Goal: Task Accomplishment & Management: Manage account settings

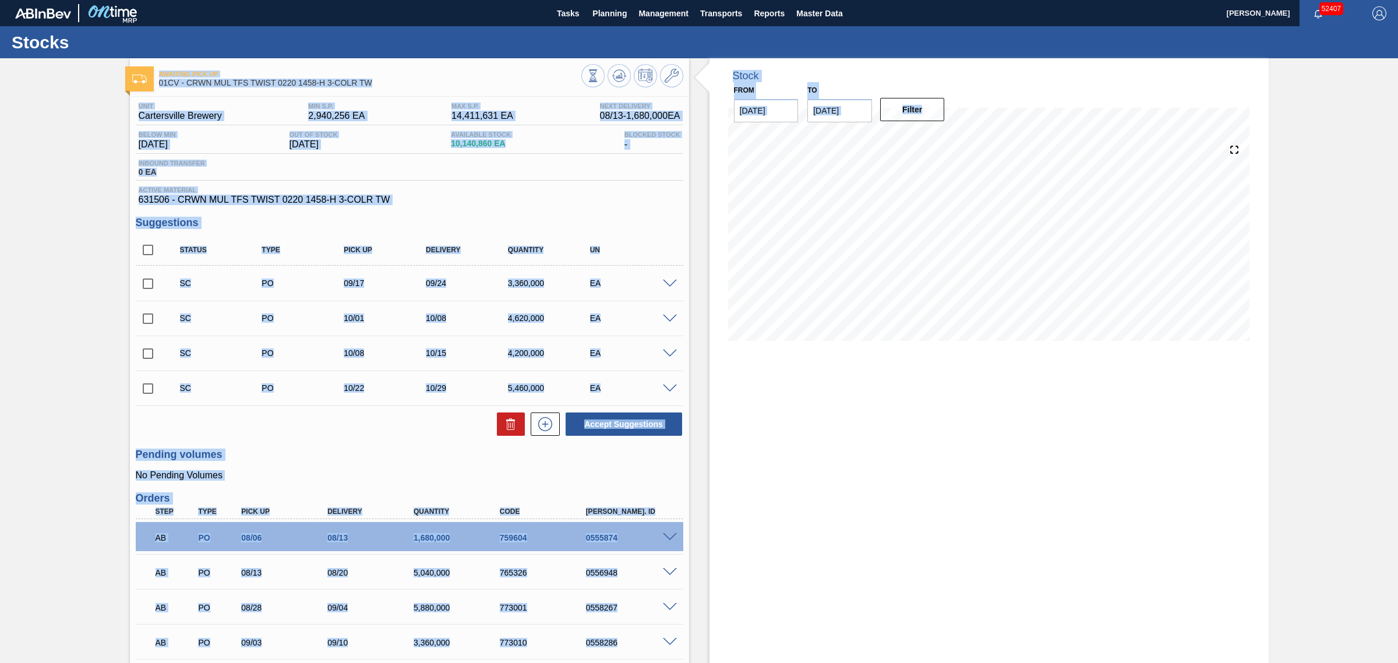
drag, startPoint x: 0, startPoint y: 0, endPoint x: 1001, endPoint y: 447, distance: 1096.2
click at [983, 443] on div "Awaiting Pick Up 01CV - CRWN MUL TFS TWIST 0220 1458-H 3-COLR TW Unit Cartersvi…" at bounding box center [699, 423] width 1398 height 731
click at [1002, 447] on div "Stock From 08/12/2025 to 09/26/2025 Filter 08/13 Stock Projection 10,819,676 SA…" at bounding box center [989, 423] width 559 height 731
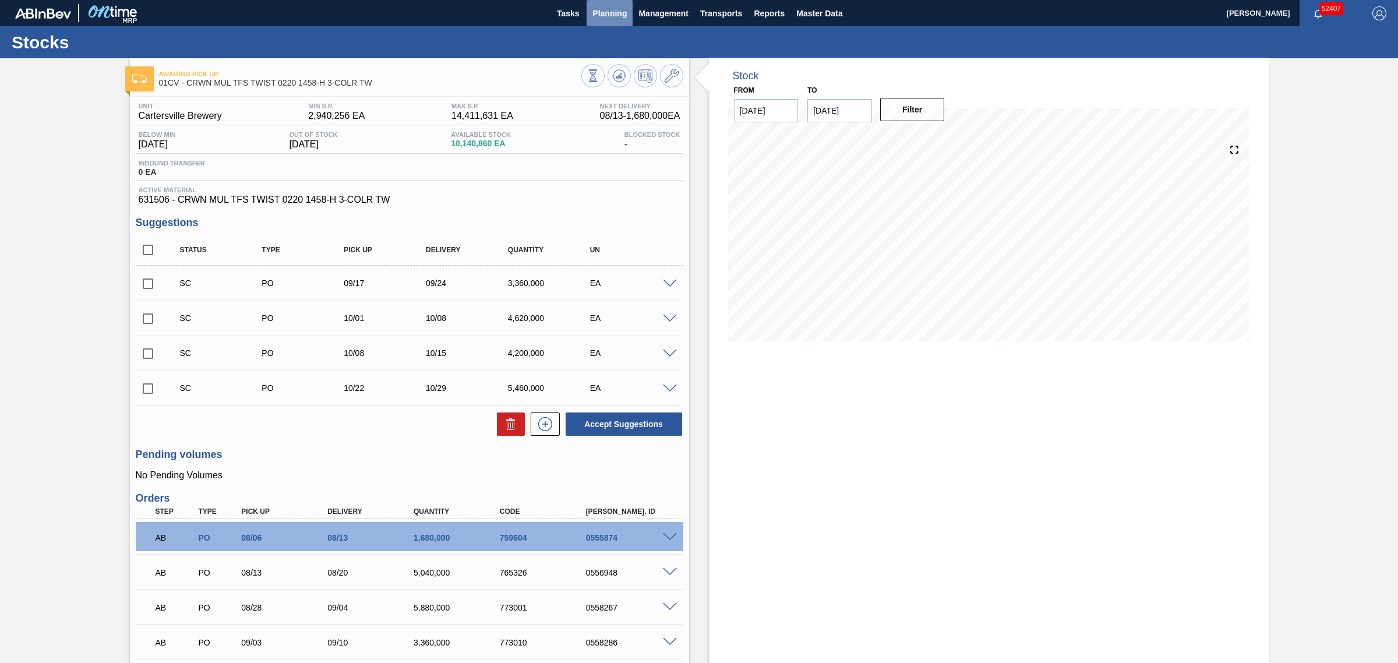
click at [613, 19] on span "Planning" at bounding box center [610, 13] width 34 height 14
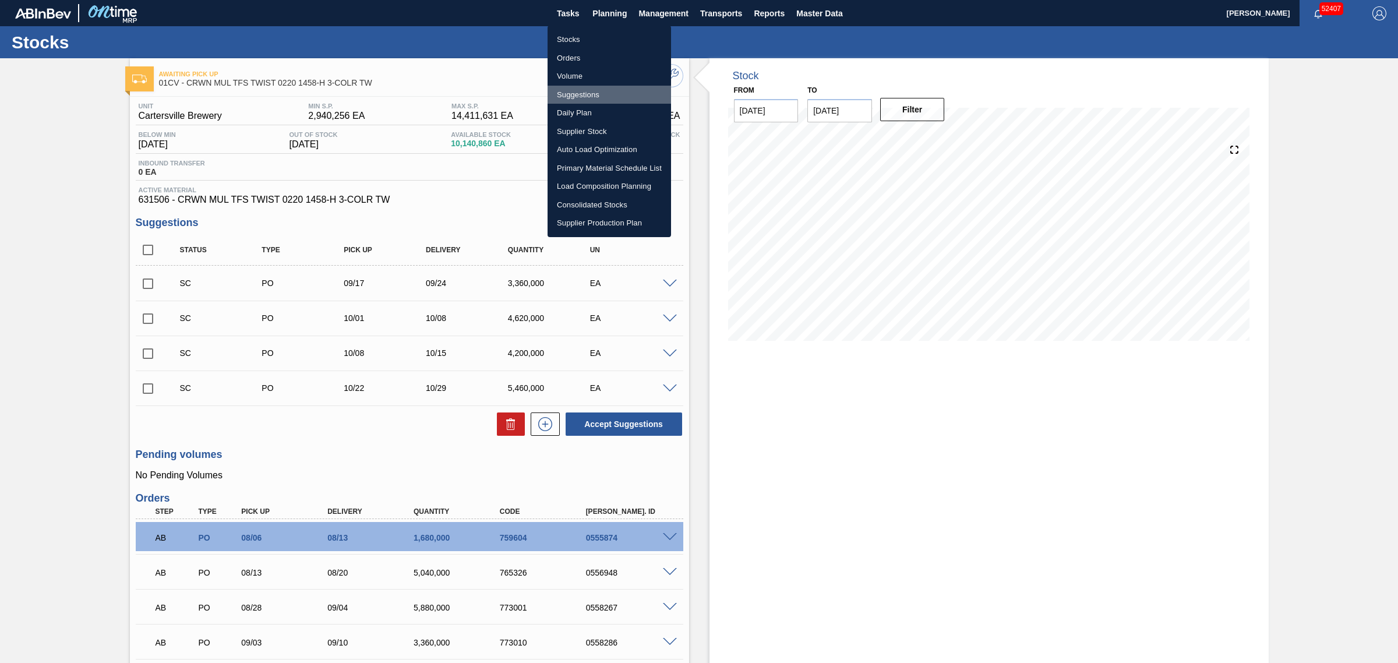
click at [574, 97] on li "Suggestions" at bounding box center [610, 95] width 124 height 19
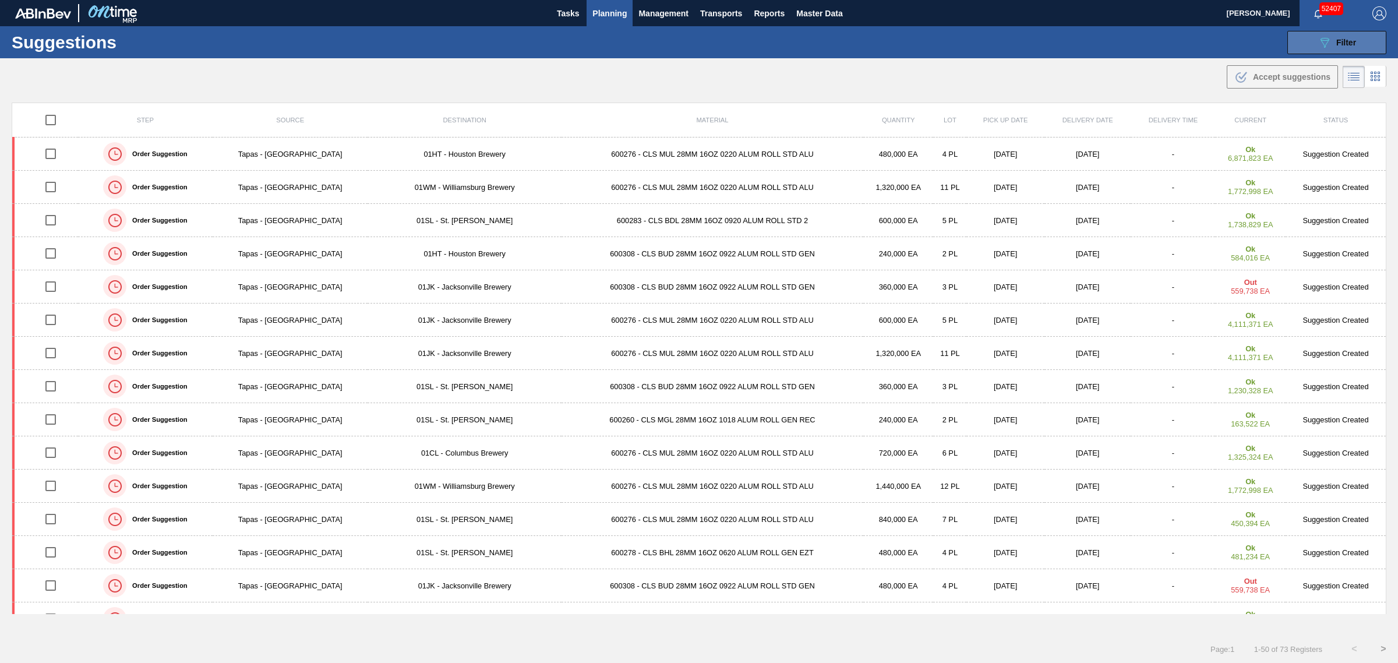
click at [1320, 47] on icon "089F7B8B-B2A5-4AFE-B5C0-19BA573D28AC" at bounding box center [1325, 43] width 14 height 14
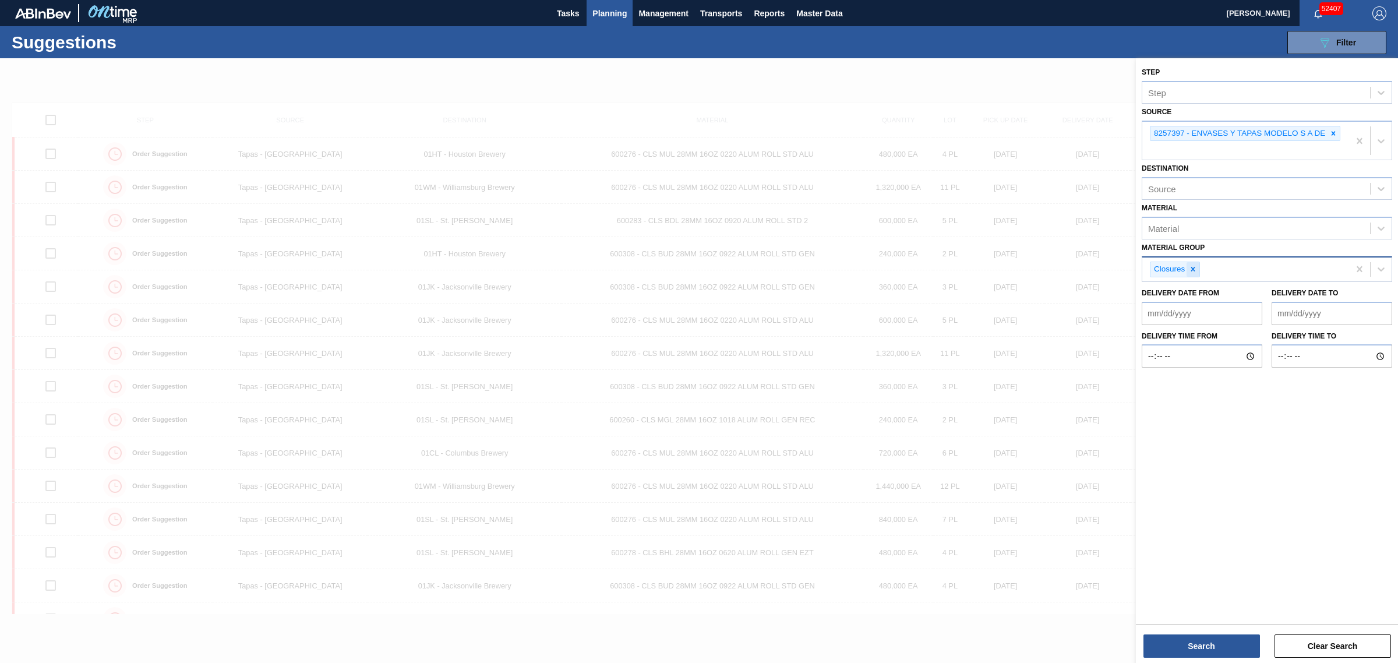
click at [1194, 269] on icon at bounding box center [1193, 269] width 4 height 4
click at [1212, 646] on button "Search" at bounding box center [1202, 645] width 117 height 23
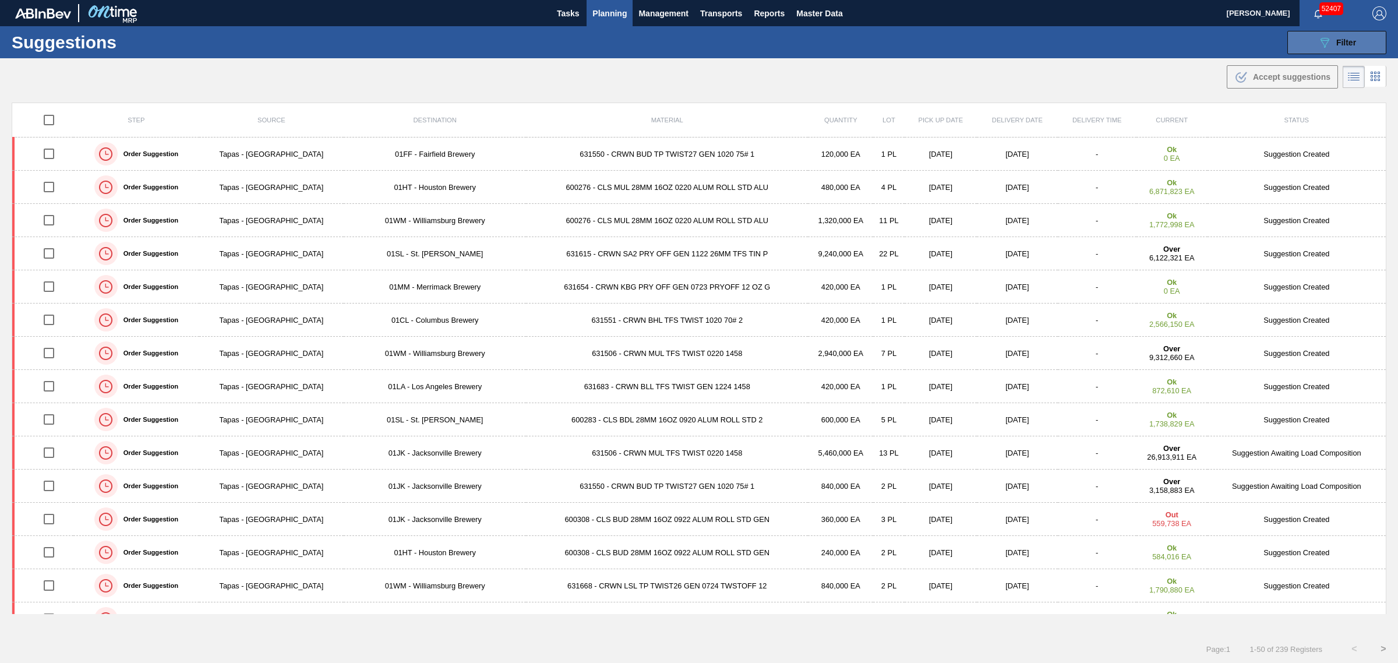
click at [1318, 48] on icon "089F7B8B-B2A5-4AFE-B5C0-19BA573D28AC" at bounding box center [1325, 43] width 14 height 14
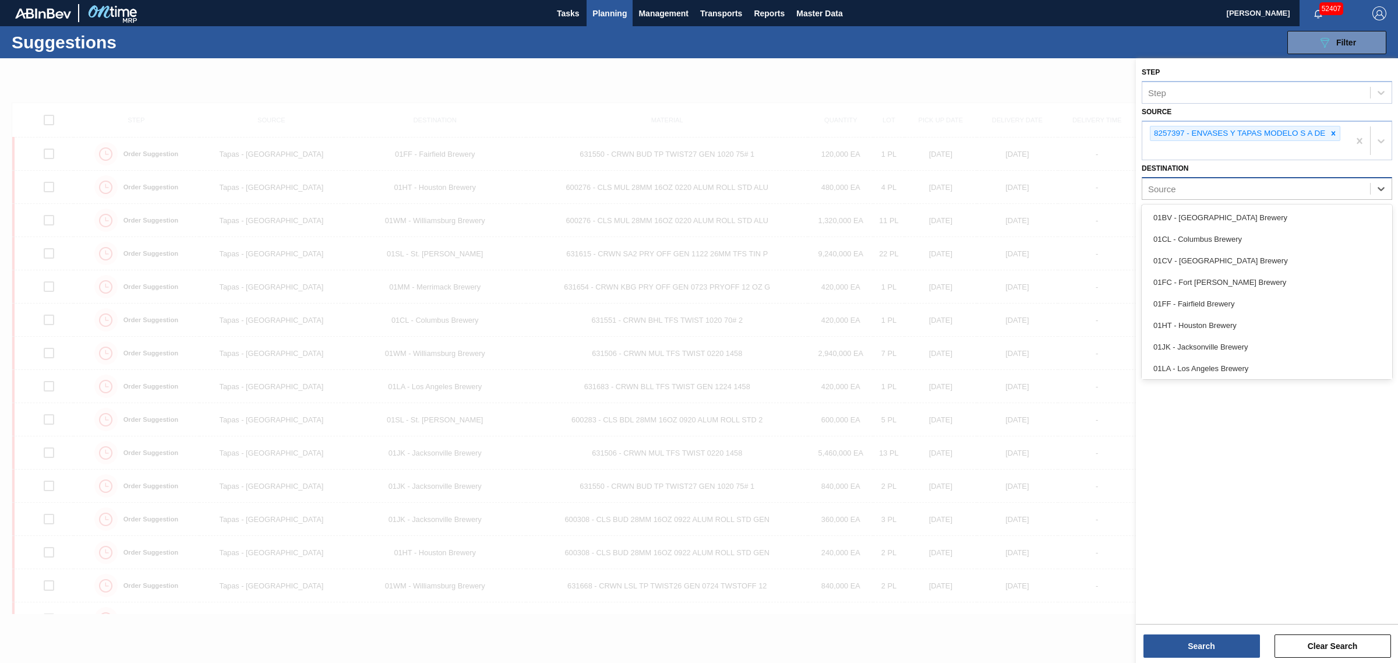
click at [1192, 193] on div "Source" at bounding box center [1257, 189] width 228 height 17
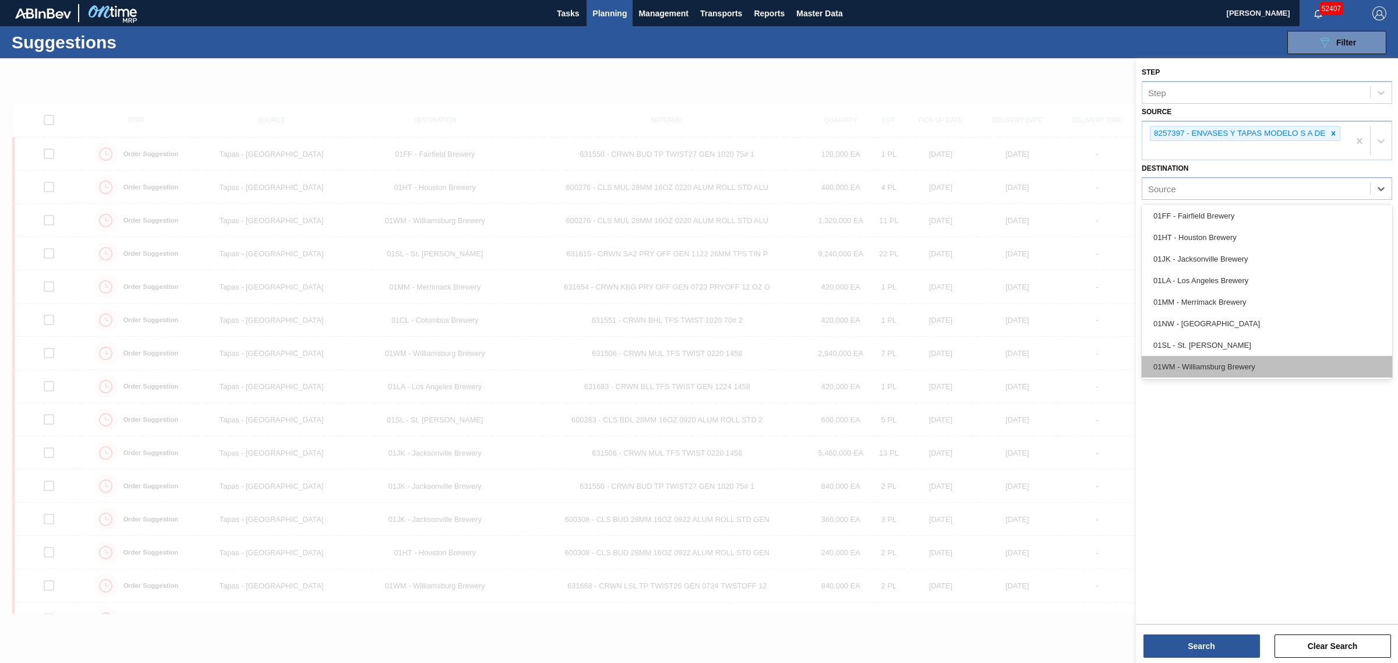
click at [1216, 359] on div "01WM - Williamsburg Brewery" at bounding box center [1267, 367] width 251 height 22
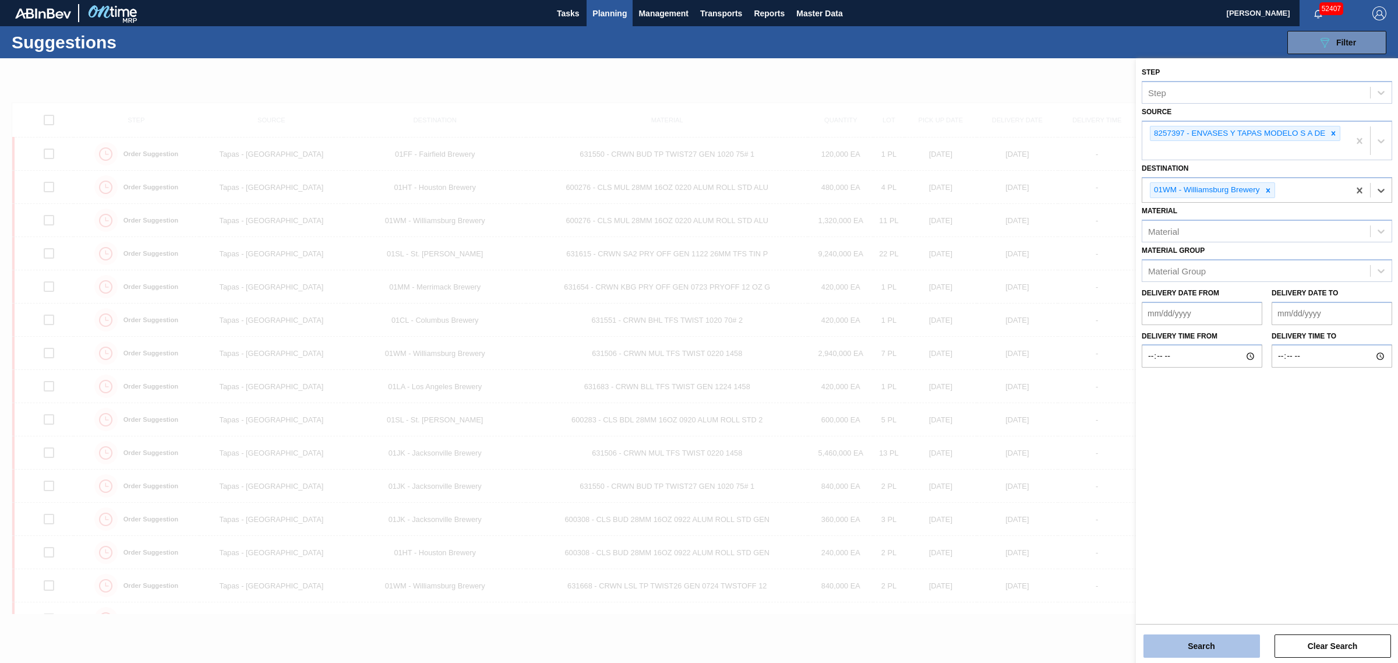
click at [1199, 644] on button "Search" at bounding box center [1202, 645] width 117 height 23
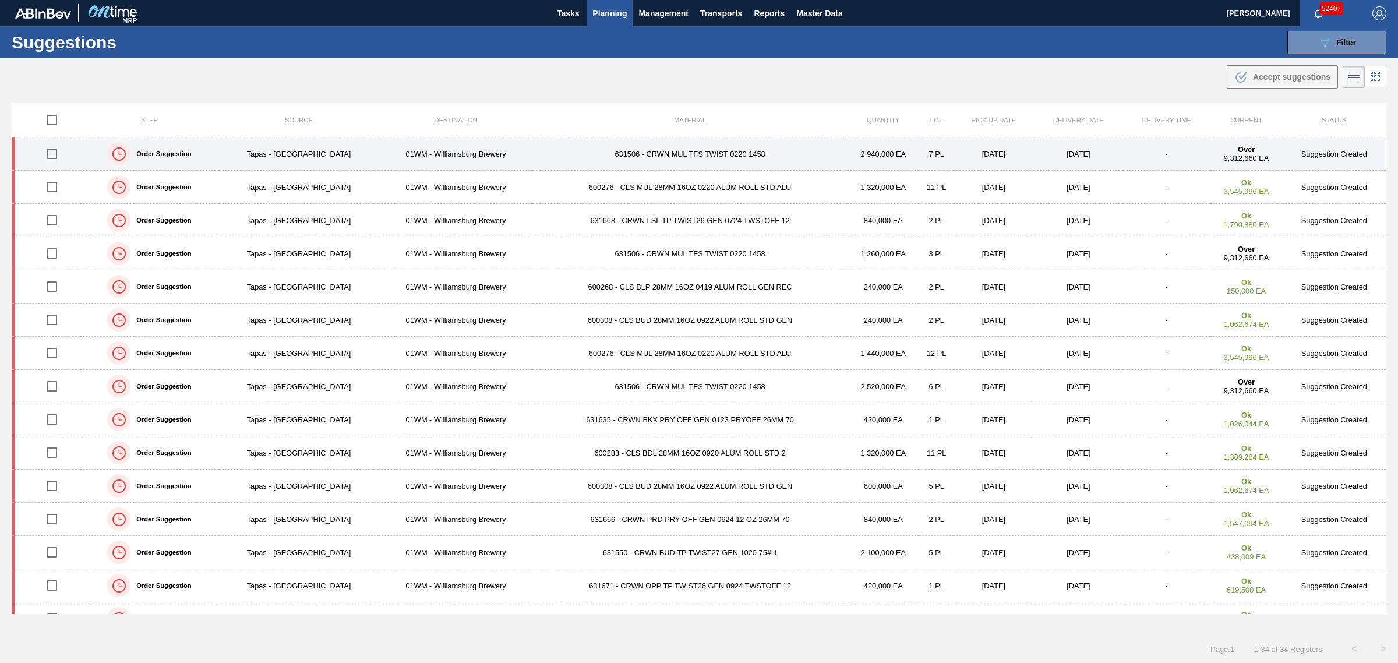
click at [45, 155] on input "checkbox" at bounding box center [52, 154] width 24 height 24
checkbox input "true"
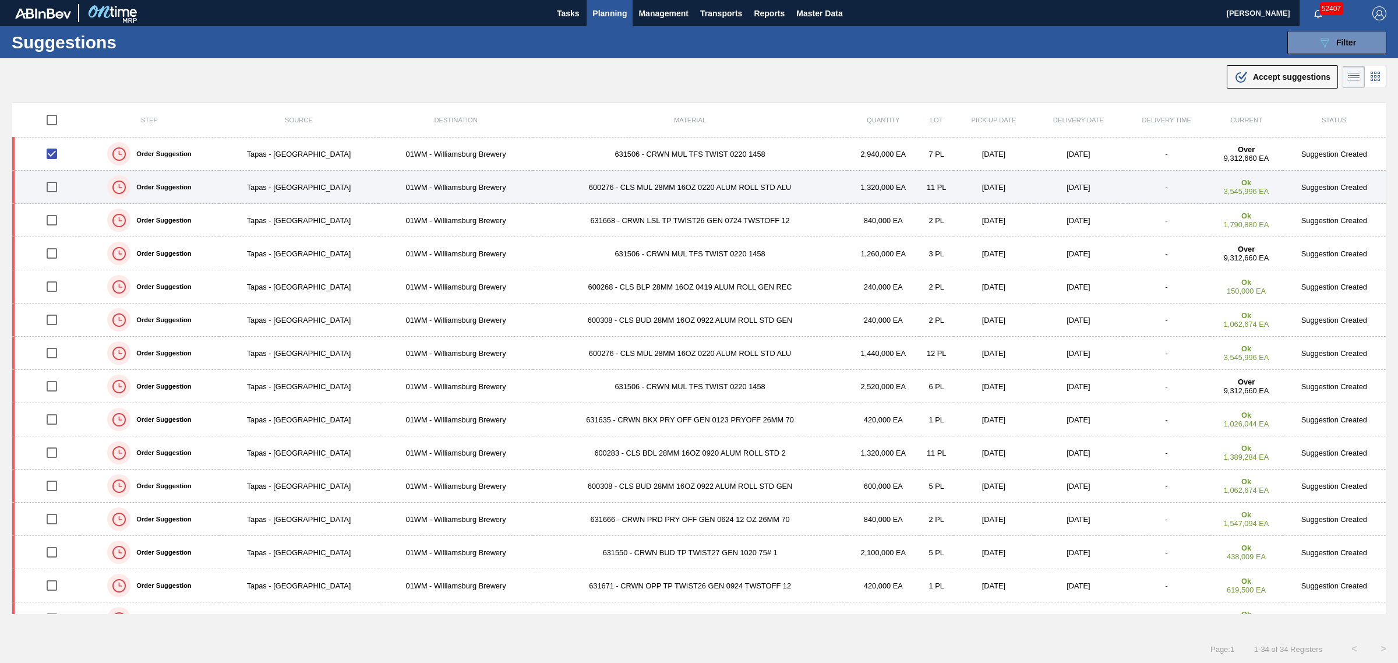
click at [52, 188] on input "checkbox" at bounding box center [52, 187] width 24 height 24
checkbox input "true"
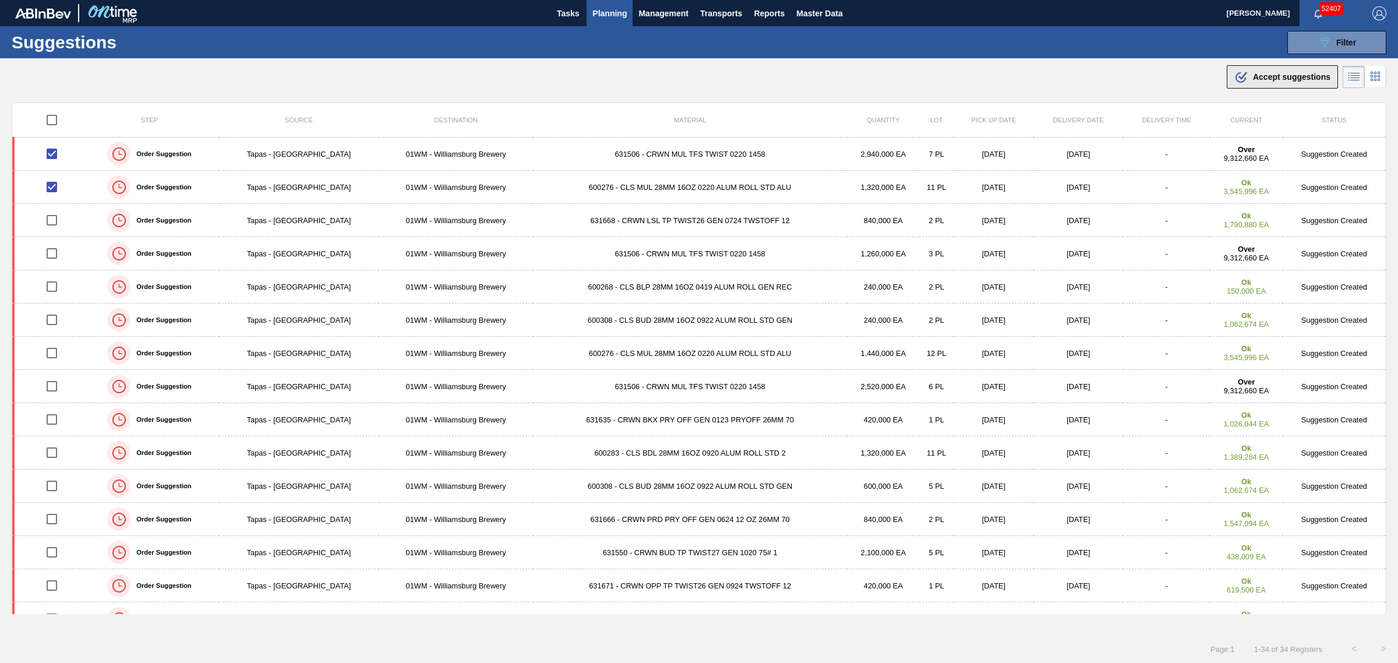
click at [1264, 71] on div ".b{fill:var(--color-action-default)} Accept suggestions" at bounding box center [1283, 77] width 96 height 14
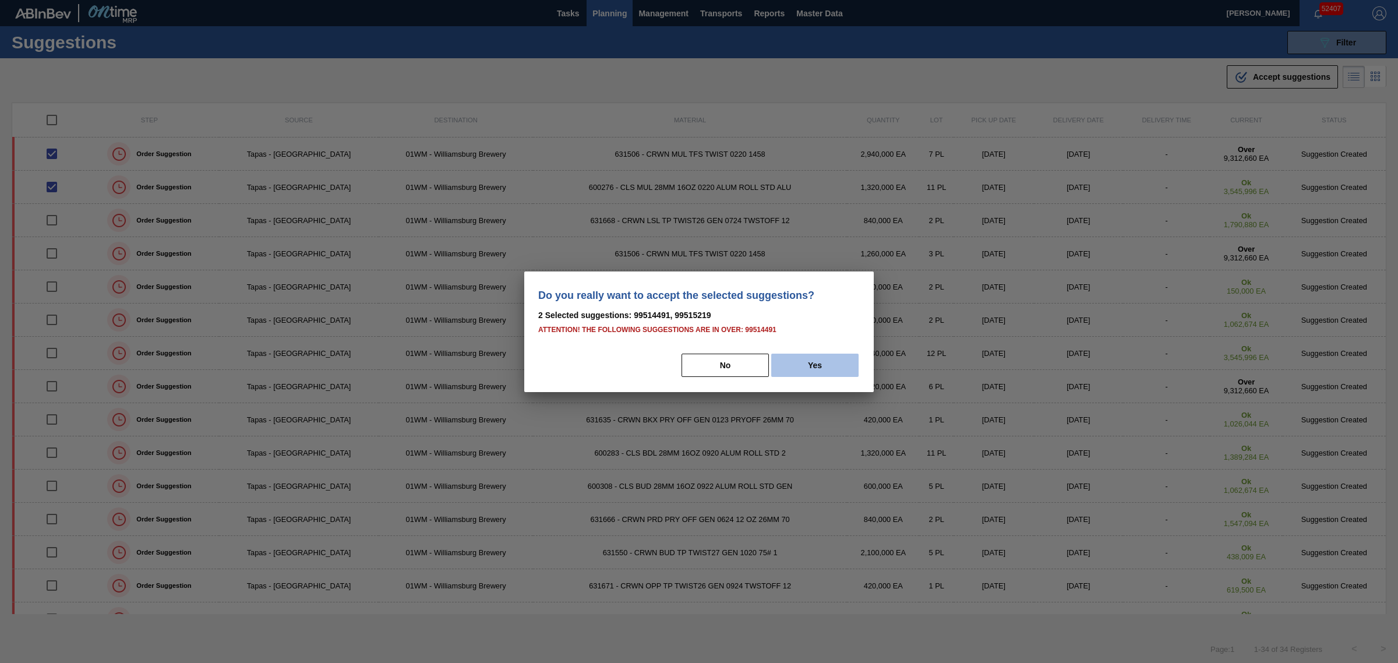
click at [811, 358] on button "Yes" at bounding box center [814, 365] width 87 height 23
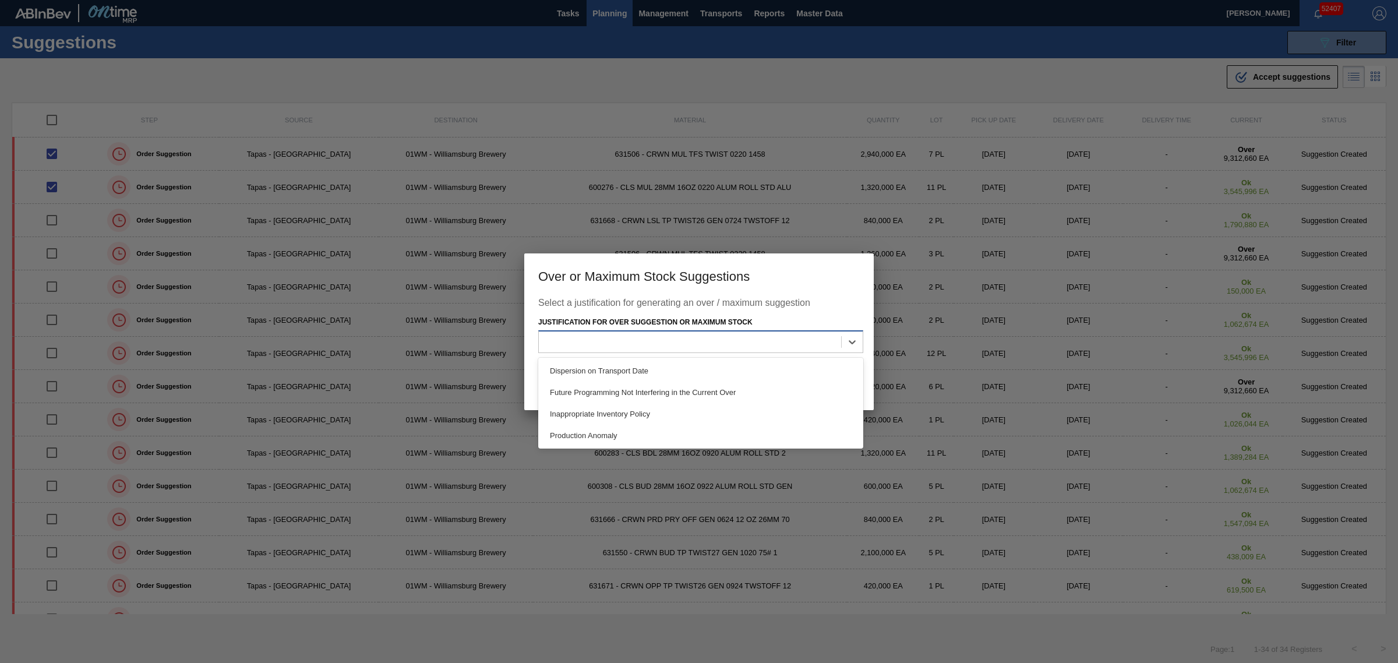
click at [799, 351] on div at bounding box center [700, 341] width 325 height 23
click at [729, 399] on div "Future Programming Not Interfering in the Current Over" at bounding box center [700, 393] width 325 height 22
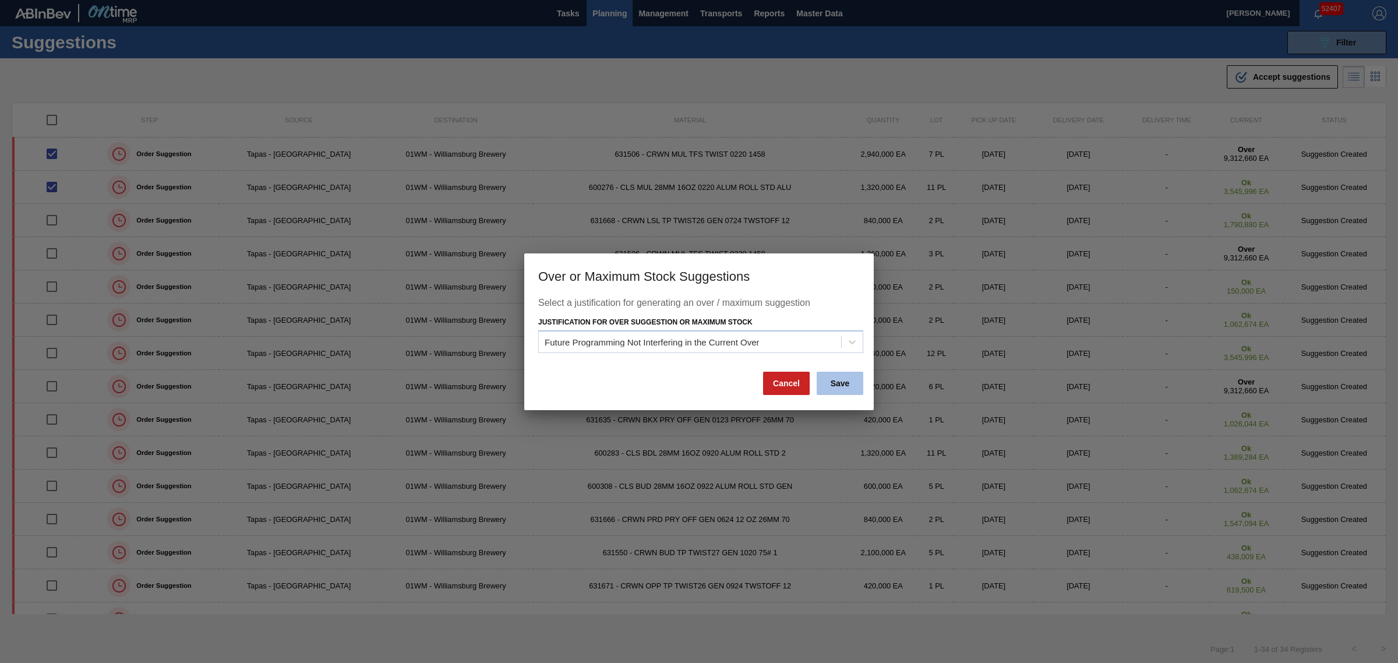
click at [840, 382] on button "Save" at bounding box center [840, 383] width 47 height 23
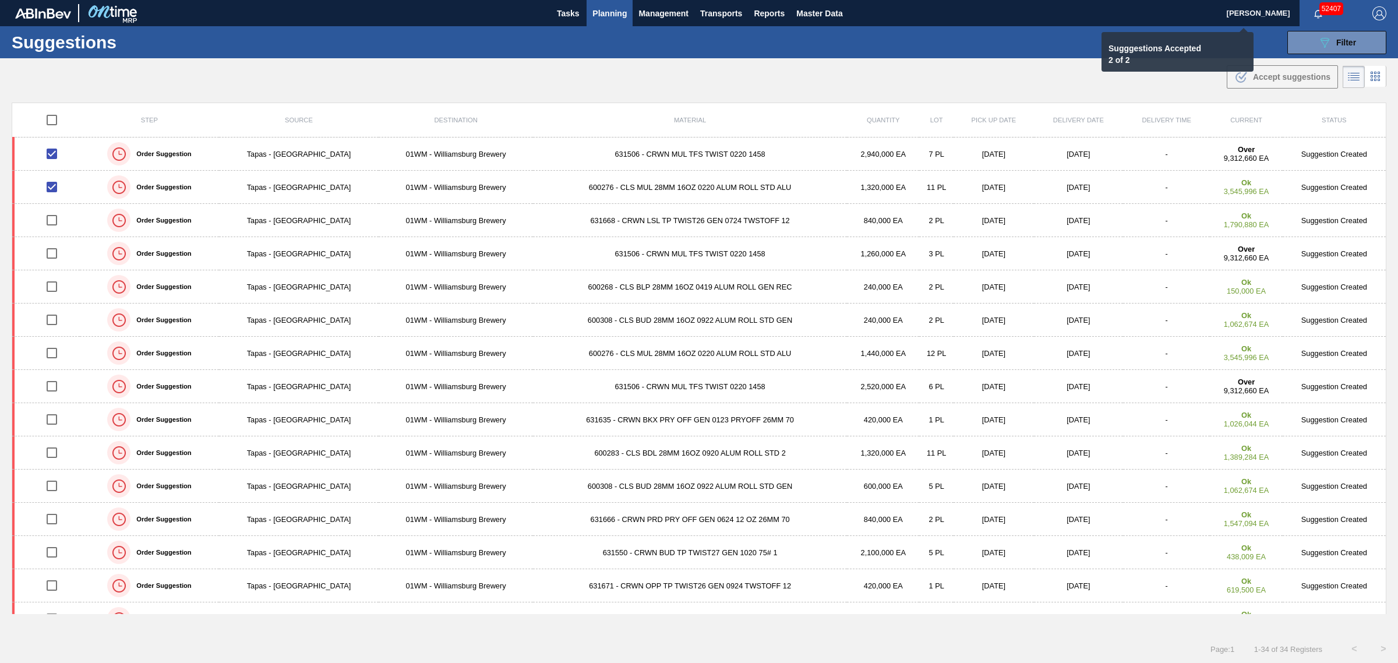
checkbox input "false"
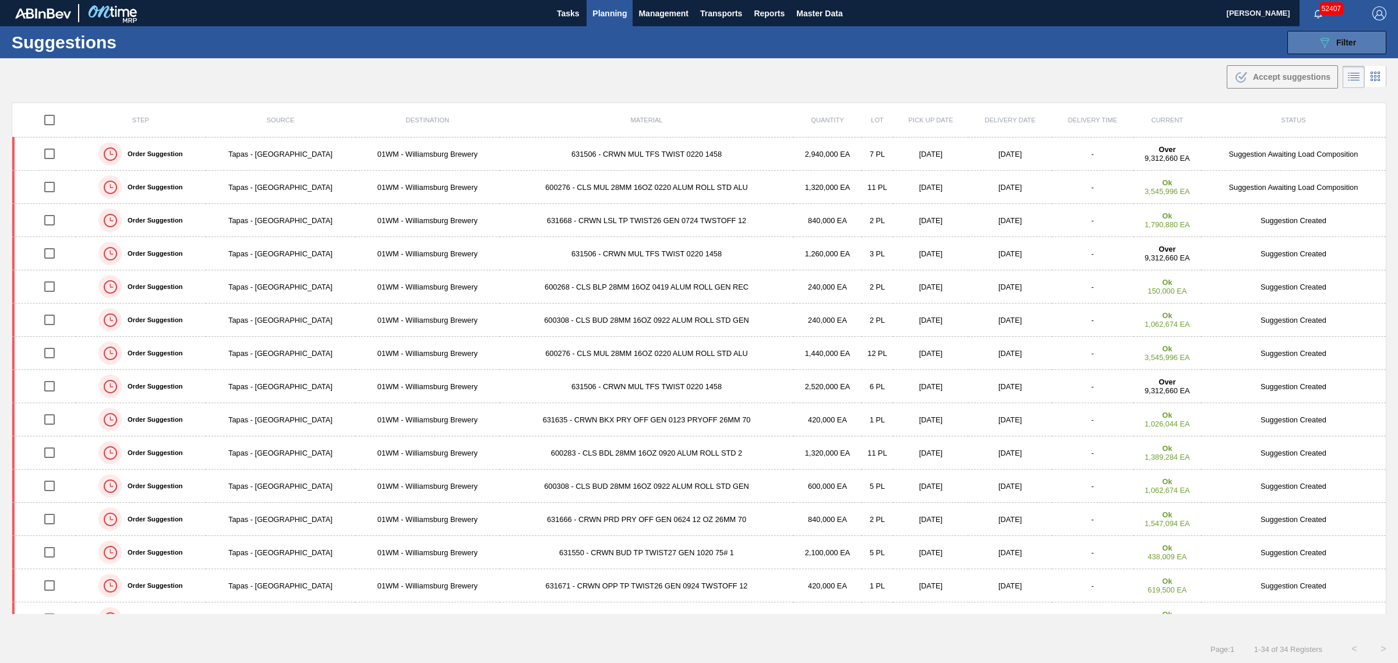
click at [1303, 50] on button "089F7B8B-B2A5-4AFE-B5C0-19BA573D28AC Filter" at bounding box center [1337, 42] width 99 height 23
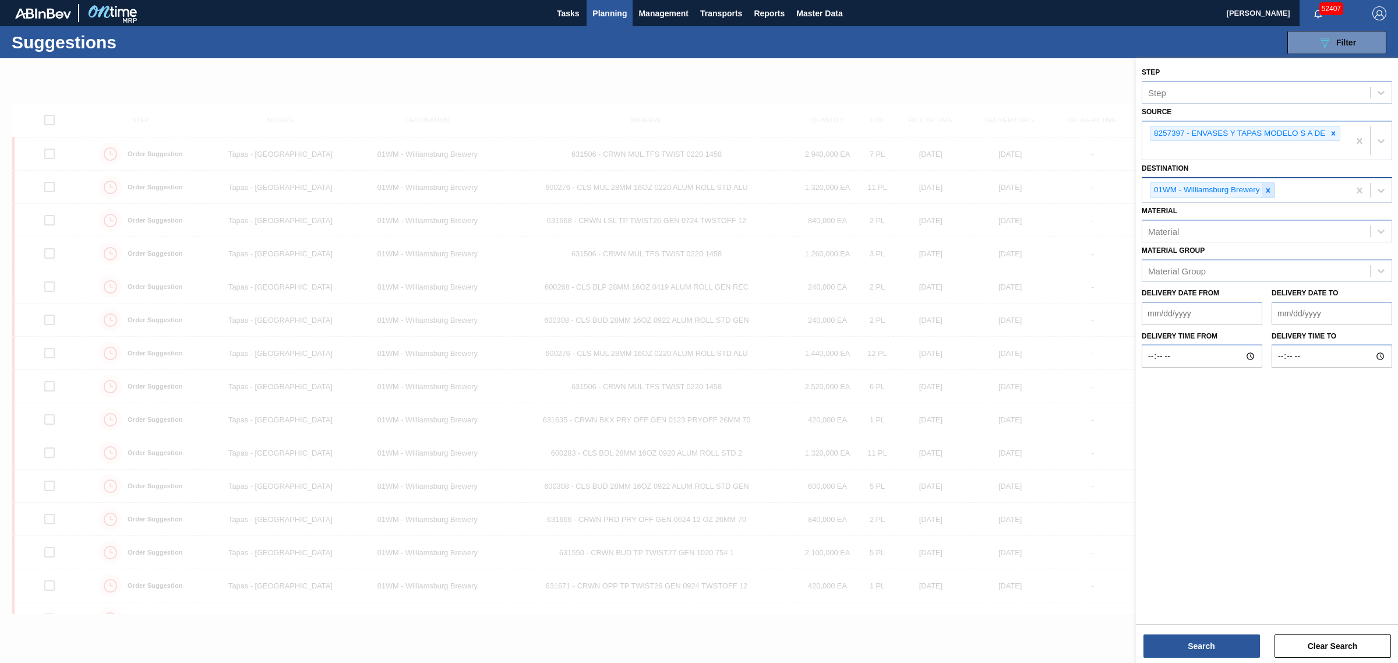
click at [1267, 192] on icon at bounding box center [1268, 190] width 8 height 8
click at [1207, 656] on button "Search" at bounding box center [1202, 645] width 117 height 23
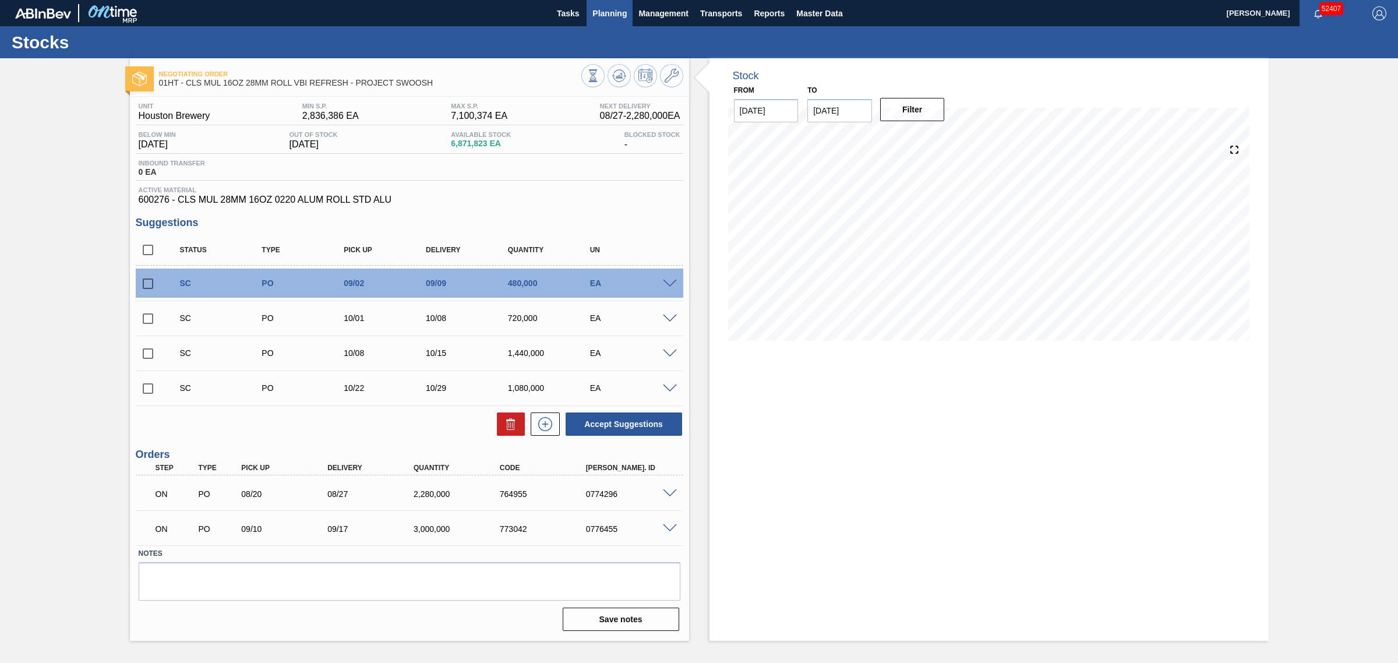
click at [599, 10] on span "Planning" at bounding box center [610, 13] width 34 height 14
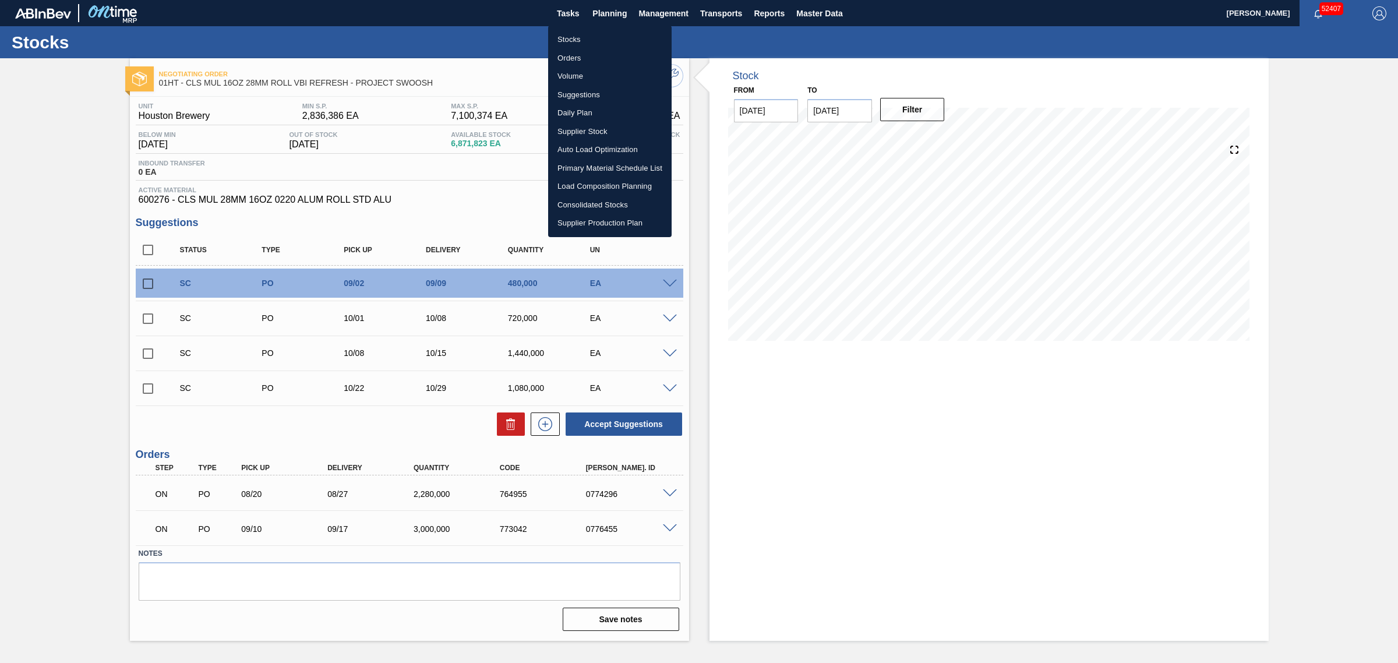
click at [666, 284] on div at bounding box center [699, 331] width 1398 height 663
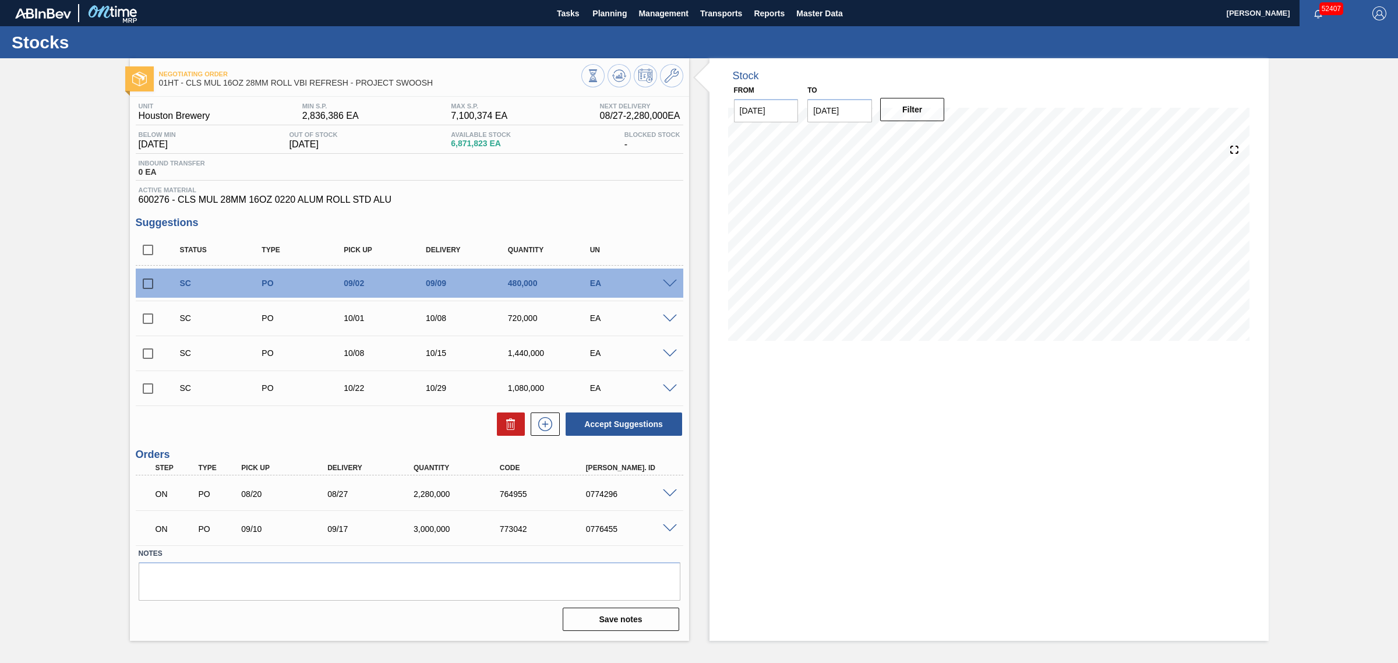
click at [667, 283] on span at bounding box center [670, 284] width 14 height 9
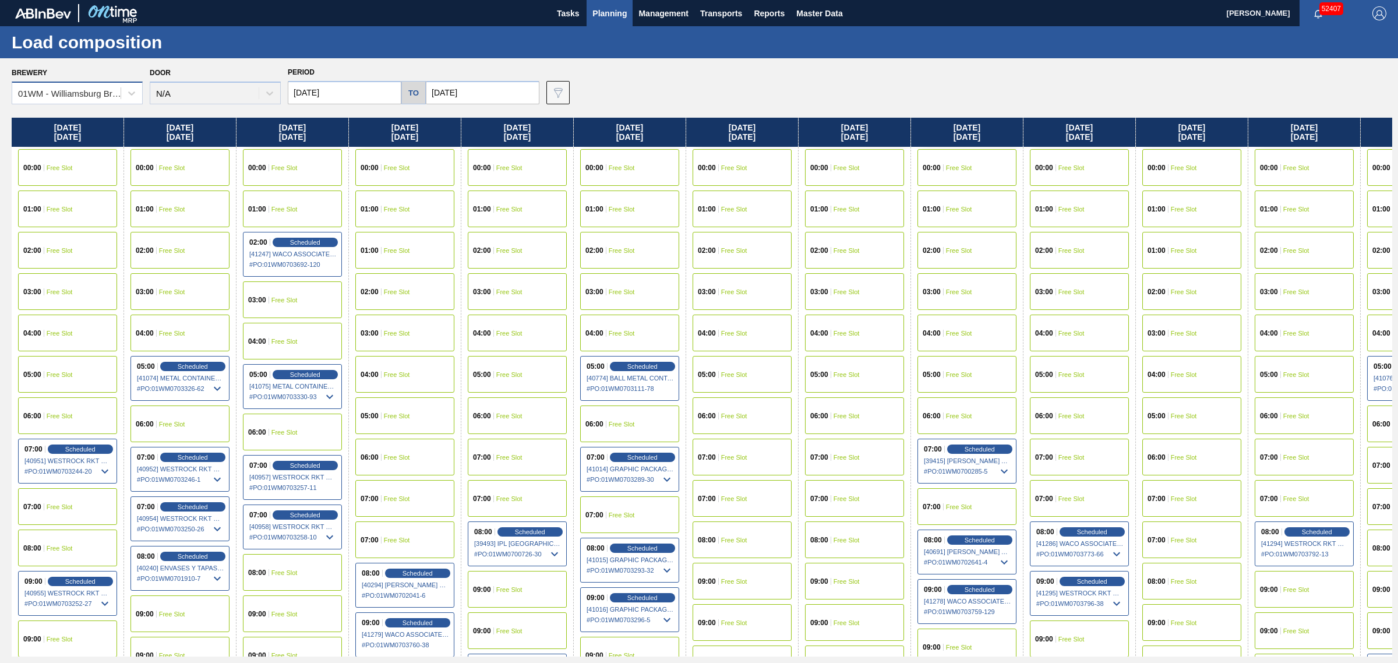
click at [99, 93] on div "01WM - Williamsburg Brewery" at bounding box center [70, 94] width 104 height 10
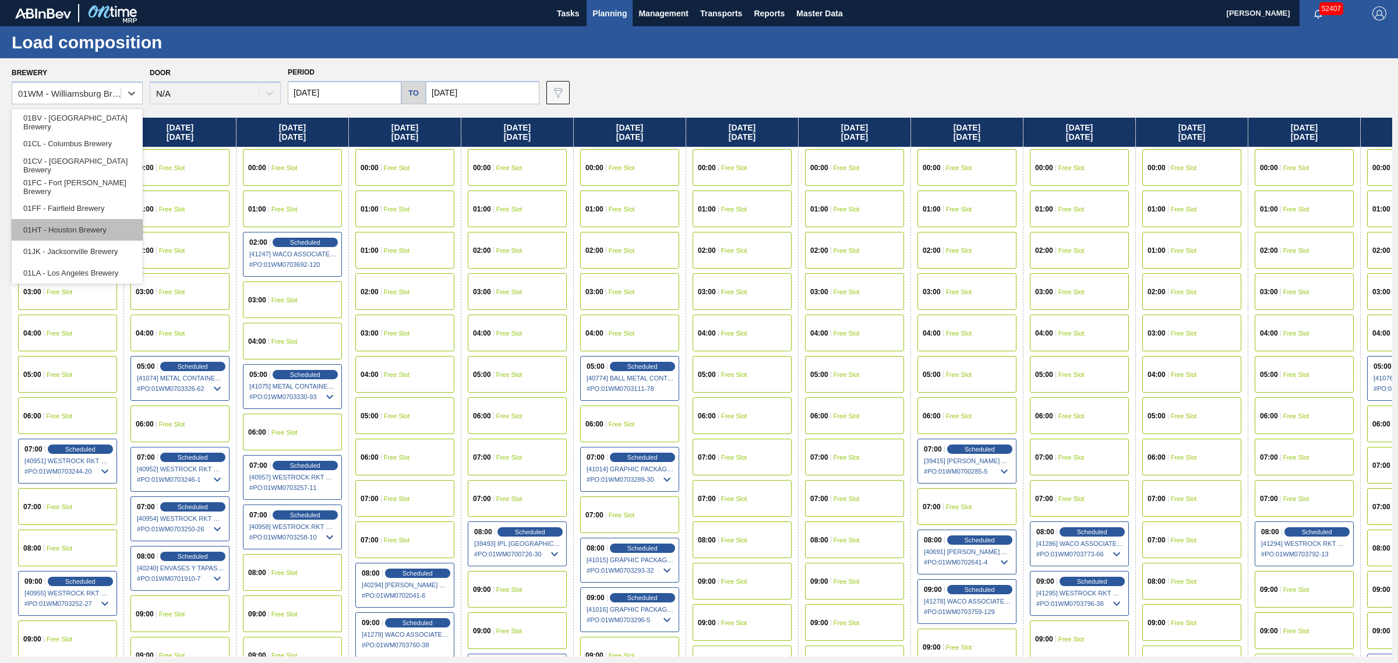
click at [89, 223] on div "01HT - Houston Brewery" at bounding box center [77, 230] width 131 height 22
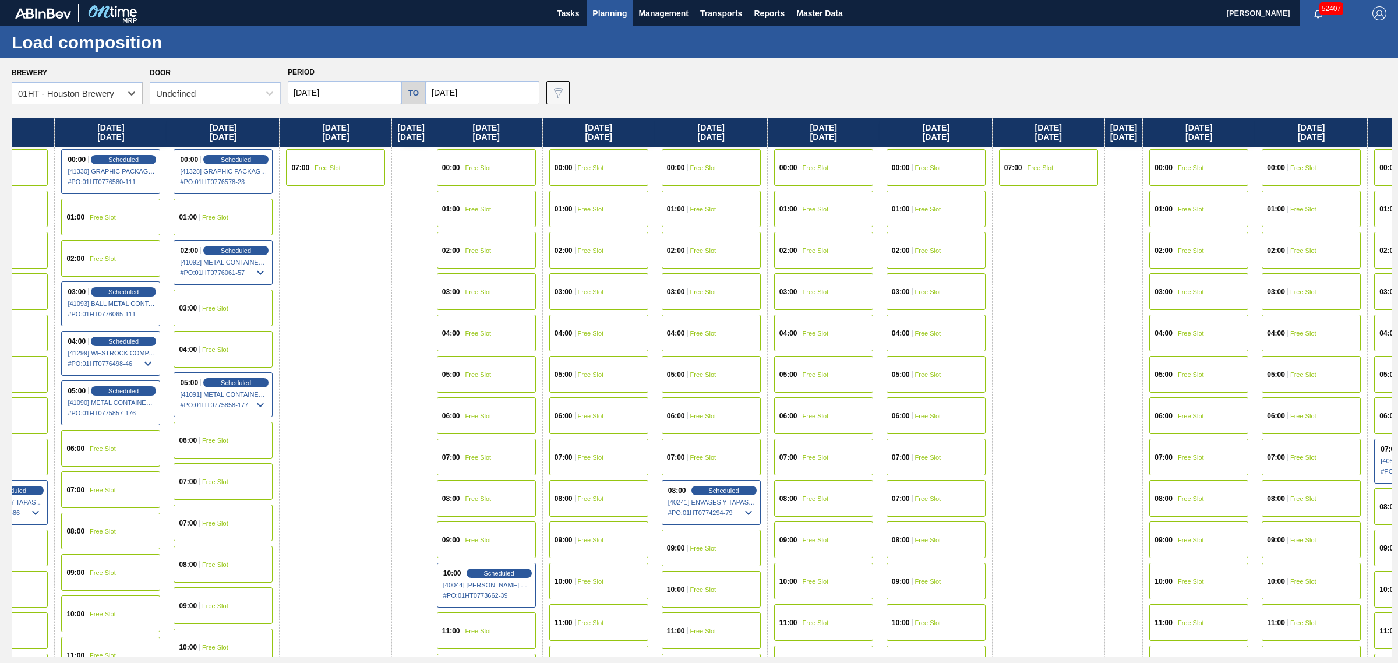
drag, startPoint x: 801, startPoint y: 290, endPoint x: 808, endPoint y: 290, distance: 7.0
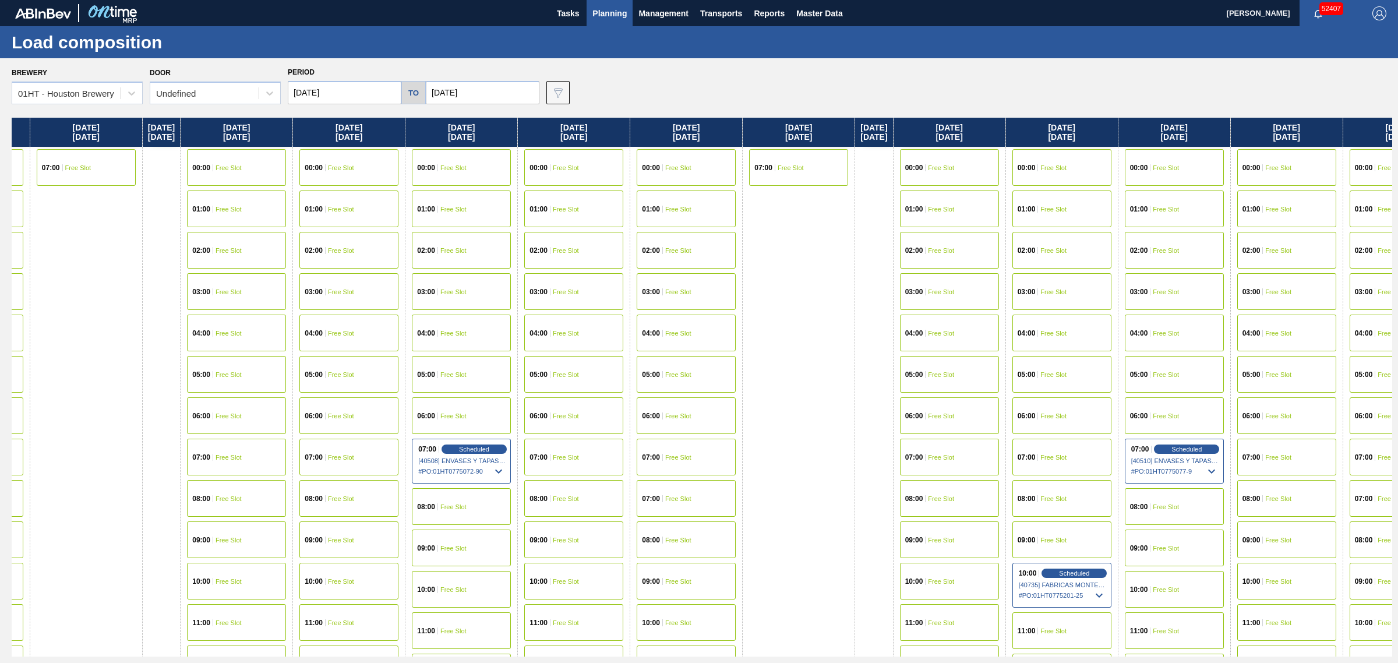
drag, startPoint x: 811, startPoint y: 318, endPoint x: 849, endPoint y: 318, distance: 37.9
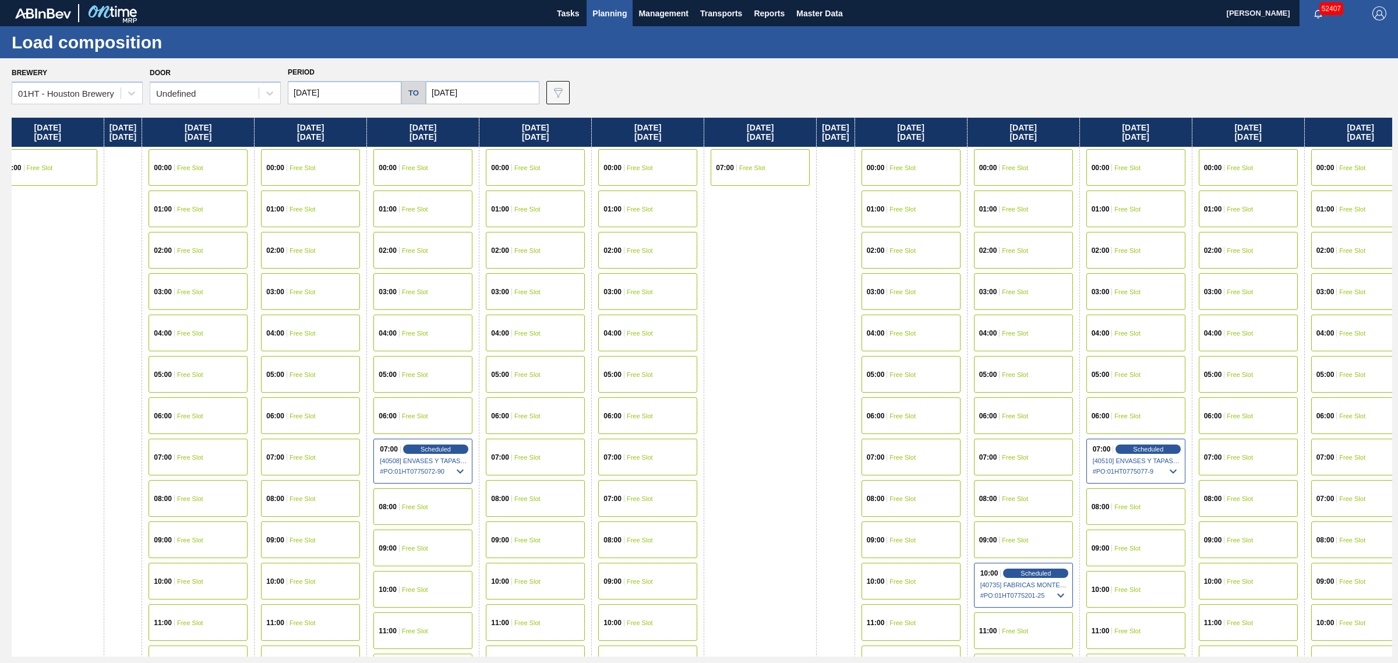
scroll to position [0, 1522]
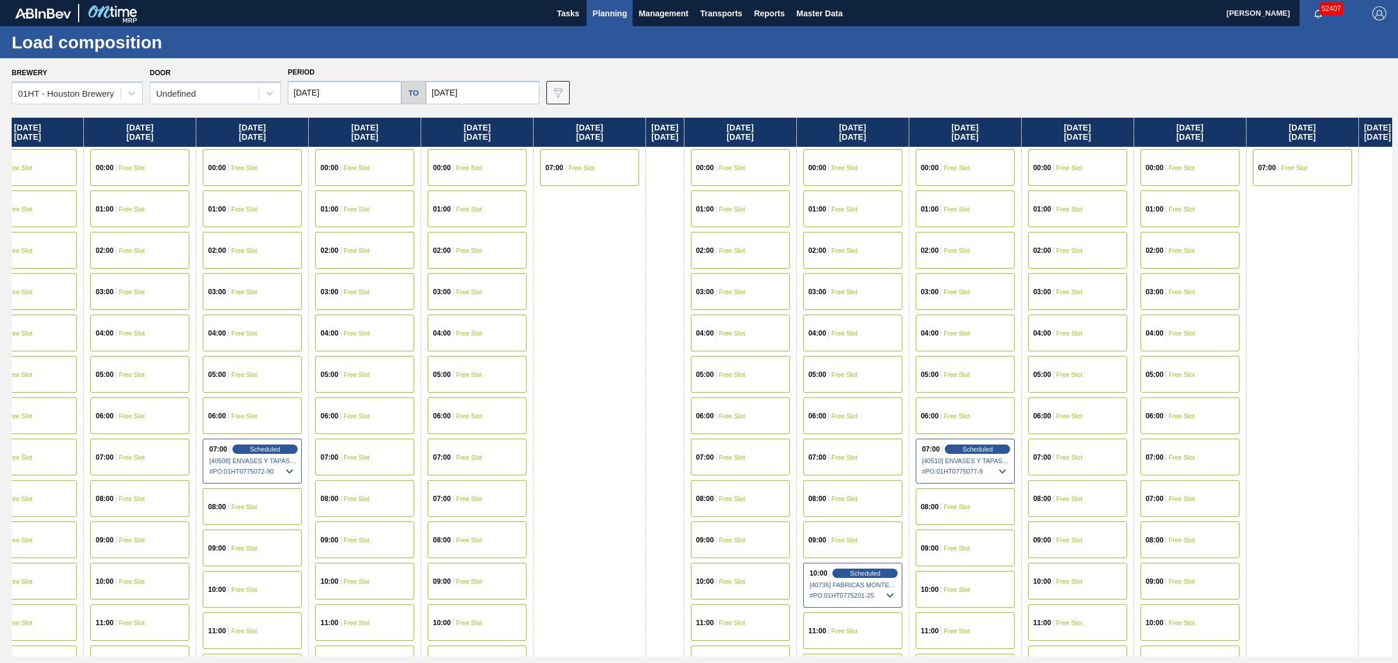
drag, startPoint x: 851, startPoint y: 356, endPoint x: 907, endPoint y: 357, distance: 55.9
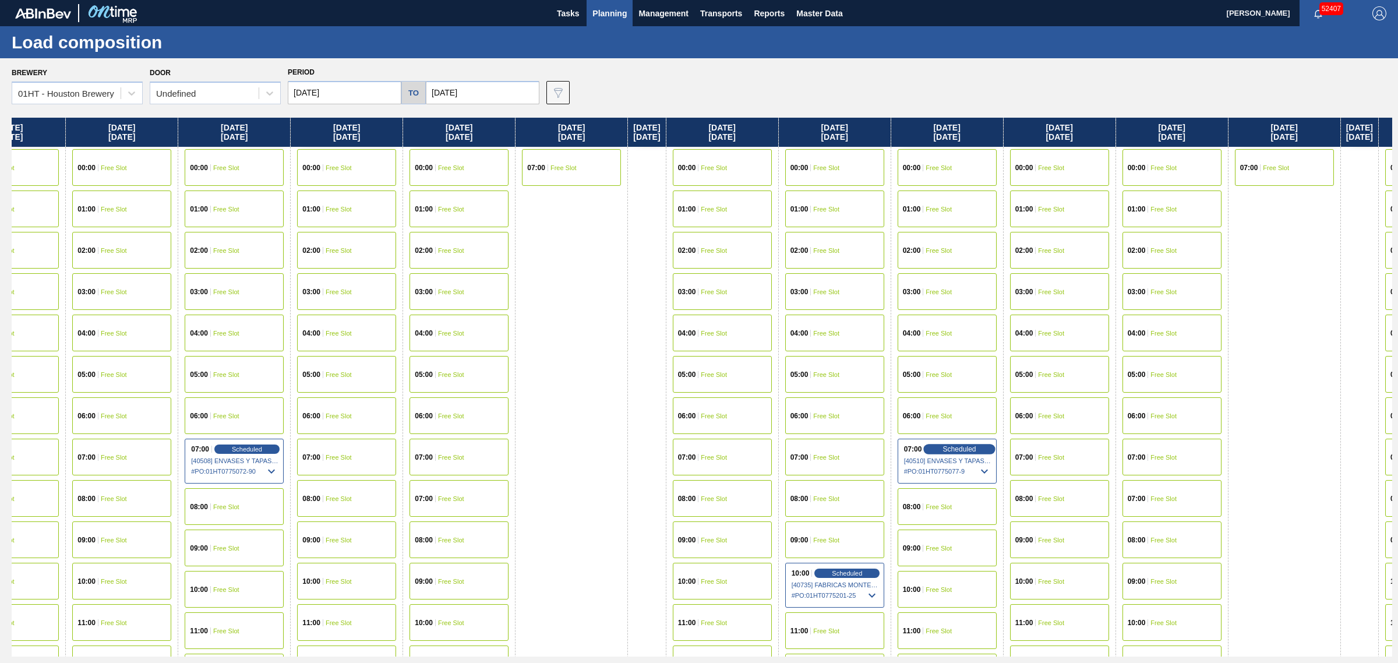
click at [976, 449] on span "Scheduled" at bounding box center [959, 449] width 33 height 8
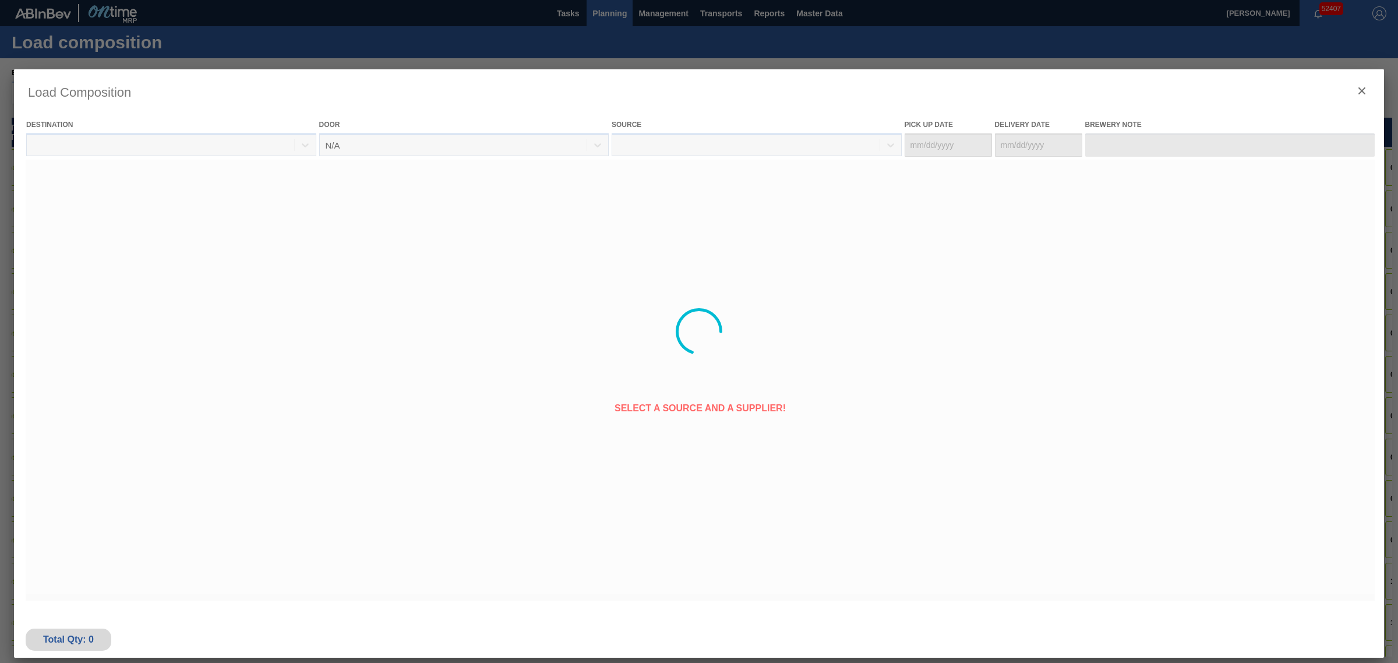
type Date "09/03/2025"
type Date "[DATE]"
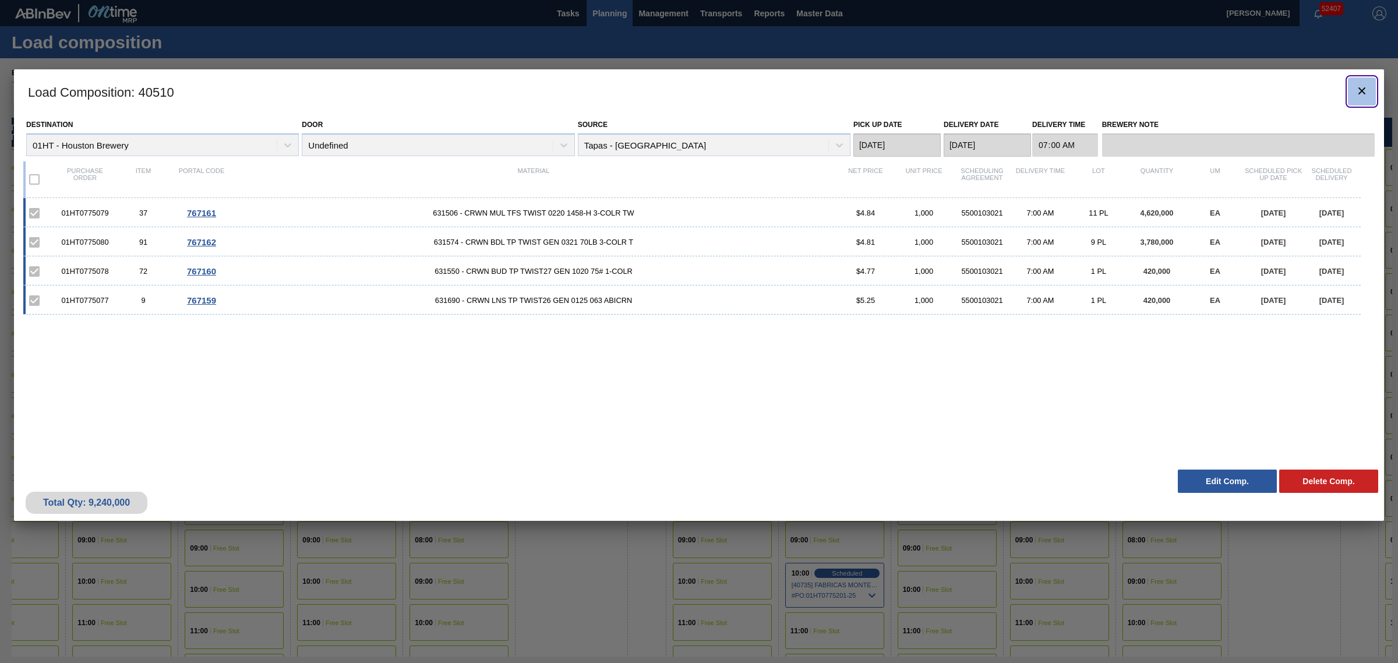
click at [1356, 98] on clb-icon "botão de ícone" at bounding box center [1362, 92] width 14 height 16
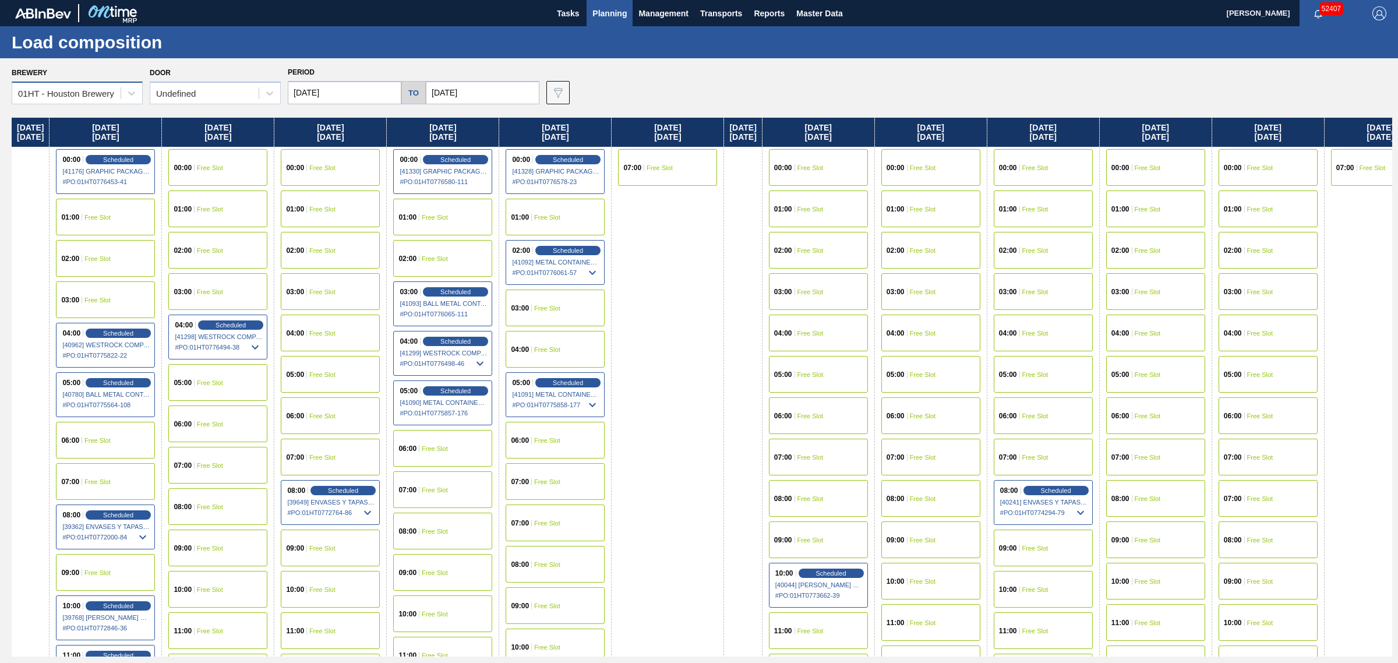
click at [114, 100] on div "01HT - Houston Brewery" at bounding box center [66, 93] width 108 height 17
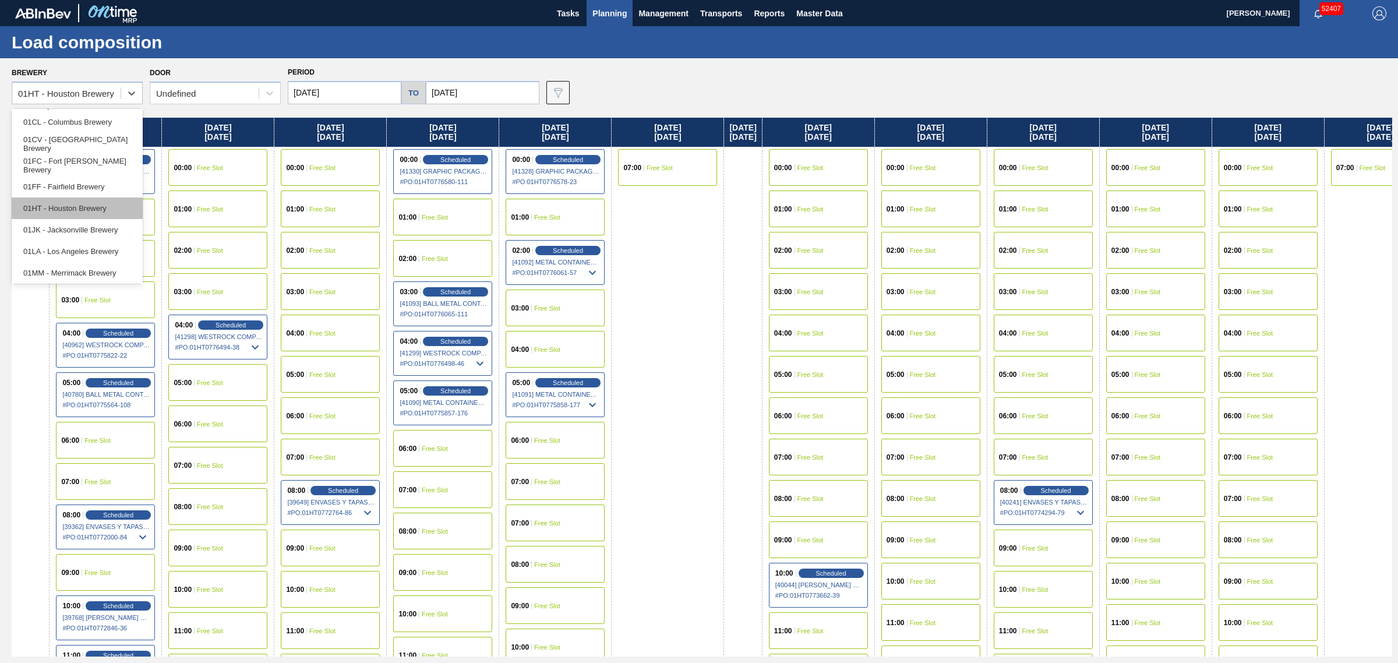
scroll to position [88, 0]
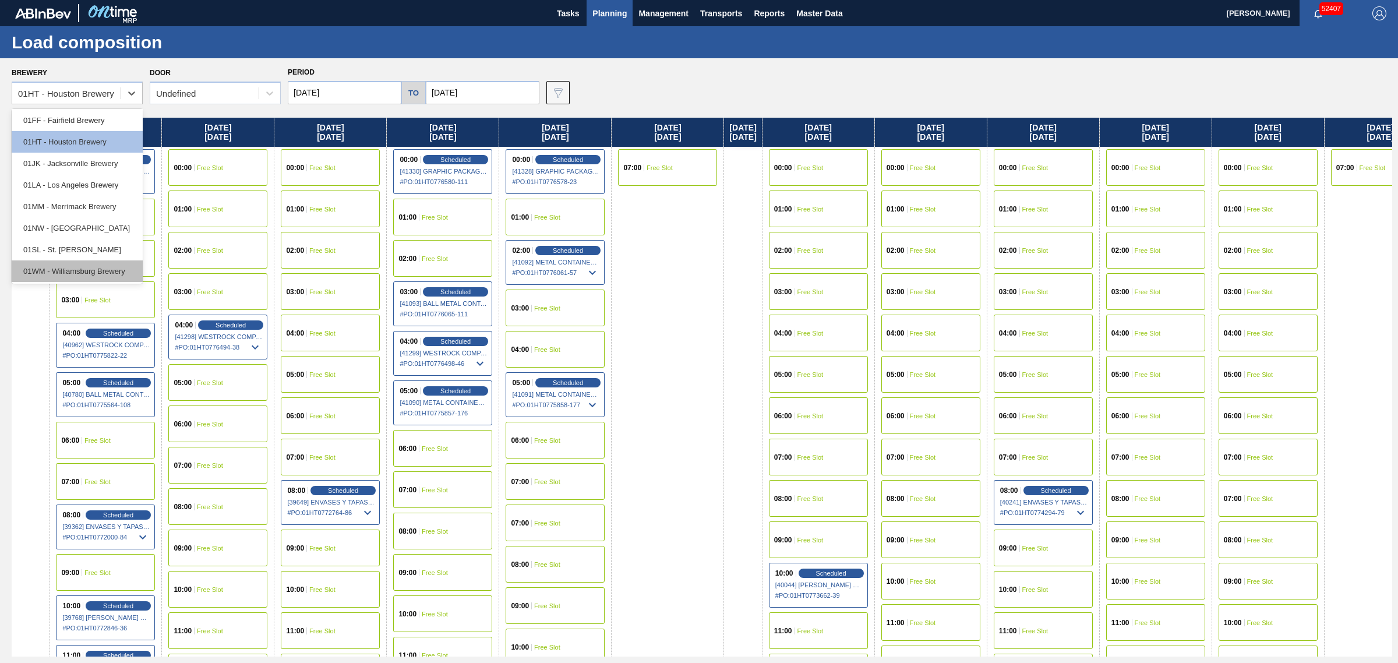
click at [88, 266] on div "01WM - Williamsburg Brewery" at bounding box center [77, 271] width 131 height 22
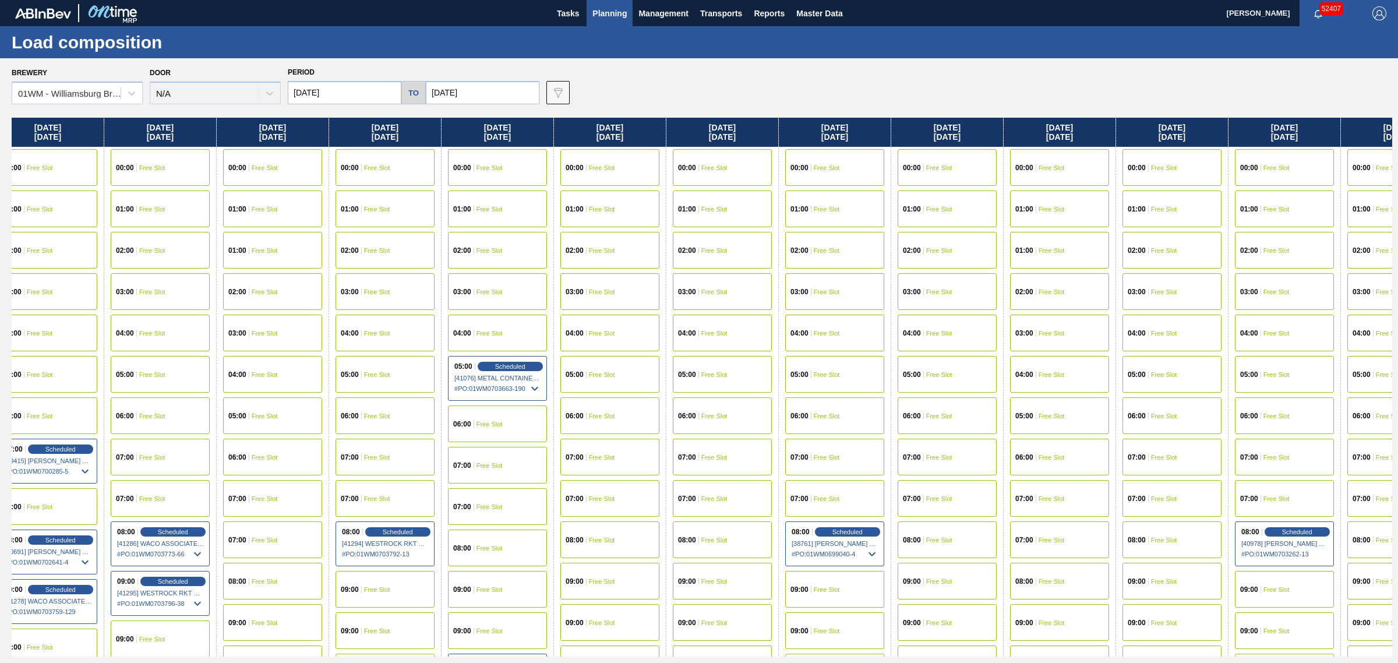
drag, startPoint x: 677, startPoint y: 379, endPoint x: 834, endPoint y: 357, distance: 158.9
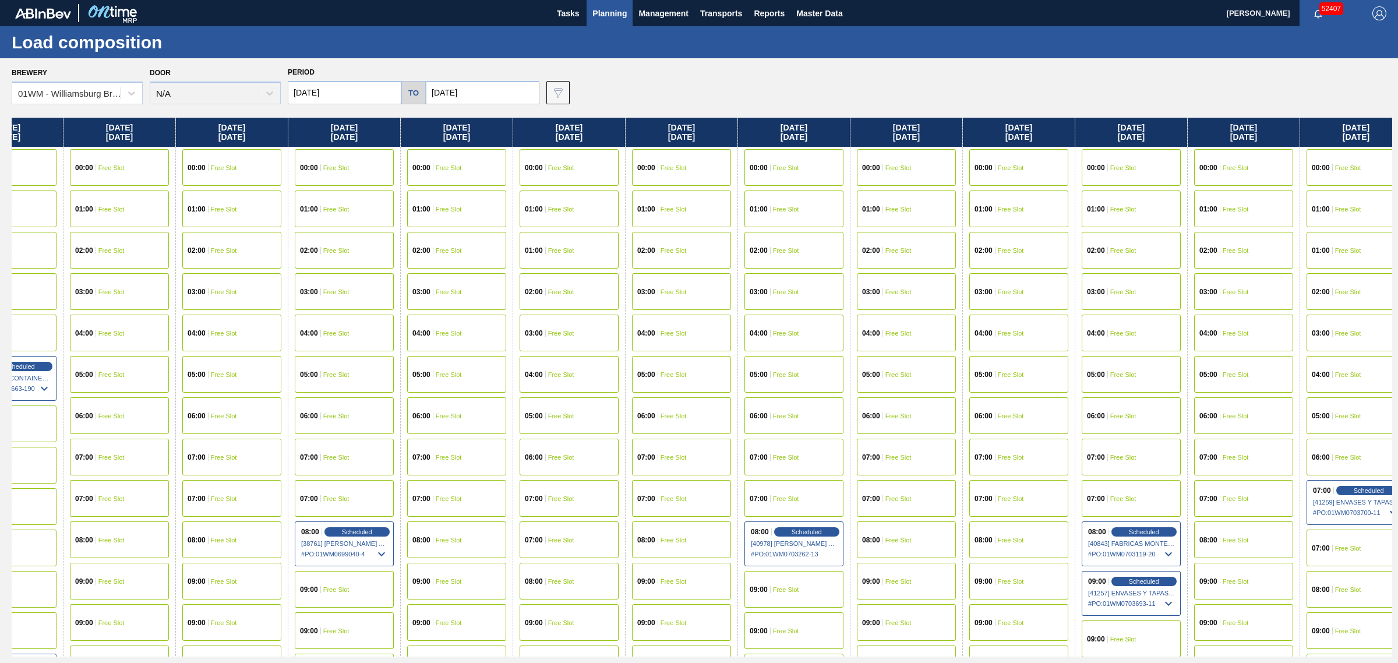
drag, startPoint x: 756, startPoint y: 336, endPoint x: 826, endPoint y: 338, distance: 69.4
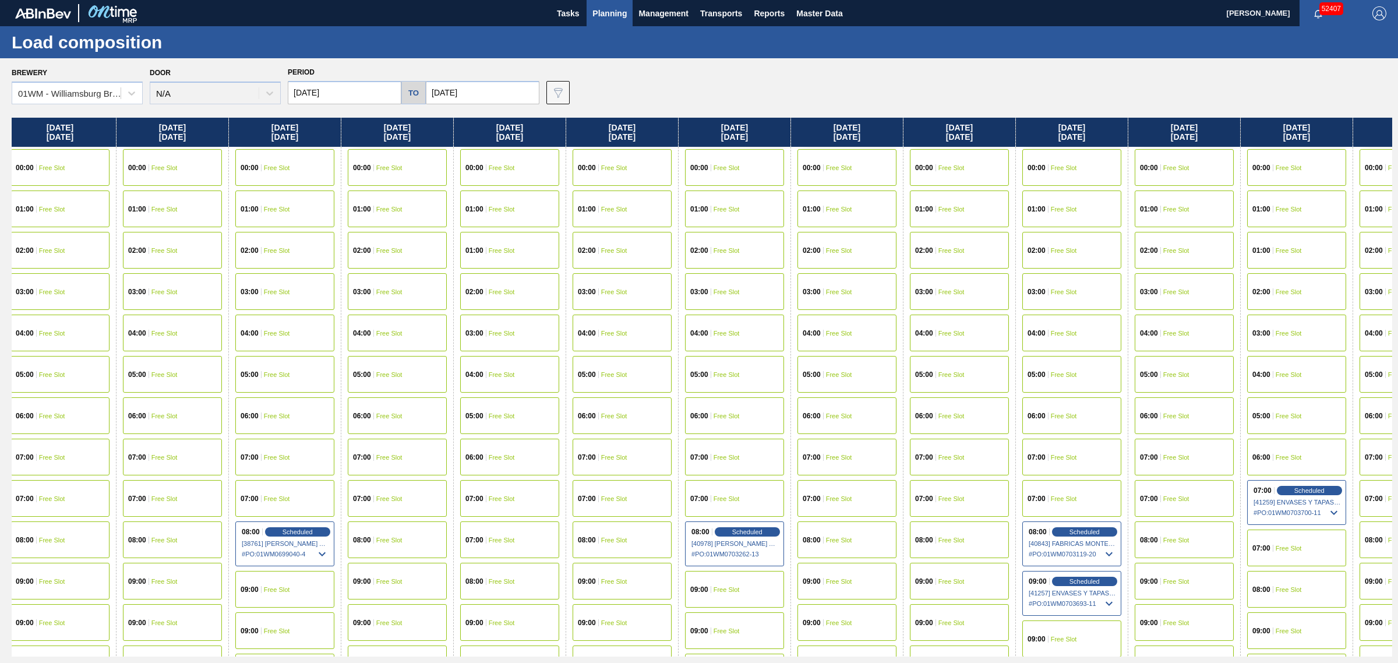
drag, startPoint x: 842, startPoint y: 398, endPoint x: 875, endPoint y: 398, distance: 32.0
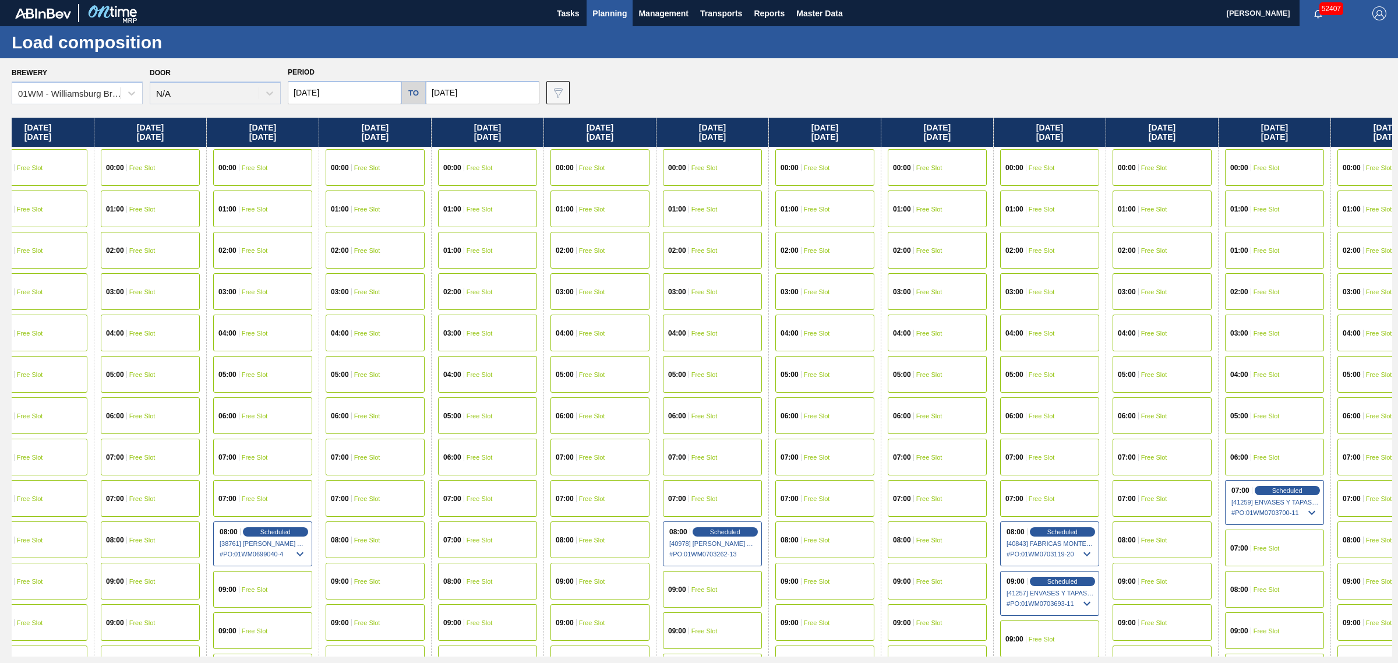
click at [1094, 605] on icon at bounding box center [1087, 604] width 14 height 14
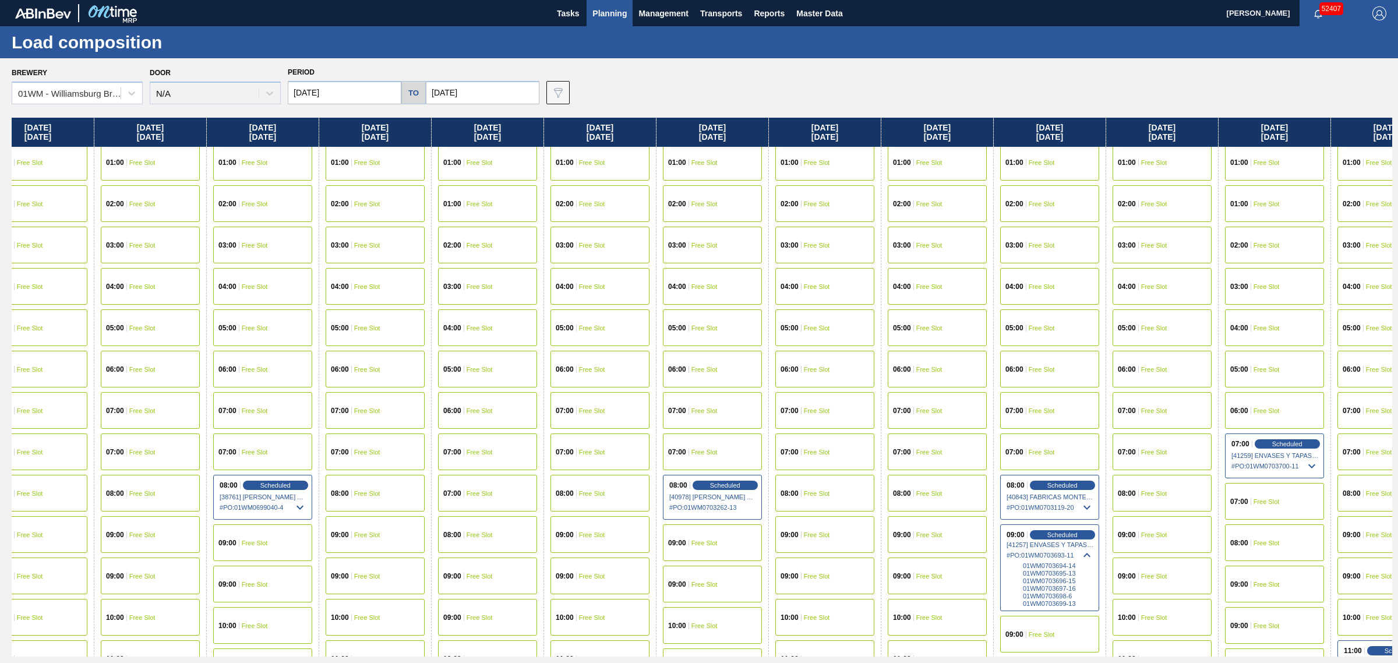
scroll to position [146, 1492]
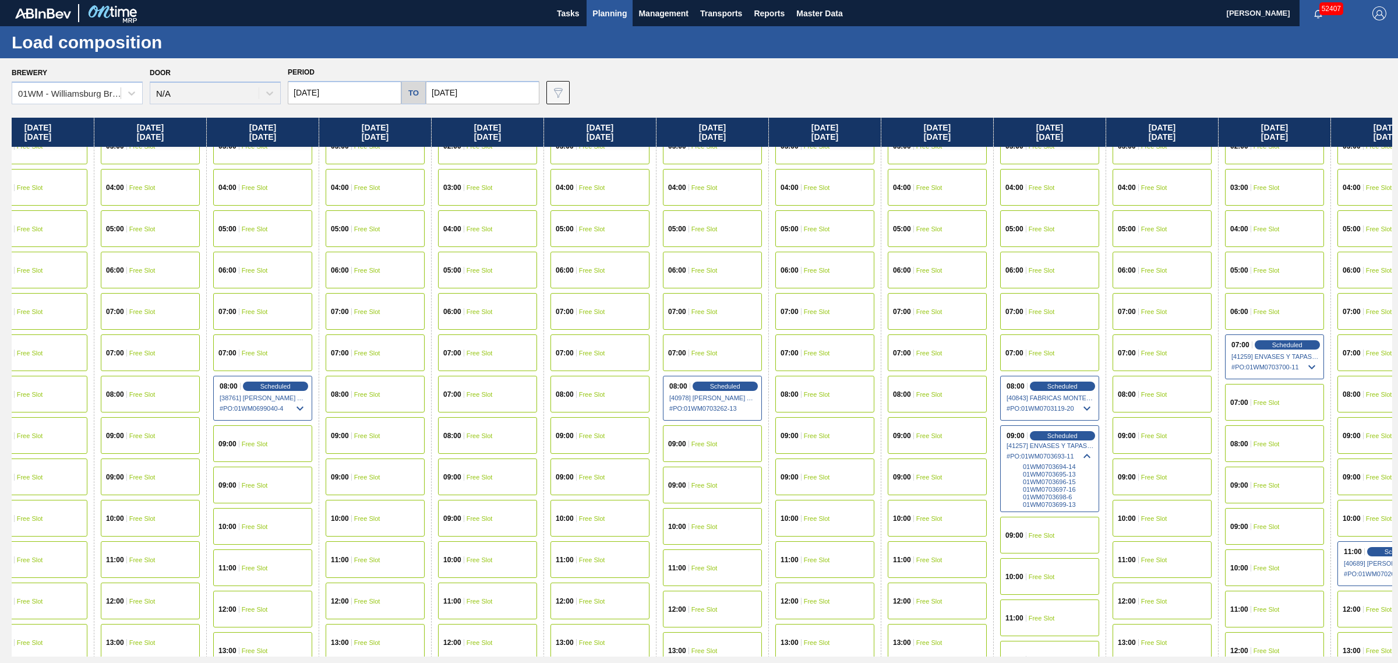
click at [1319, 363] on icon at bounding box center [1312, 367] width 14 height 14
drag, startPoint x: 1174, startPoint y: 370, endPoint x: 1184, endPoint y: 370, distance: 10.5
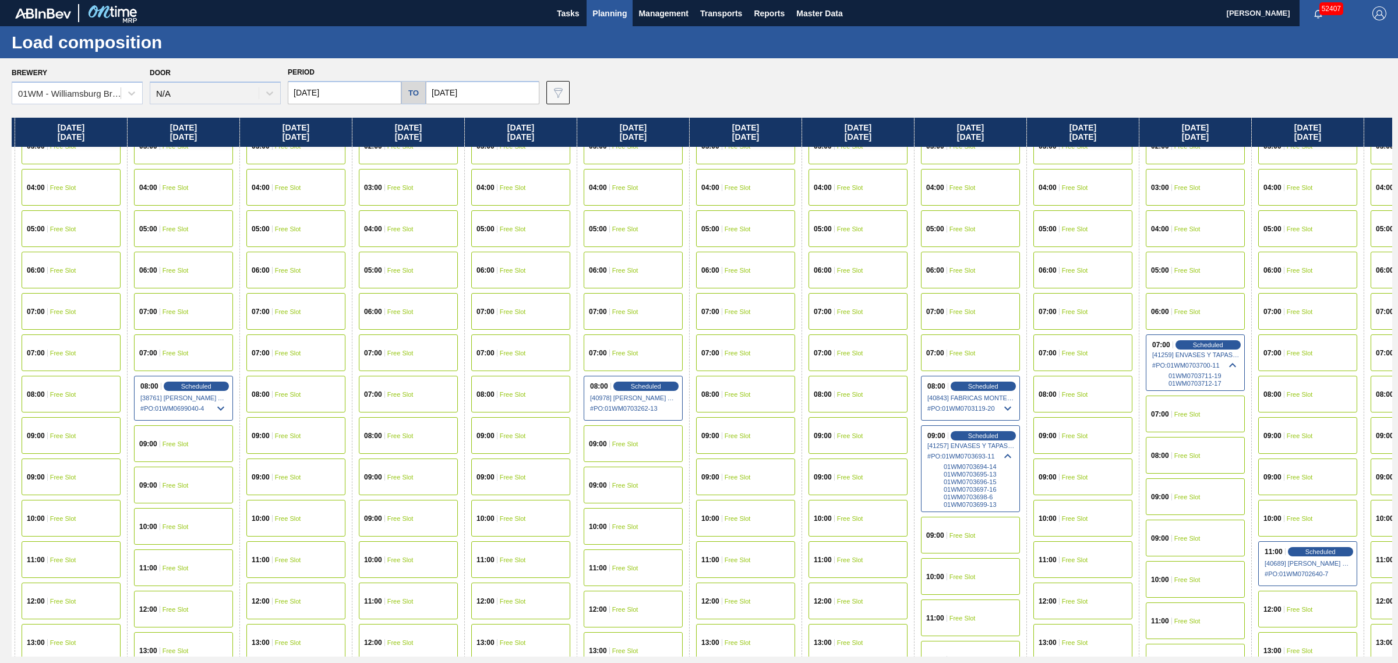
drag, startPoint x: 886, startPoint y: 289, endPoint x: 922, endPoint y: 287, distance: 36.7
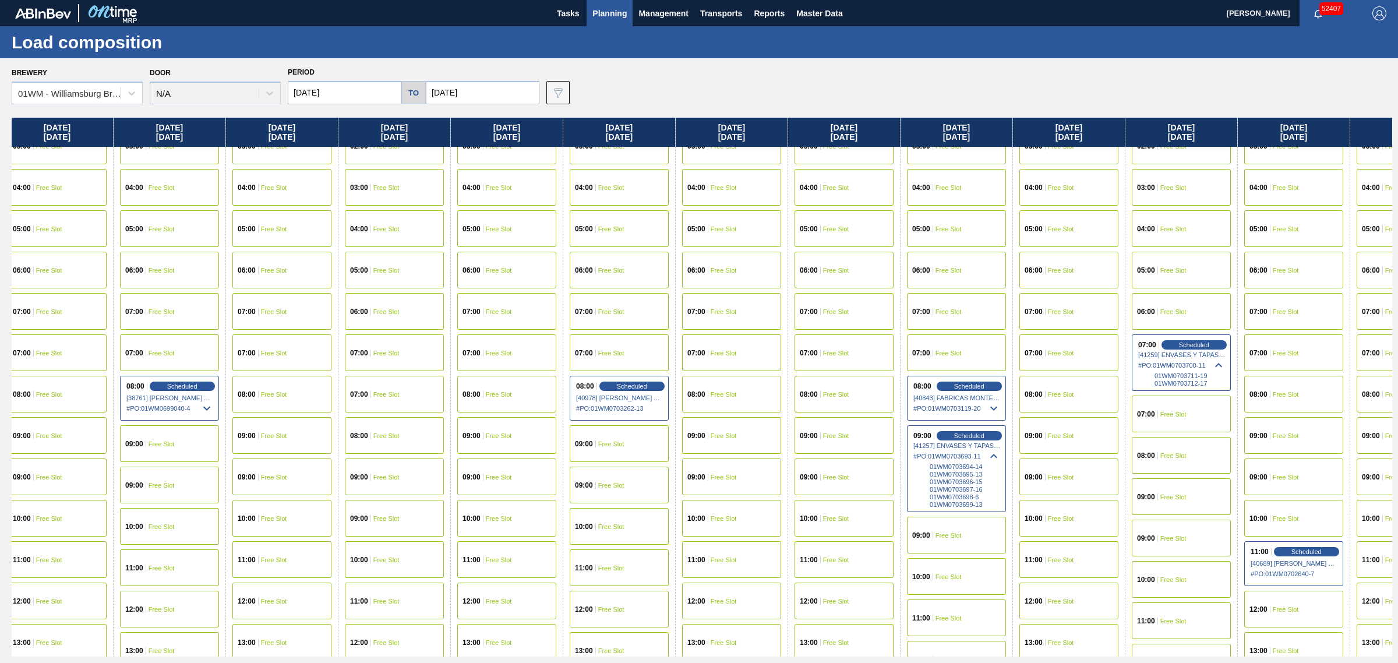
scroll to position [218, 1585]
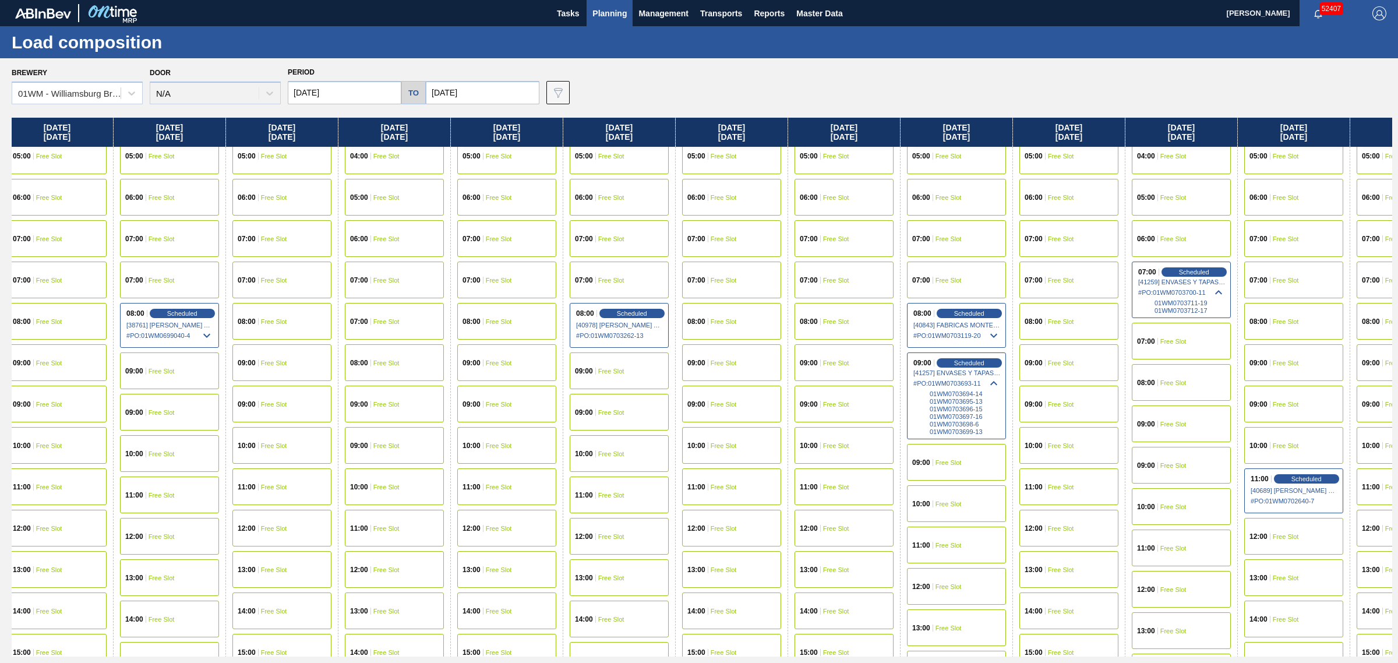
click at [1068, 365] on div "09:00 Free Slot" at bounding box center [1069, 362] width 99 height 37
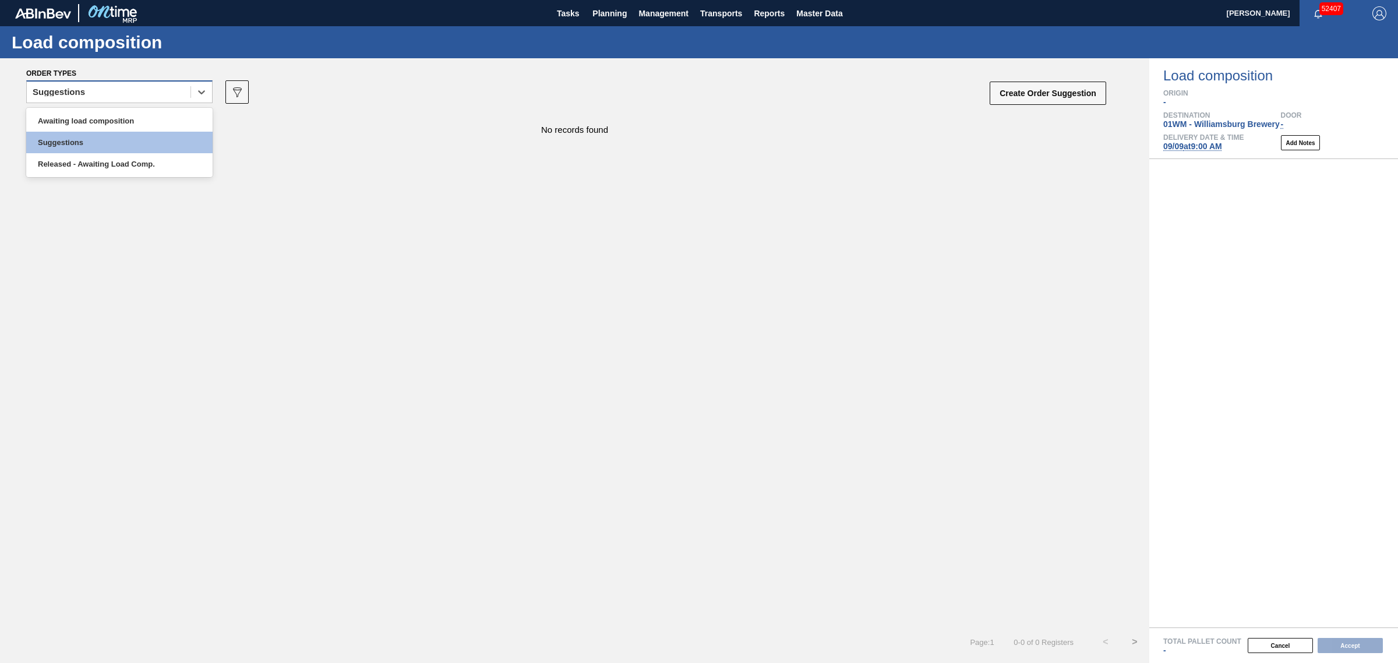
click at [107, 97] on div "Suggestions" at bounding box center [109, 92] width 164 height 17
click at [120, 129] on div "Awaiting load composition" at bounding box center [119, 121] width 186 height 22
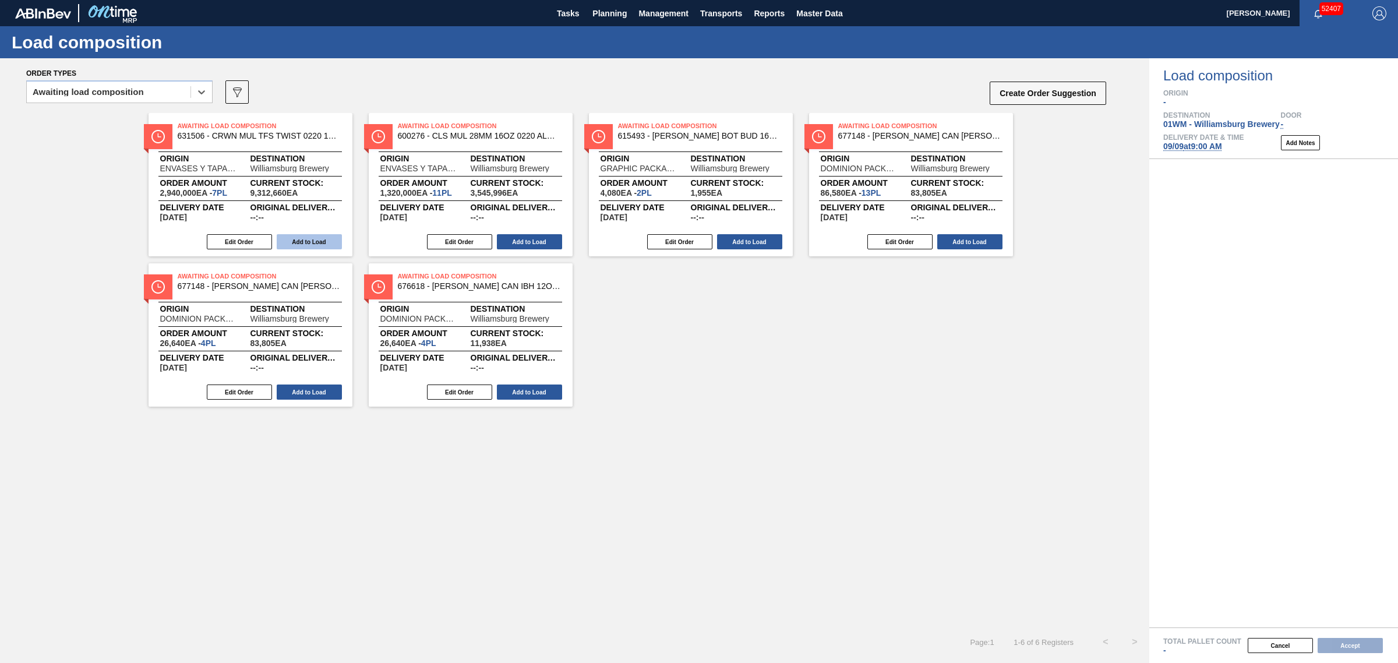
click at [320, 239] on button "Add to Load" at bounding box center [309, 241] width 65 height 15
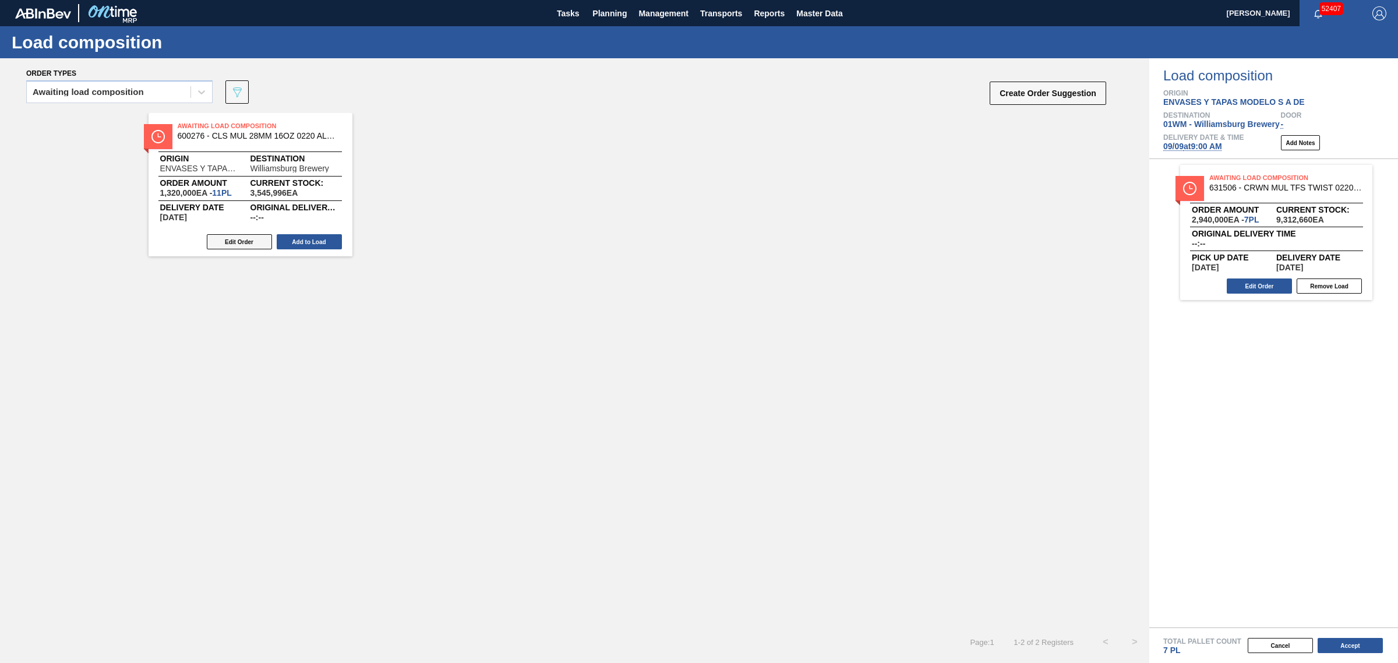
click at [242, 242] on button "Edit Order" at bounding box center [239, 241] width 65 height 15
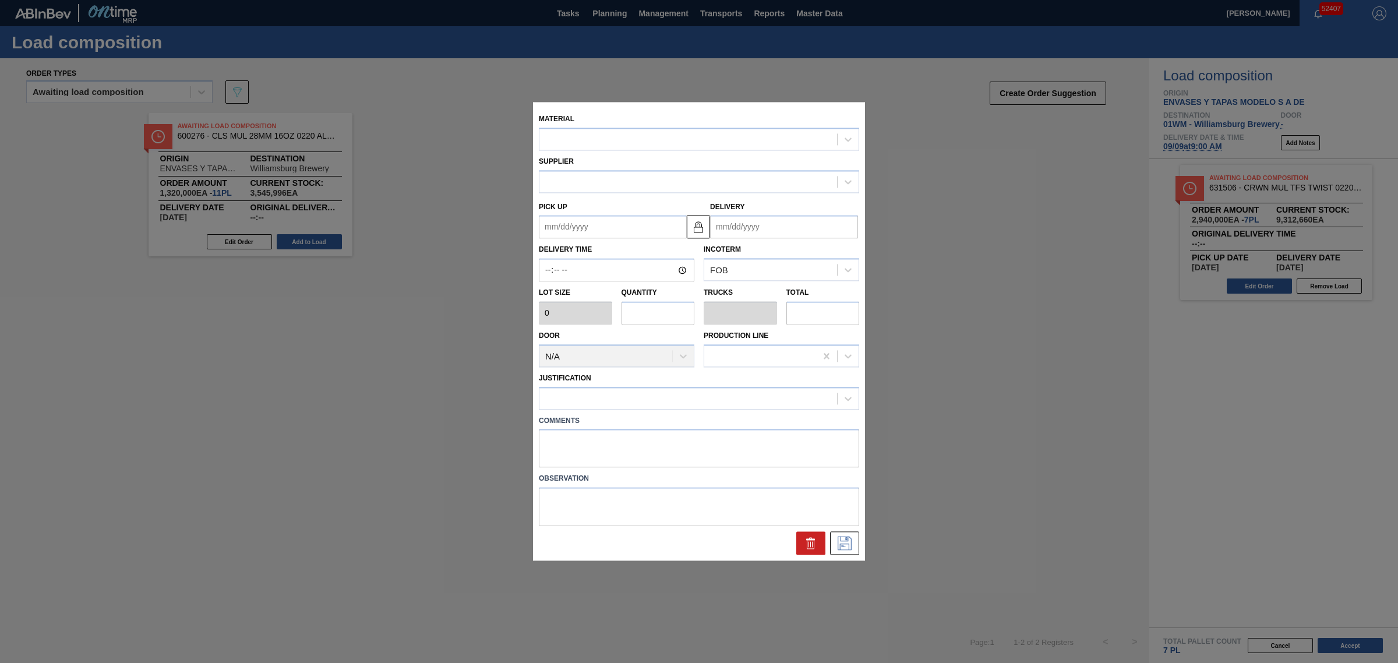
type input "120,000"
type input "11"
type input "0.344"
type input "1,320,000"
type up "09/02/2025"
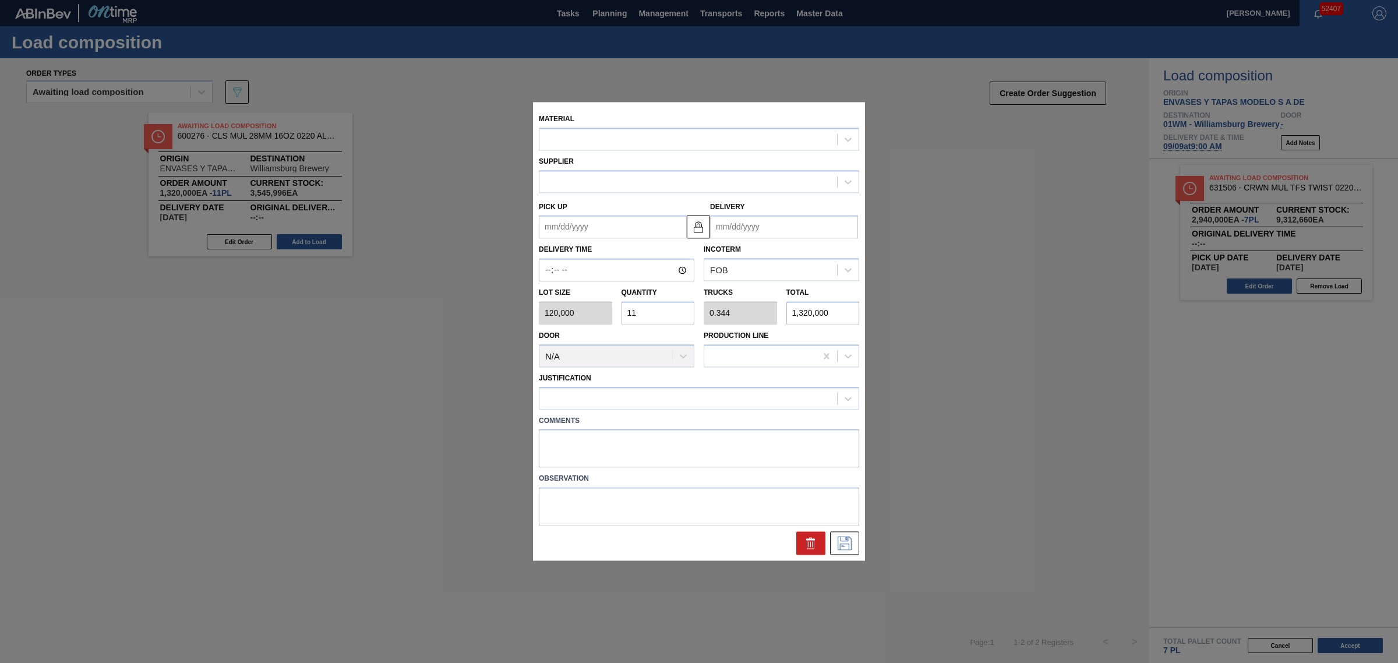
type input "09/09/2025"
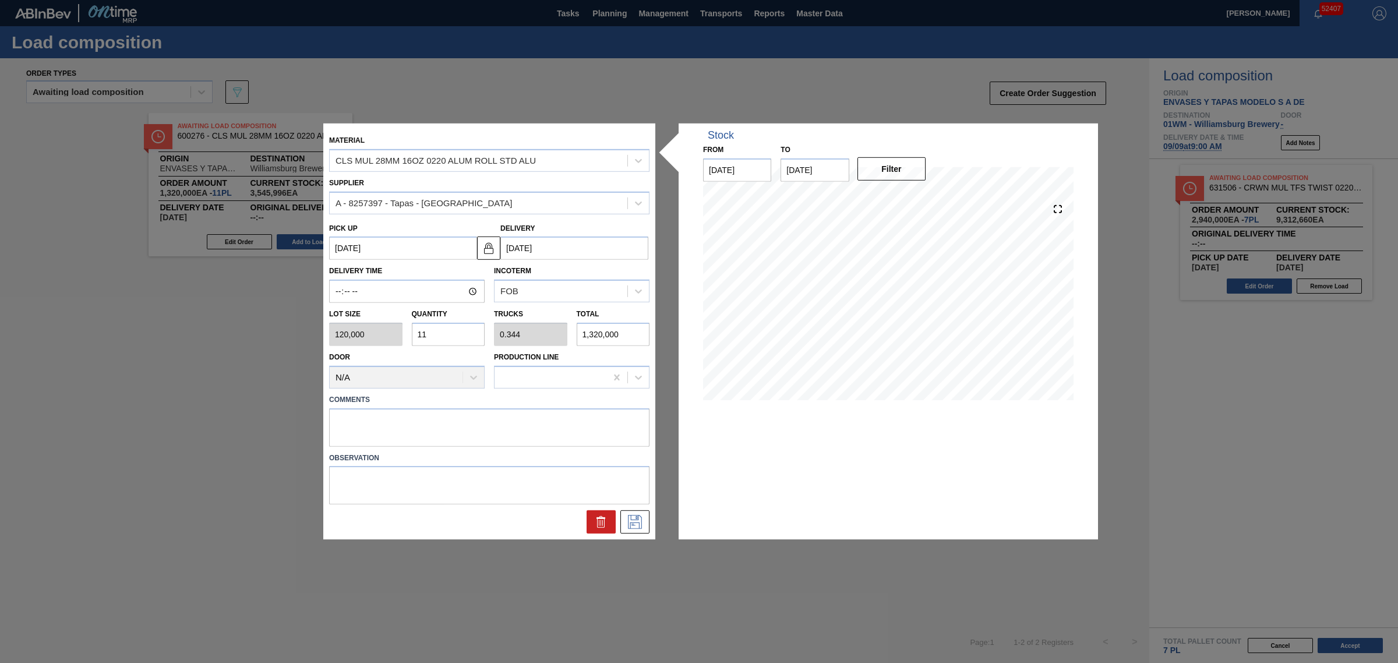
click at [390, 338] on div "Lot size 120,000 Quantity 11 Trucks 0.344 Total 1,320,000" at bounding box center [490, 324] width 330 height 43
type input "2"
type input "0.063"
type input "240,000"
type input "23"
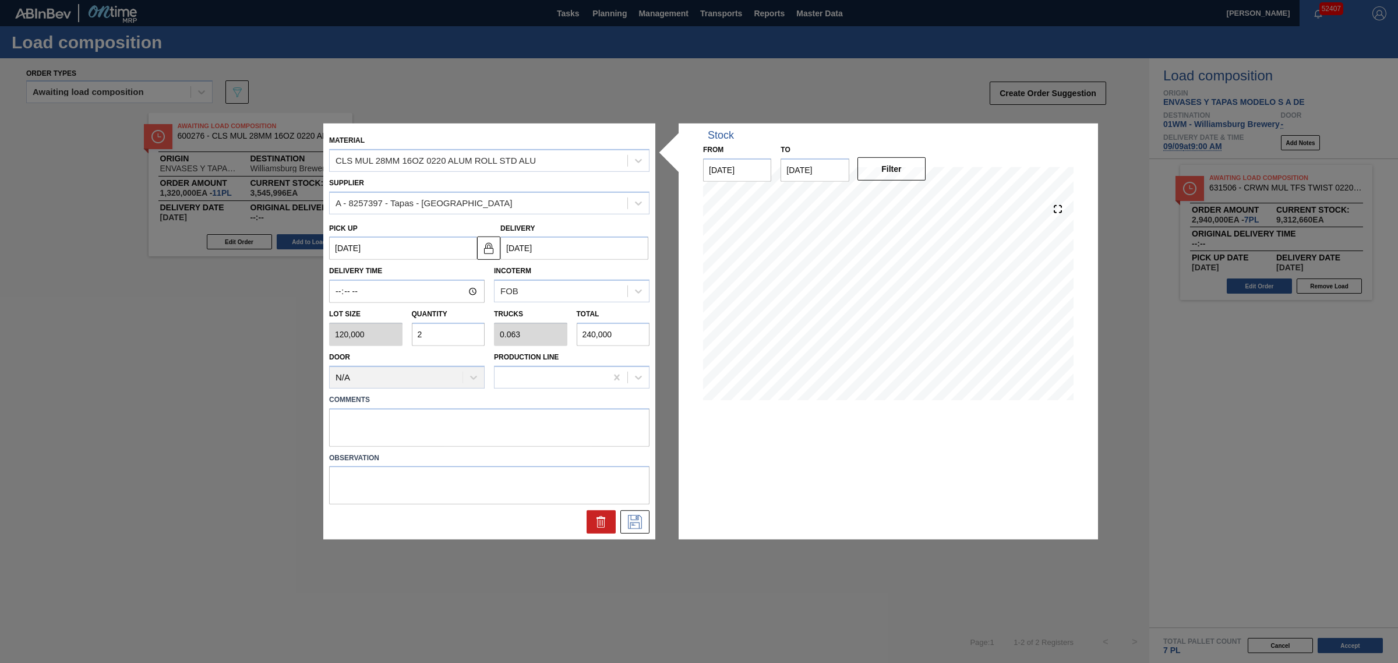
type input "0.719"
type input "2,760,000"
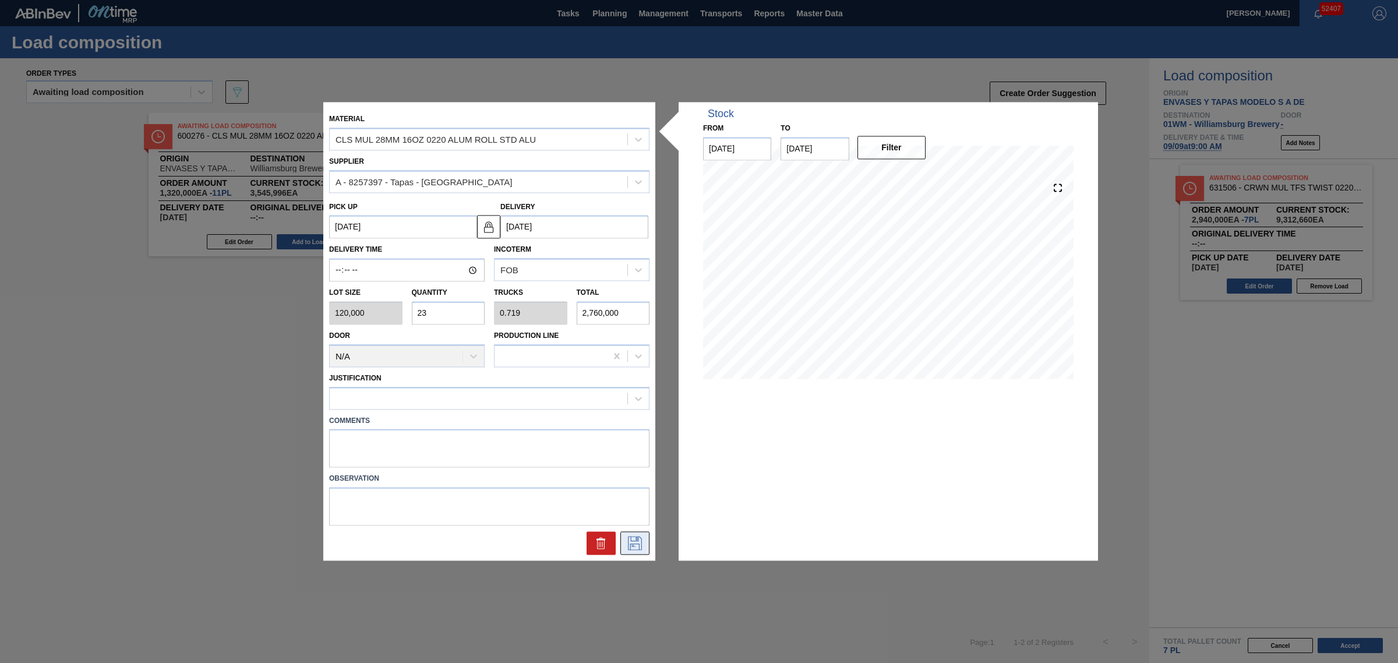
type input "23"
click at [634, 545] on icon at bounding box center [635, 544] width 19 height 14
click at [414, 392] on div at bounding box center [479, 398] width 298 height 17
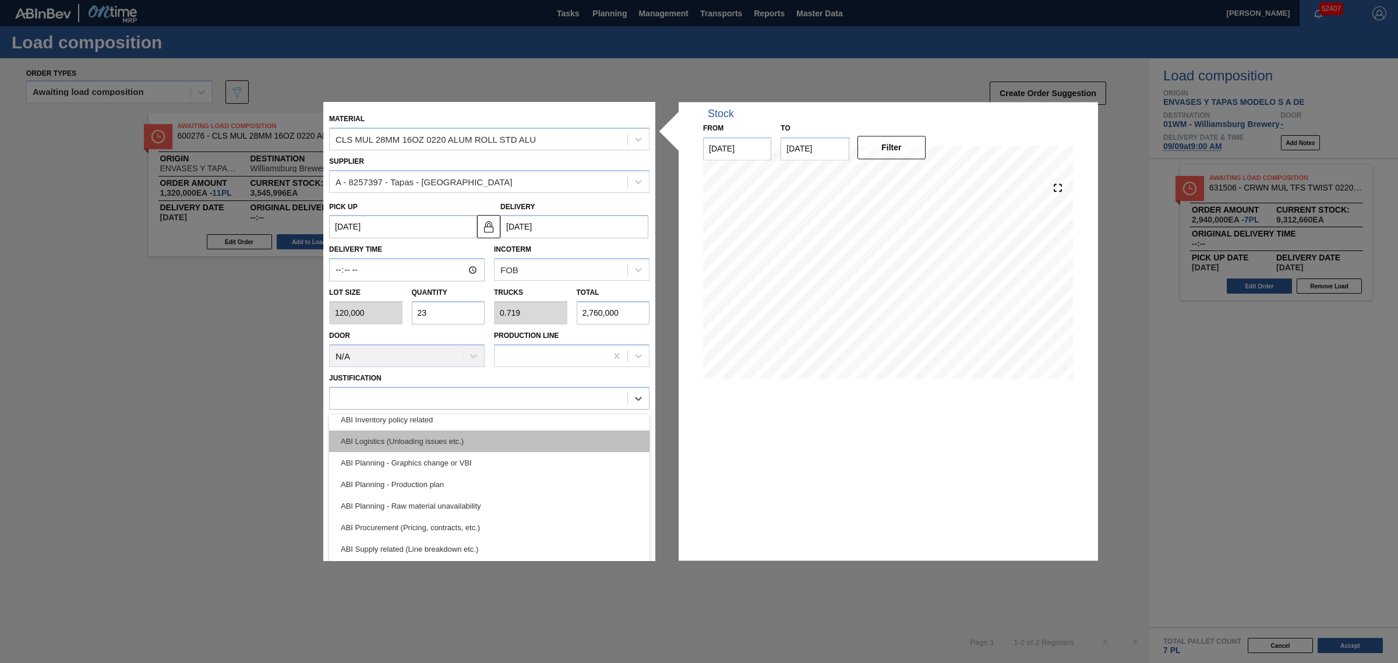
scroll to position [73, 0]
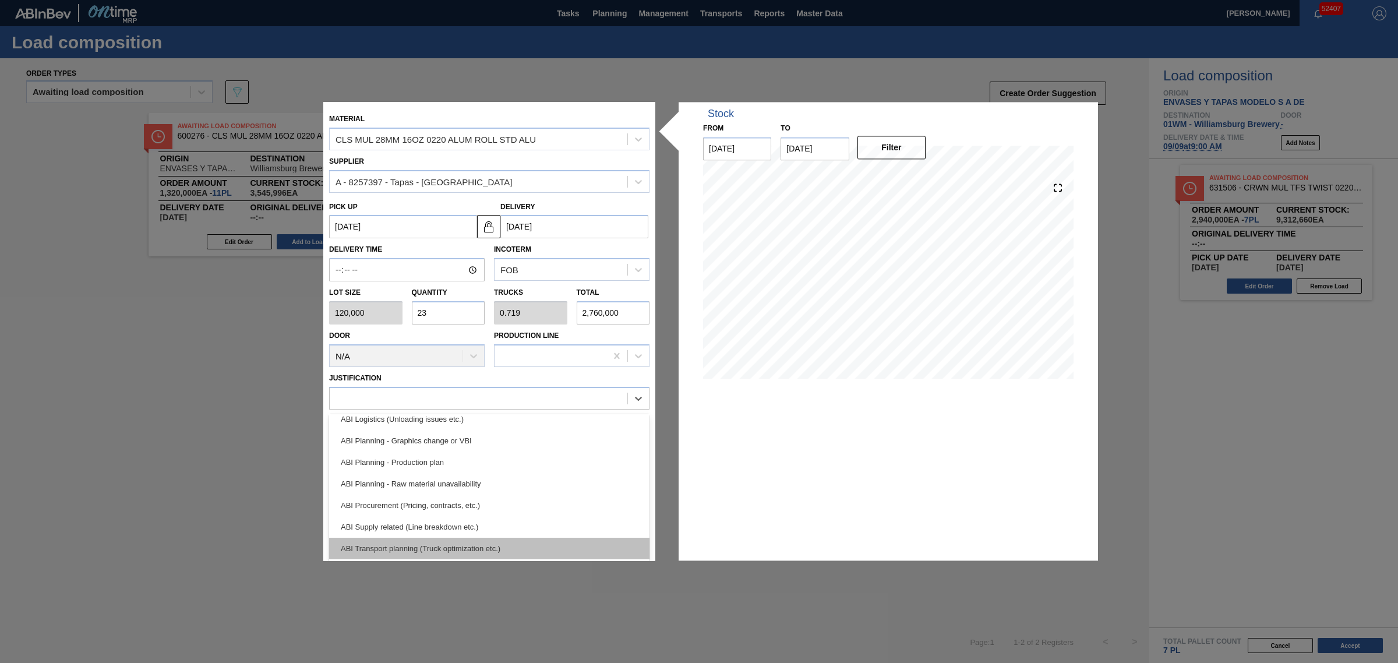
click at [454, 542] on div "ABI Transport planning (Truck optimization etc.)" at bounding box center [489, 549] width 320 height 22
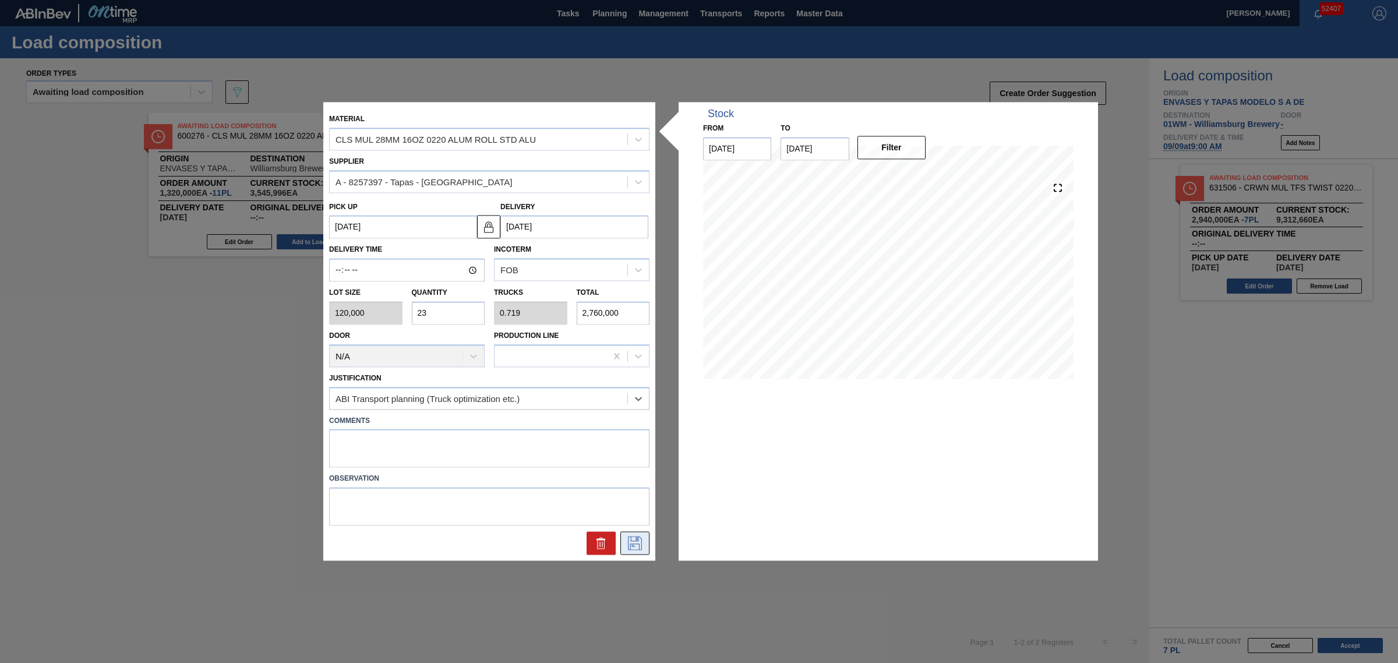
click at [636, 544] on icon at bounding box center [635, 544] width 19 height 14
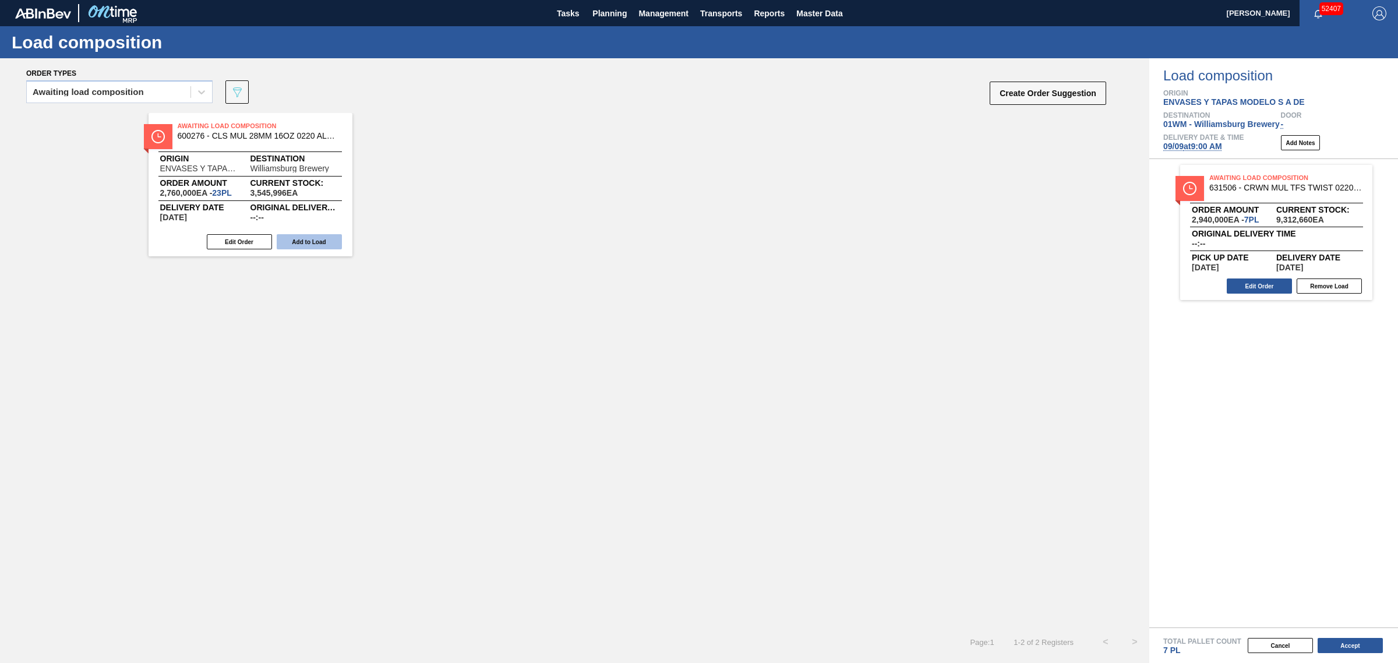
click at [306, 239] on button "Add to Load" at bounding box center [309, 241] width 65 height 15
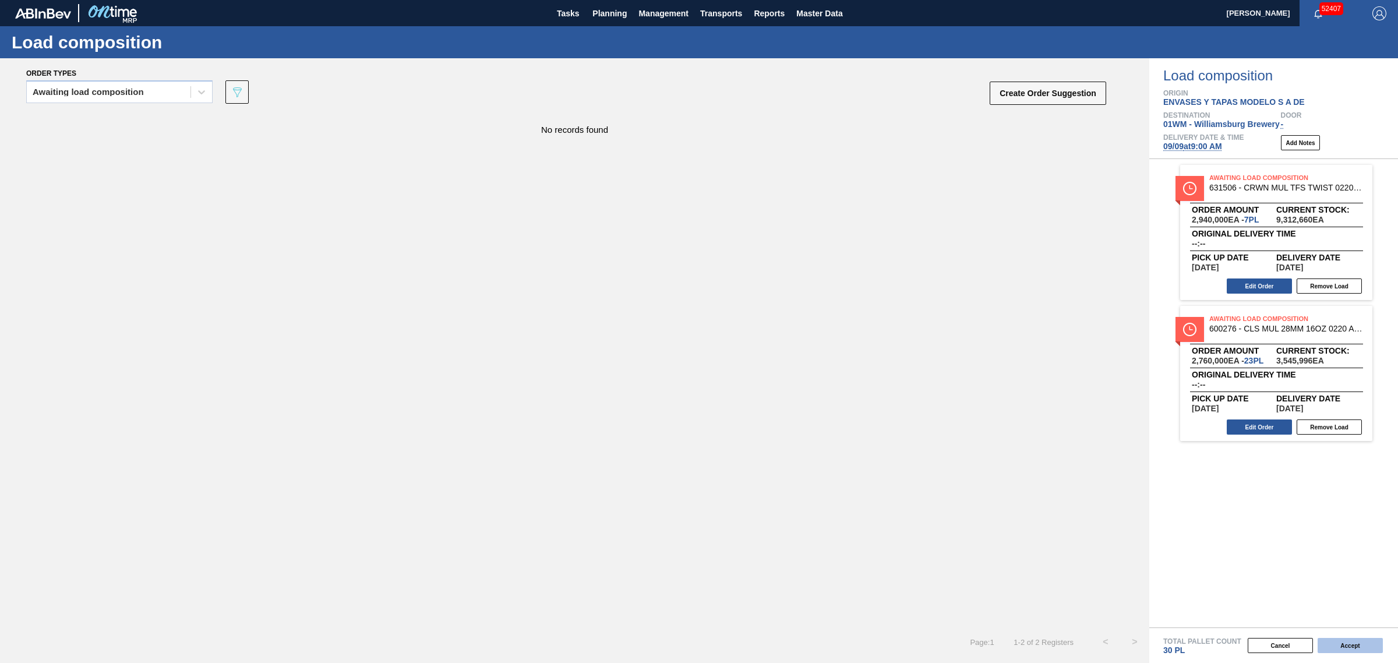
click at [1344, 647] on button "Accept" at bounding box center [1350, 645] width 65 height 15
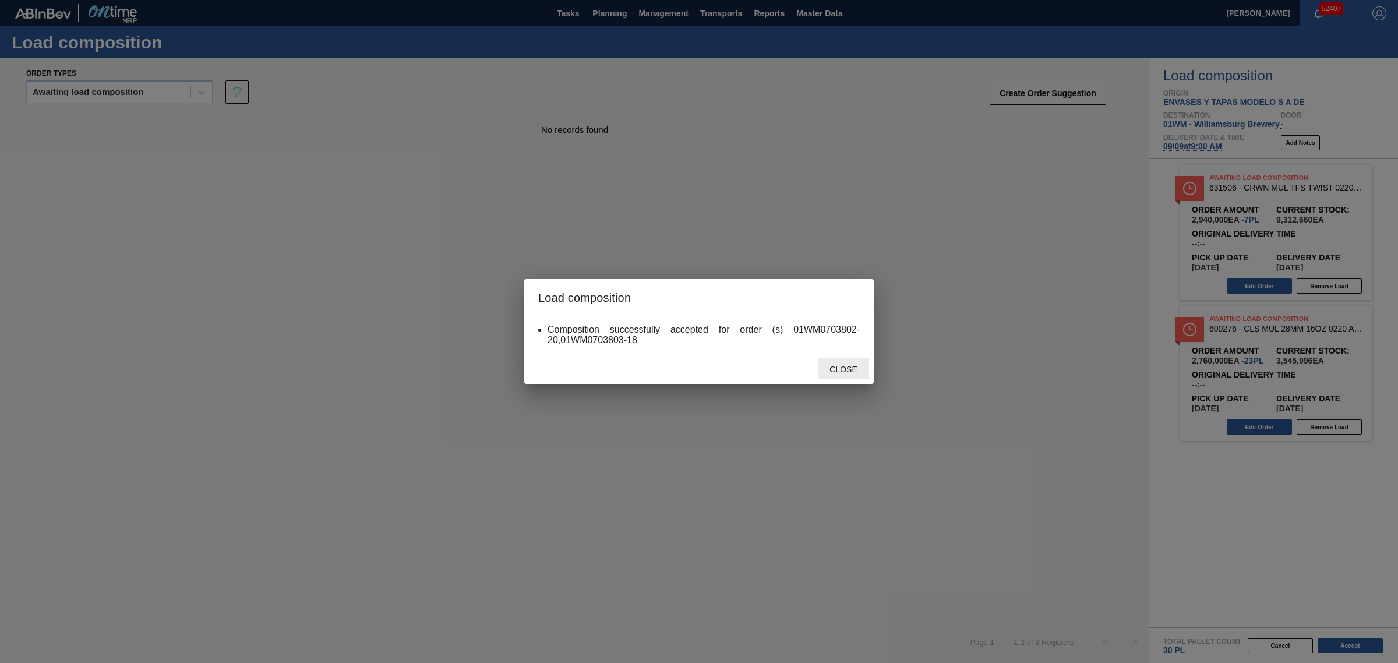
click at [834, 361] on div "Close" at bounding box center [843, 369] width 51 height 22
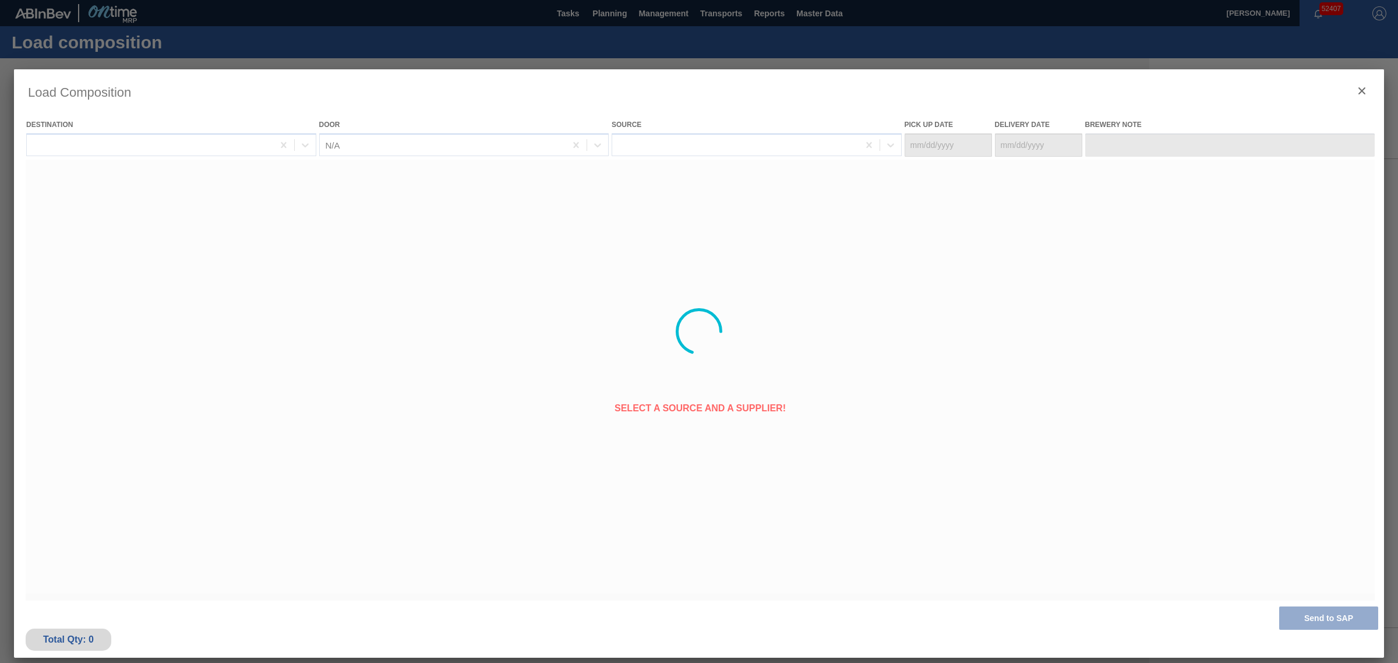
type Date "09/02/2025"
type Date "09/09/2025"
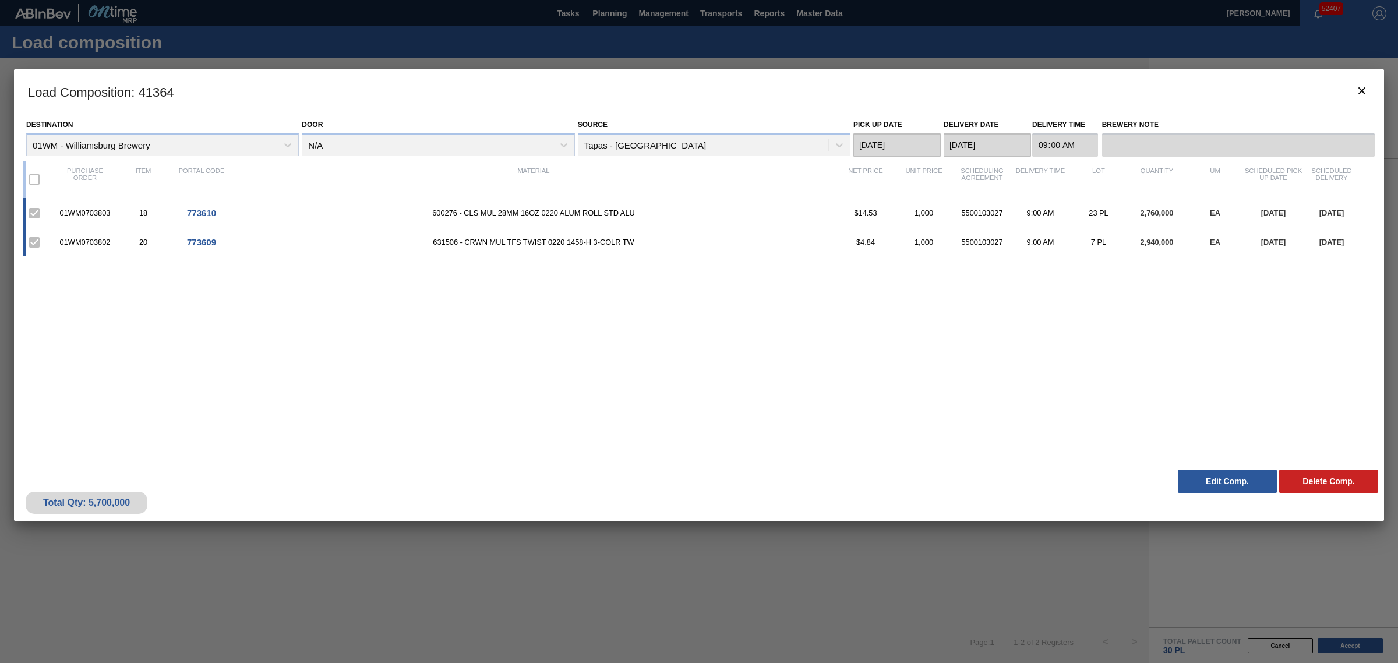
click at [569, 48] on div at bounding box center [699, 331] width 1398 height 663
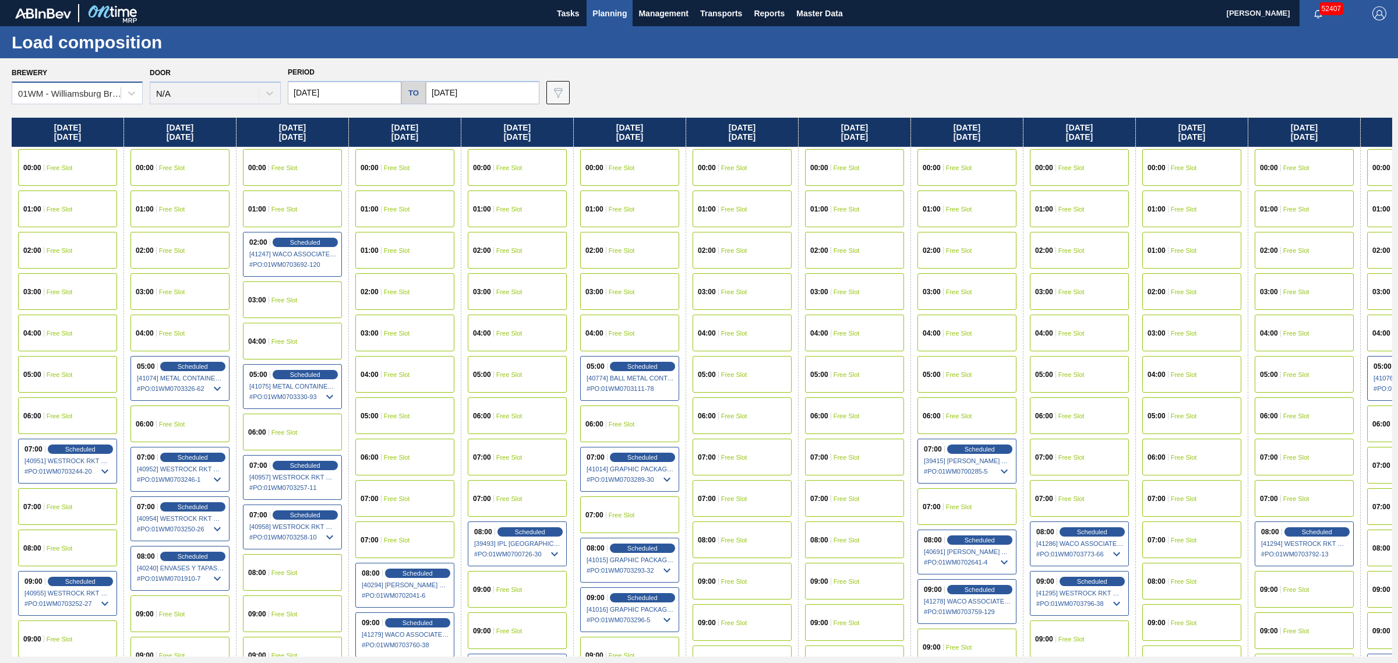
click at [91, 91] on div "01WM - Williamsburg Brewery" at bounding box center [70, 94] width 104 height 10
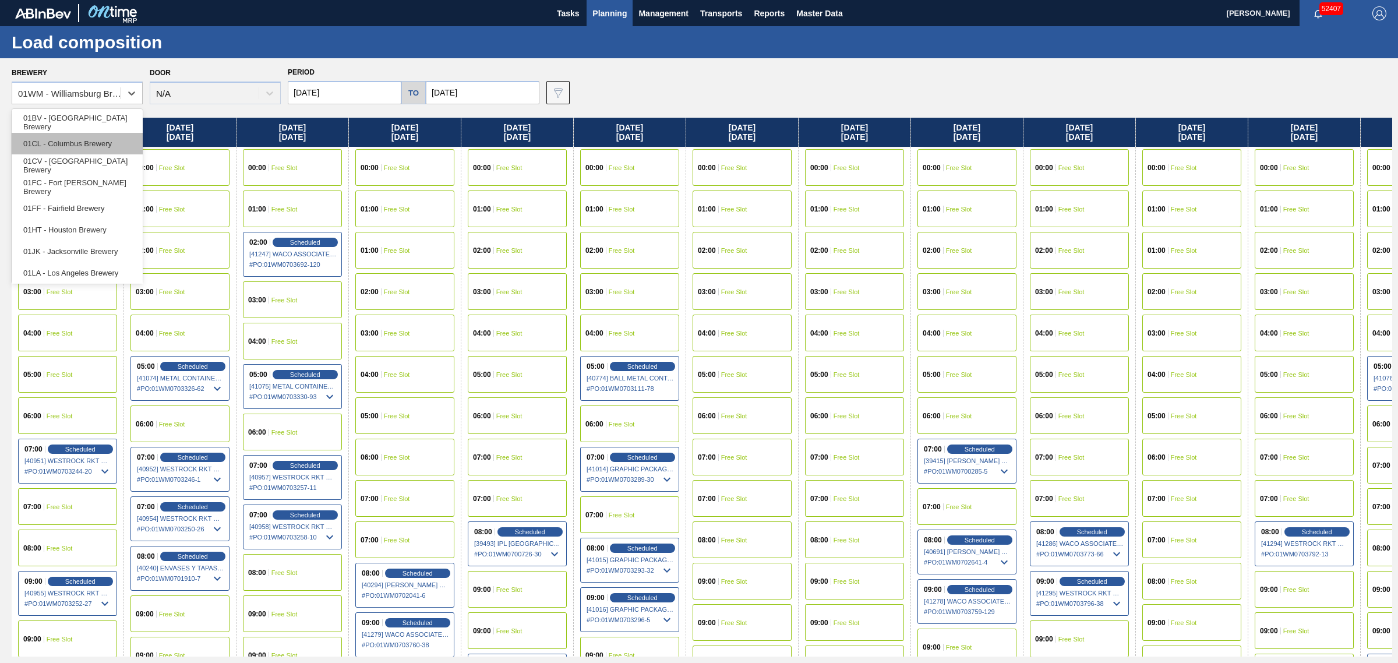
click at [91, 146] on div "01CL - Columbus Brewery" at bounding box center [77, 144] width 131 height 22
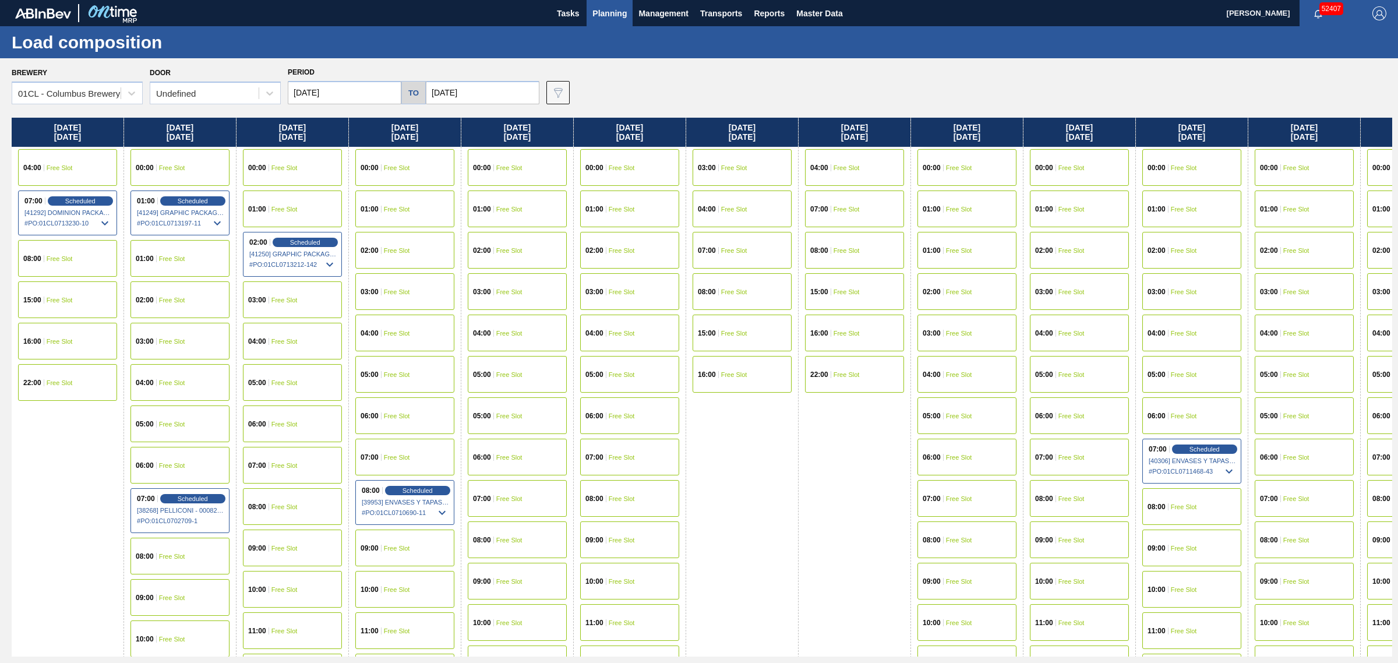
scroll to position [0, 51]
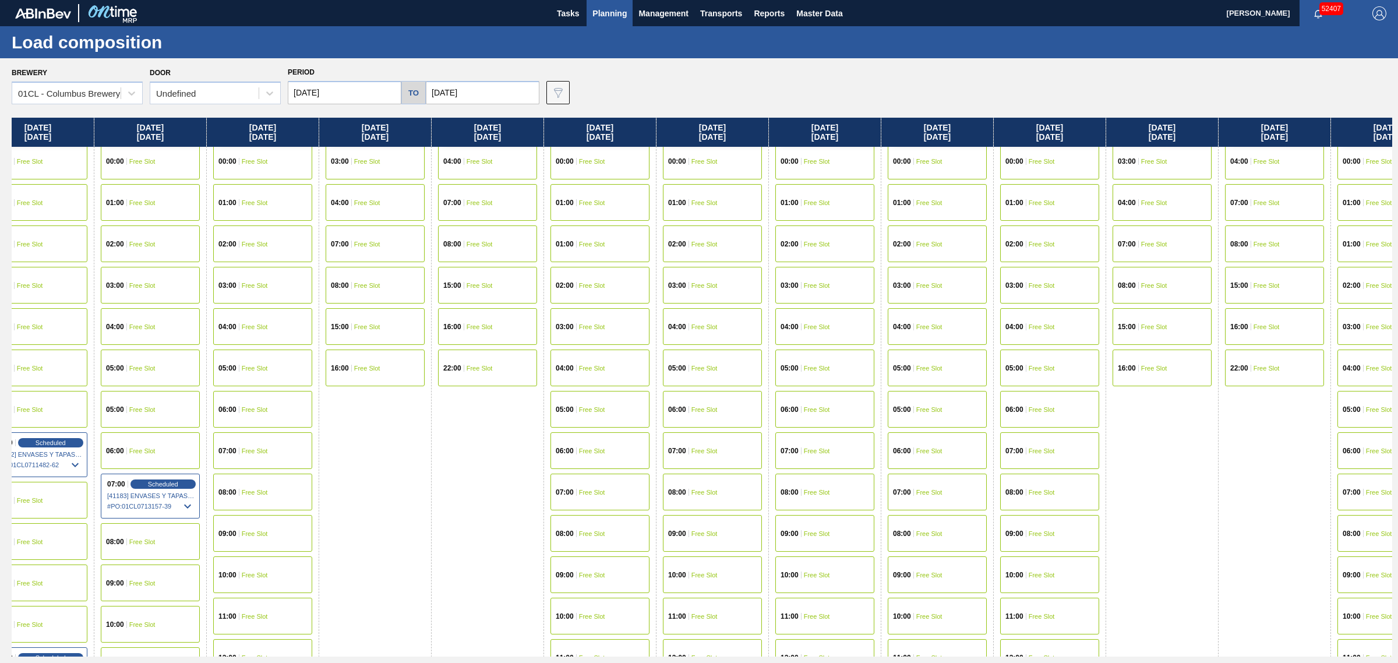
drag, startPoint x: 677, startPoint y: 235, endPoint x: 884, endPoint y: 252, distance: 208.1
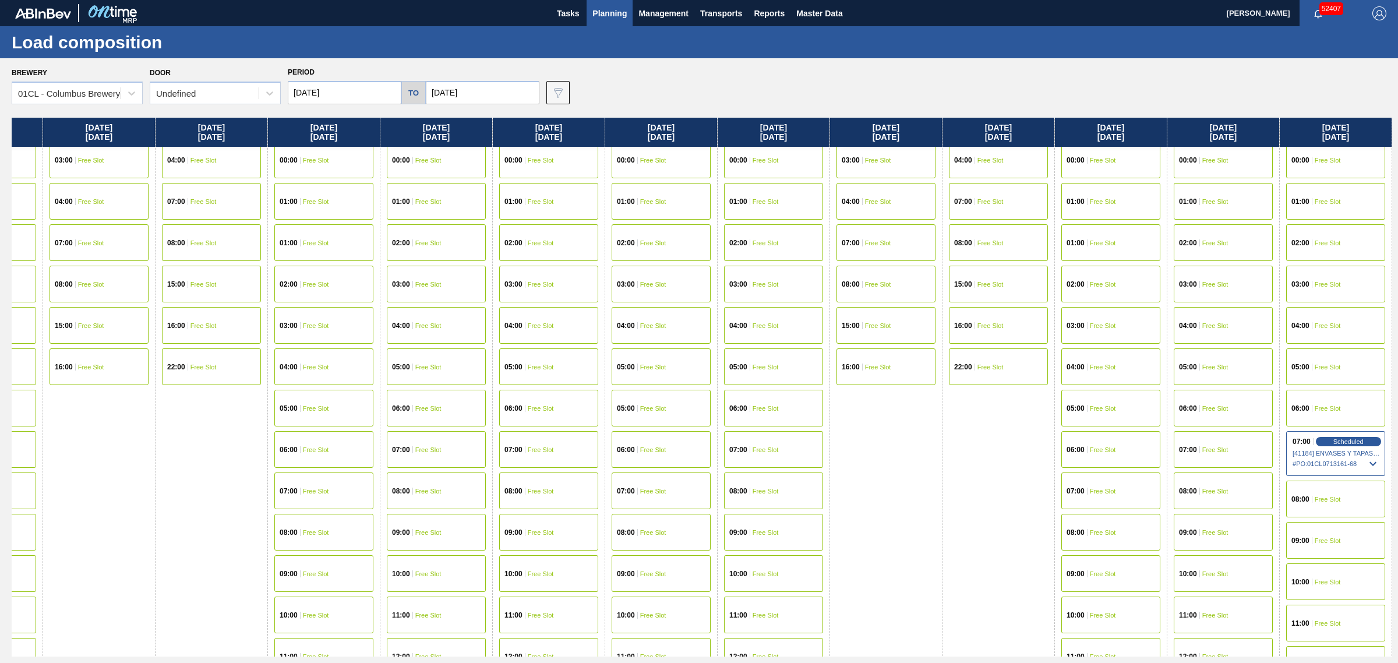
drag, startPoint x: 855, startPoint y: 262, endPoint x: 803, endPoint y: 252, distance: 52.9
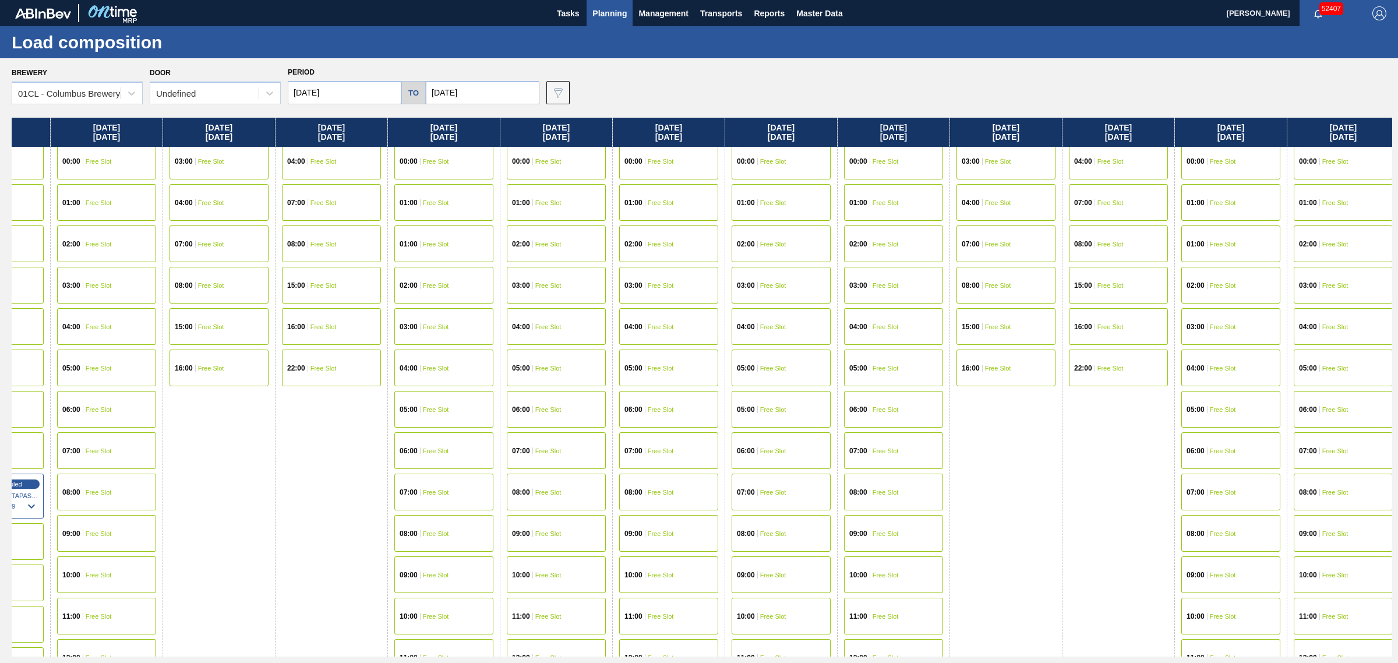
drag, startPoint x: 767, startPoint y: 262, endPoint x: 706, endPoint y: 263, distance: 61.2
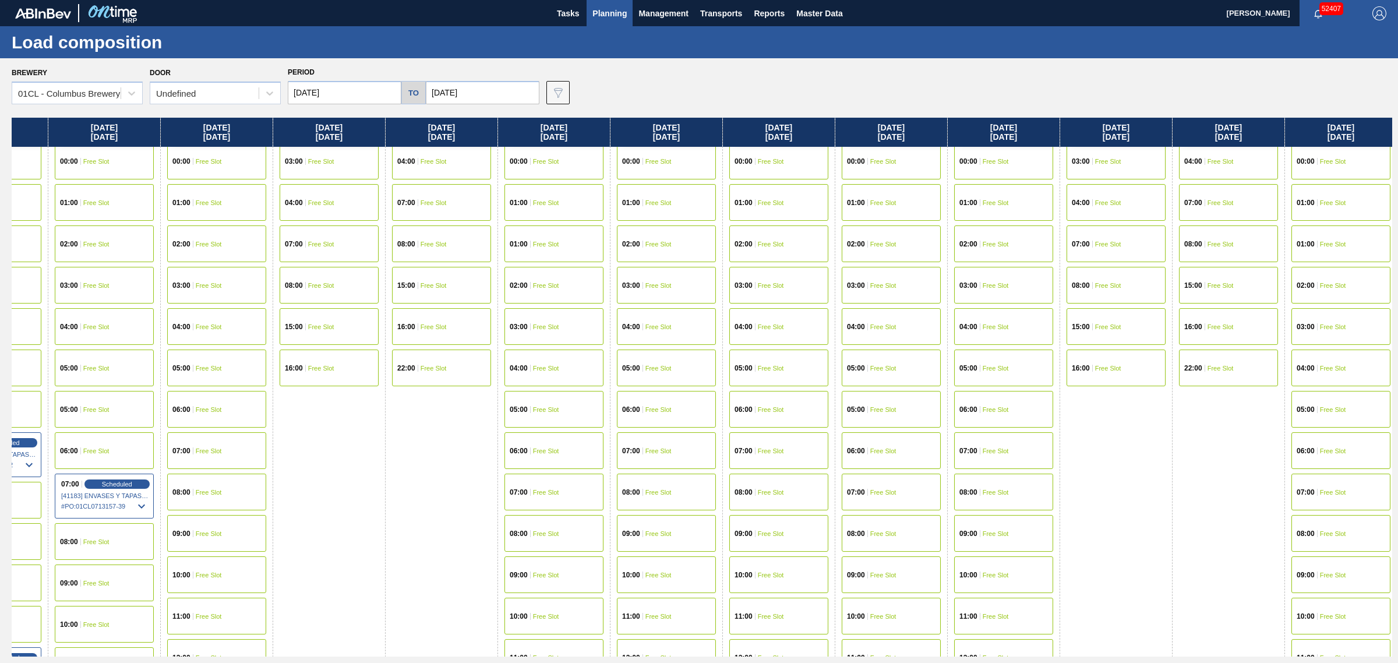
drag, startPoint x: 685, startPoint y: 289, endPoint x: 648, endPoint y: 287, distance: 36.2
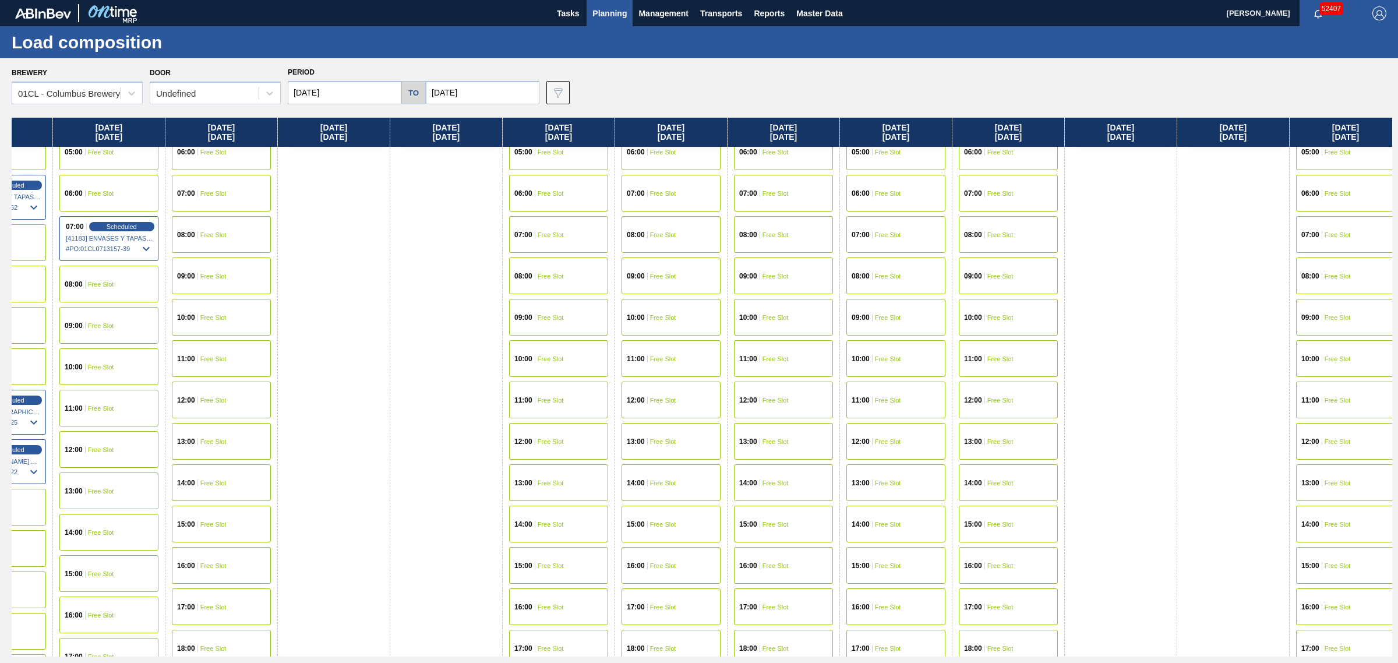
scroll to position [109, 1983]
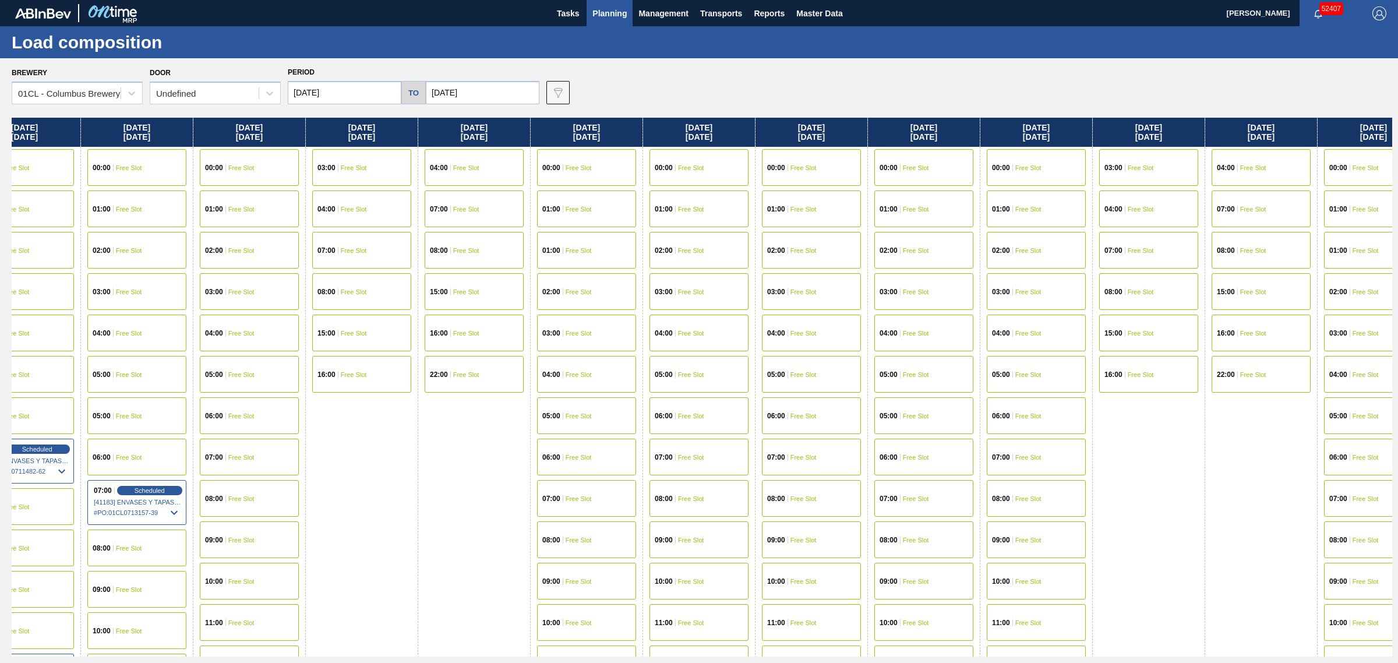
drag, startPoint x: 660, startPoint y: 335, endPoint x: 632, endPoint y: 333, distance: 28.1
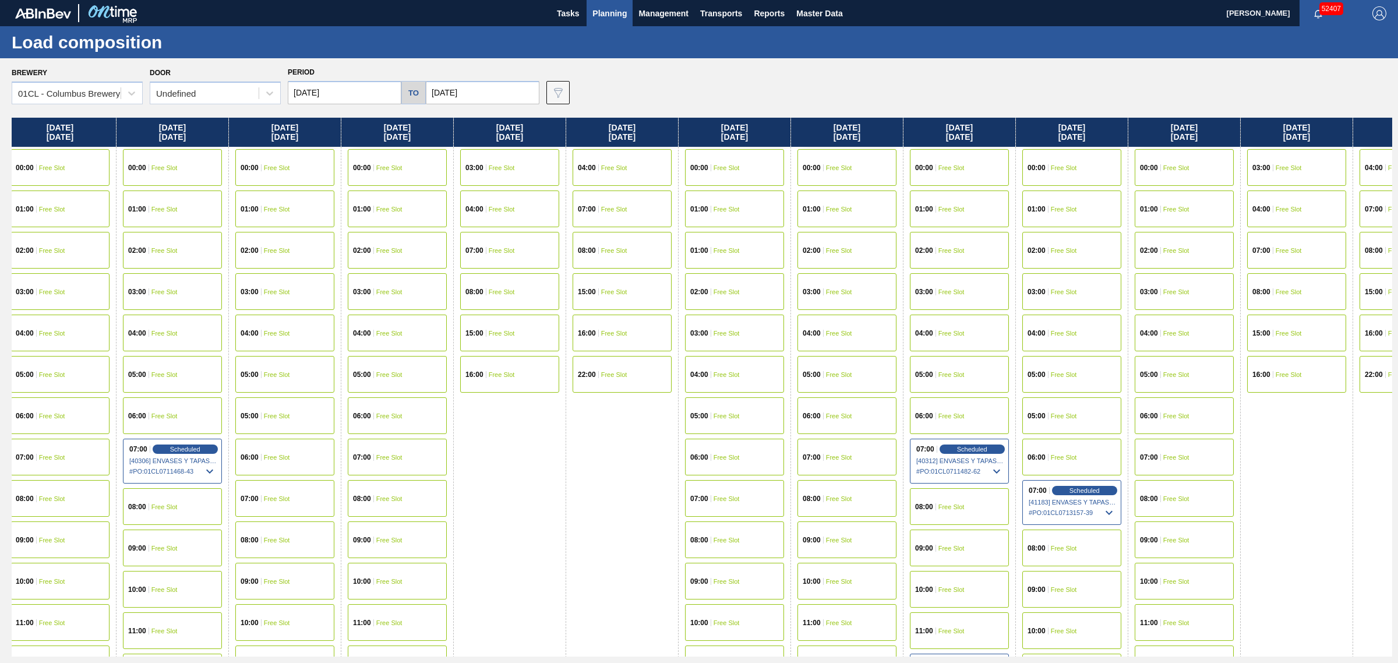
scroll to position [0, 2226]
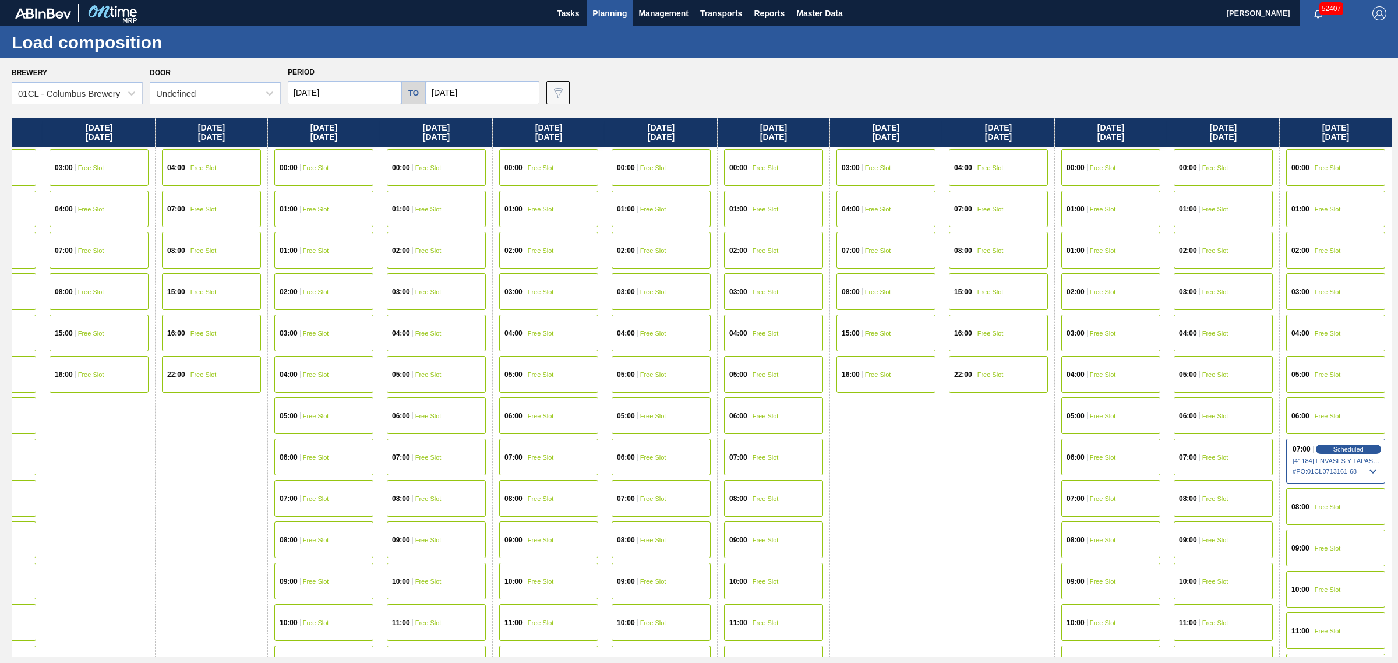
drag, startPoint x: 694, startPoint y: 307, endPoint x: 812, endPoint y: 300, distance: 117.9
click at [945, 466] on div "Sunday 09/14/2025 04:00 Free Slot 07:00 Free Slot 08:00 Free Slot 15:00 Free Sl…" at bounding box center [999, 666] width 112 height 1096
drag, startPoint x: 957, startPoint y: 453, endPoint x: 1003, endPoint y: 450, distance: 46.1
drag, startPoint x: 974, startPoint y: 452, endPoint x: 1018, endPoint y: 452, distance: 44.3
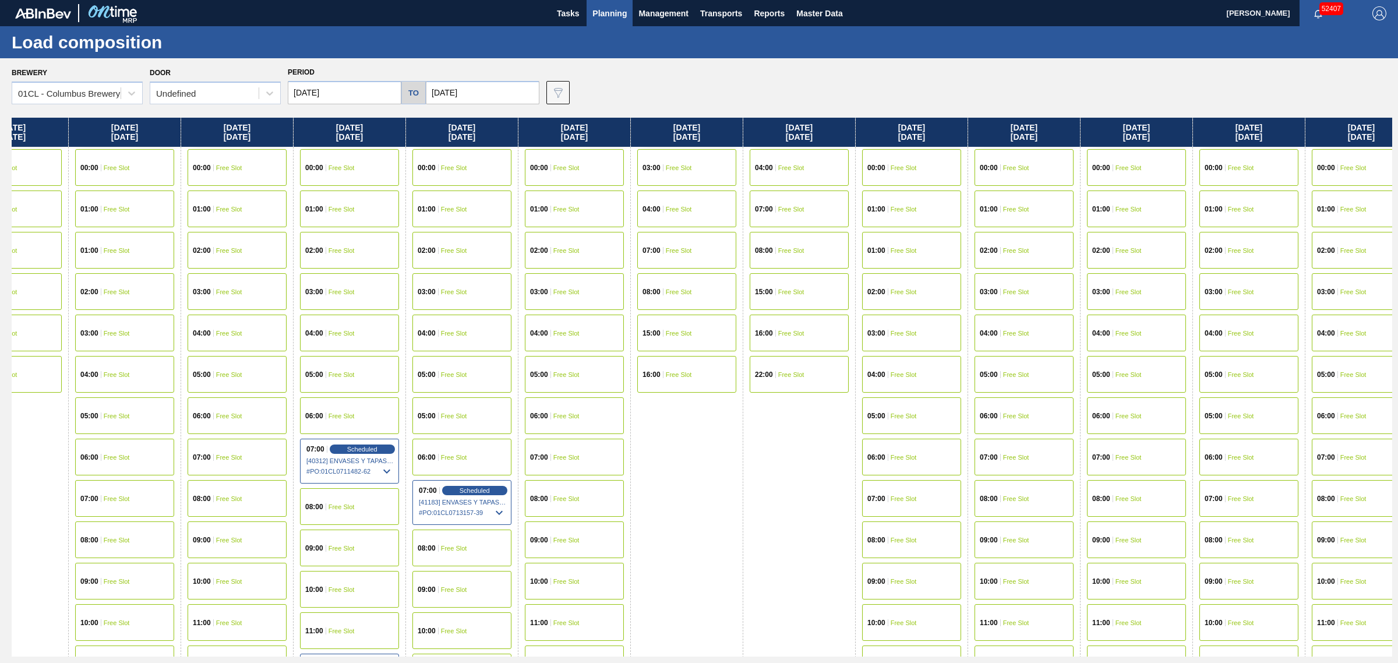
drag, startPoint x: 959, startPoint y: 461, endPoint x: 845, endPoint y: 452, distance: 114.0
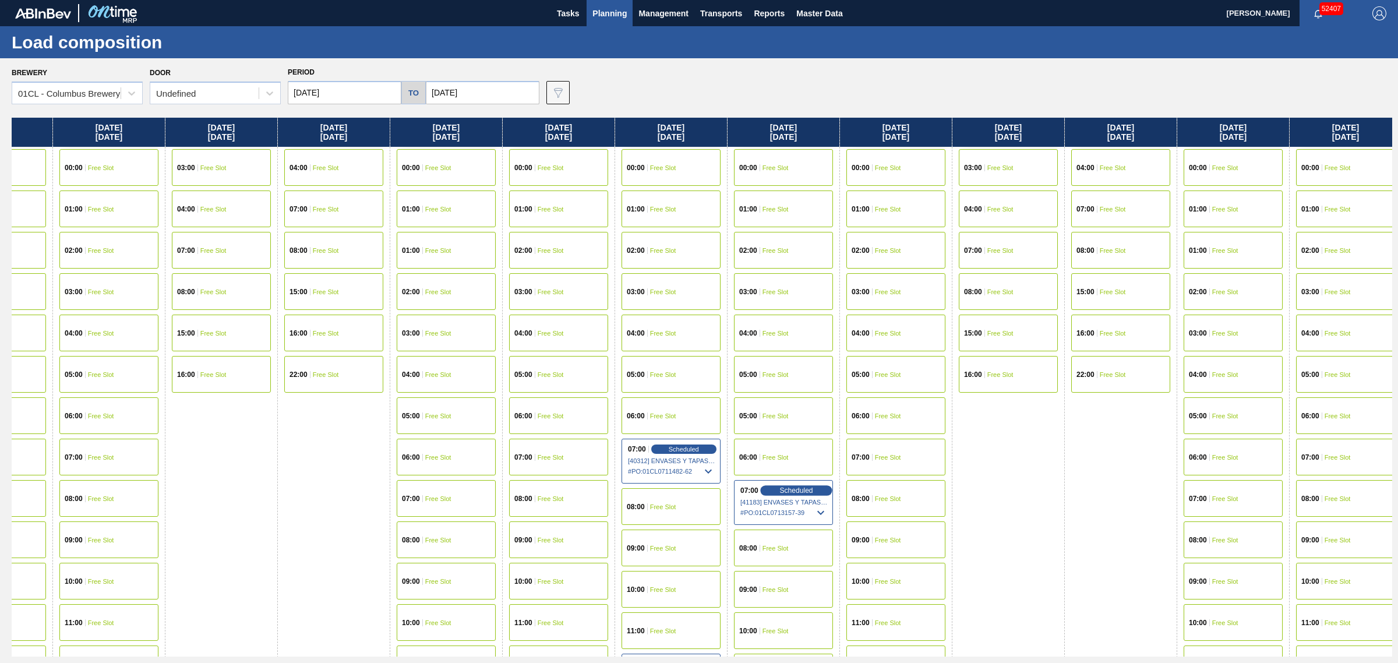
click at [805, 488] on span "Scheduled" at bounding box center [796, 490] width 33 height 8
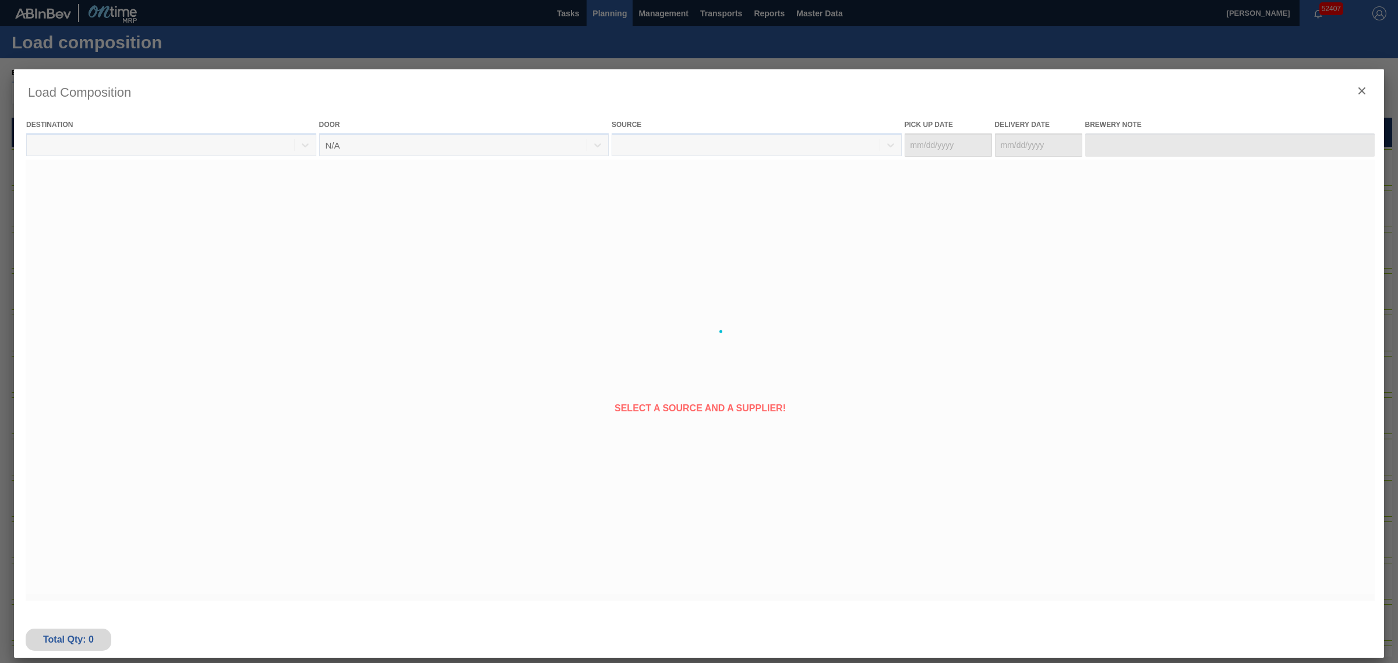
type Date "[DATE]"
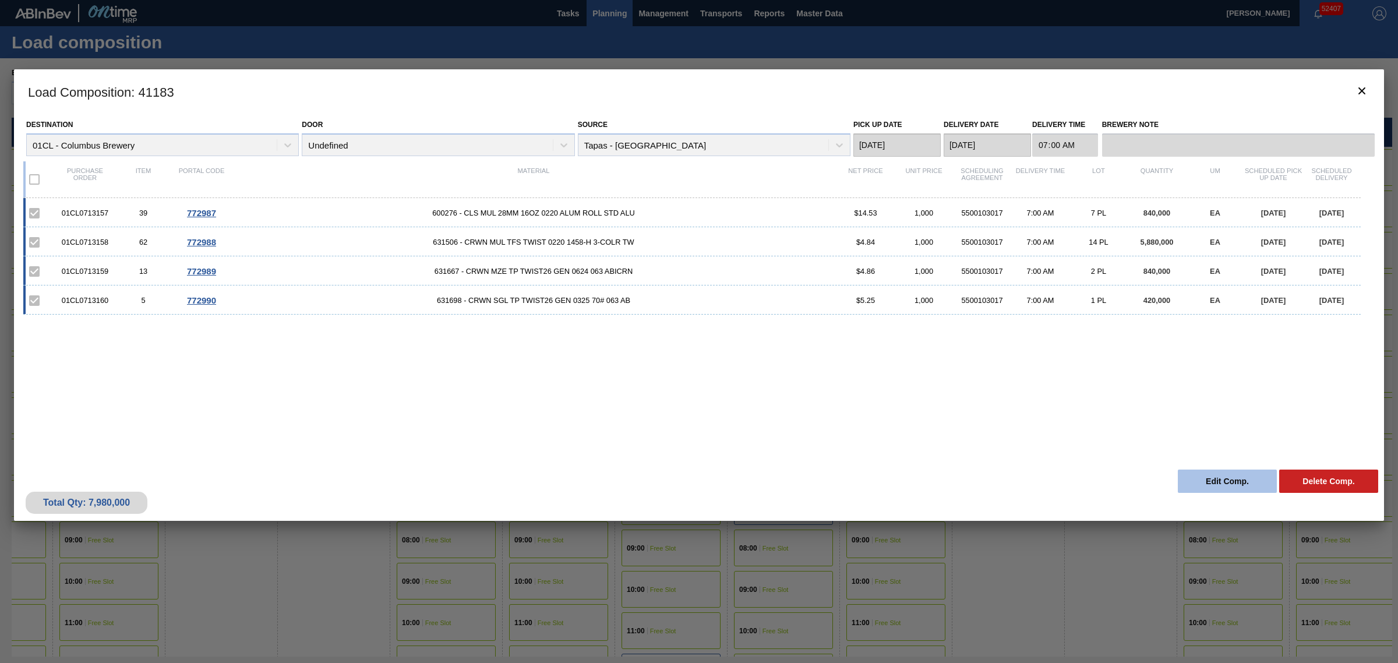
click at [1212, 476] on button "Edit Comp." at bounding box center [1227, 481] width 99 height 23
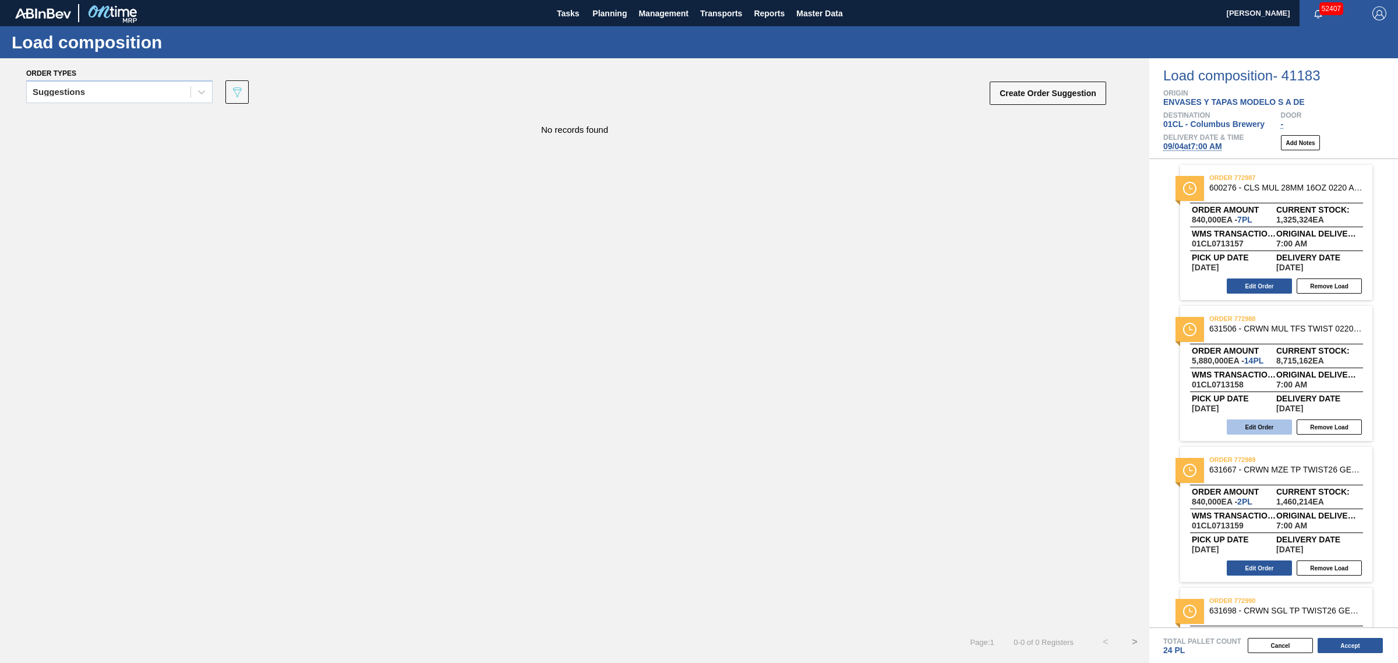
click at [1259, 425] on button "Edit Order" at bounding box center [1259, 426] width 65 height 15
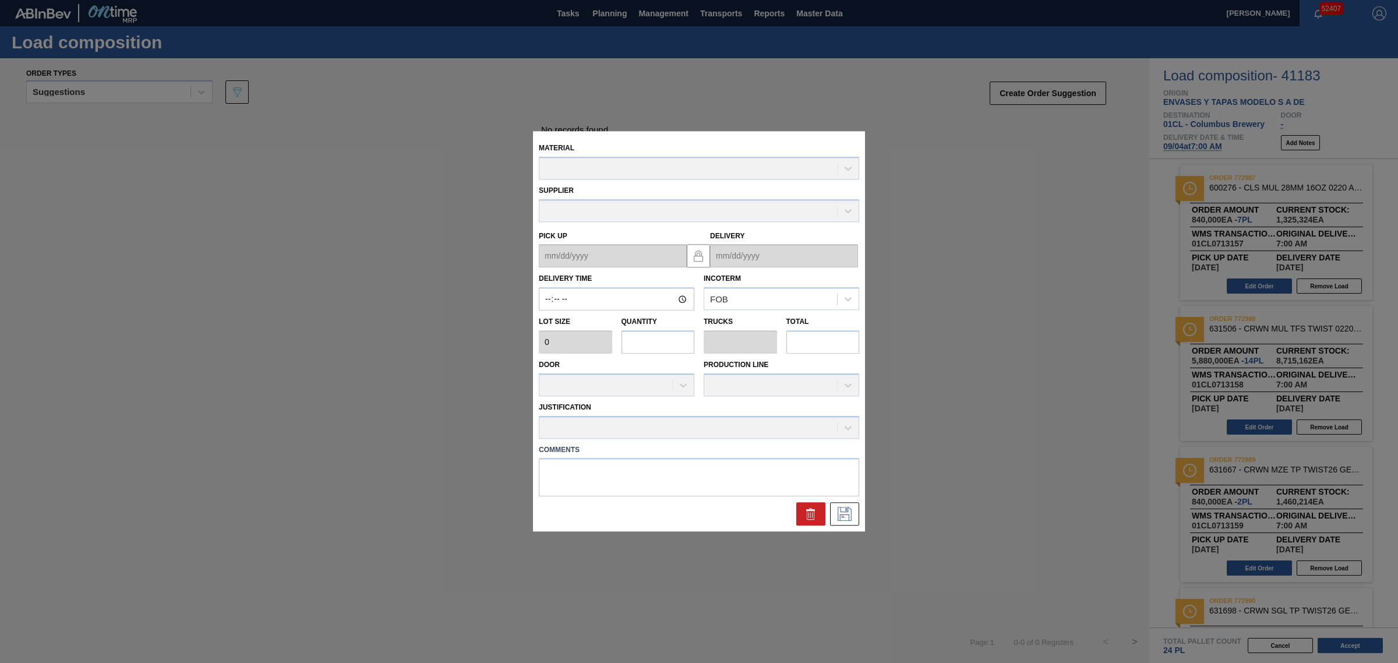
click at [636, 344] on input "text" at bounding box center [658, 341] width 73 height 23
type input "07:00:00"
type input "420,000"
type input "14"
type input "0.636"
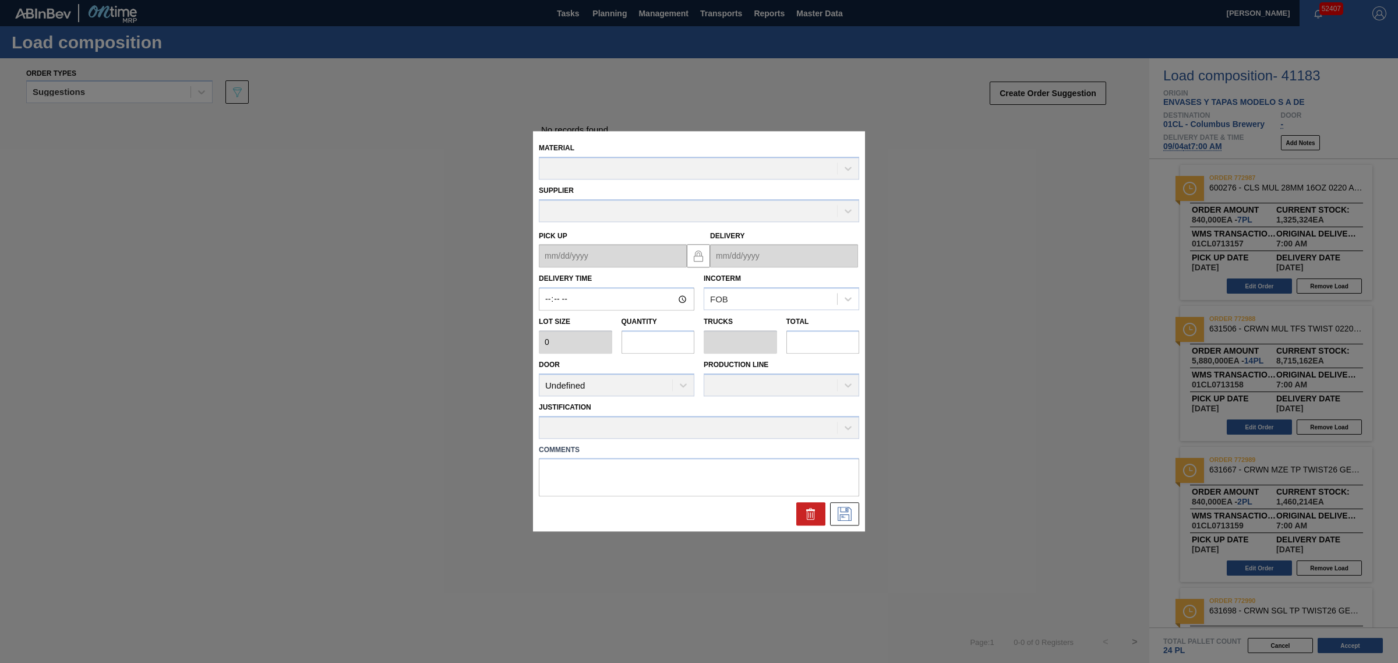
type input "5,880,000"
type up "[DATE]"
type input "[DATE]"
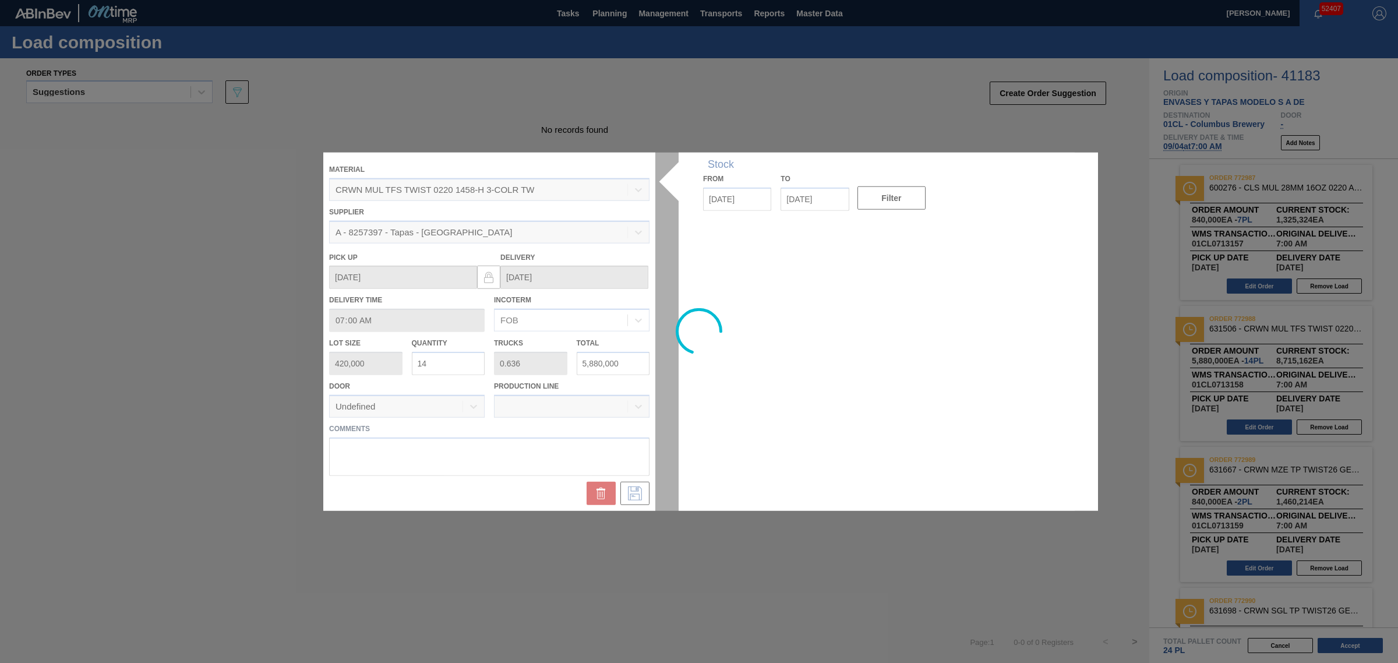
click at [471, 362] on div at bounding box center [699, 332] width 752 height 358
click at [456, 365] on div at bounding box center [699, 332] width 752 height 358
click at [456, 362] on div at bounding box center [699, 332] width 752 height 358
click at [450, 362] on input "14" at bounding box center [448, 363] width 73 height 23
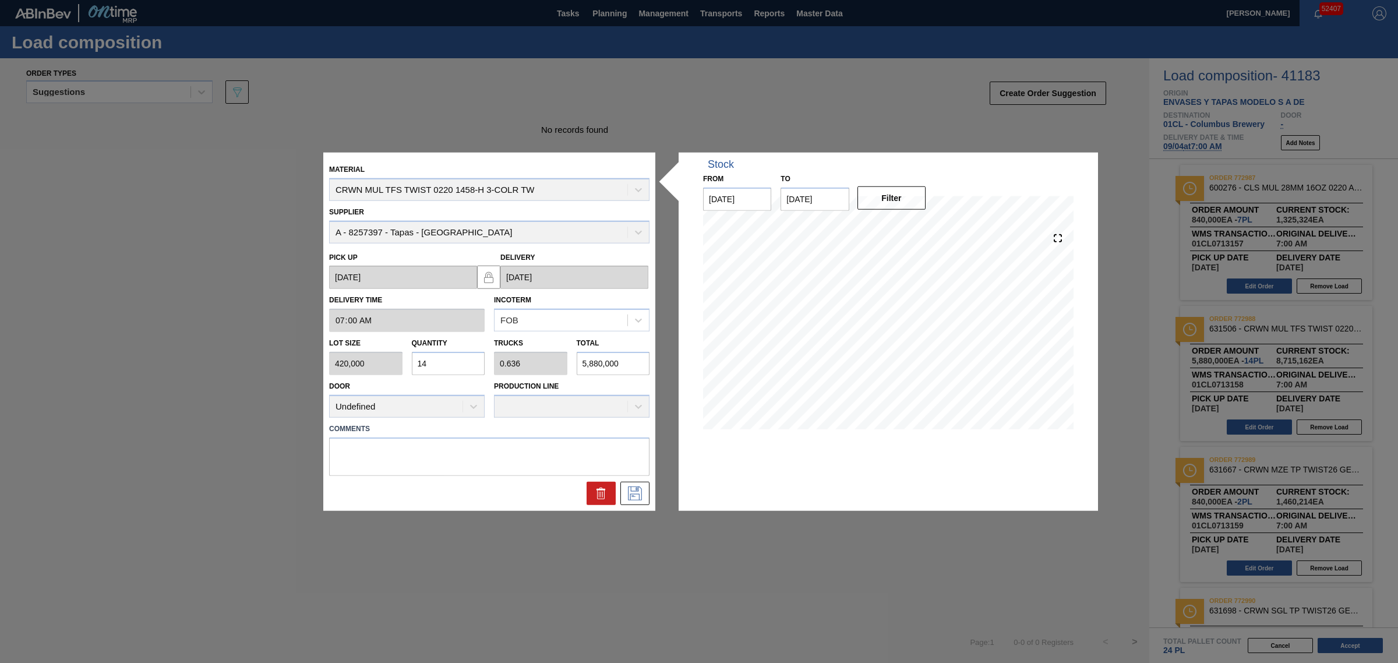
click at [450, 362] on input "14" at bounding box center [448, 363] width 73 height 23
type input "0"
type input "3"
type input "0.136"
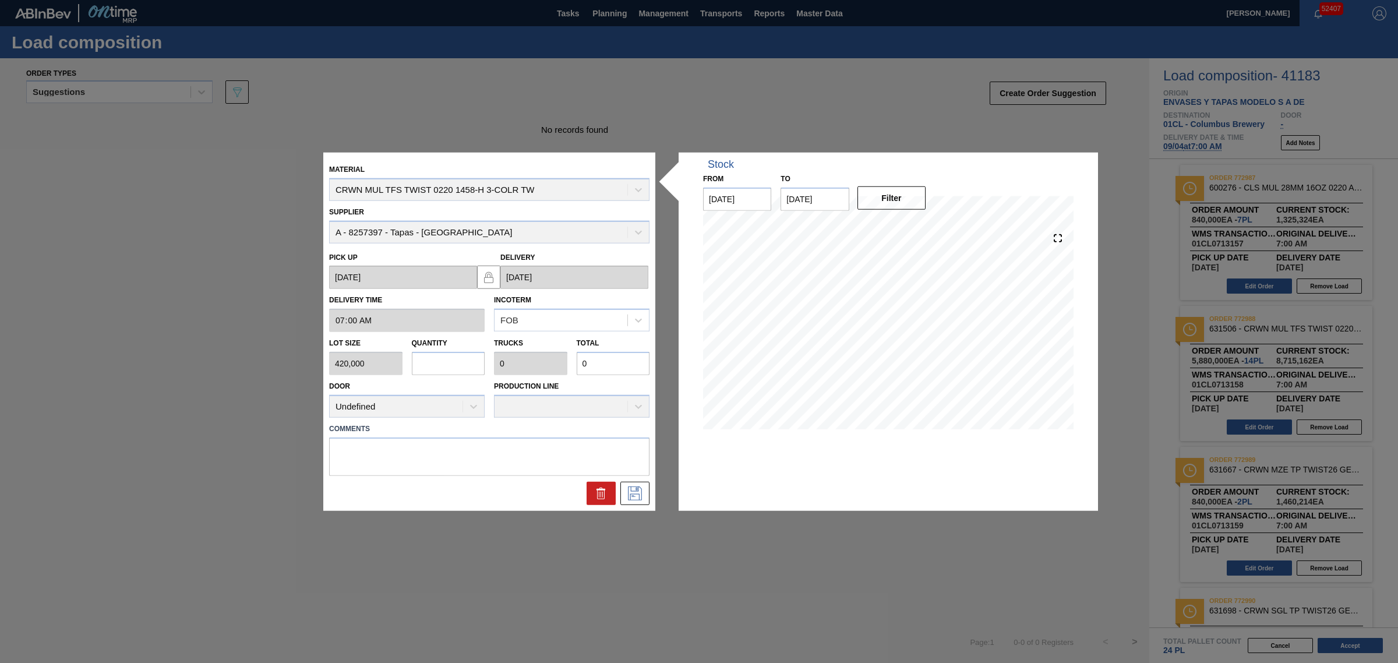
type input "1,260,000"
type input "0"
type input "1"
type input "0.045"
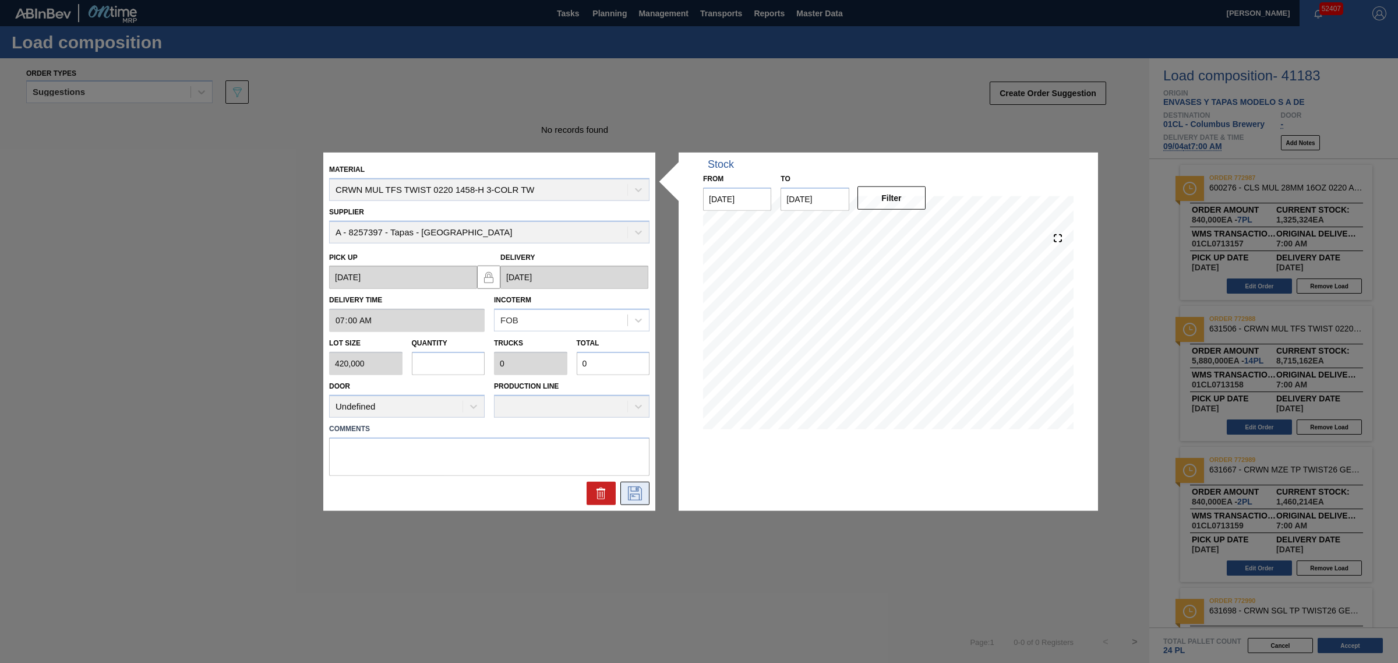
type input "420,000"
type input "13"
type input "0.591"
type input "5,460,000"
type input "13"
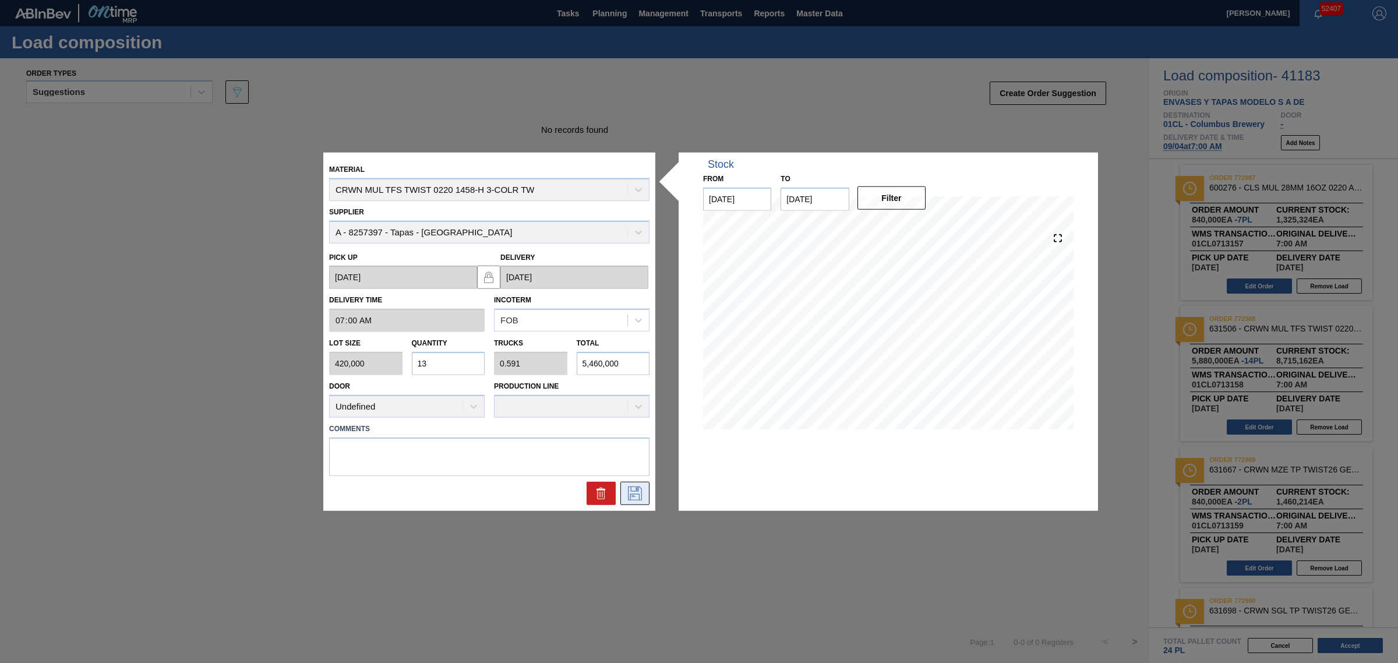
click at [629, 488] on icon at bounding box center [635, 493] width 19 height 14
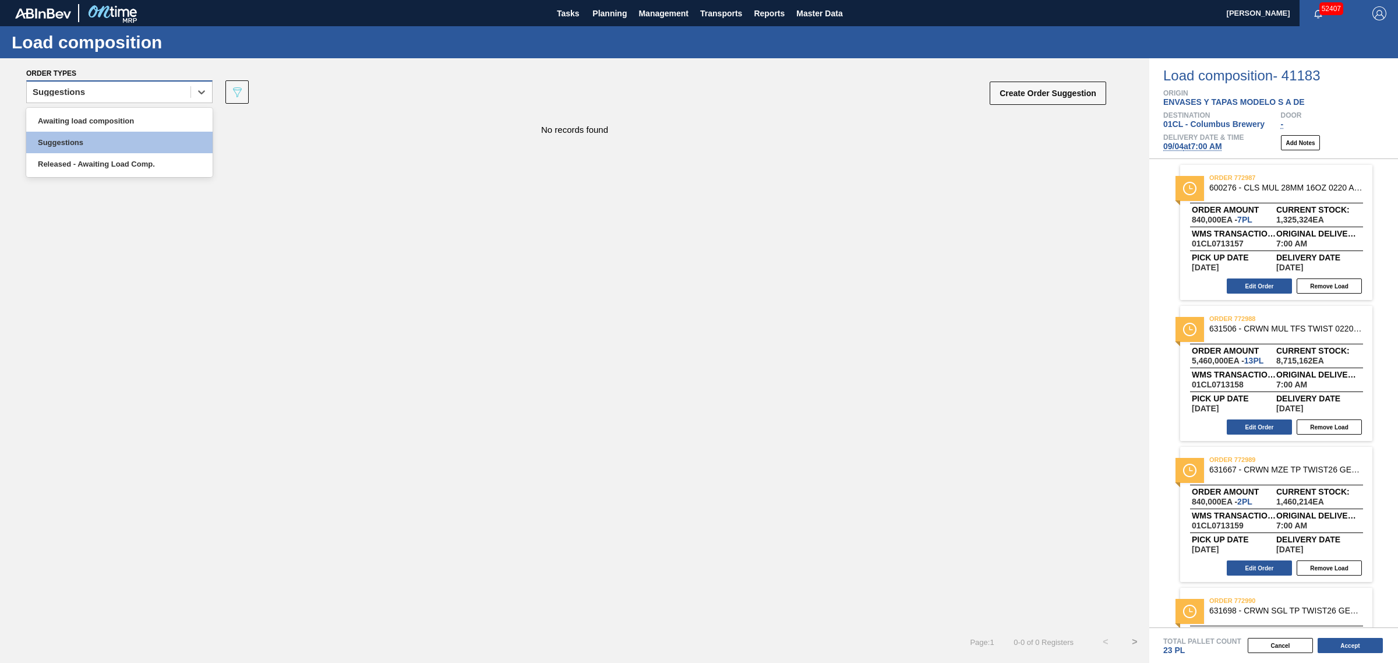
click at [153, 100] on div "Suggestions" at bounding box center [109, 92] width 164 height 17
click at [142, 125] on div "Awaiting load composition" at bounding box center [119, 121] width 186 height 22
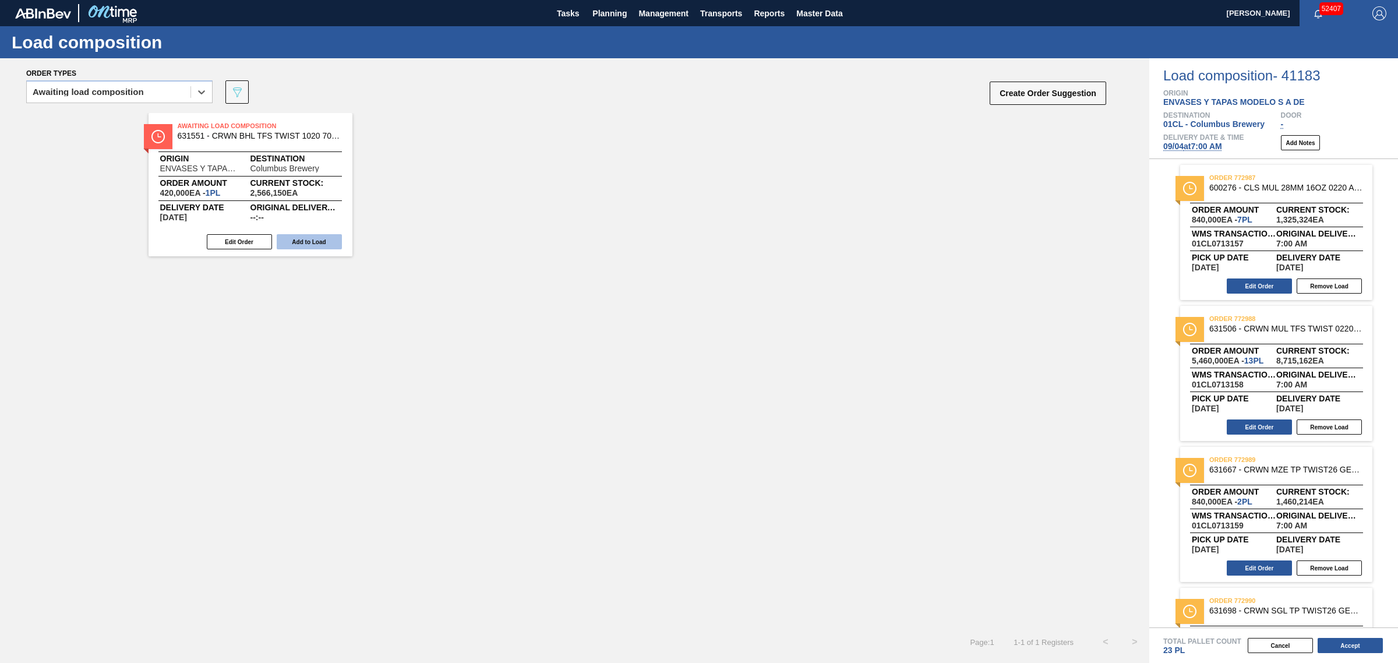
click at [310, 237] on button "Add to Load" at bounding box center [309, 241] width 65 height 15
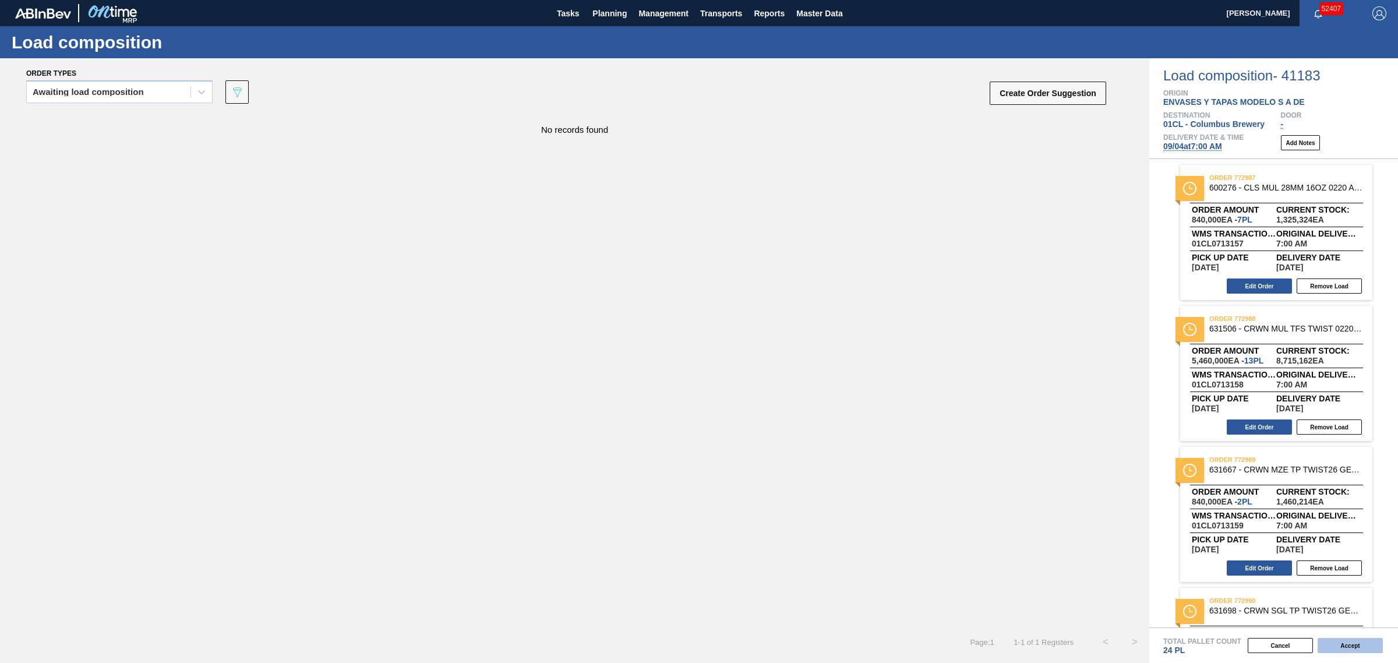
click at [1341, 642] on button "Accept" at bounding box center [1350, 645] width 65 height 15
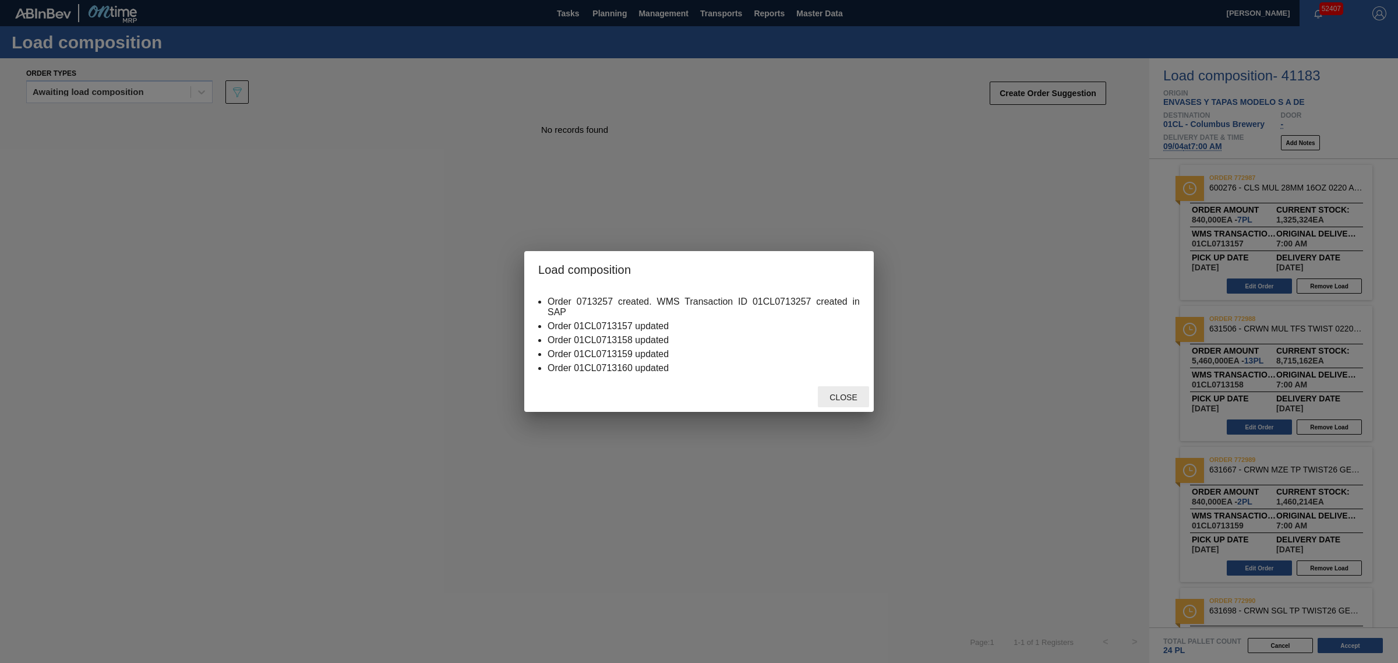
click at [844, 392] on div "Close" at bounding box center [843, 397] width 51 height 22
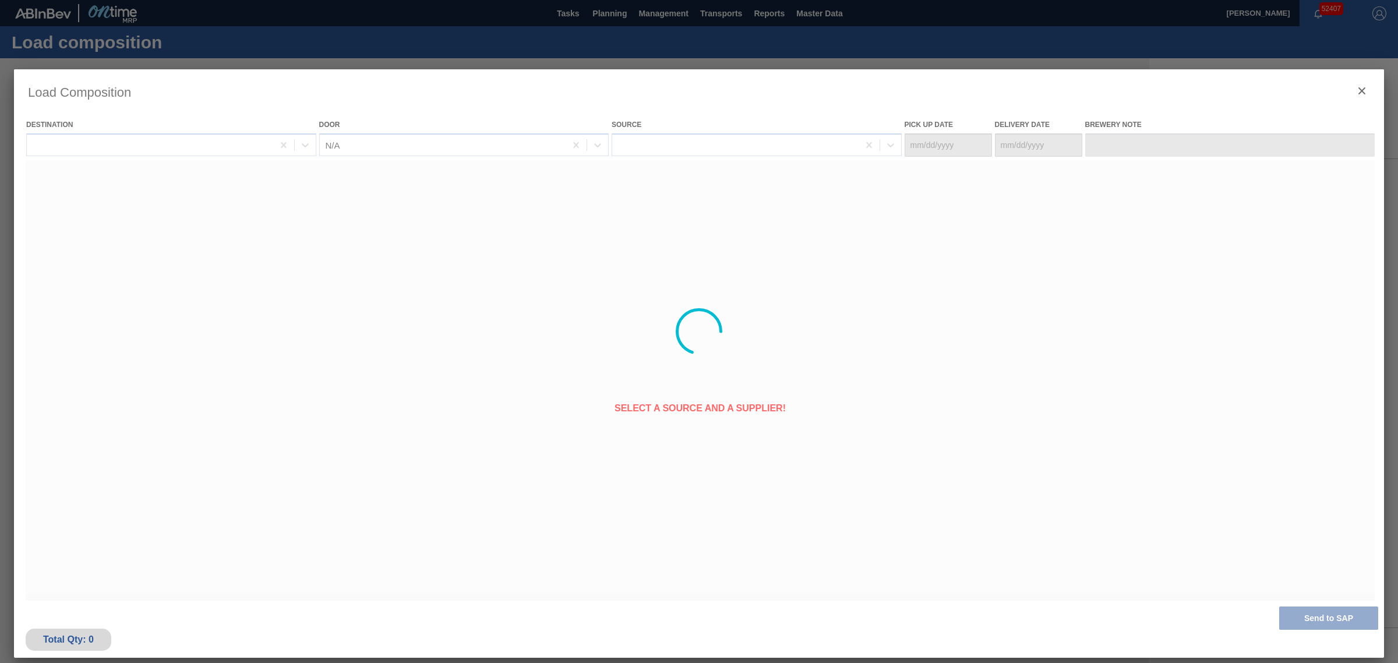
type Date "[DATE]"
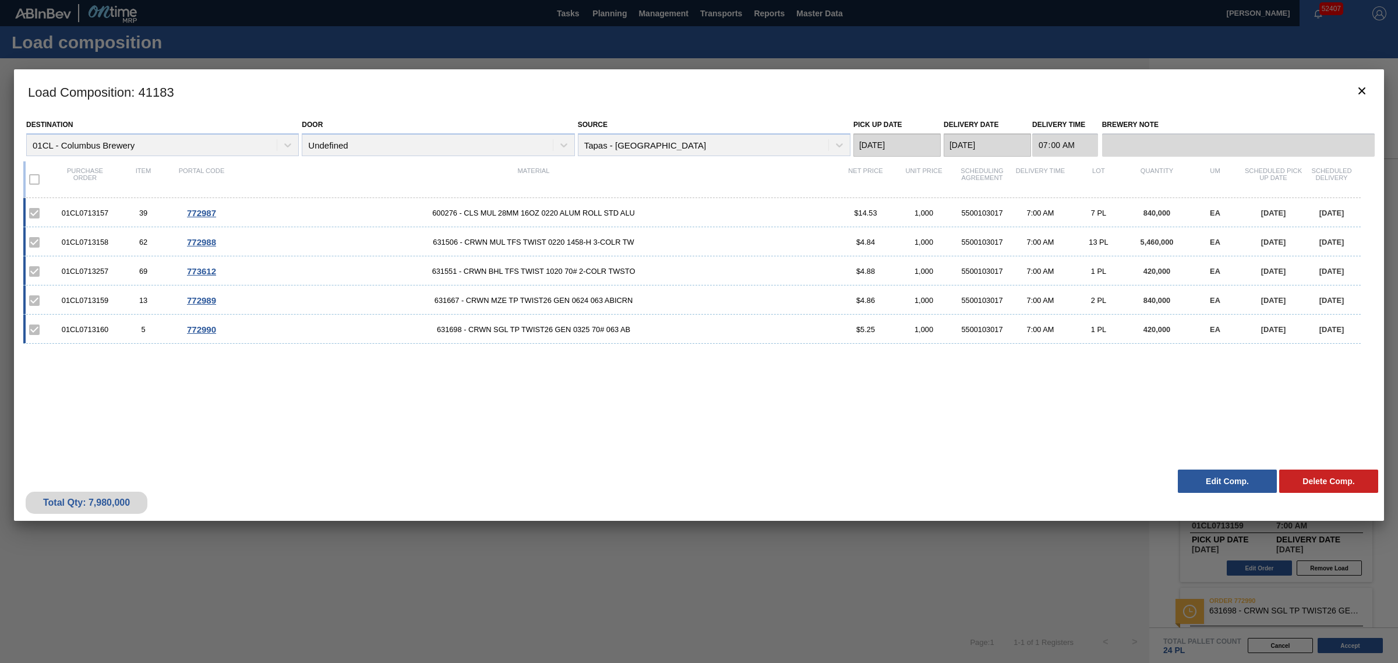
click at [720, 66] on div at bounding box center [699, 331] width 1398 height 663
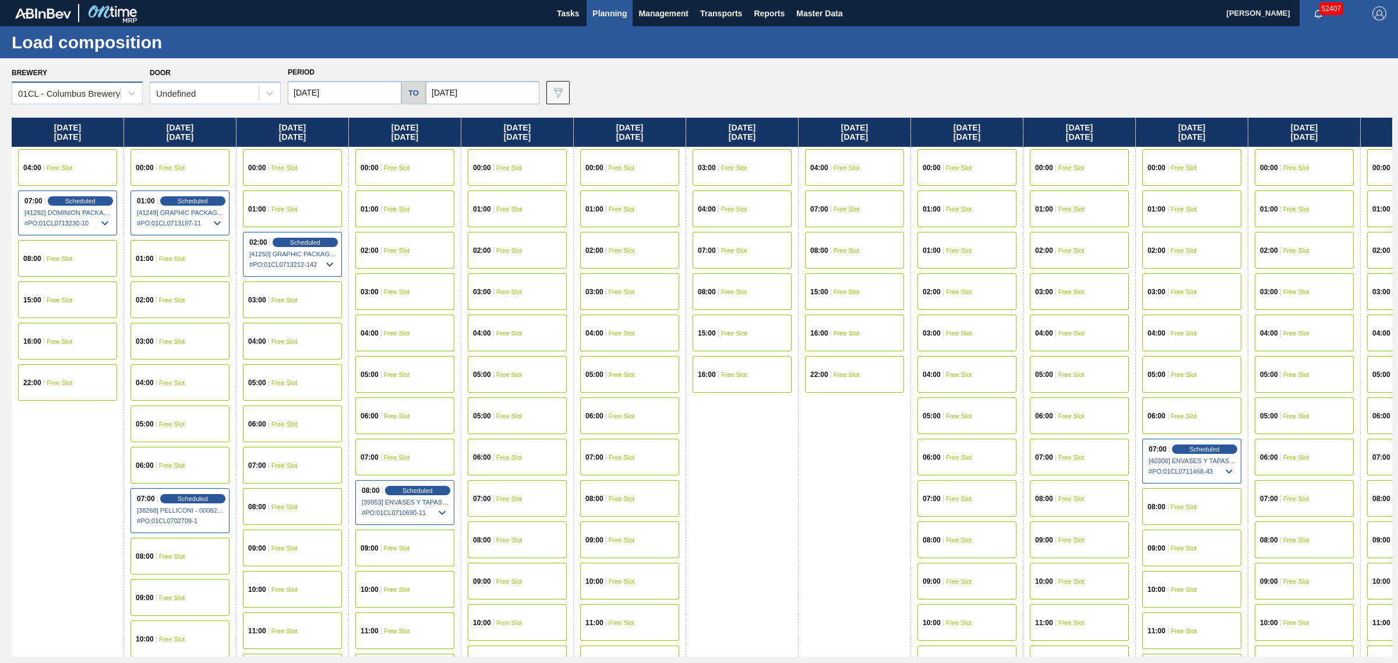
click at [112, 94] on div "01CL - Columbus Brewery" at bounding box center [69, 94] width 102 height 10
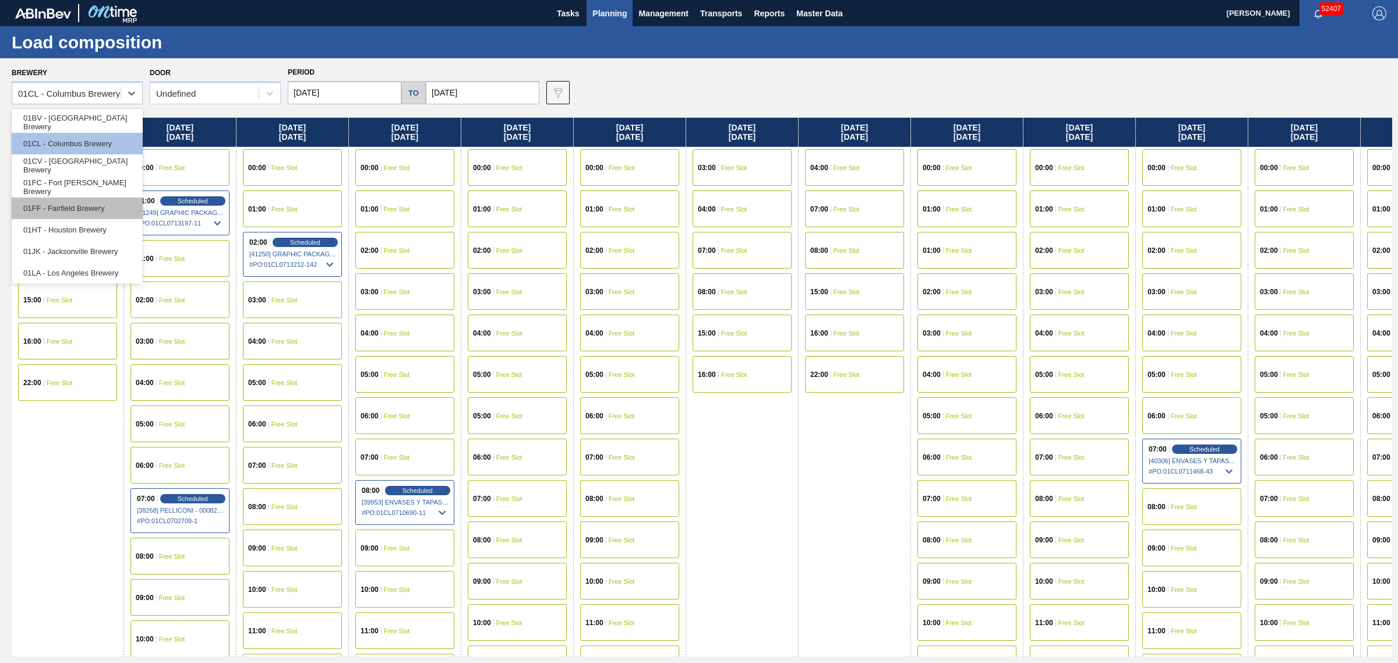
scroll to position [88, 0]
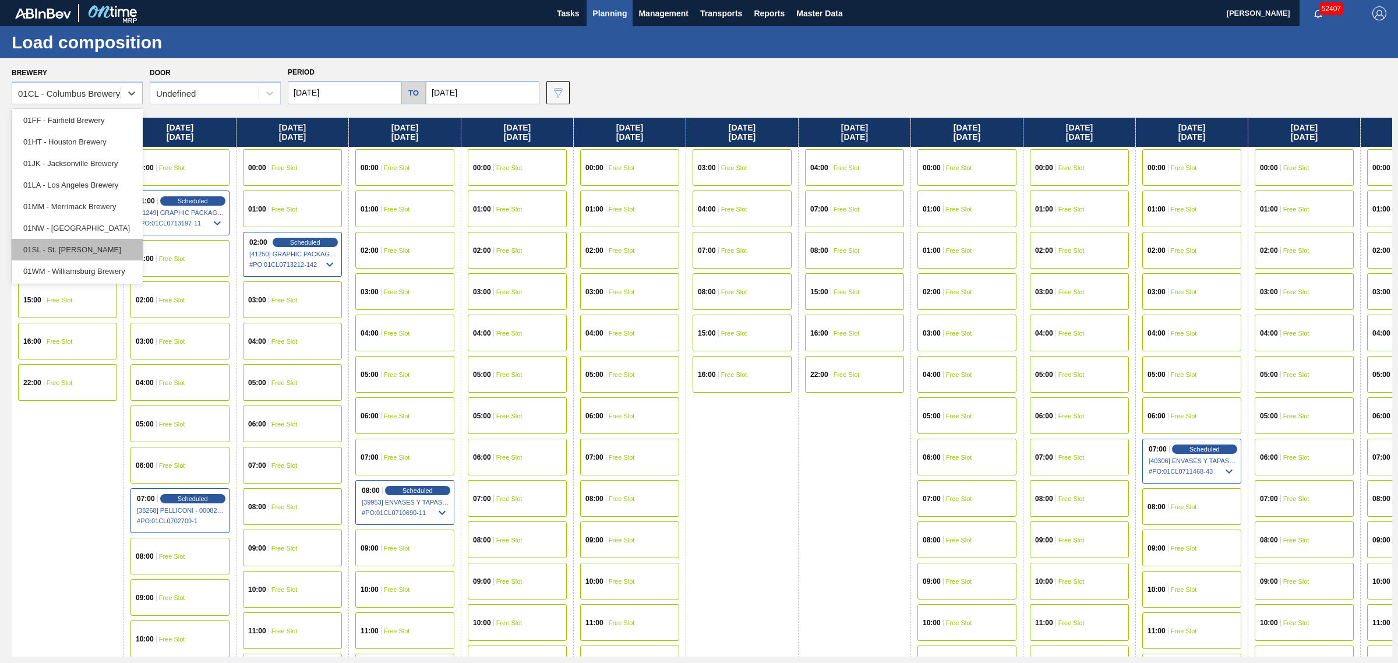
click at [83, 248] on div "01SL - St. Louis Brewery" at bounding box center [77, 250] width 131 height 22
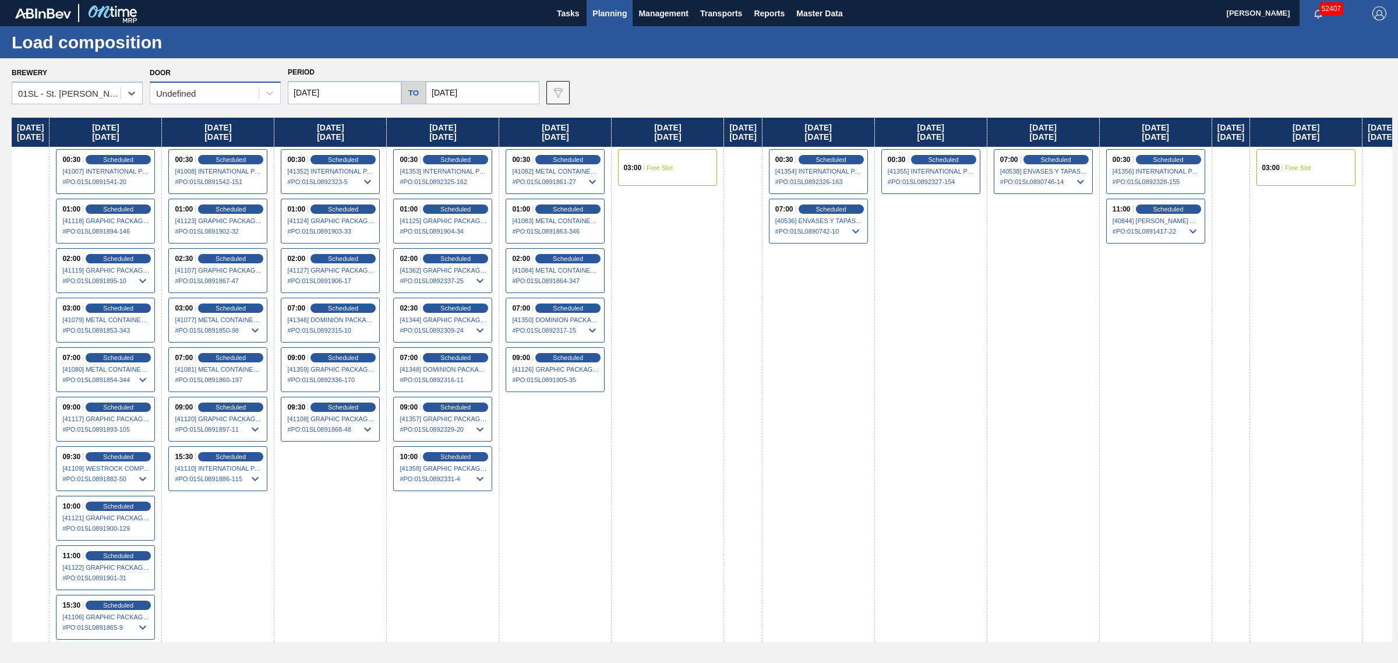
click at [258, 98] on div "Undefined" at bounding box center [204, 93] width 108 height 17
click at [228, 149] on div "DDR99" at bounding box center [215, 144] width 131 height 22
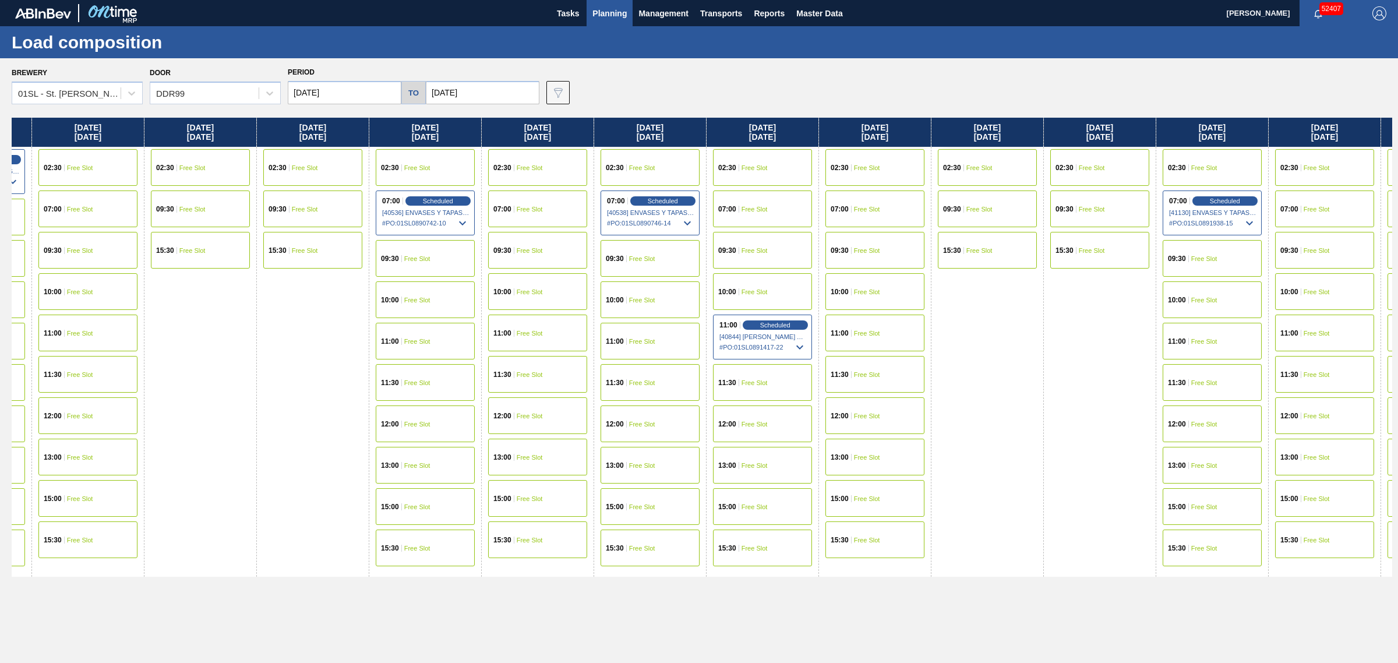
drag, startPoint x: 732, startPoint y: 347, endPoint x: 863, endPoint y: 328, distance: 133.1
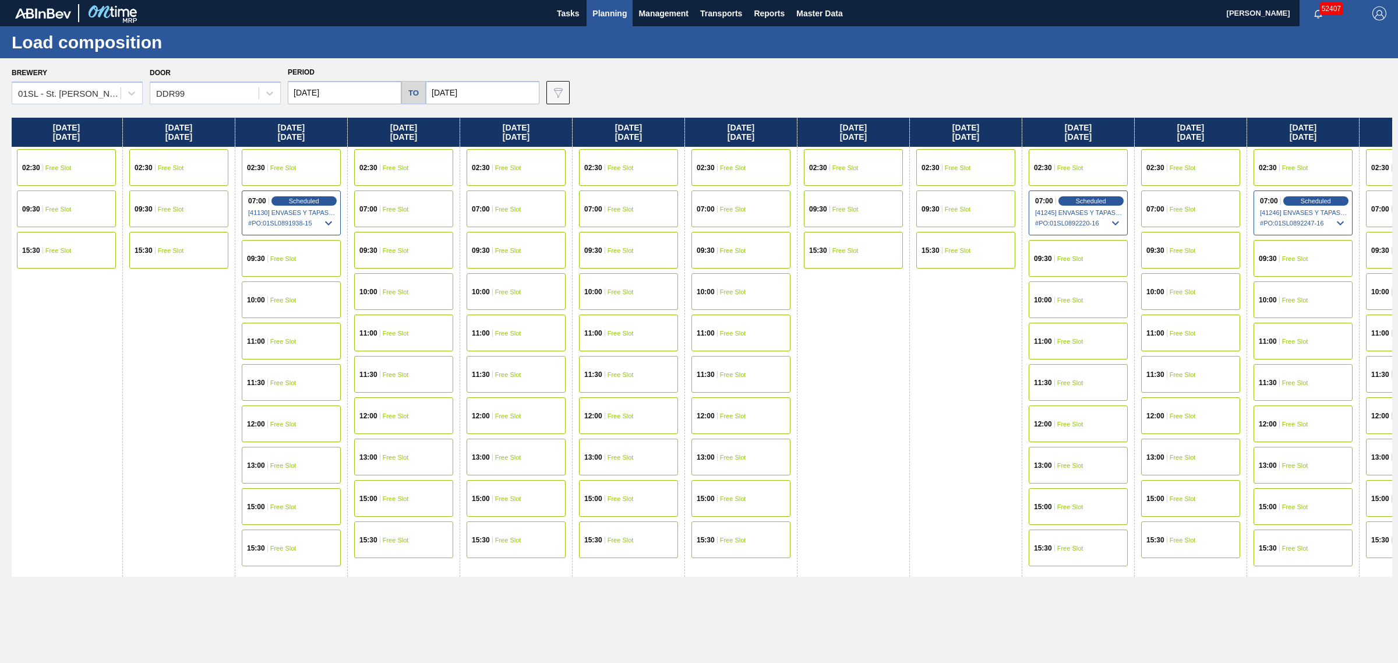
scroll to position [0, 1515]
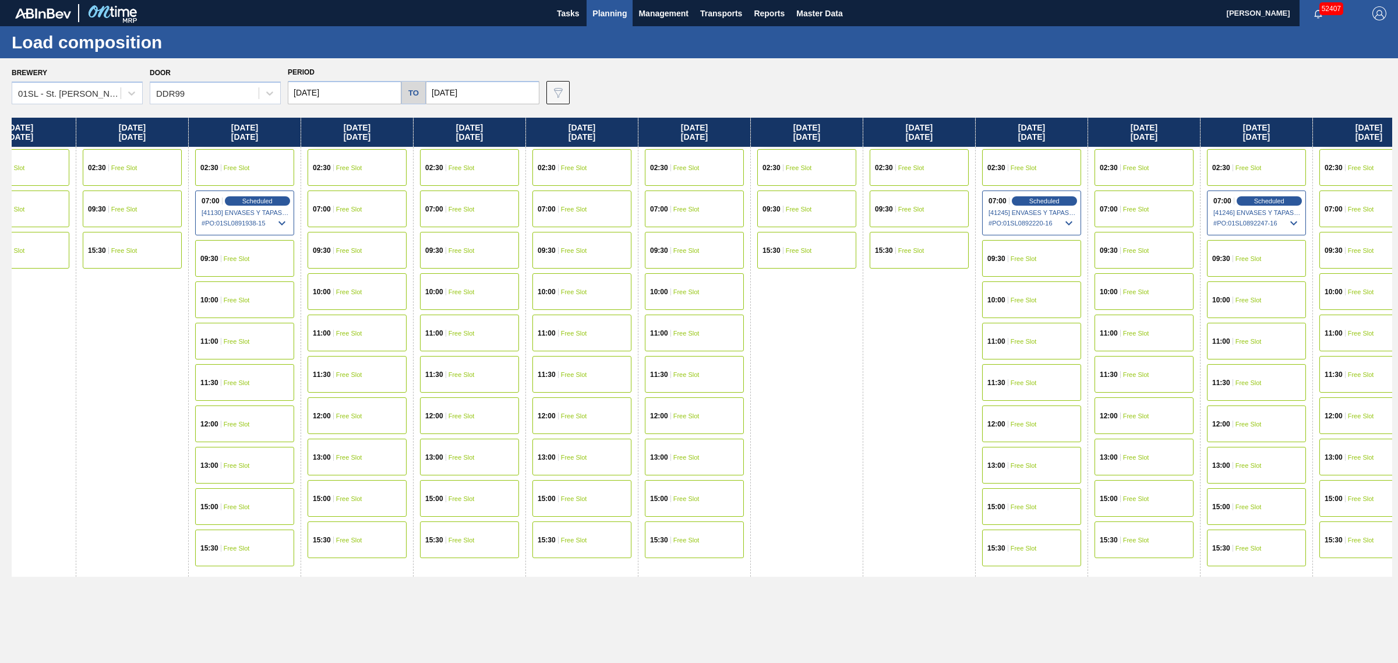
drag, startPoint x: 924, startPoint y: 322, endPoint x: 968, endPoint y: 316, distance: 44.1
click at [1292, 221] on icon at bounding box center [1288, 223] width 7 height 4
click at [1263, 200] on span "Scheduled" at bounding box center [1263, 201] width 33 height 8
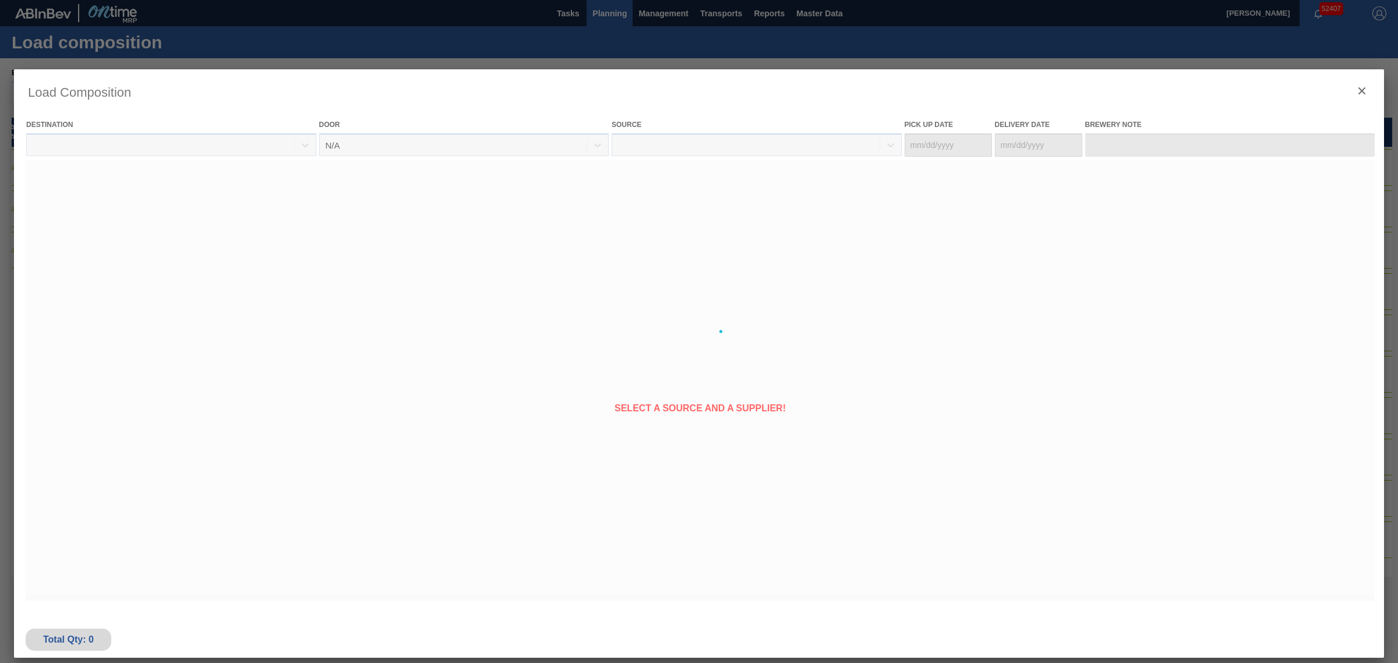
type Date "[DATE]"
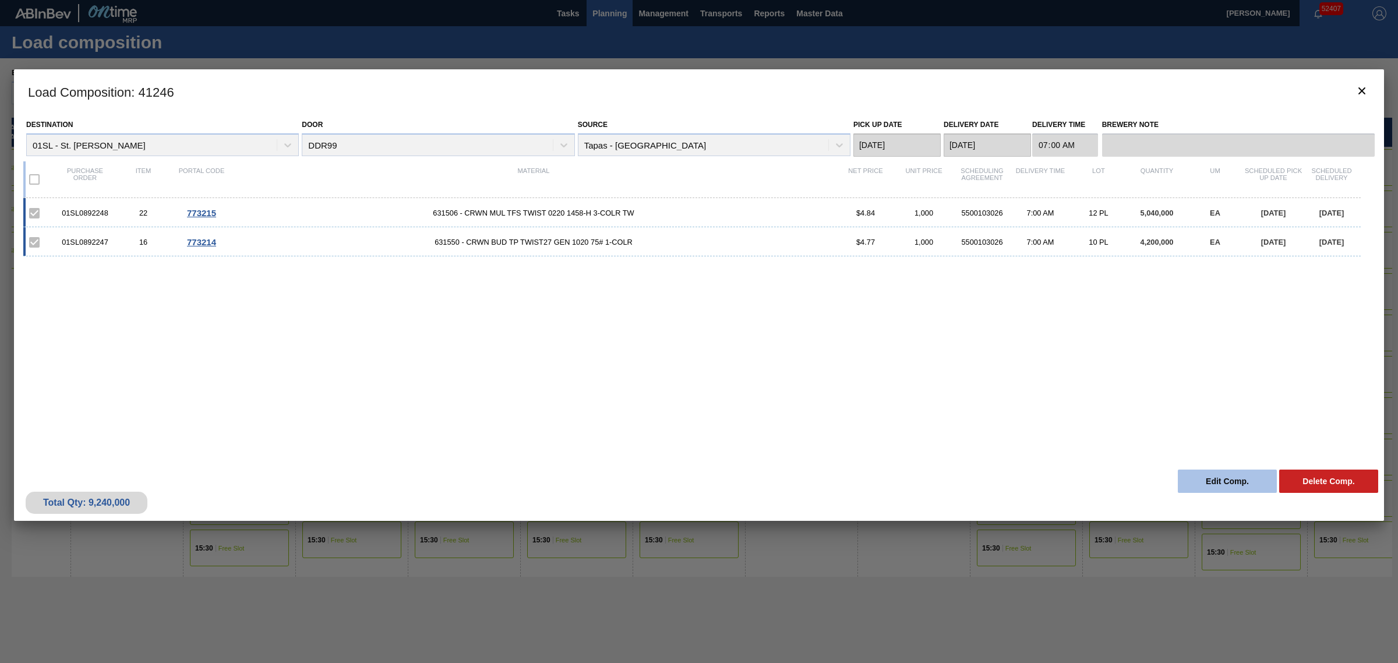
click at [1233, 484] on button "Edit Comp." at bounding box center [1227, 481] width 99 height 23
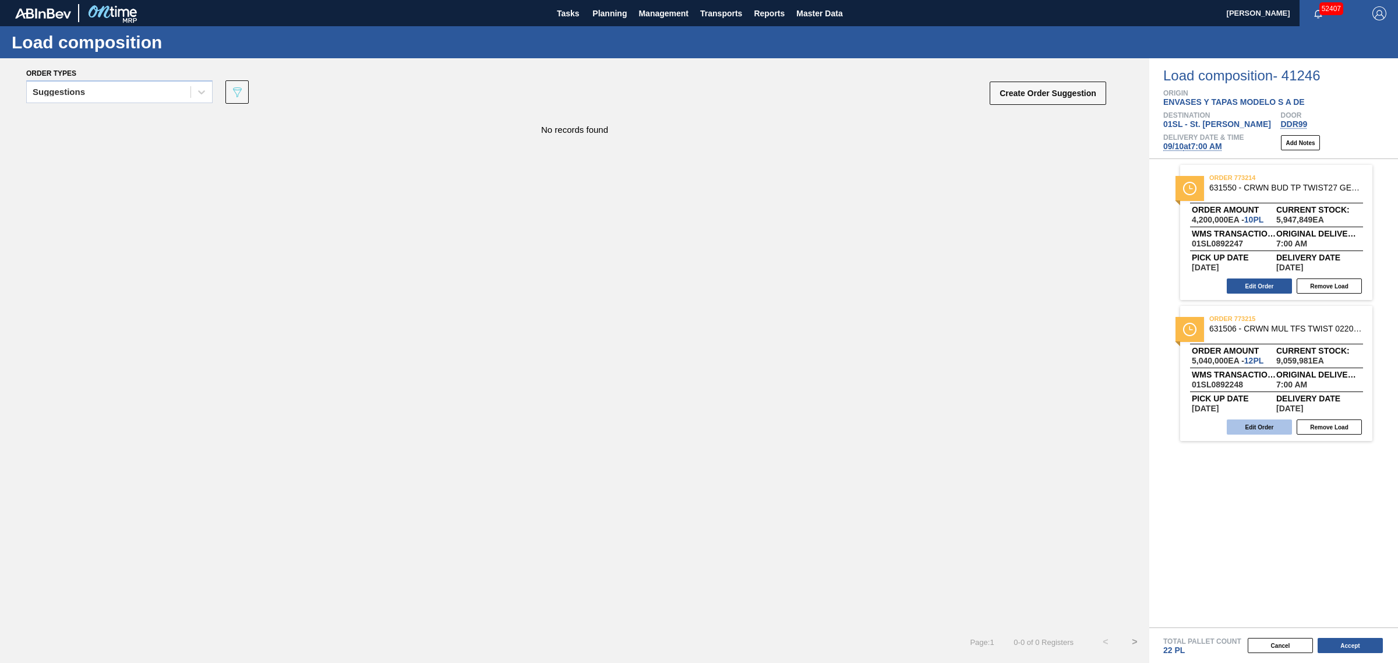
click at [1263, 424] on button "Edit Order" at bounding box center [1259, 426] width 65 height 15
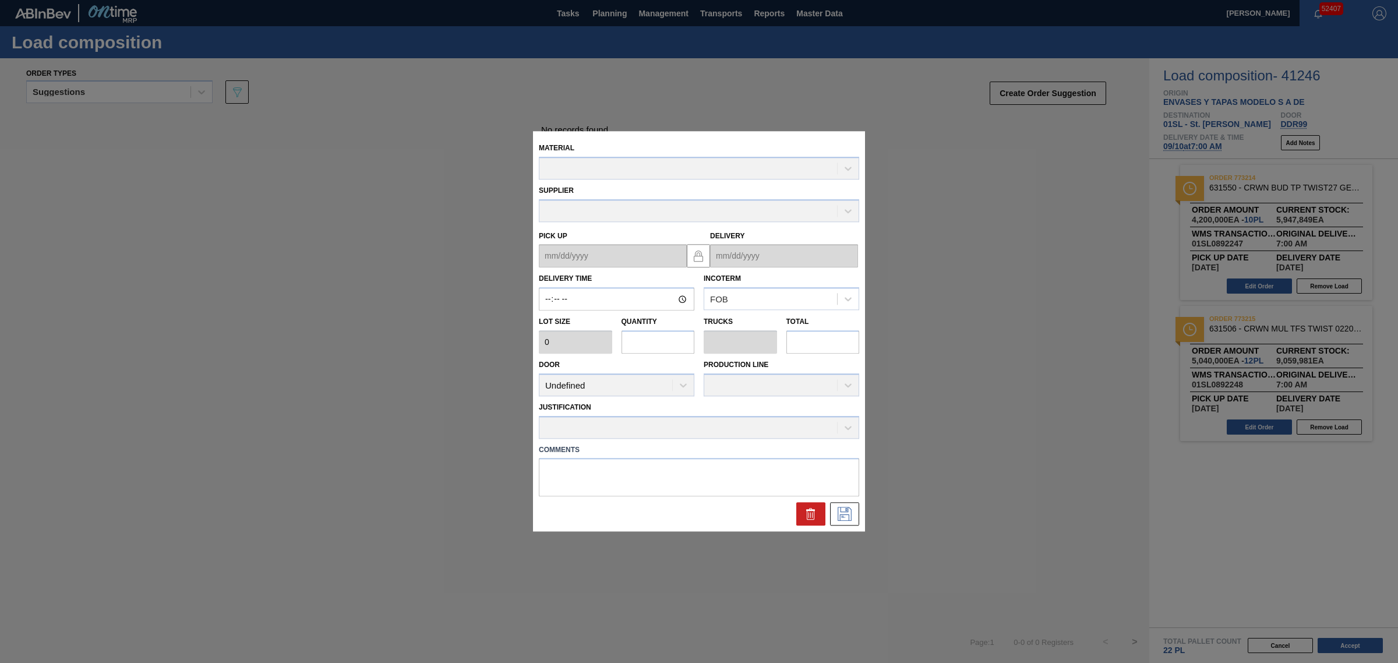
type input "07:00:00"
type input "420,000"
type input "12"
type input "0.545"
type input "5,040,000"
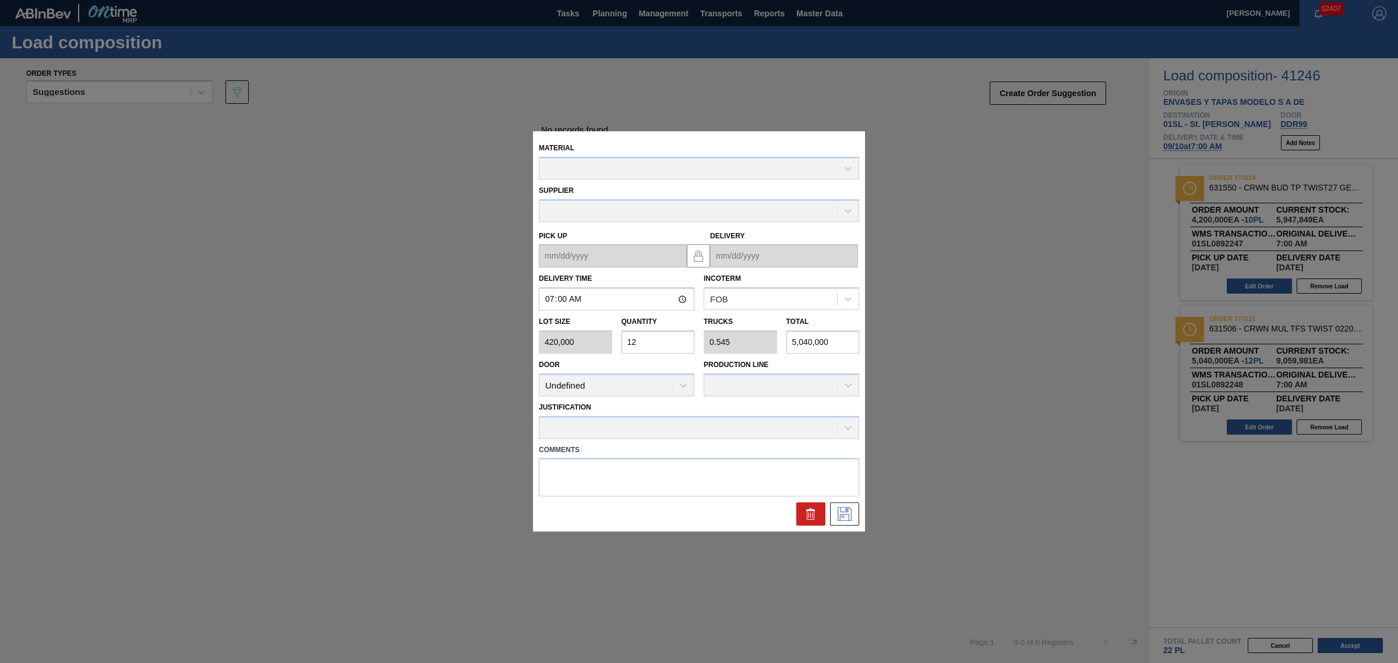
type up "[DATE]"
type input "[DATE]"
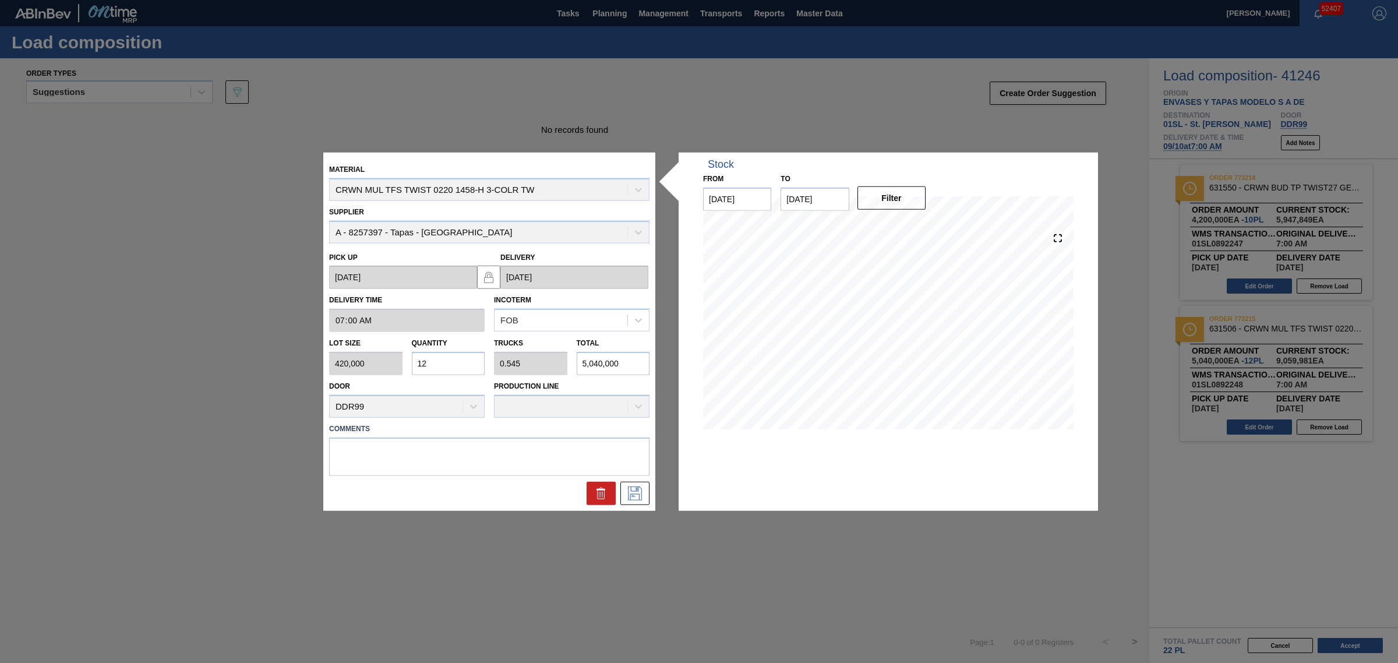
click at [377, 362] on div "Lot size 420,000 Quantity 12 Trucks 0.545 Total 5,040,000" at bounding box center [490, 353] width 330 height 43
type input "8"
type input "0.364"
type input "3,360,000"
type input "8"
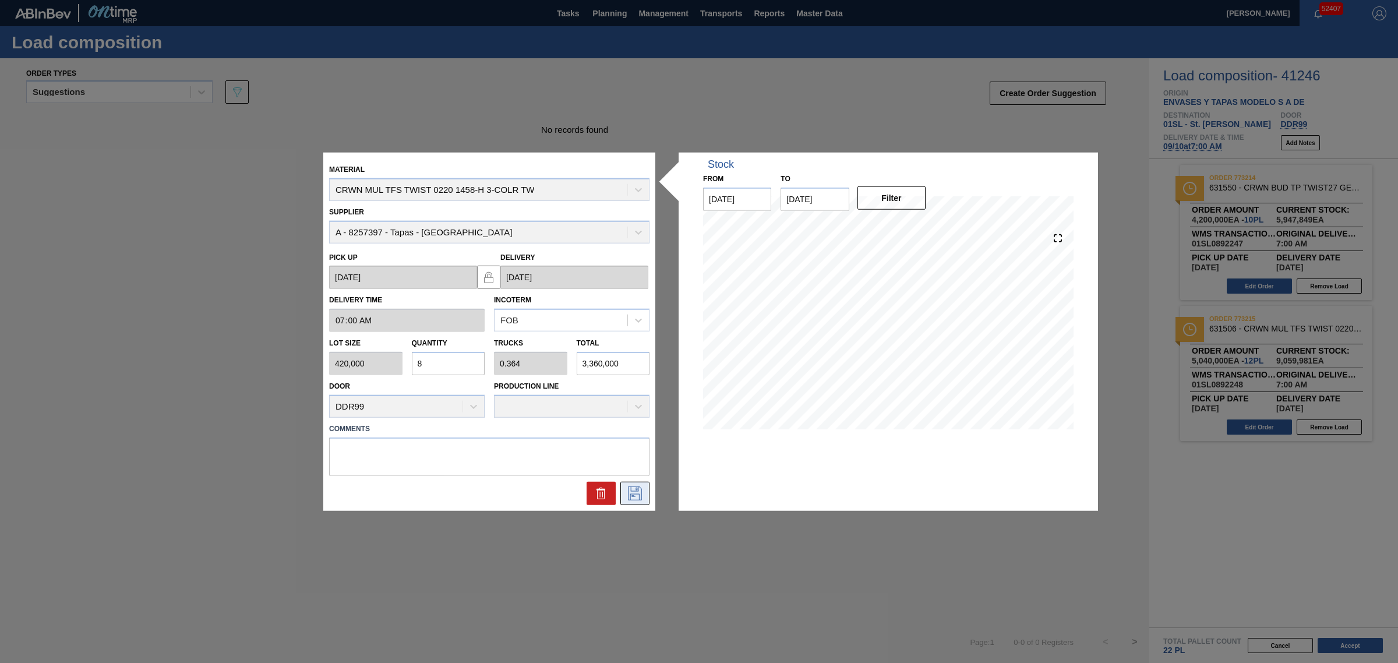
click at [644, 491] on icon at bounding box center [635, 493] width 19 height 14
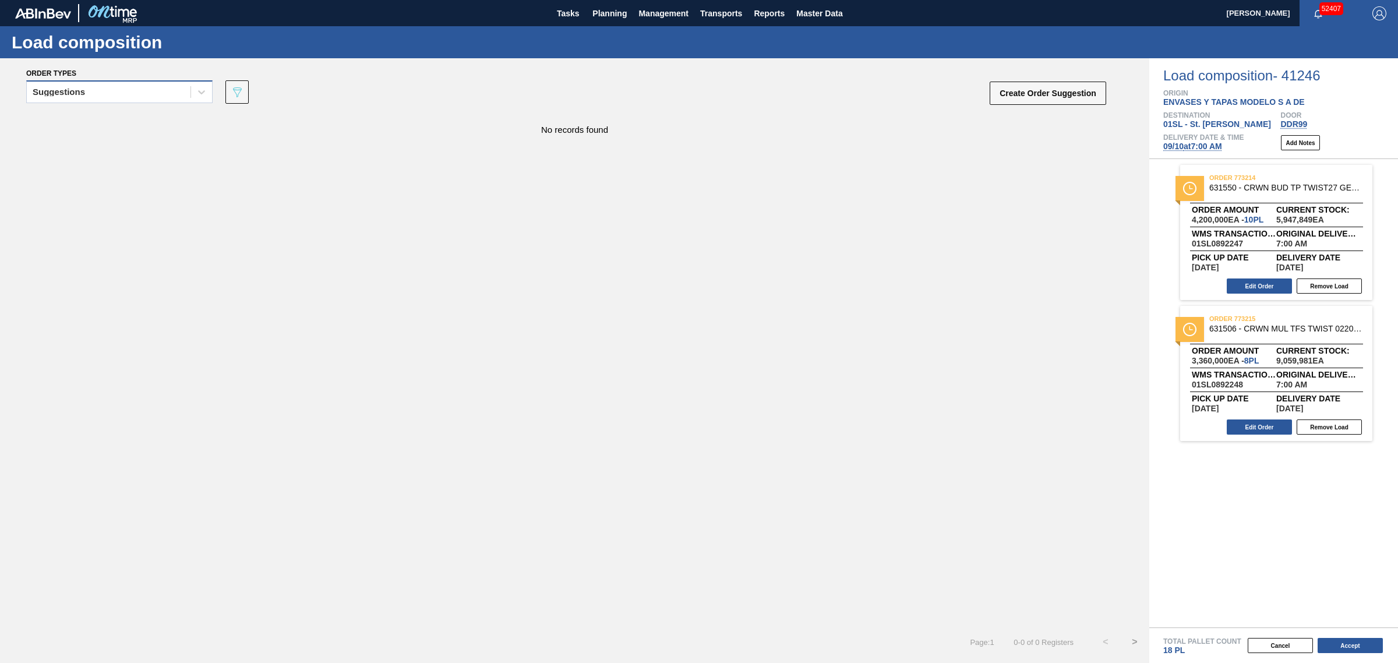
click at [140, 86] on div "Suggestions" at bounding box center [109, 92] width 164 height 17
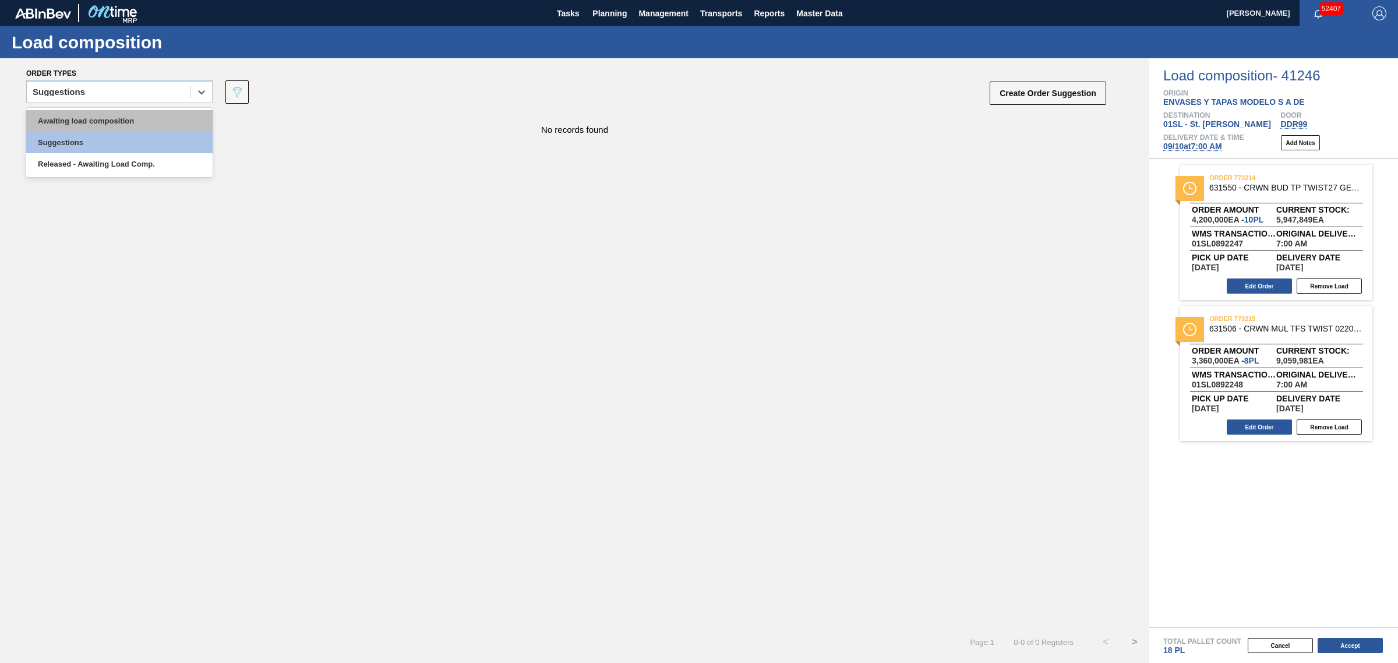
click at [147, 118] on div "Awaiting load composition" at bounding box center [119, 121] width 186 height 22
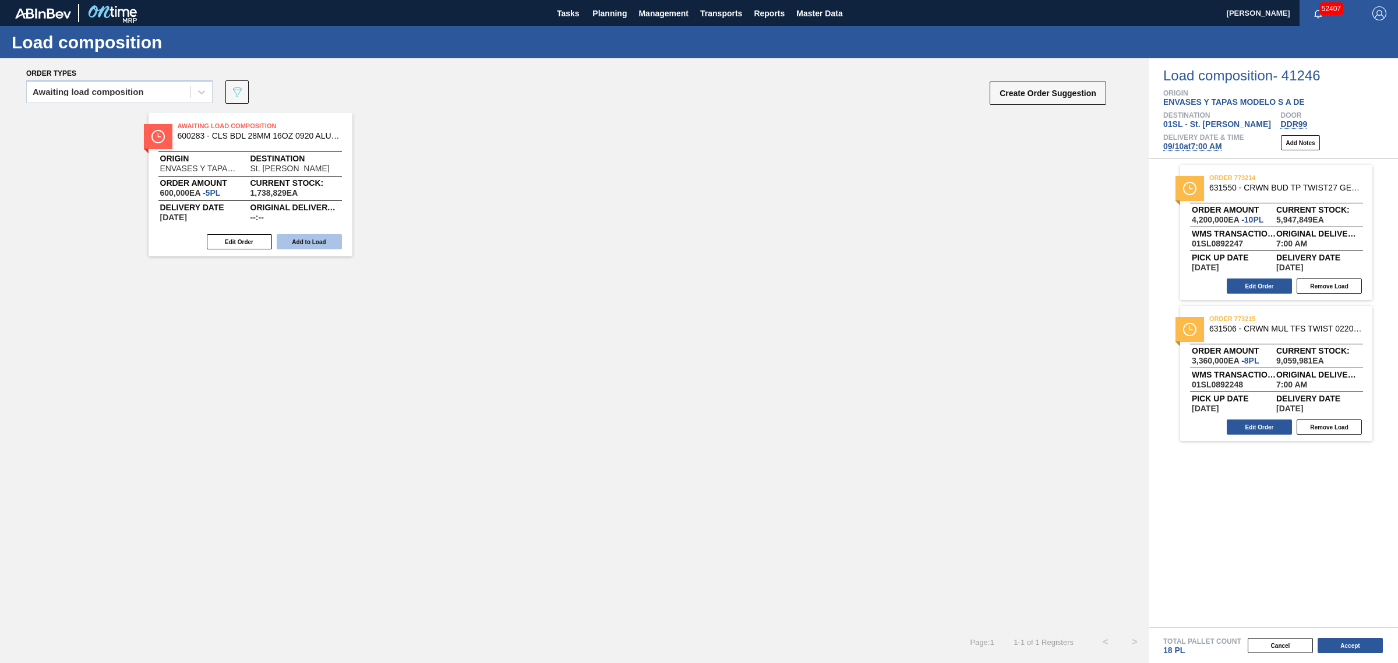
click at [311, 241] on button "Add to Load" at bounding box center [309, 241] width 65 height 15
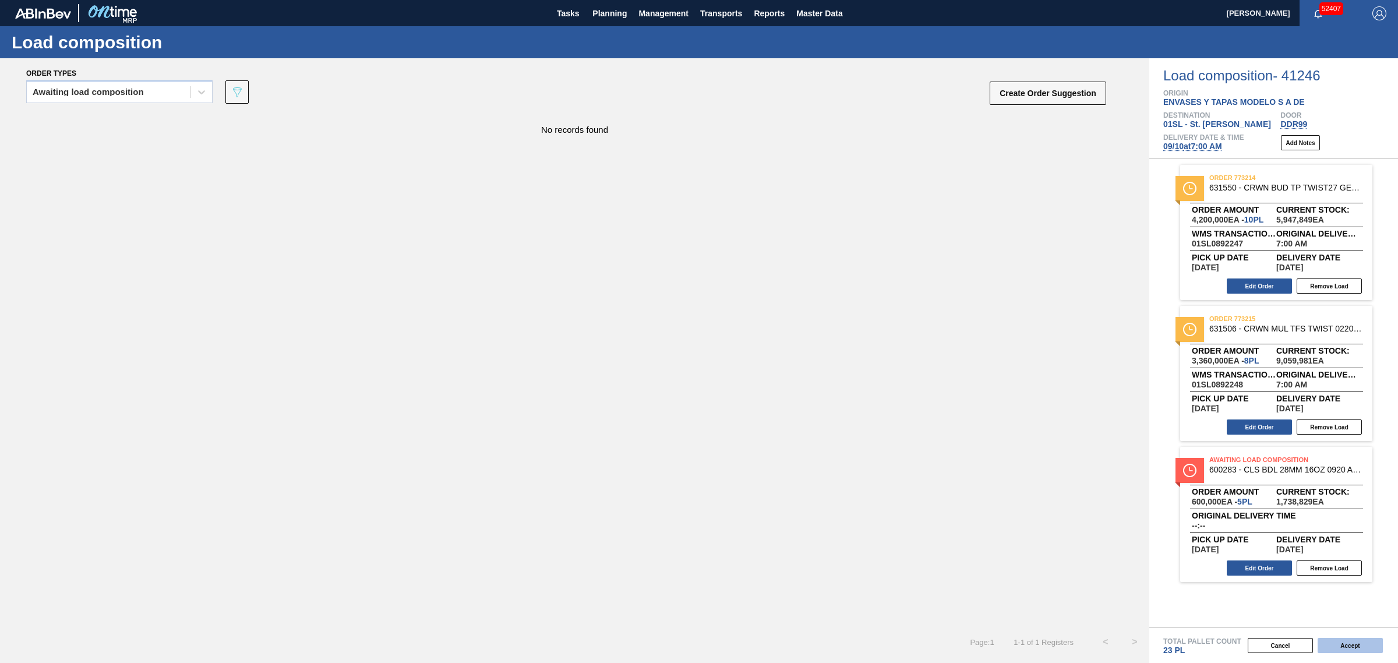
click at [1350, 645] on button "Accept" at bounding box center [1350, 645] width 65 height 15
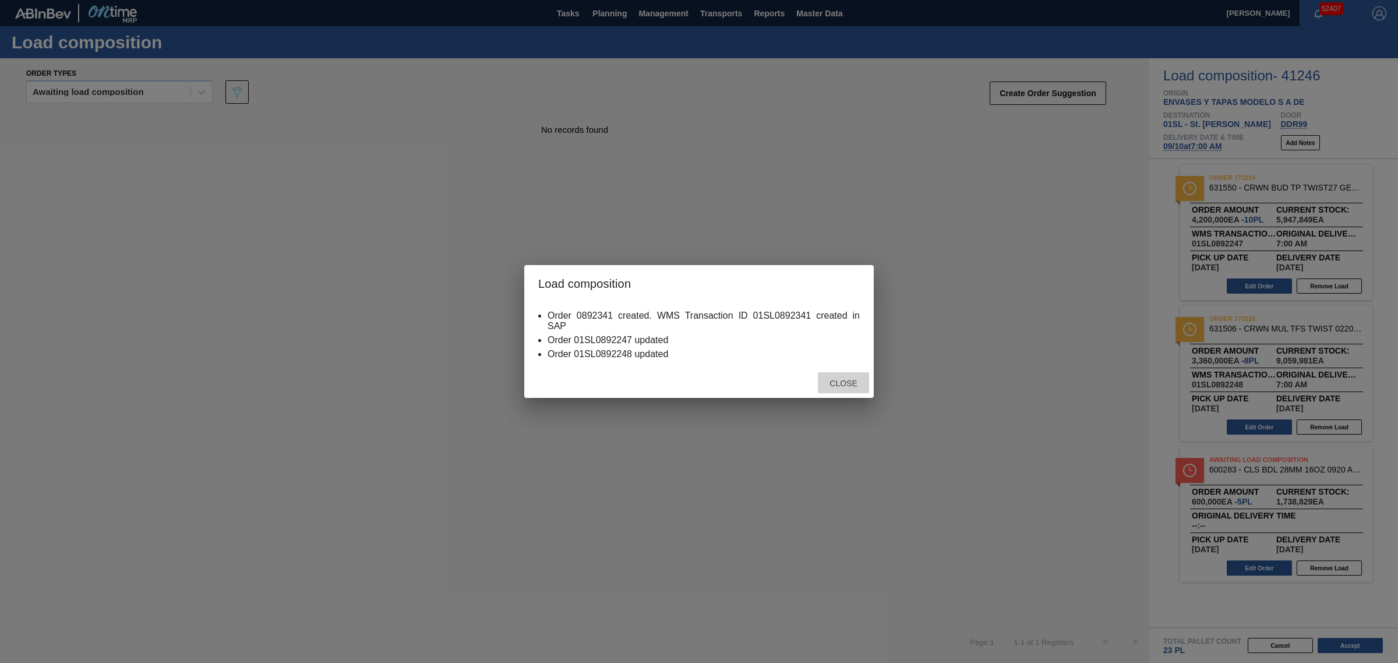
click at [833, 379] on span "Close" at bounding box center [843, 383] width 46 height 9
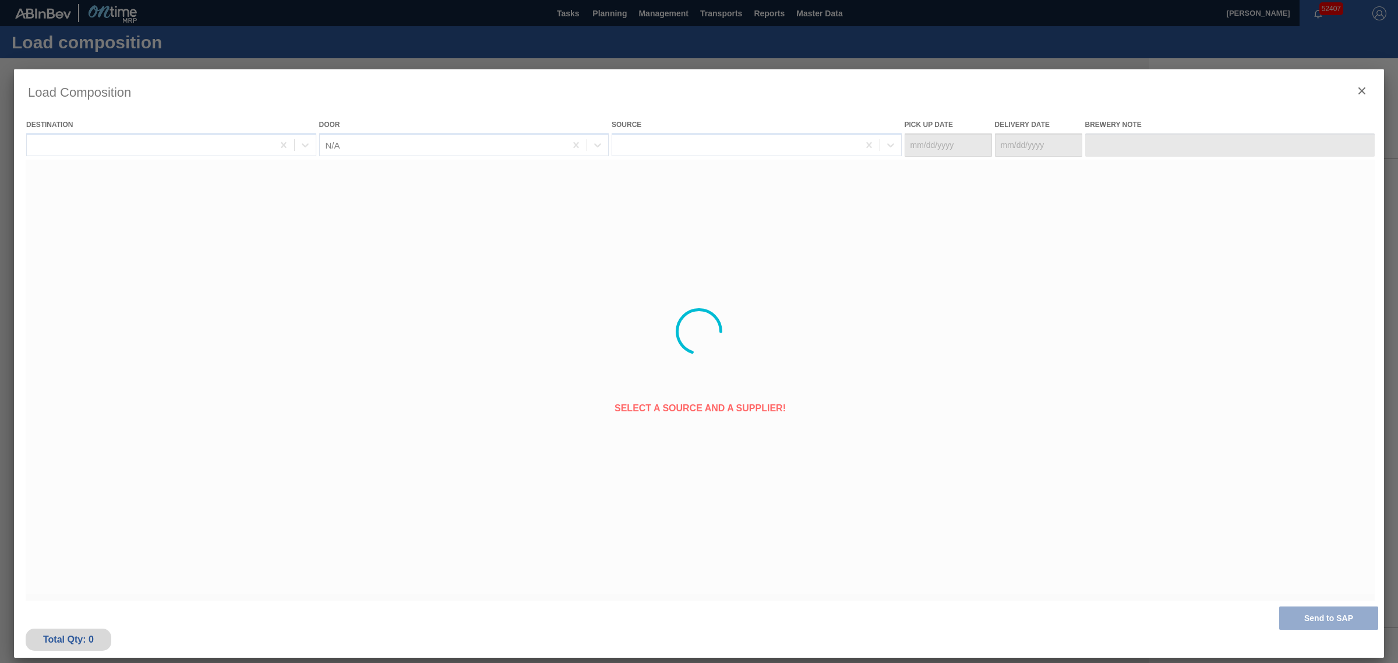
type Date "[DATE]"
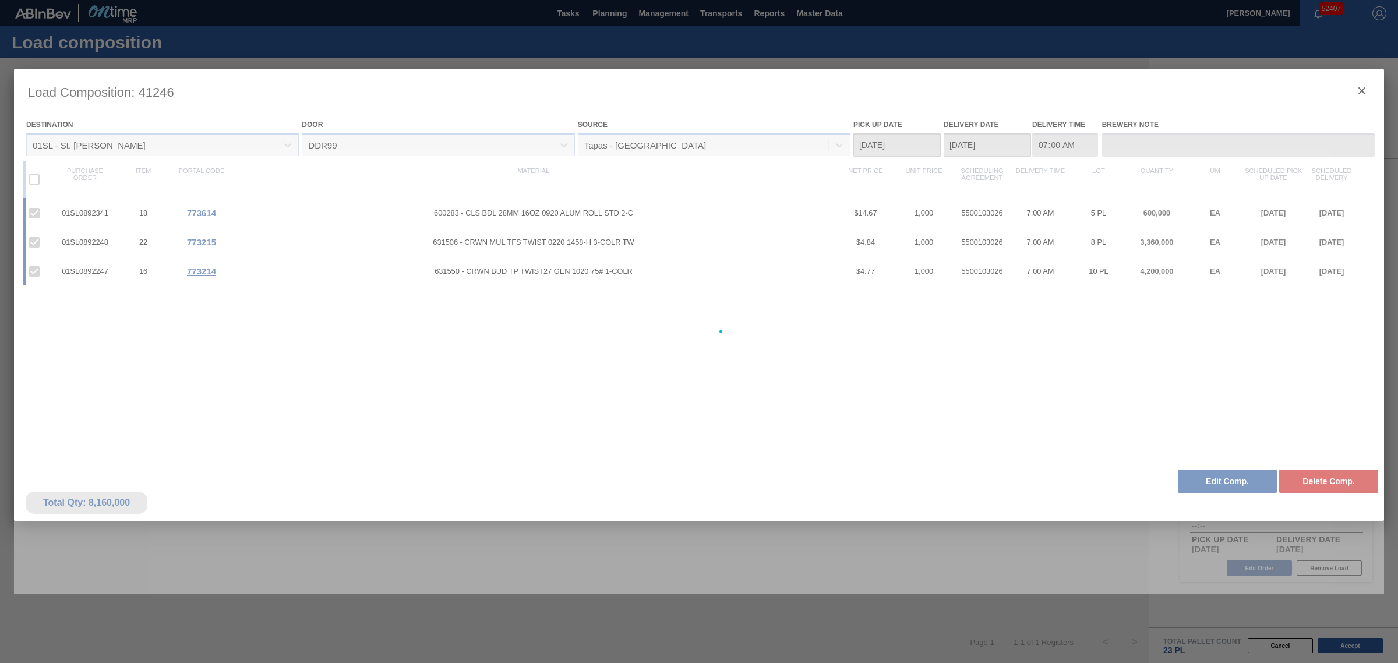
click at [298, 26] on div at bounding box center [699, 331] width 1398 height 663
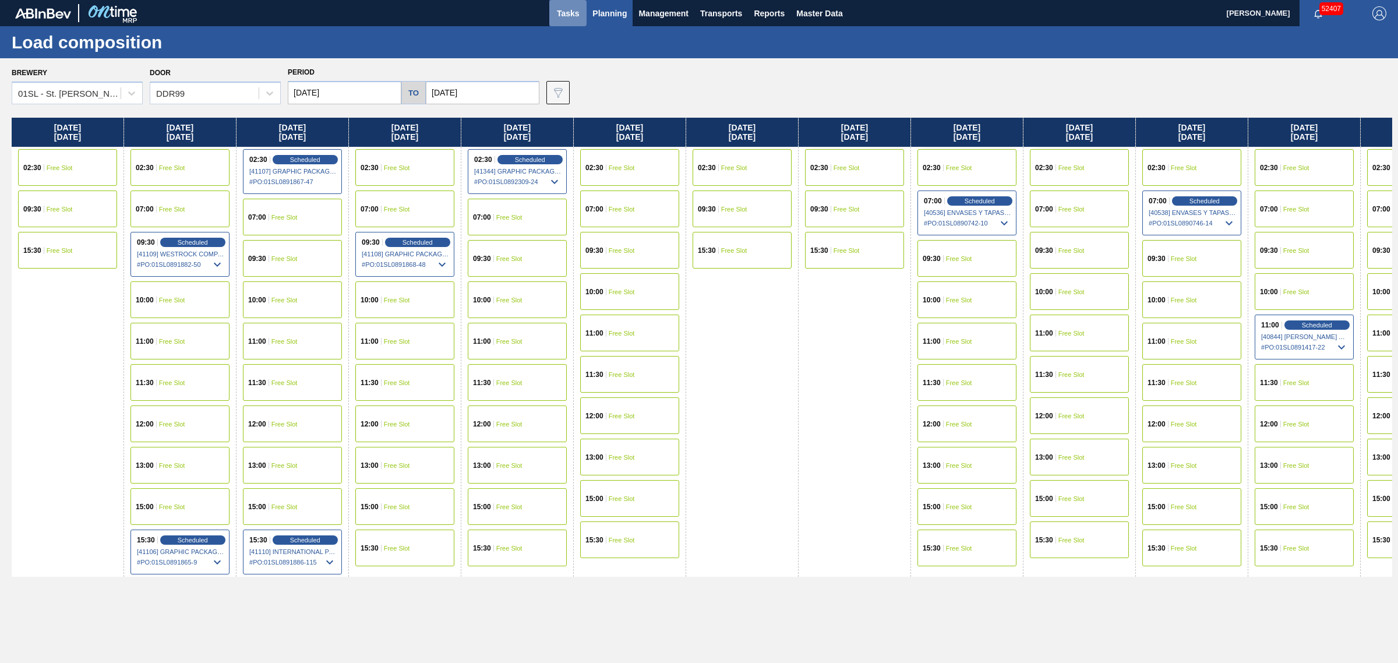
click at [556, 9] on span "Tasks" at bounding box center [568, 13] width 26 height 14
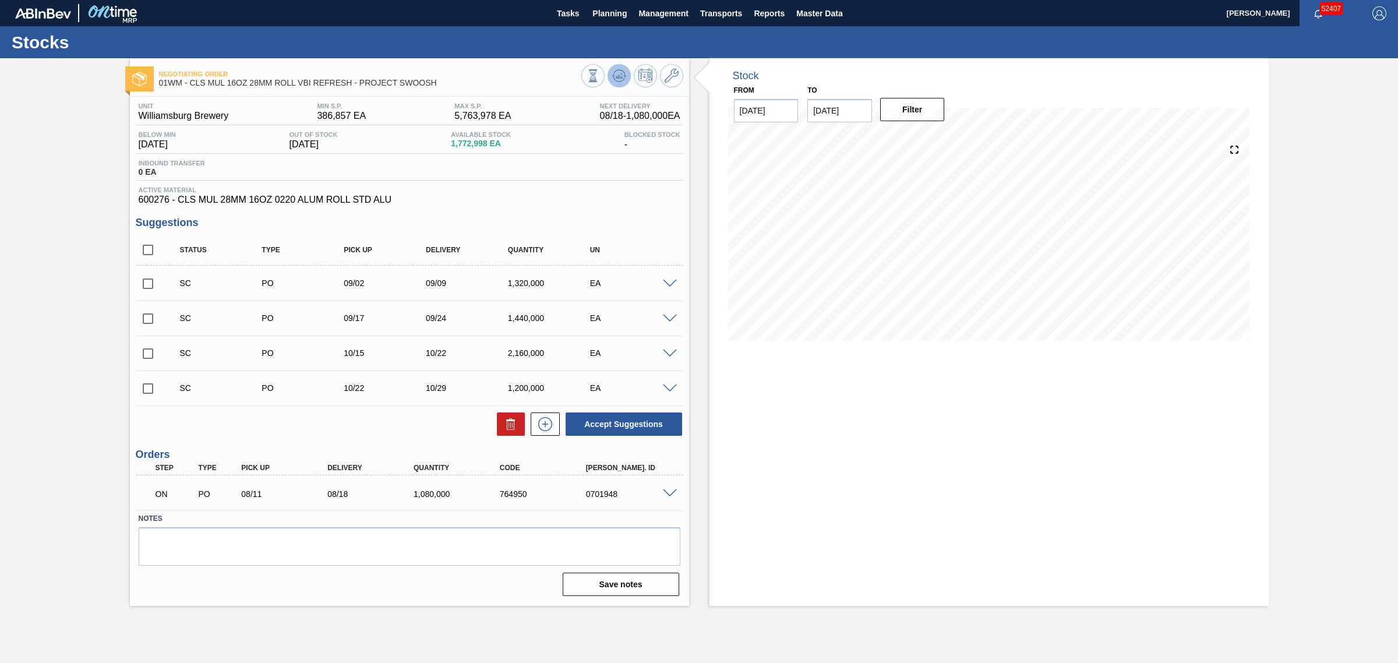
click at [600, 73] on icon at bounding box center [593, 75] width 13 height 13
click at [600, 82] on icon at bounding box center [593, 75] width 13 height 13
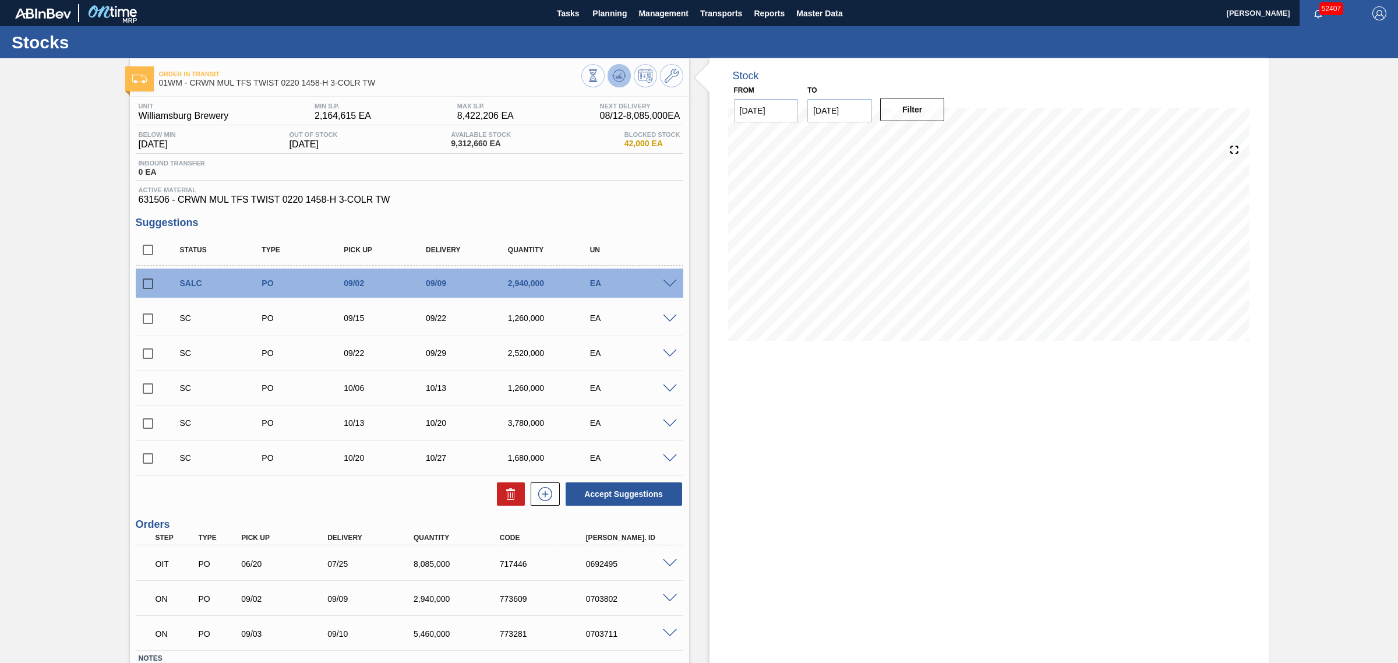
click at [600, 79] on icon at bounding box center [593, 75] width 13 height 13
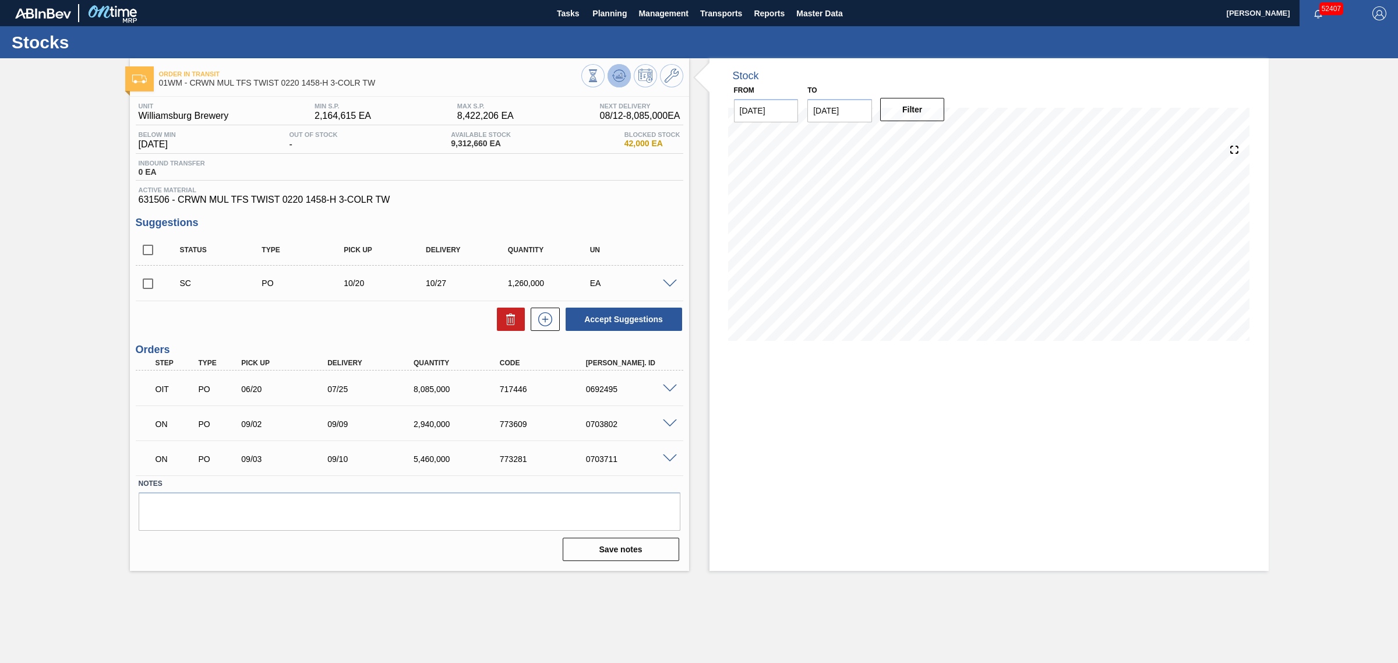
click at [600, 82] on icon at bounding box center [593, 75] width 13 height 13
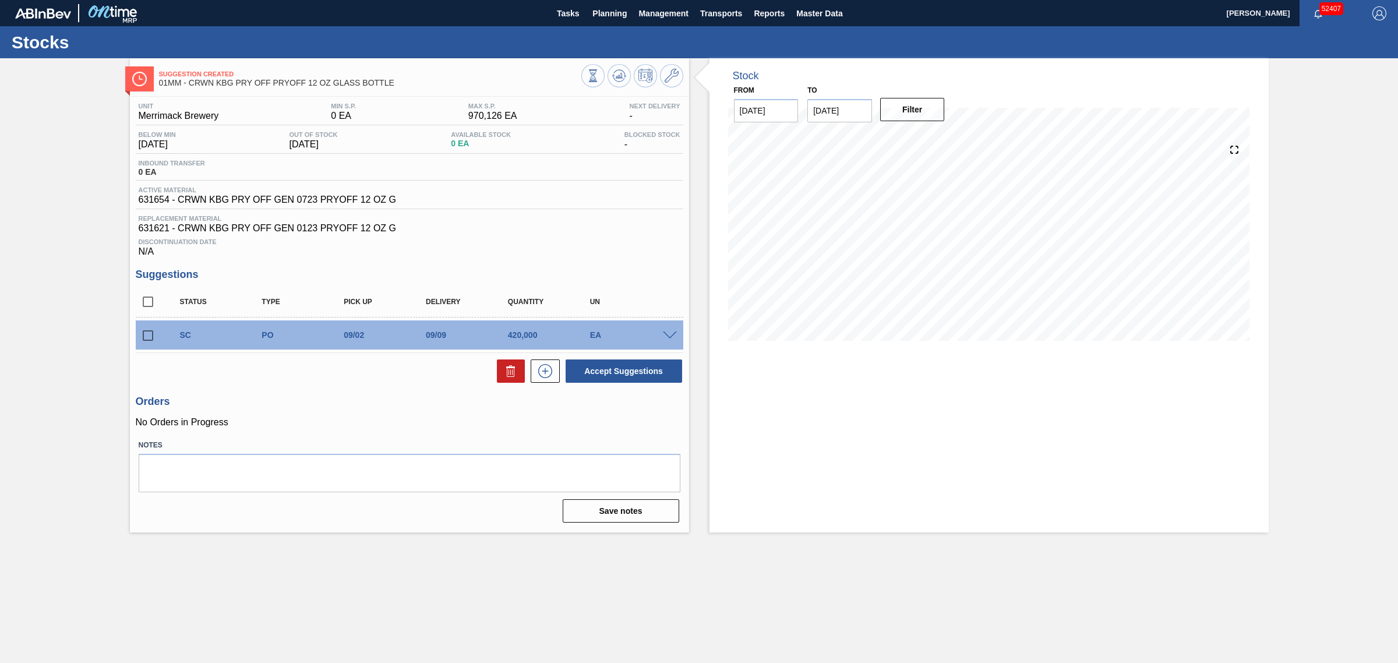
click at [817, 109] on input "[DATE]" at bounding box center [840, 110] width 65 height 23
click at [821, 108] on input "[DATE]" at bounding box center [840, 110] width 65 height 23
type input "[DATE]"
click at [893, 106] on button "Filter" at bounding box center [912, 109] width 65 height 23
click at [672, 80] on icon at bounding box center [672, 76] width 14 height 14
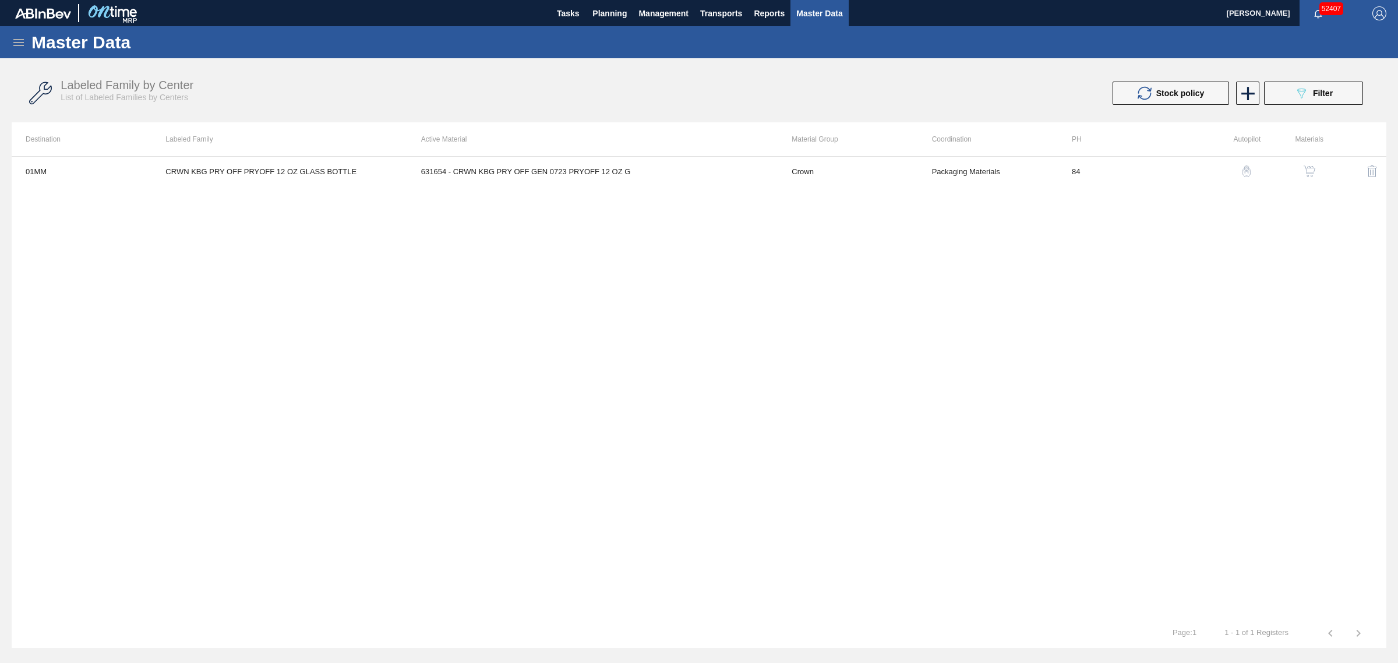
click at [1311, 170] on img "button" at bounding box center [1310, 171] width 12 height 12
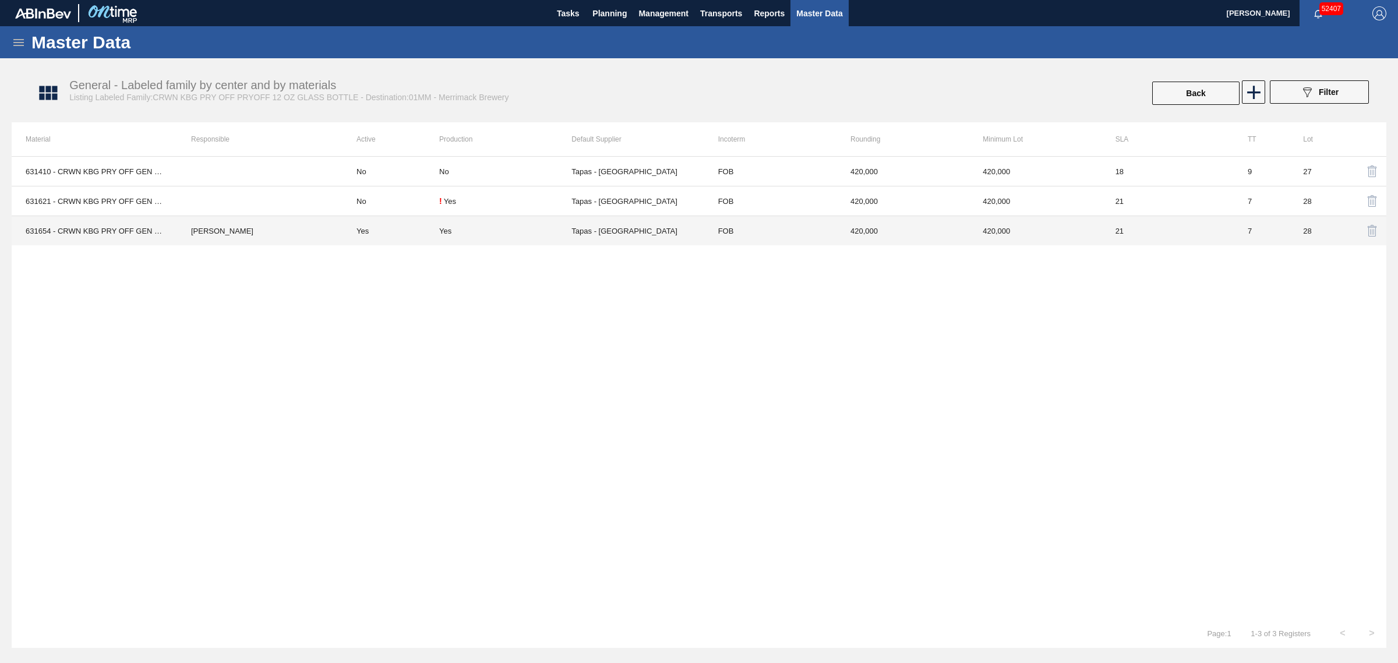
click at [656, 223] on td "Tapas - Zacatecas" at bounding box center [638, 231] width 132 height 30
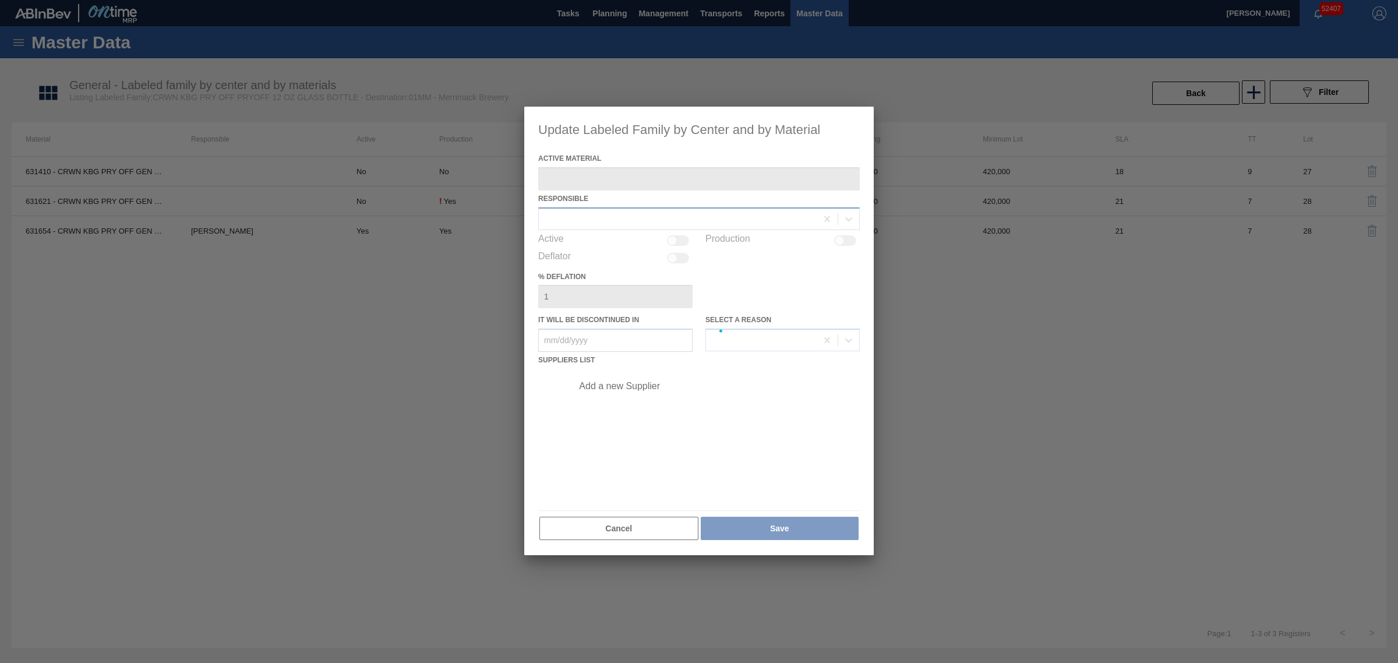
type Material "631654 - CRWN KBG PRY OFF GEN 0723 PRYOFF 12 OZ G"
checkbox input "true"
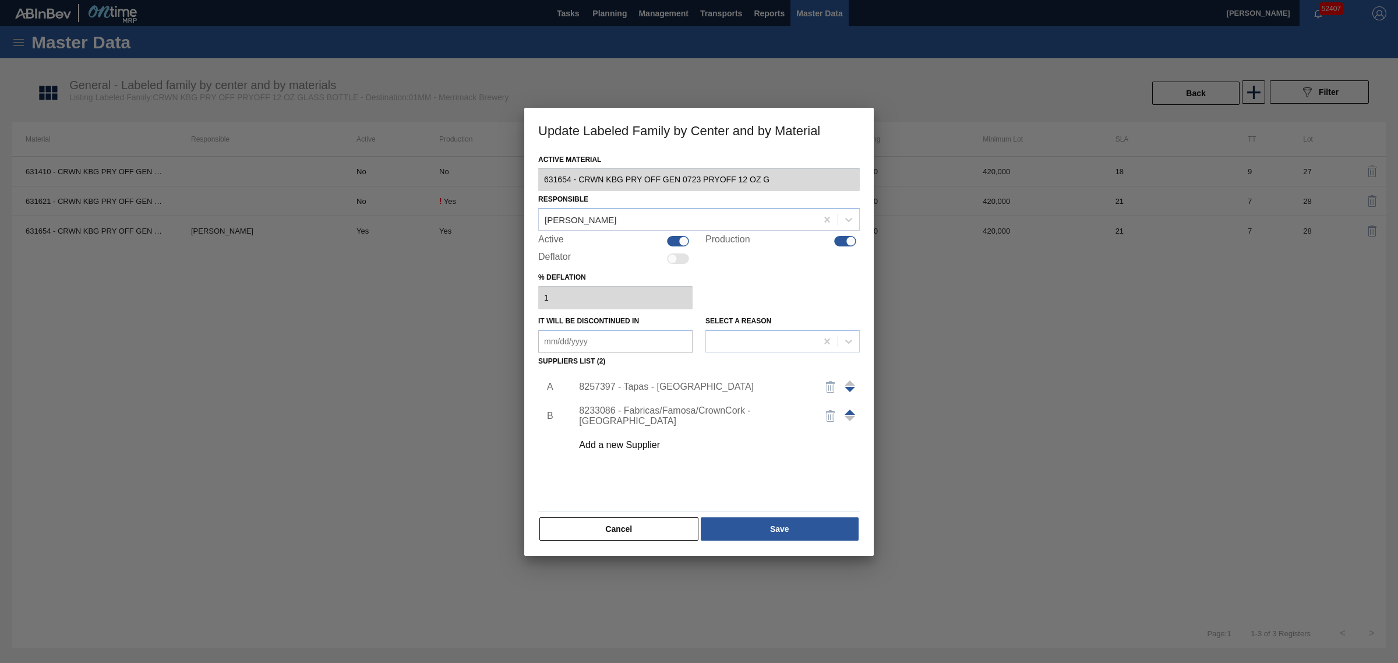
click at [676, 243] on div at bounding box center [678, 241] width 22 height 10
checkbox input "false"
click at [847, 237] on div at bounding box center [845, 241] width 22 height 10
click at [842, 239] on div at bounding box center [840, 242] width 10 height 10
checkbox input "true"
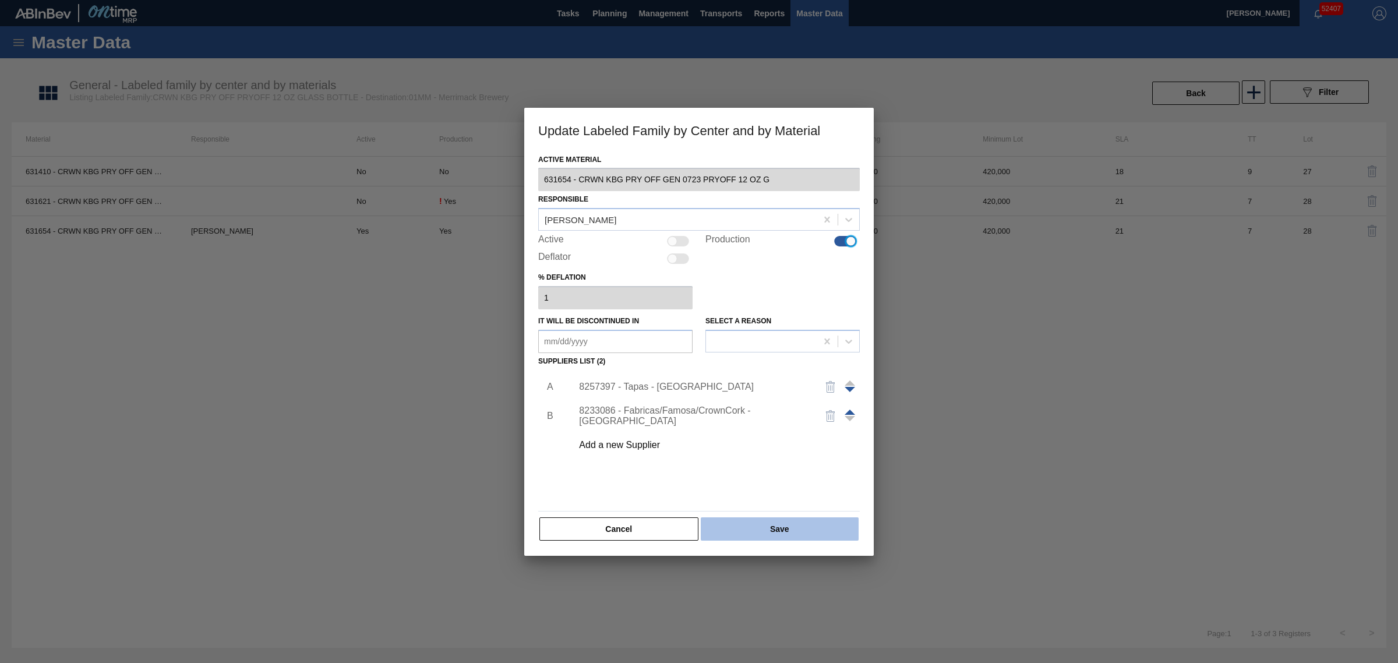
click at [793, 528] on button "Save" at bounding box center [780, 528] width 158 height 23
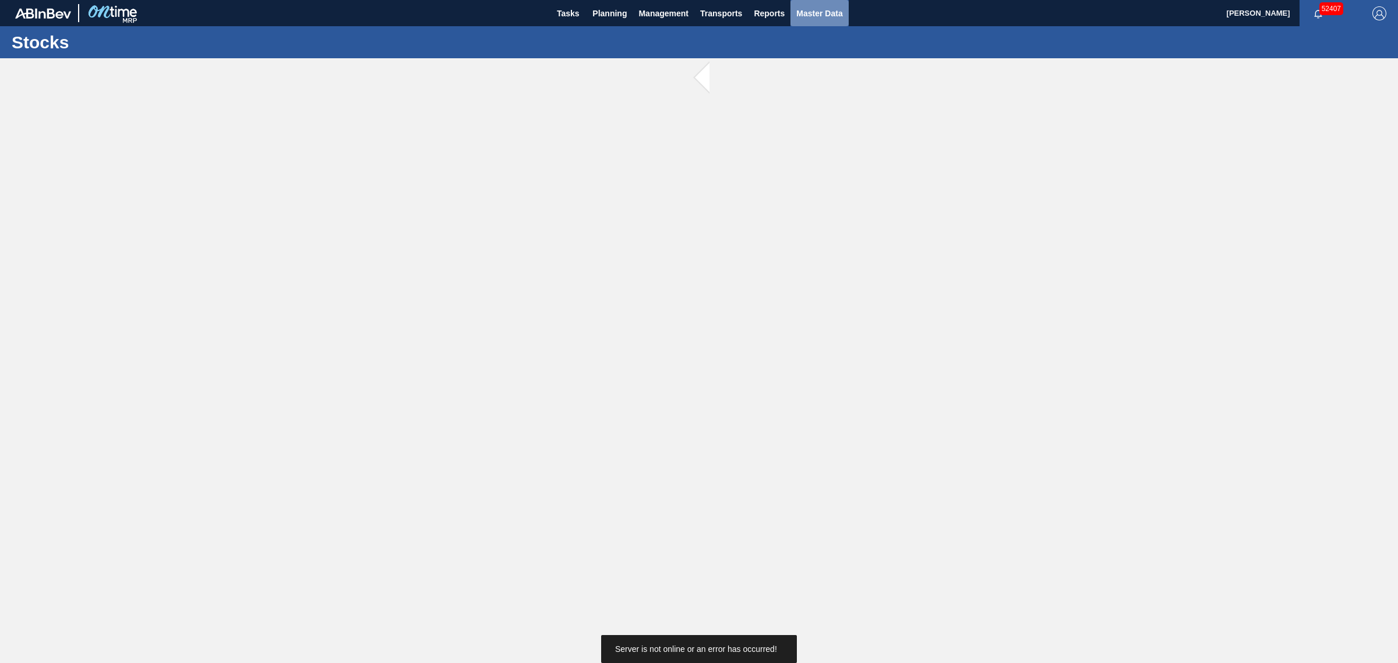
click at [811, 12] on span "Master Data" at bounding box center [819, 13] width 46 height 14
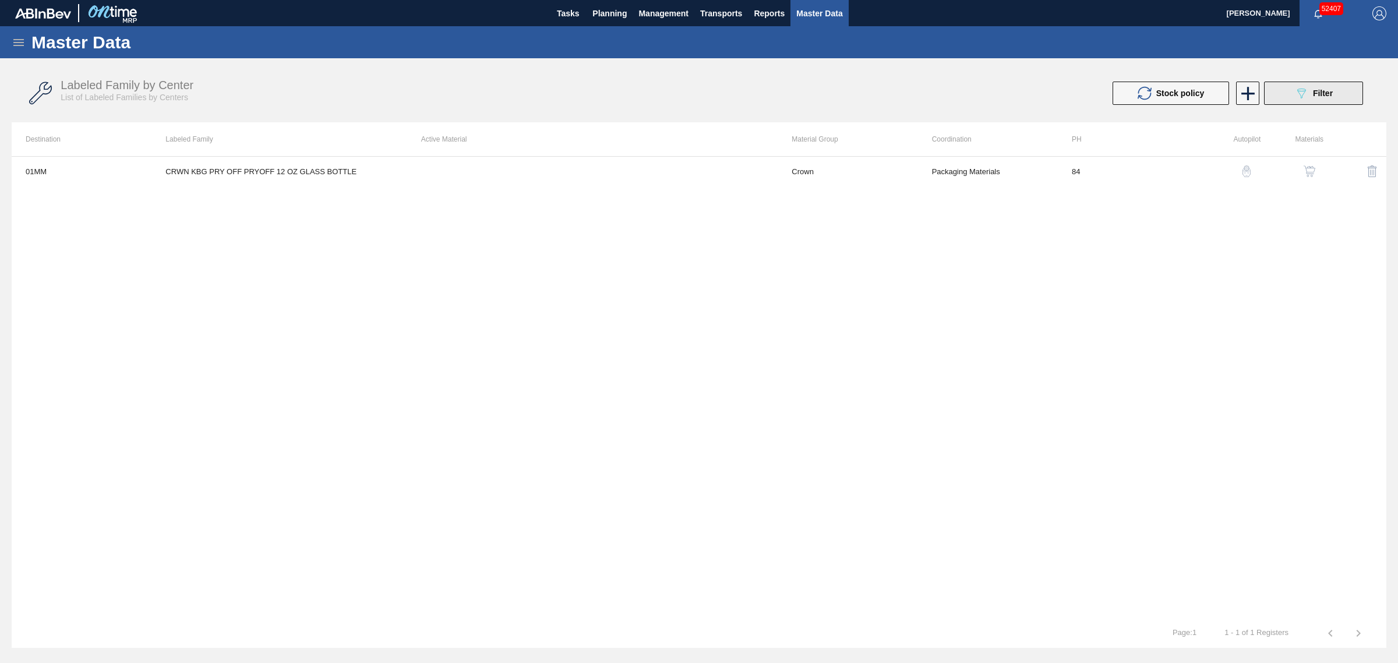
click at [1285, 93] on button "089F7B8B-B2A5-4AFE-B5C0-19BA573D28AC Filter" at bounding box center [1313, 93] width 99 height 23
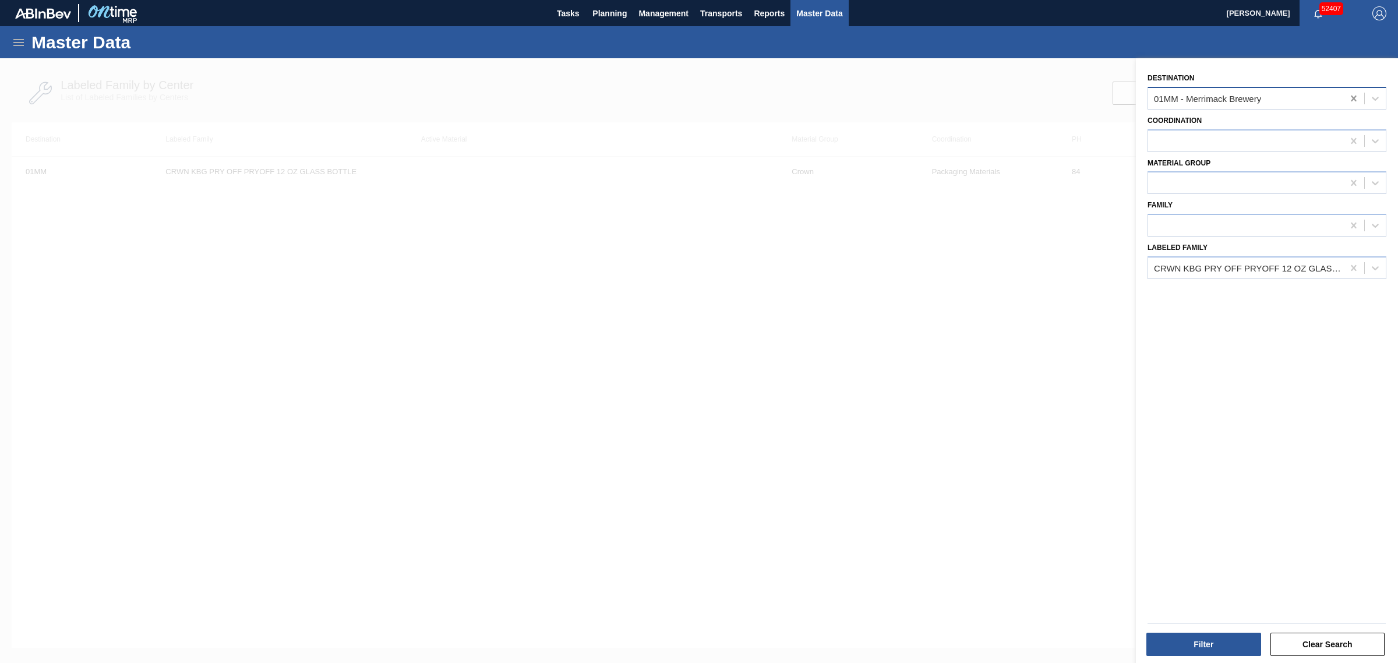
click at [1353, 96] on icon at bounding box center [1353, 99] width 5 height 6
type input "ff"
click at [1210, 123] on div "01FF - Fairfield Brewery" at bounding box center [1267, 128] width 239 height 22
click at [1233, 263] on div "CRWN KBG PRY OFF PRYOFF 12 OZ GLASS BOTTLE" at bounding box center [1249, 268] width 191 height 10
type Family "crwn bud"
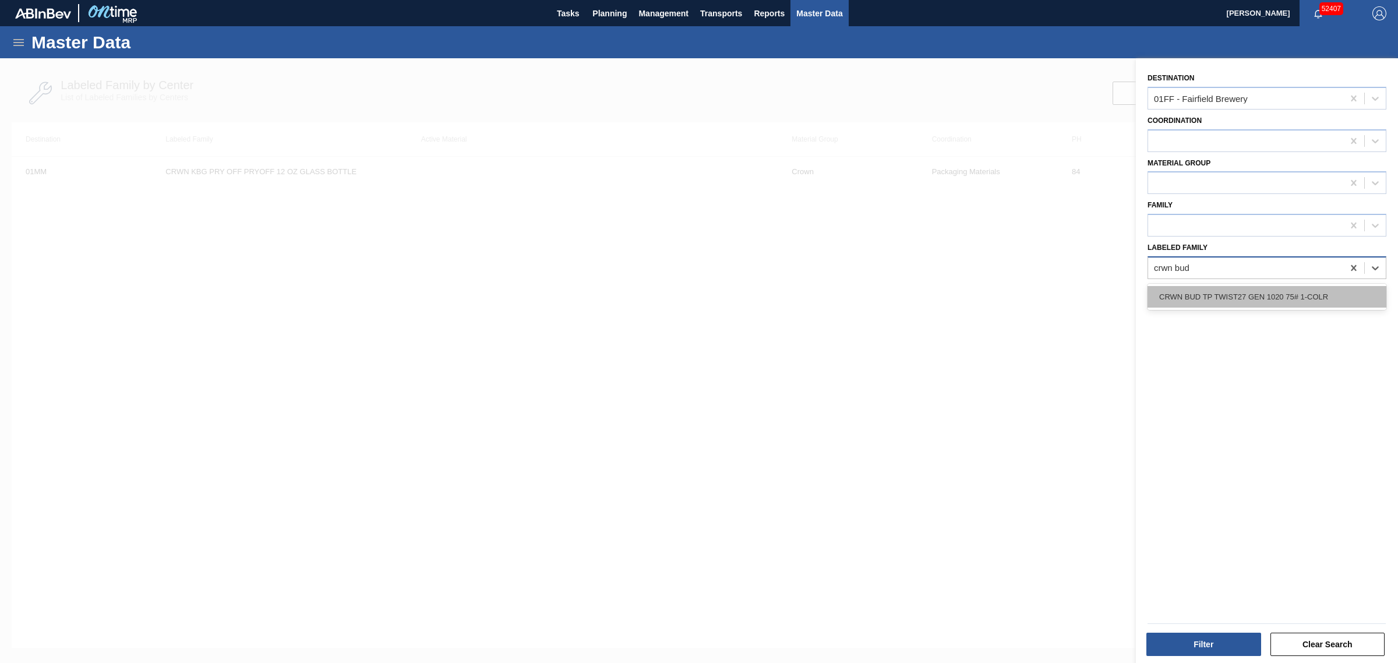
click at [1243, 292] on div "CRWN BUD TP TWIST27 GEN 1020 75# 1-COLR" at bounding box center [1267, 297] width 239 height 22
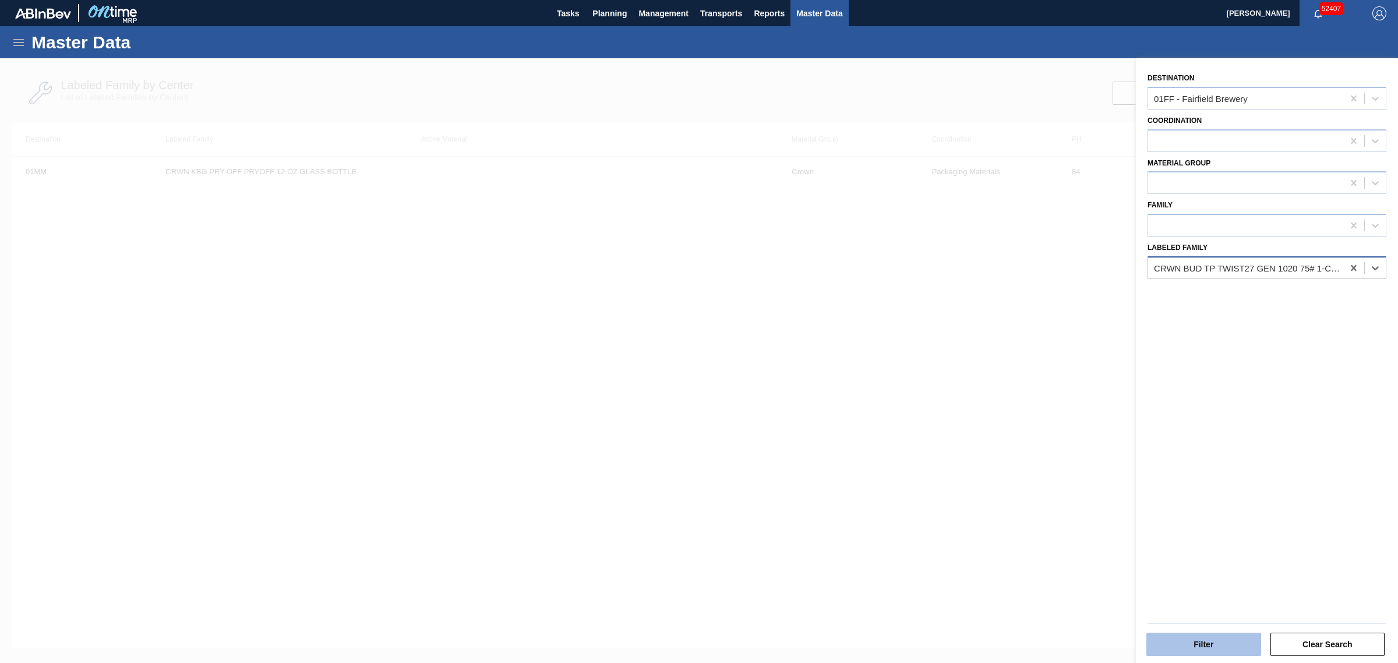
click at [1204, 648] on button "Filter" at bounding box center [1204, 644] width 115 height 23
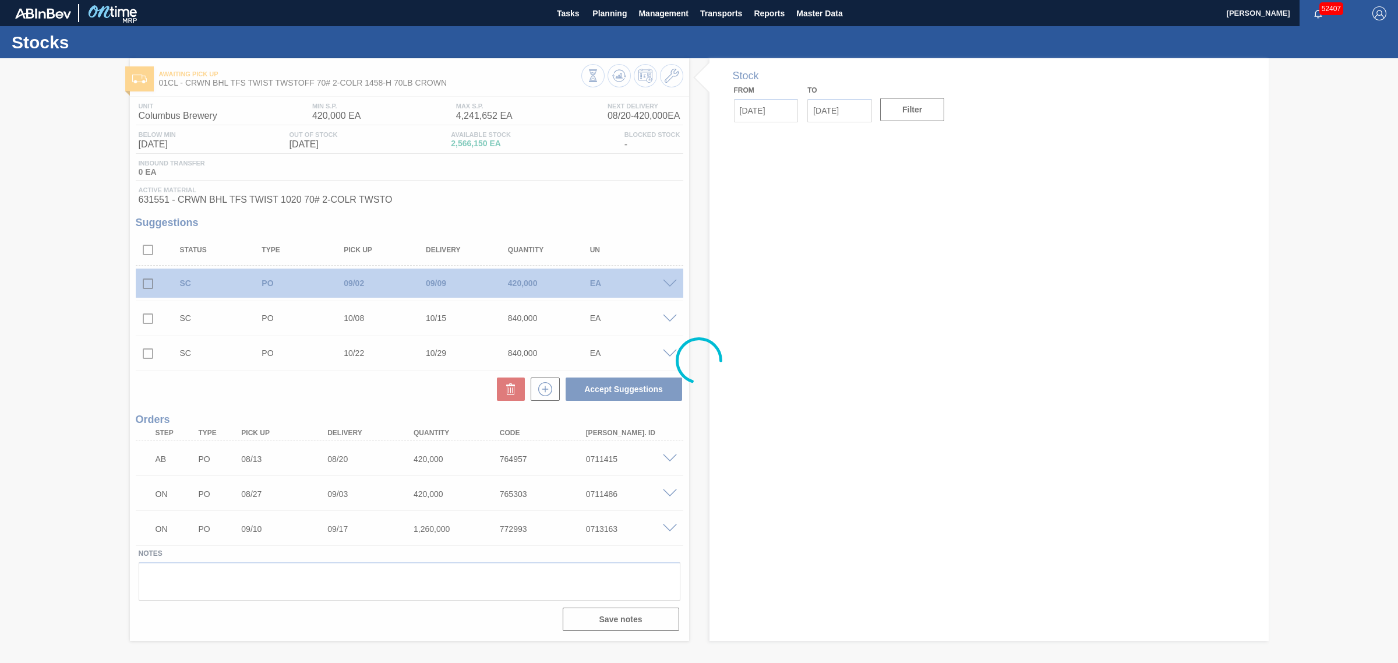
type input "[DATE]"
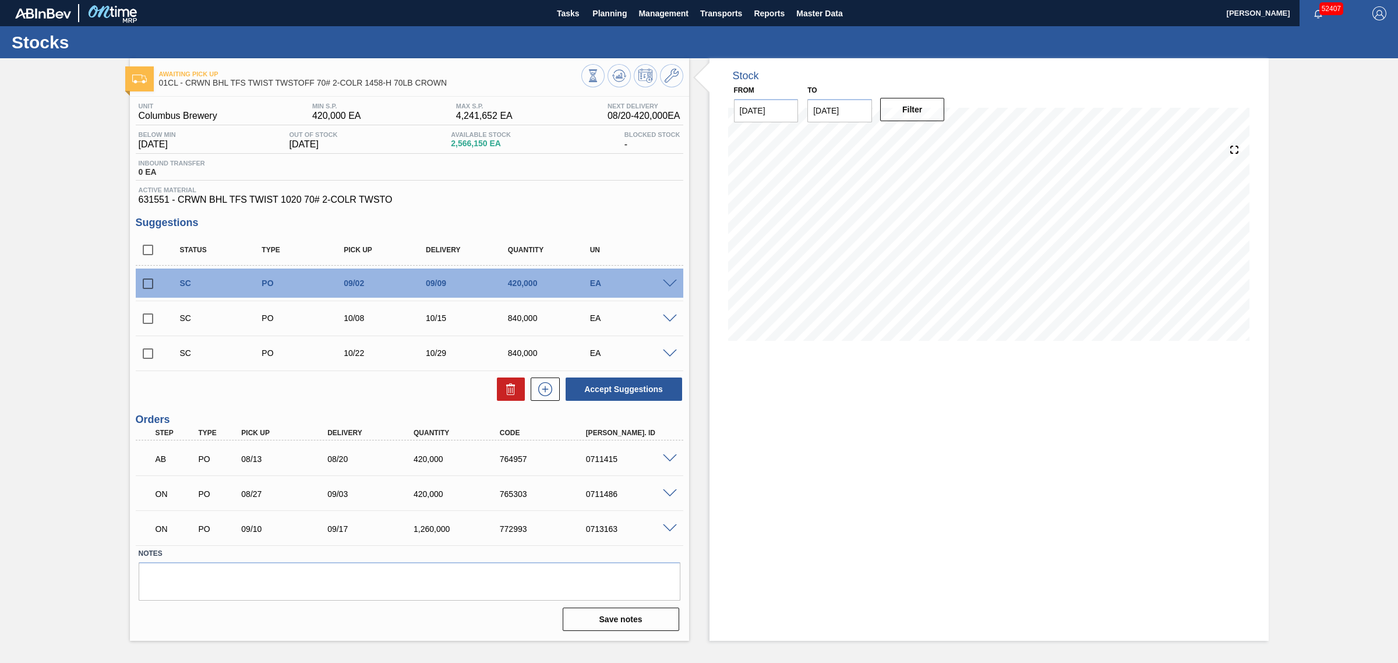
click at [144, 280] on input "checkbox" at bounding box center [148, 284] width 24 height 24
click at [607, 383] on button "Accept Suggestions" at bounding box center [624, 389] width 117 height 23
checkbox input "false"
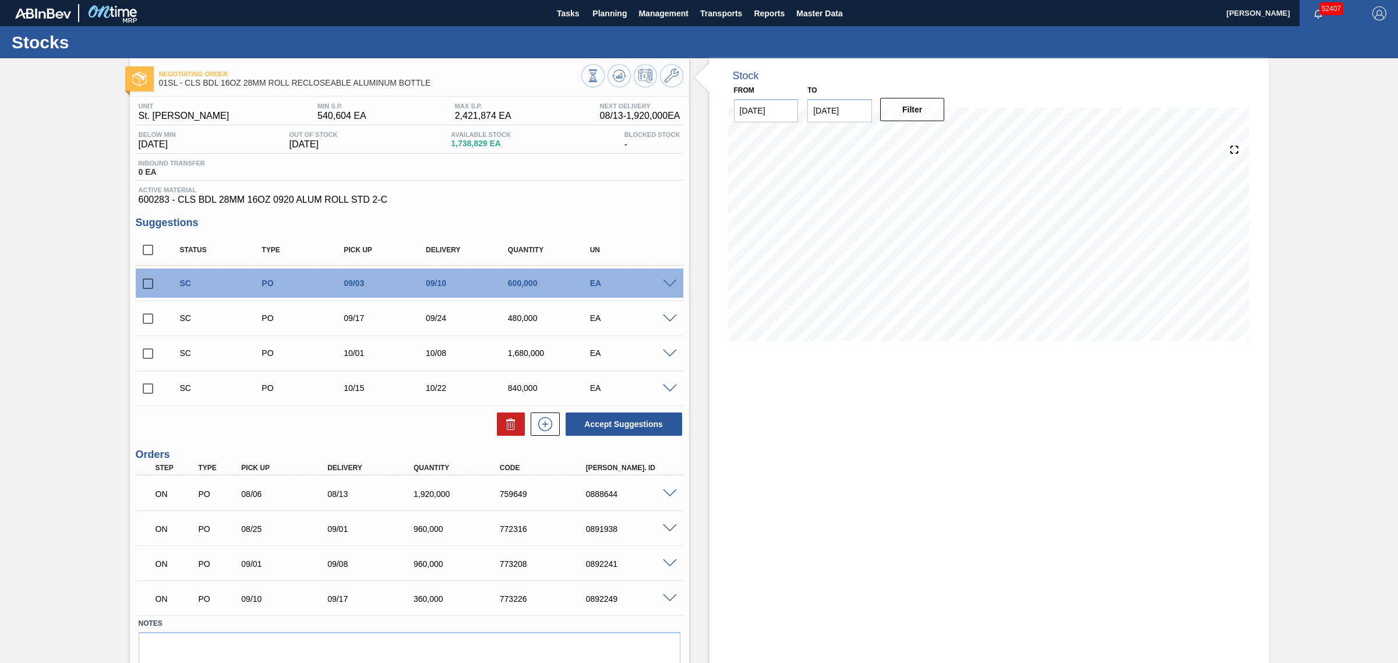
click at [142, 287] on input "checkbox" at bounding box center [148, 284] width 24 height 24
click at [612, 421] on button "Accept Suggestions" at bounding box center [624, 423] width 117 height 23
checkbox input "false"
click at [600, 74] on icon at bounding box center [593, 75] width 13 height 13
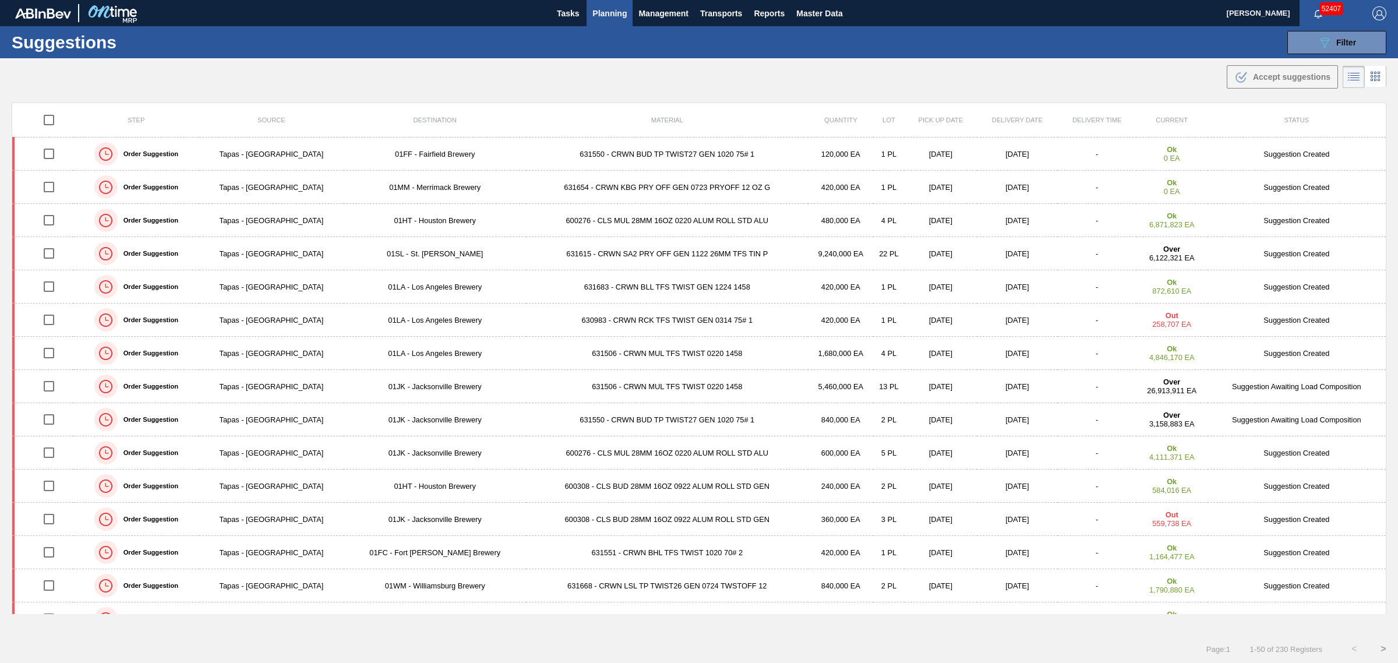
drag, startPoint x: 1329, startPoint y: 47, endPoint x: 1329, endPoint y: 70, distance: 23.9
click at [1329, 47] on icon "089F7B8B-B2A5-4AFE-B5C0-19BA573D28AC" at bounding box center [1325, 43] width 14 height 14
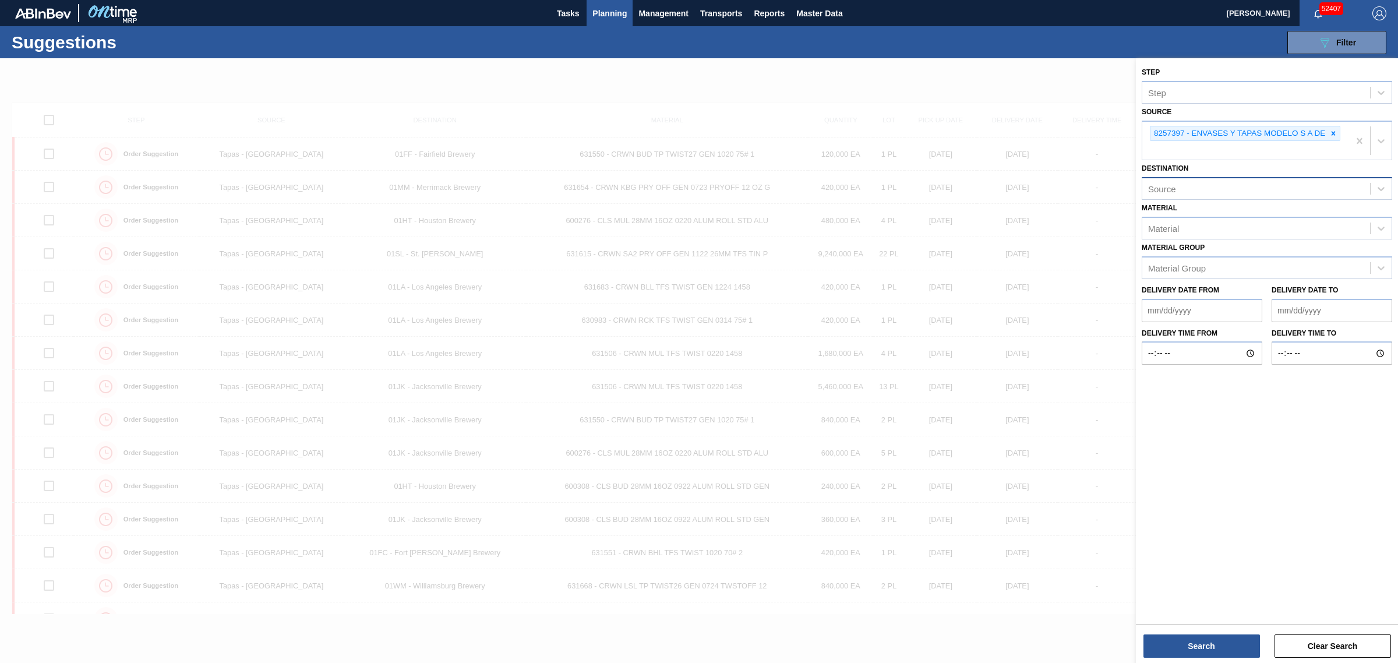
click at [1232, 189] on div "Source" at bounding box center [1257, 189] width 228 height 17
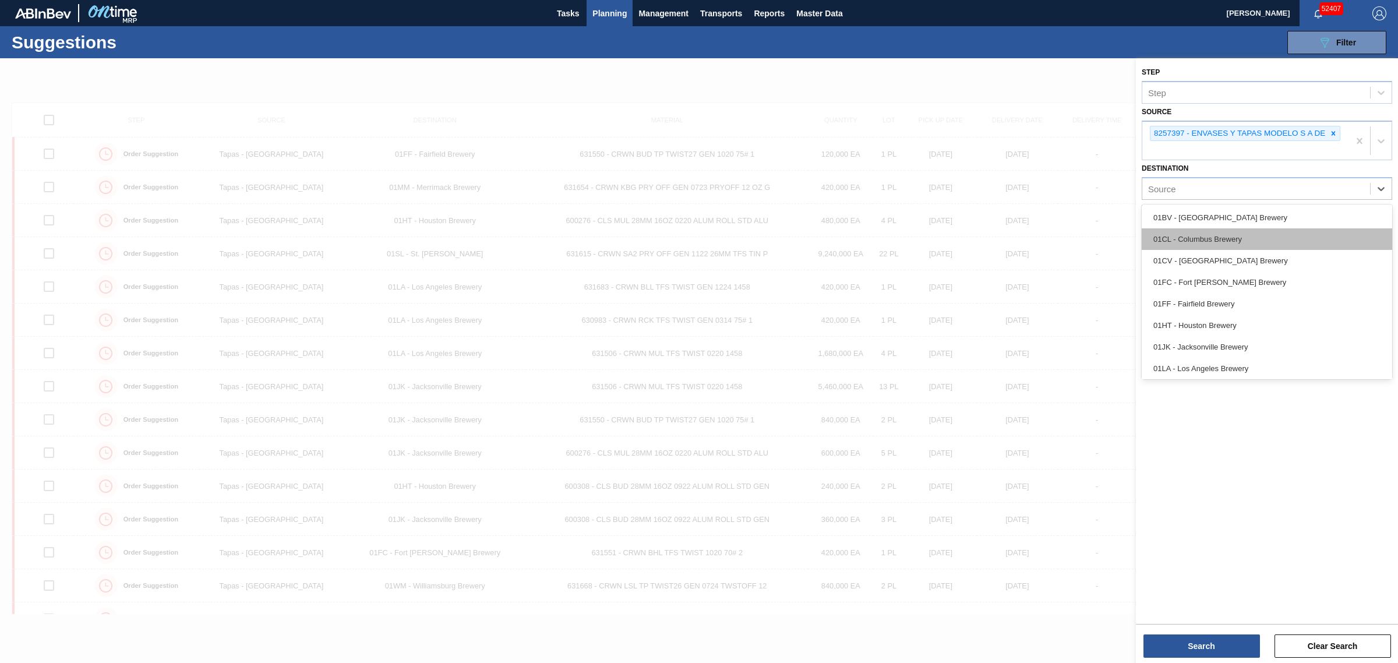
click at [1243, 242] on div "01CL - Columbus Brewery" at bounding box center [1267, 239] width 251 height 22
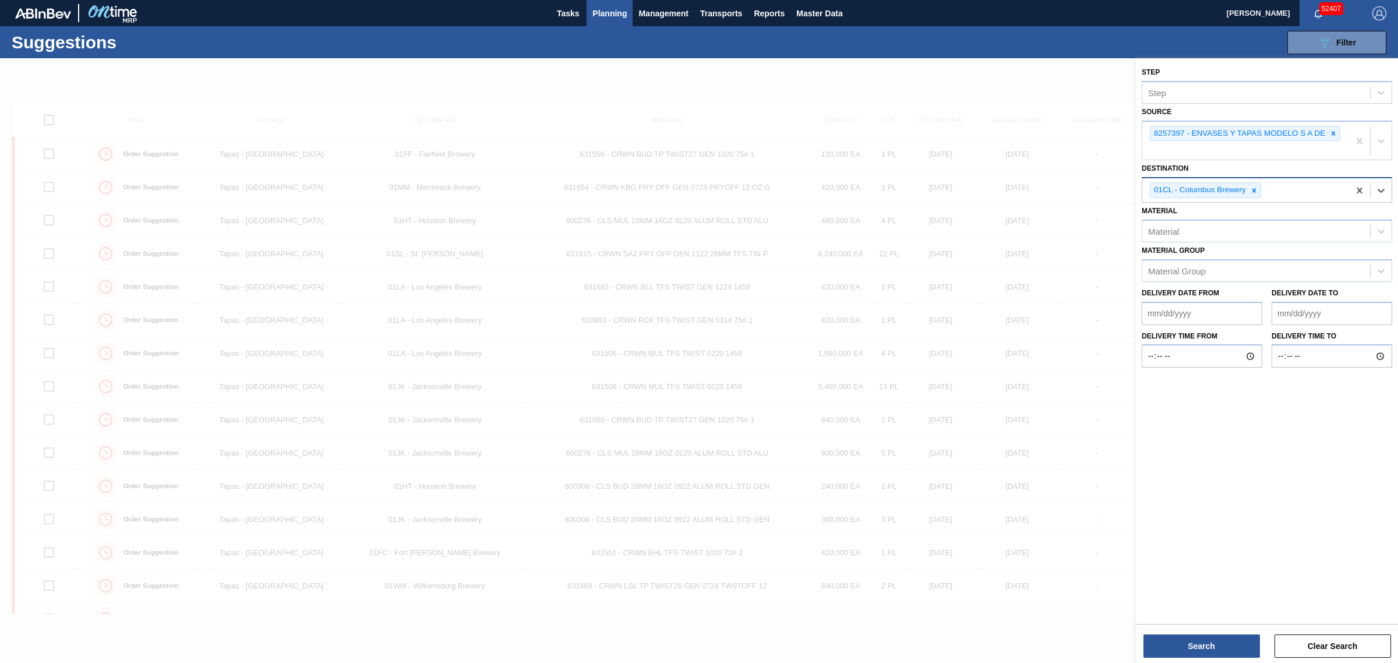
click at [1289, 188] on div "01CL - Columbus Brewery" at bounding box center [1246, 190] width 207 height 24
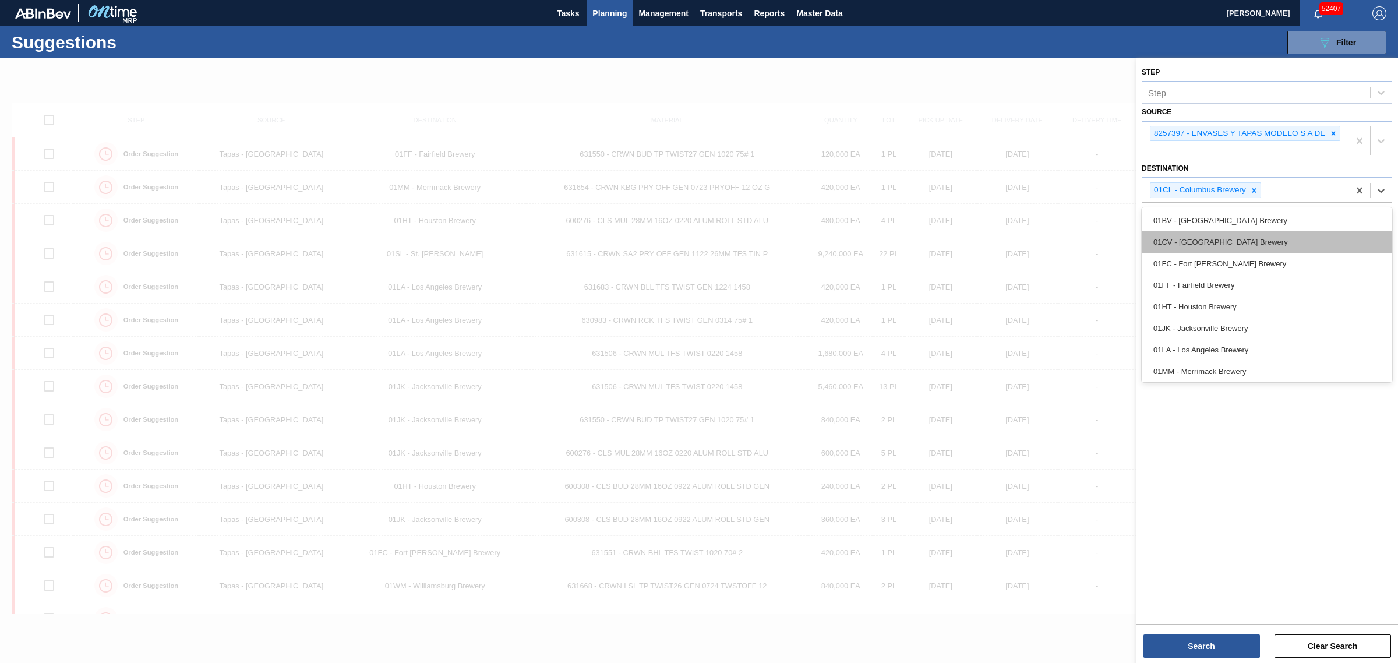
click at [1254, 248] on div "01CV - Cartersville Brewery" at bounding box center [1267, 242] width 251 height 22
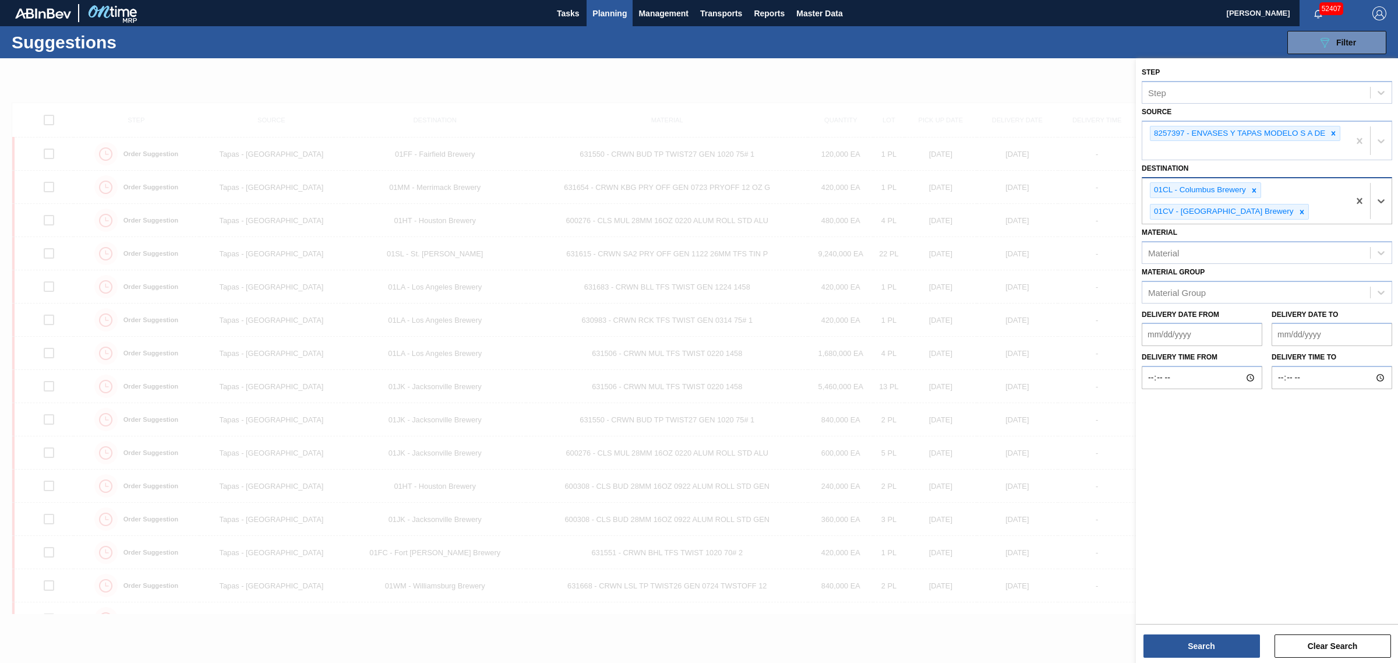
click at [1284, 193] on div "01CL - Columbus Brewery 01CV - Cartersville Brewery" at bounding box center [1246, 200] width 207 height 45
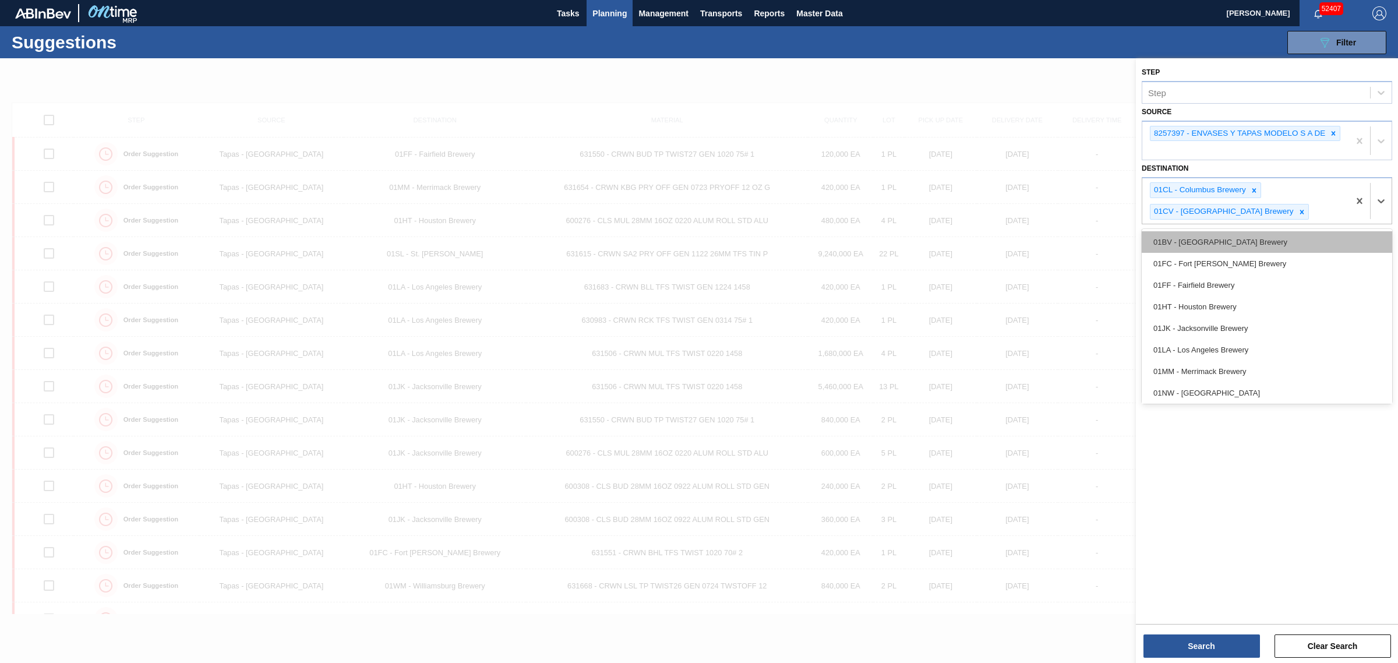
click at [1271, 239] on div "01BV - Baldwinsville Brewery" at bounding box center [1267, 242] width 251 height 22
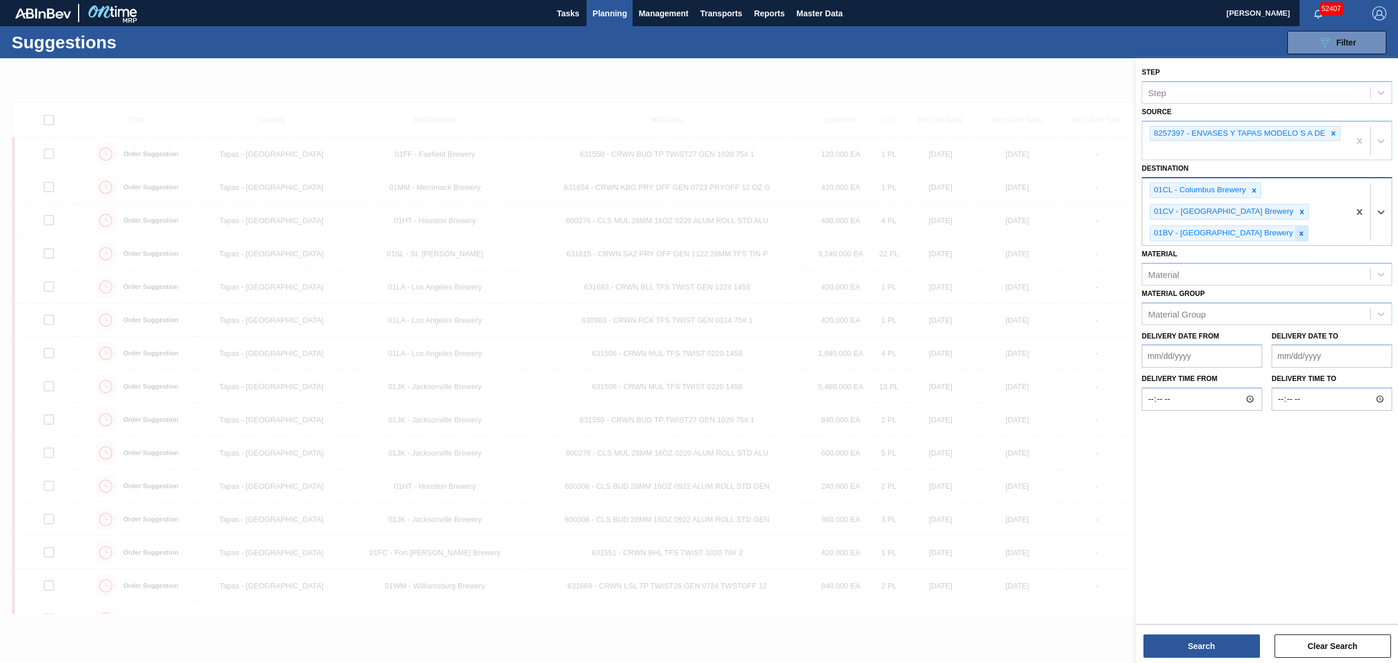
click at [1298, 234] on icon at bounding box center [1302, 234] width 8 height 8
click at [1288, 223] on div "01CL - Columbus Brewery 01CV - Cartersville Brewery 01BV - Baldwinsville Brewery" at bounding box center [1246, 211] width 207 height 67
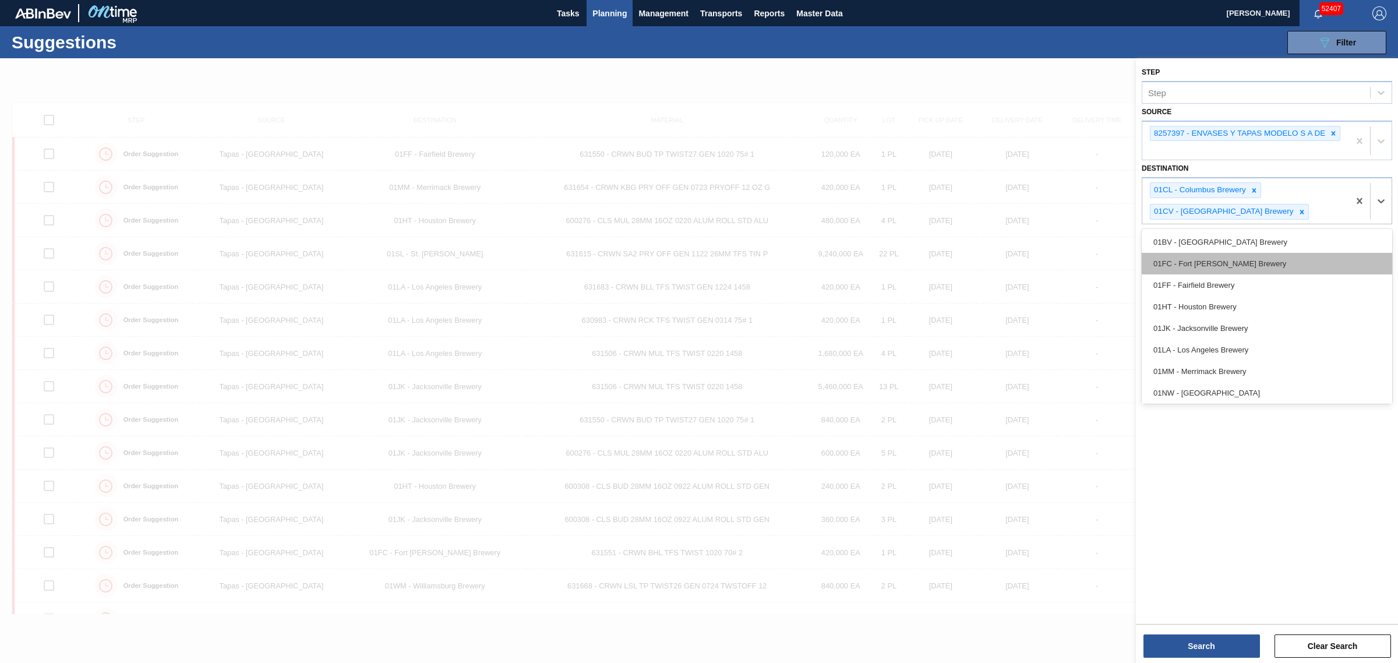
click at [1260, 262] on div "01FC - Fort Collins Brewery" at bounding box center [1267, 264] width 251 height 22
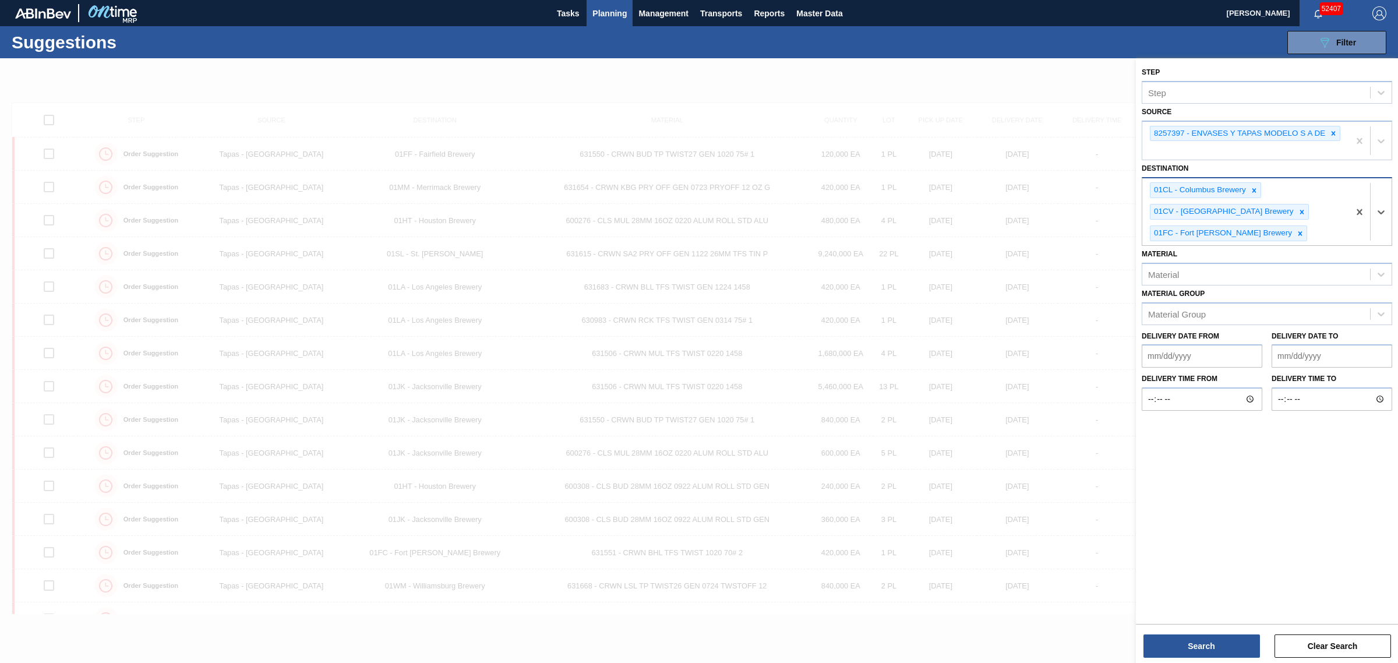
click at [1294, 217] on div "01CL - Columbus Brewery 01CV - Cartersville Brewery 01FC - Fort Collins Brewery" at bounding box center [1246, 211] width 207 height 67
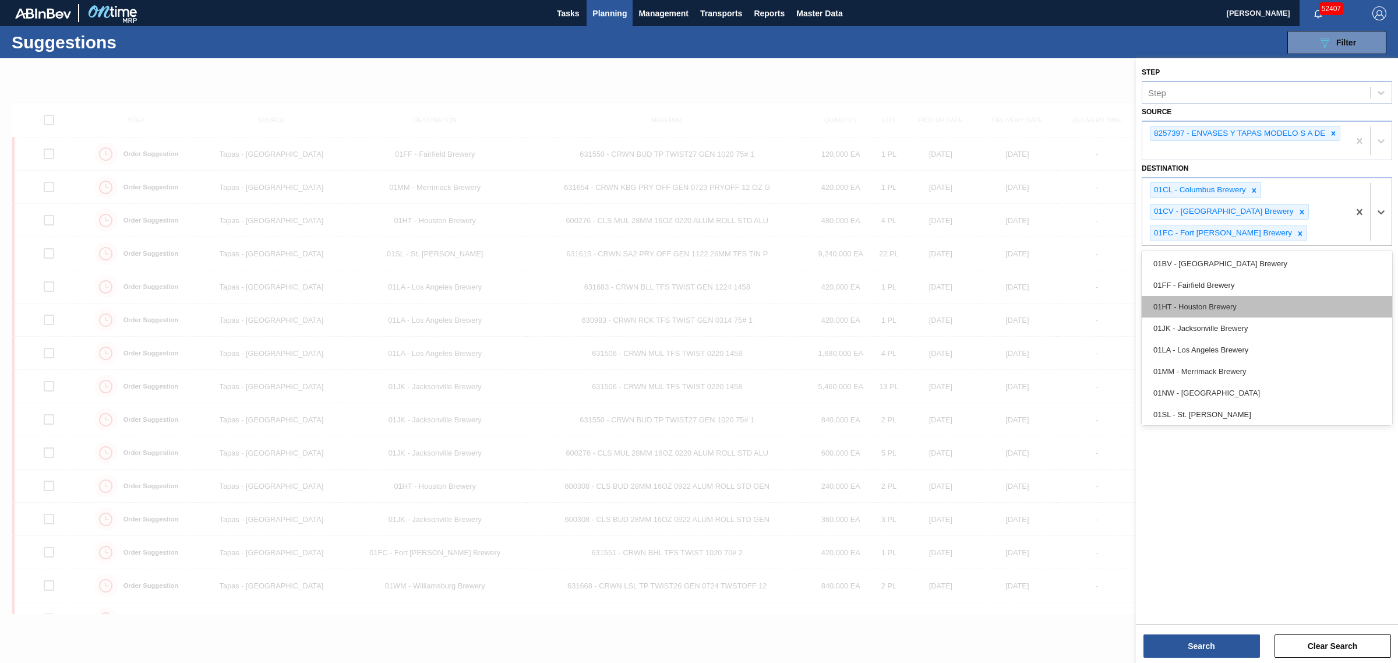
click at [1243, 304] on div "01HT - Houston Brewery" at bounding box center [1267, 307] width 251 height 22
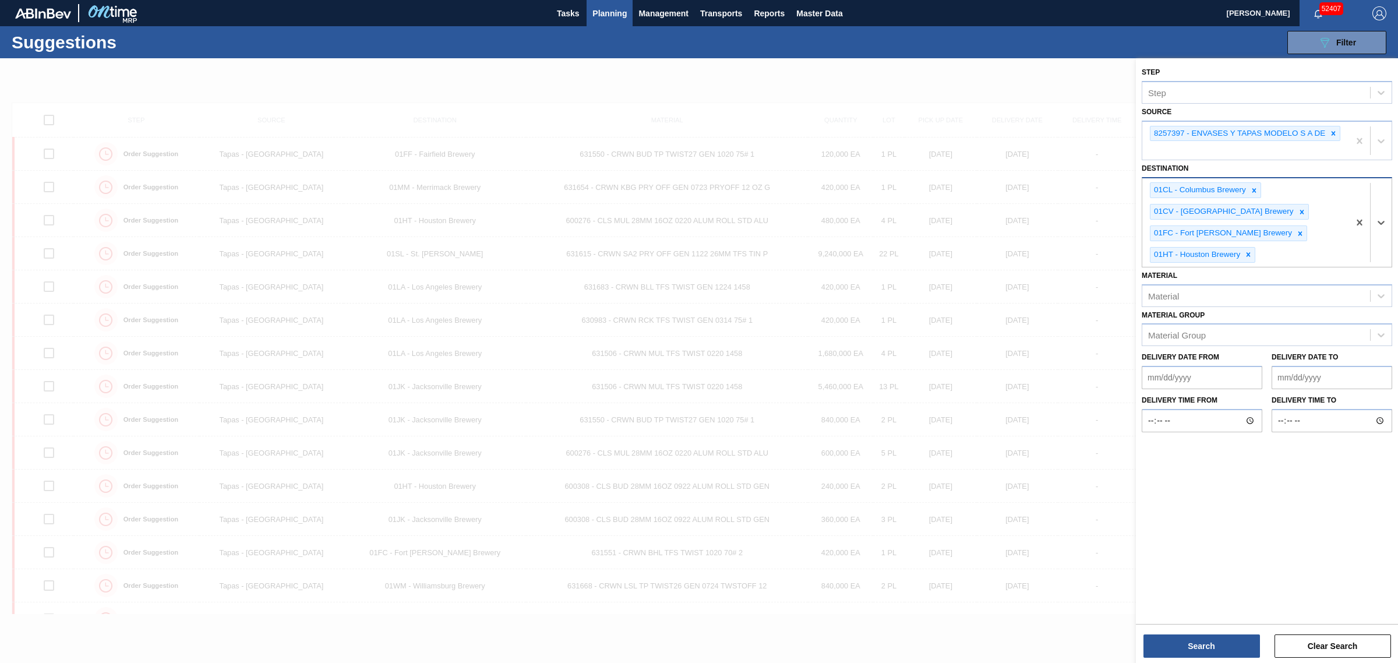
click at [1292, 230] on div "01CL - Columbus Brewery 01CV - Cartersville Brewery 01FC - Fort Collins Brewery…" at bounding box center [1246, 222] width 207 height 89
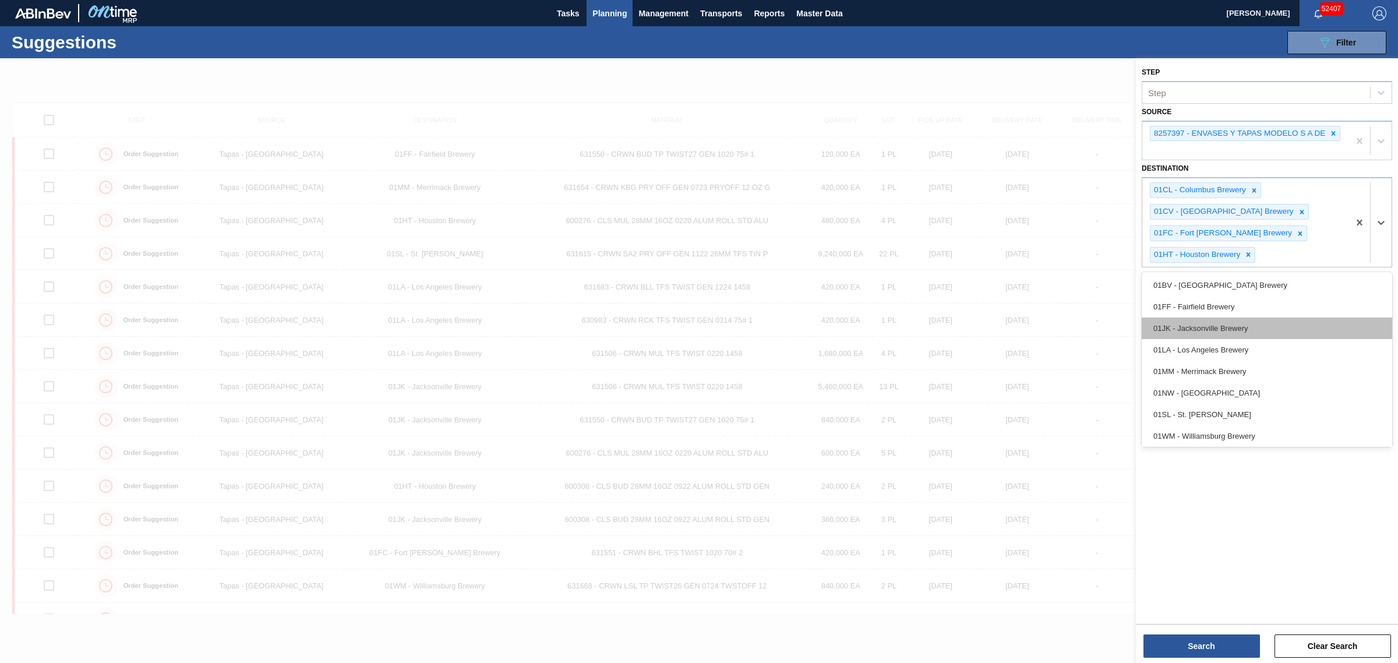
click at [1250, 326] on div "01JK - Jacksonville Brewery" at bounding box center [1267, 329] width 251 height 22
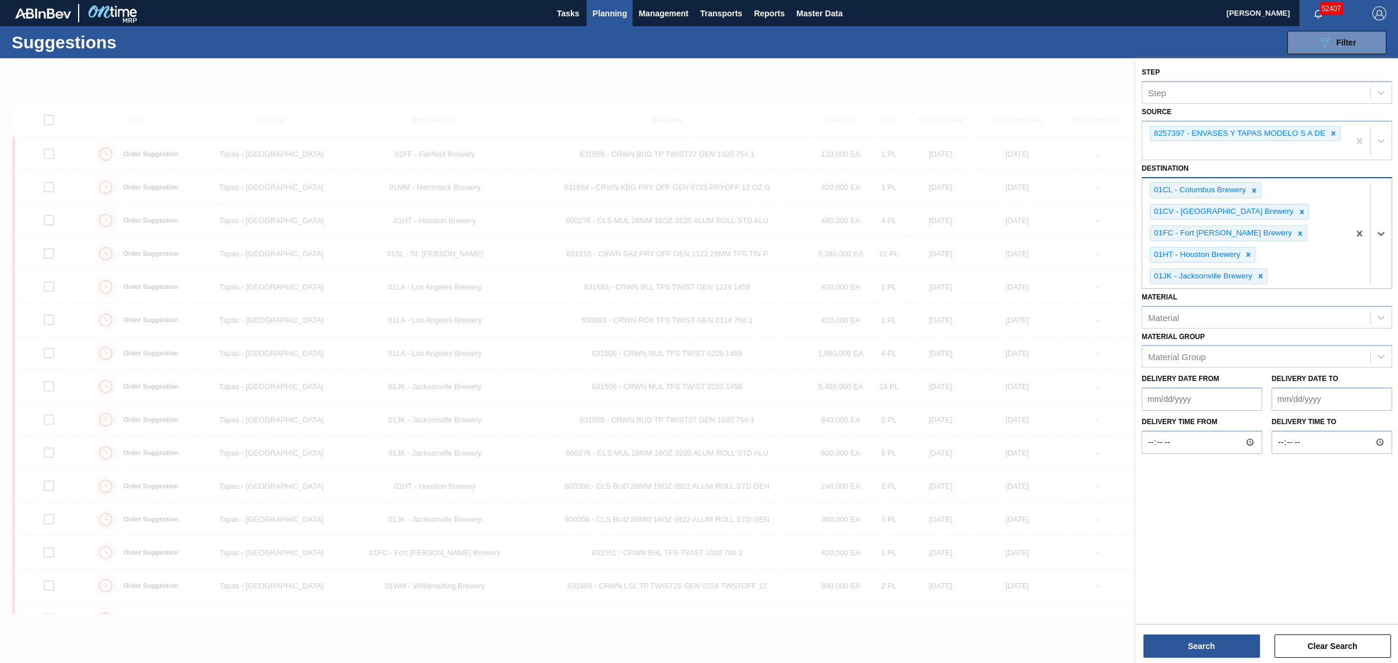
click at [1294, 240] on div "01CL - Columbus Brewery 01CV - Cartersville Brewery 01FC - Fort Collins Brewery…" at bounding box center [1246, 233] width 207 height 110
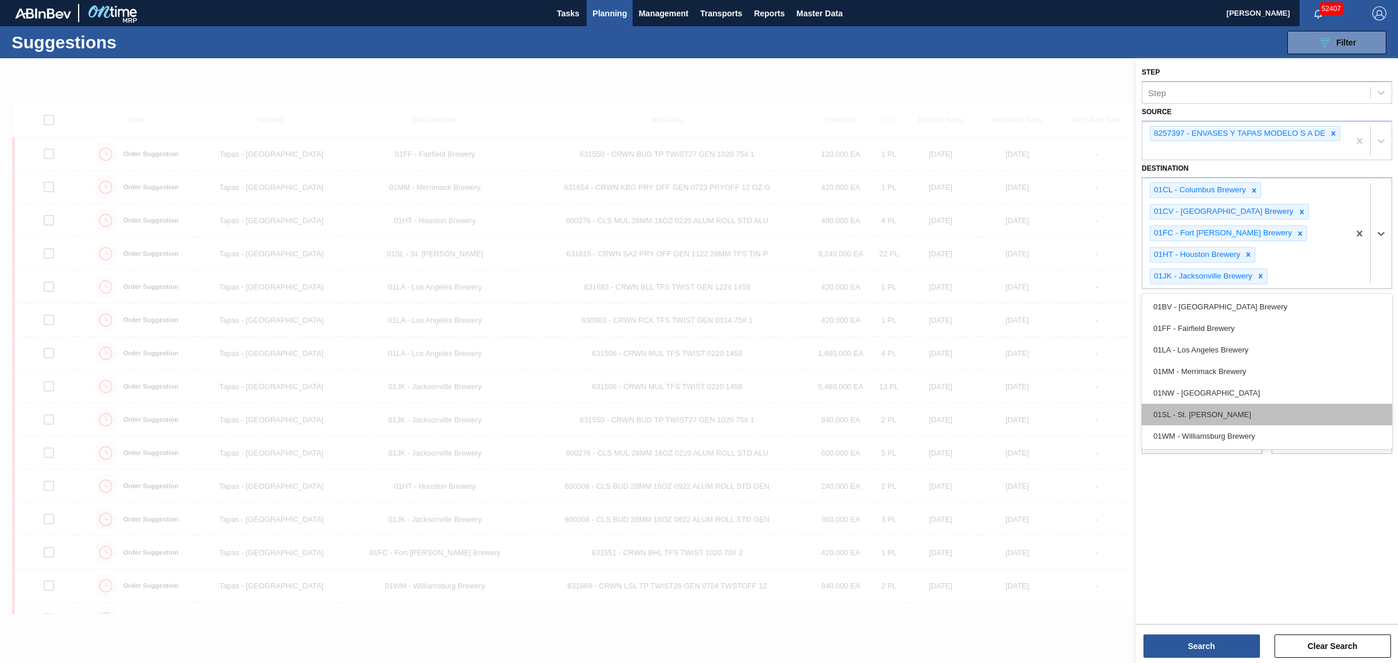
click at [1268, 414] on div "01SL - St. Louis Brewery" at bounding box center [1267, 415] width 251 height 22
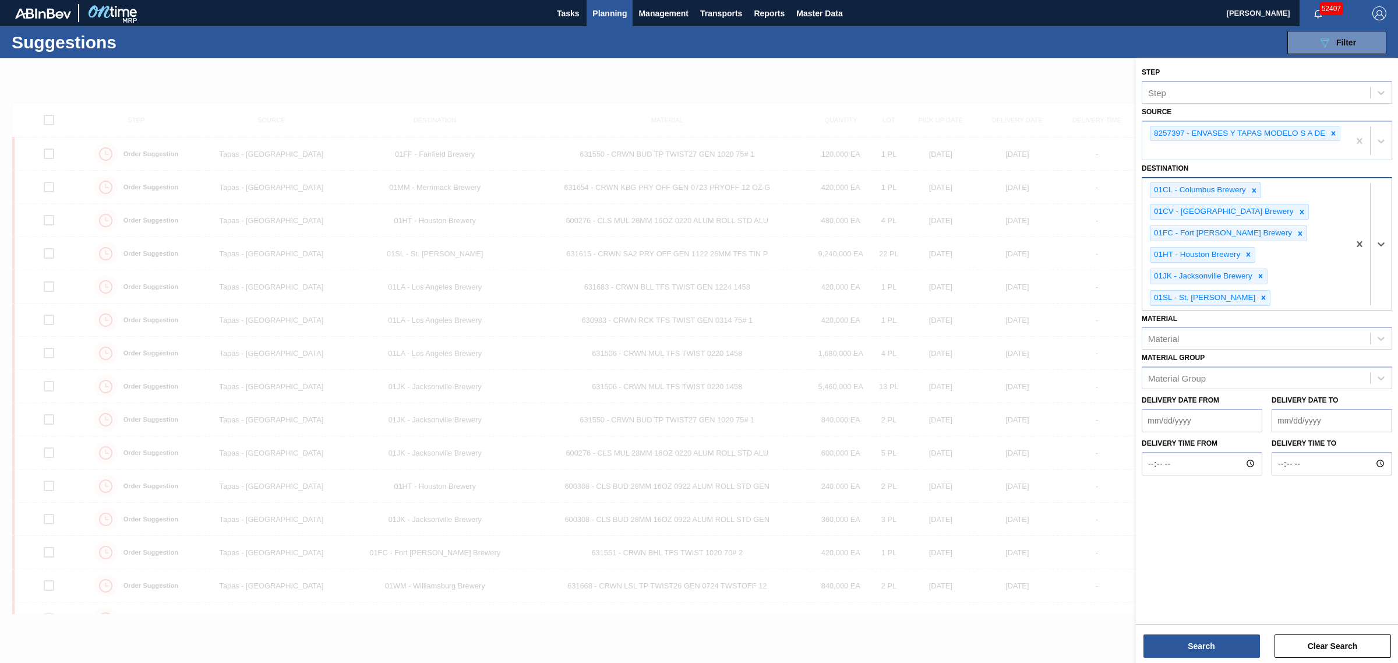
click at [1295, 262] on div "01CL - Columbus Brewery 01CV - Cartersville Brewery 01FC - Fort Collins Brewery…" at bounding box center [1246, 243] width 207 height 131
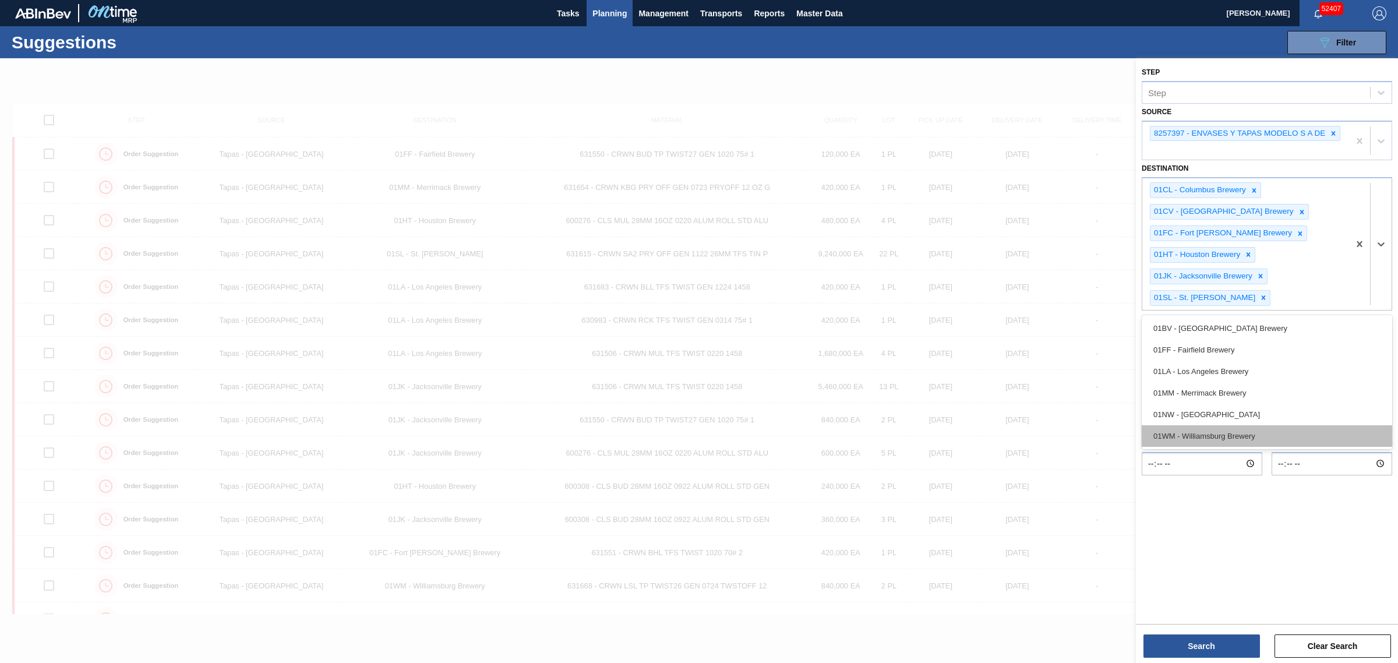
click at [1207, 442] on div "01WM - Williamsburg Brewery" at bounding box center [1267, 436] width 251 height 22
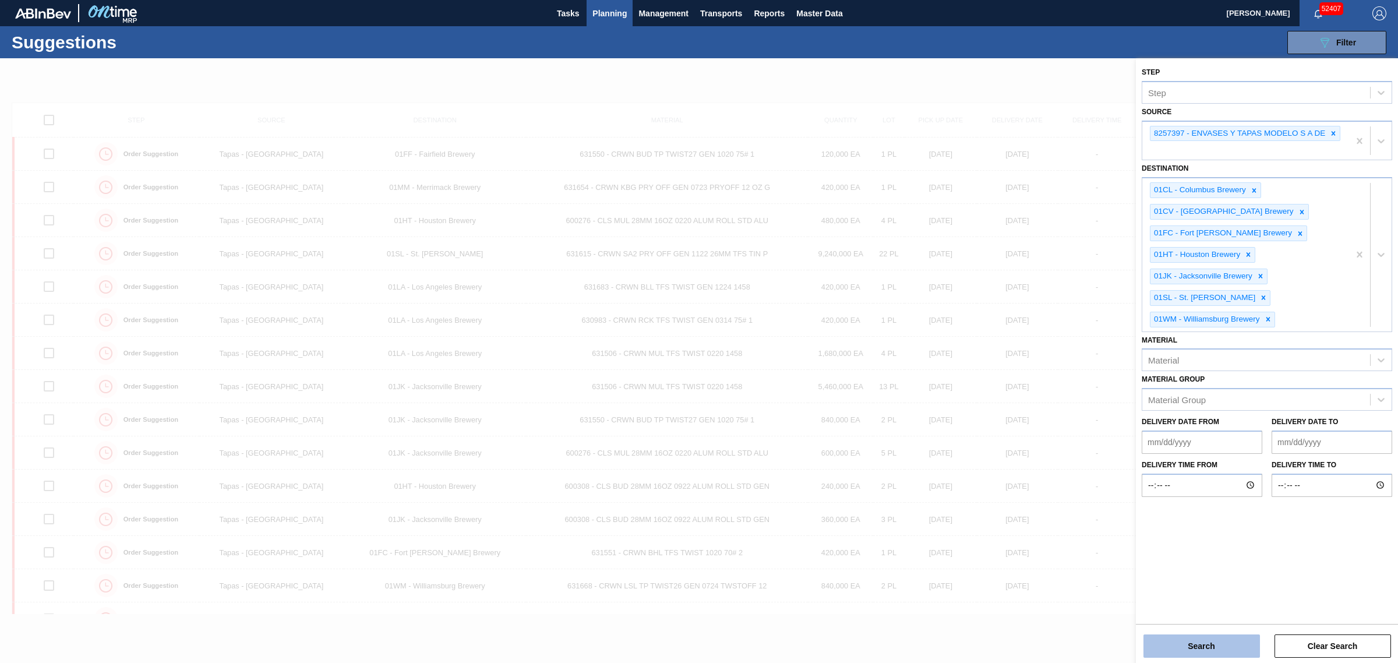
click at [1218, 639] on button "Search" at bounding box center [1202, 645] width 117 height 23
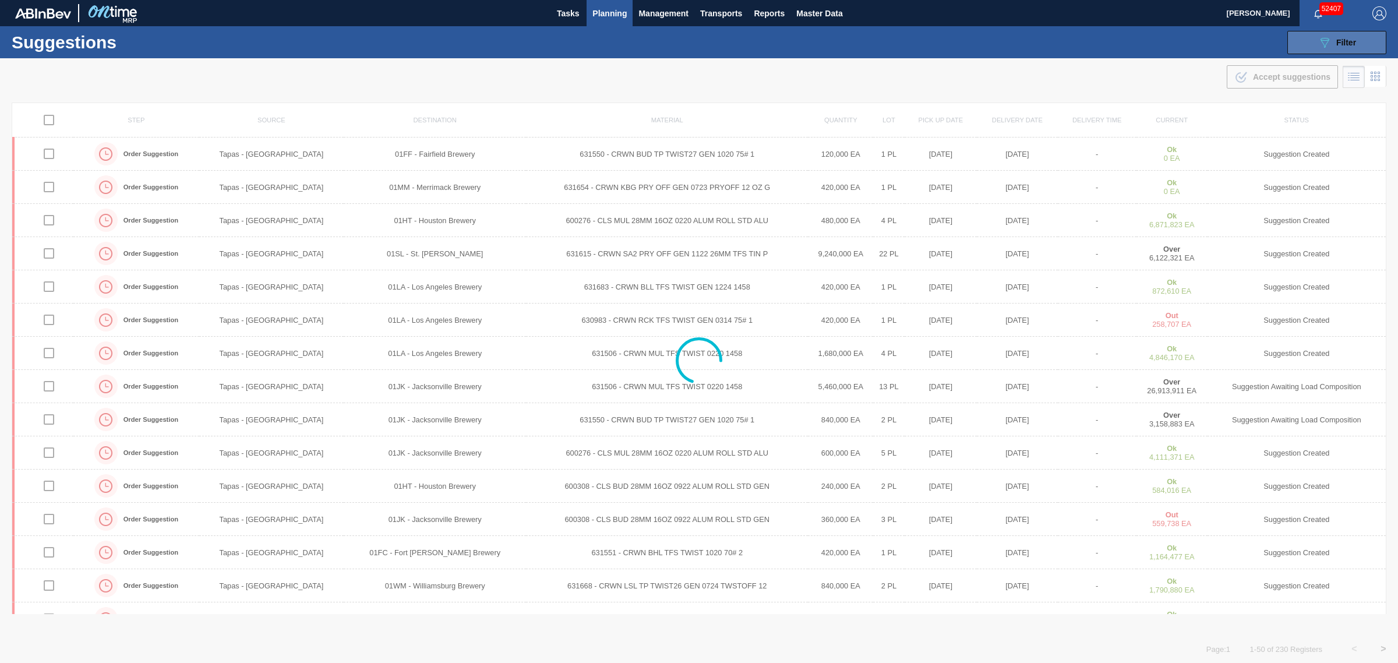
click at [1337, 42] on span "Filter" at bounding box center [1347, 42] width 20 height 9
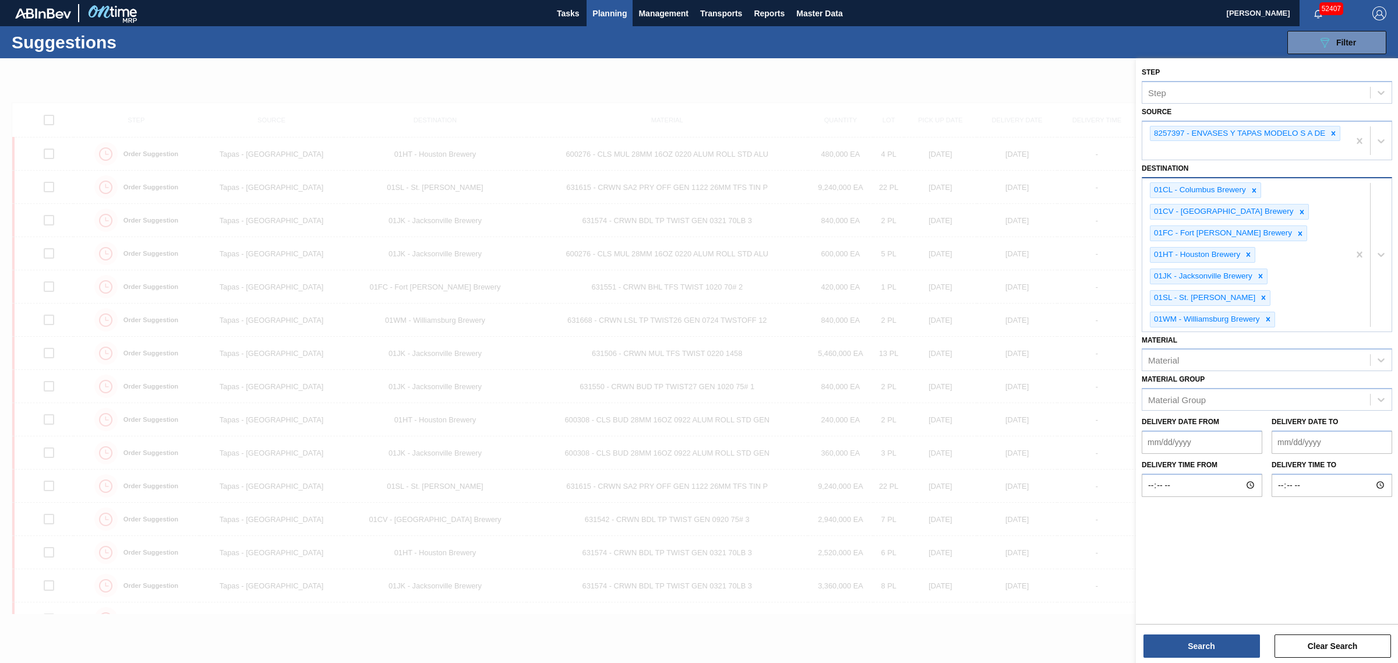
click at [1310, 271] on div "01CL - Columbus Brewery 01CV - Cartersville Brewery 01FC - Fort Collins Brewery…" at bounding box center [1246, 254] width 207 height 153
click at [1301, 315] on div "01CL - Columbus Brewery 01CV - Cartersville Brewery 01FC - Fort Collins Brewery…" at bounding box center [1246, 254] width 207 height 153
click at [1198, 650] on button "Search" at bounding box center [1202, 645] width 117 height 23
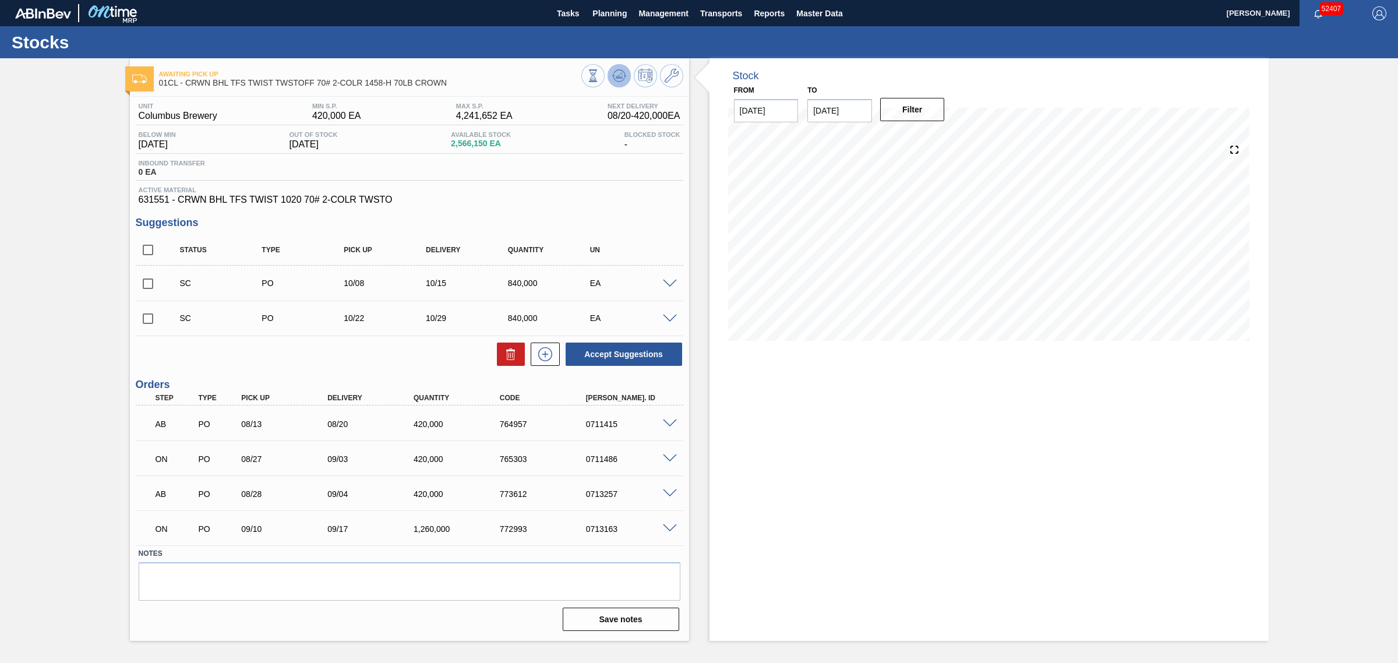
click at [600, 72] on icon at bounding box center [593, 75] width 13 height 13
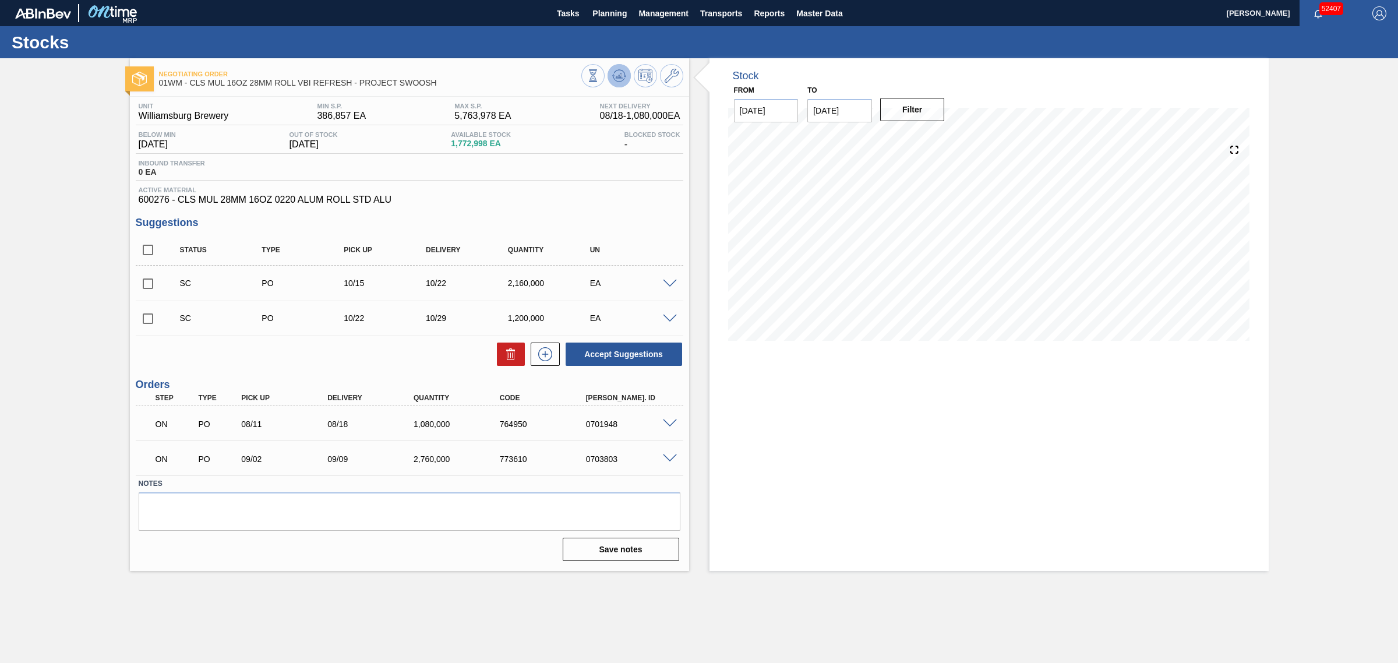
click at [600, 76] on icon at bounding box center [593, 75] width 13 height 13
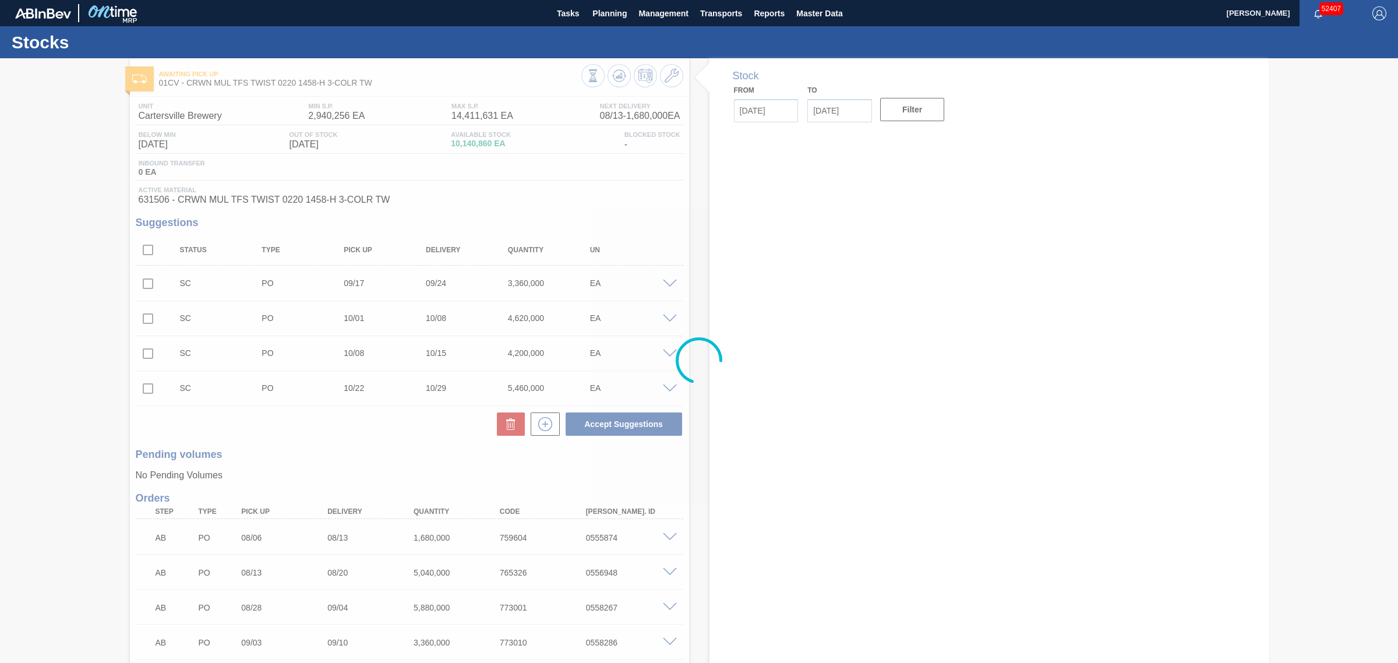
type input "[DATE]"
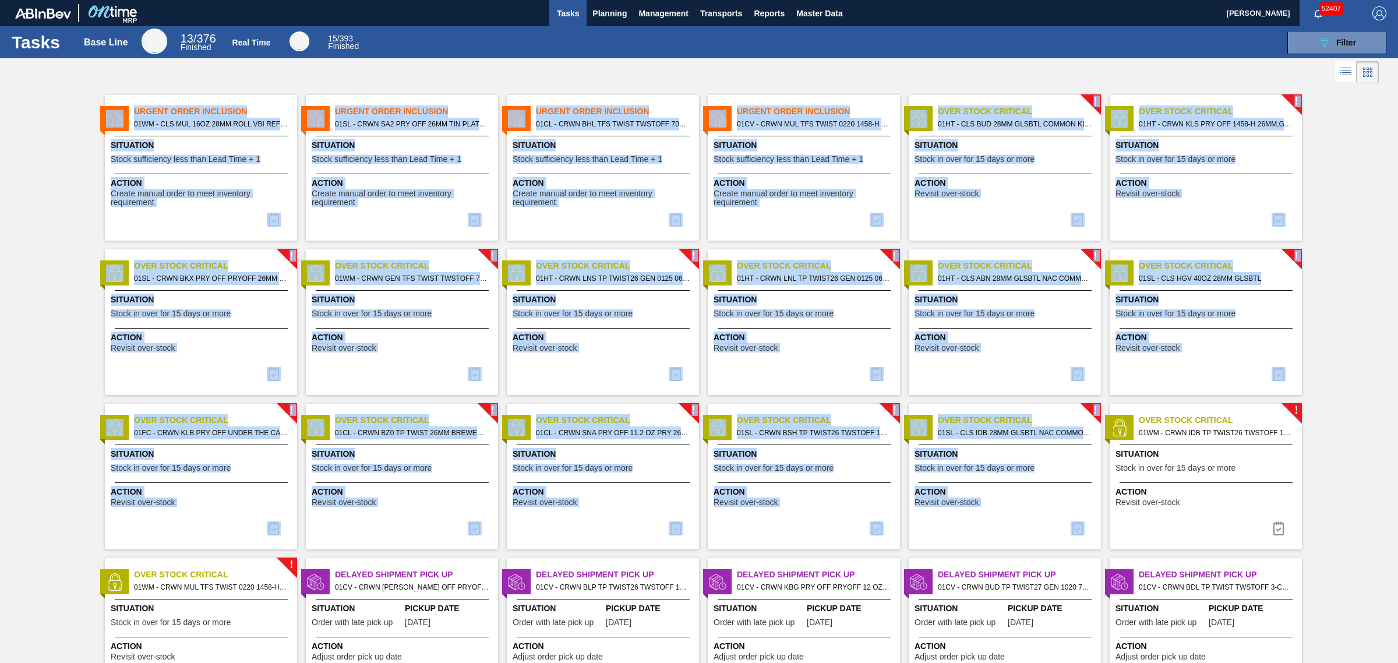
drag, startPoint x: 80, startPoint y: 83, endPoint x: 1376, endPoint y: 379, distance: 1329.1
click at [1379, 395] on div "Tasks Base Line 13 / 376 Finished Real Time 15 / 393 Finished 089F7B8B-B2A5-4AF…" at bounding box center [699, 318] width 1398 height 585
click at [1353, 331] on div "Urgent Order Inclusion 01WM - CLS MUL 16OZ 28MM ROLL VBI REFRESH - PROJECT SWOO…" at bounding box center [699, 549] width 1398 height 926
